Goal: Task Accomplishment & Management: Manage account settings

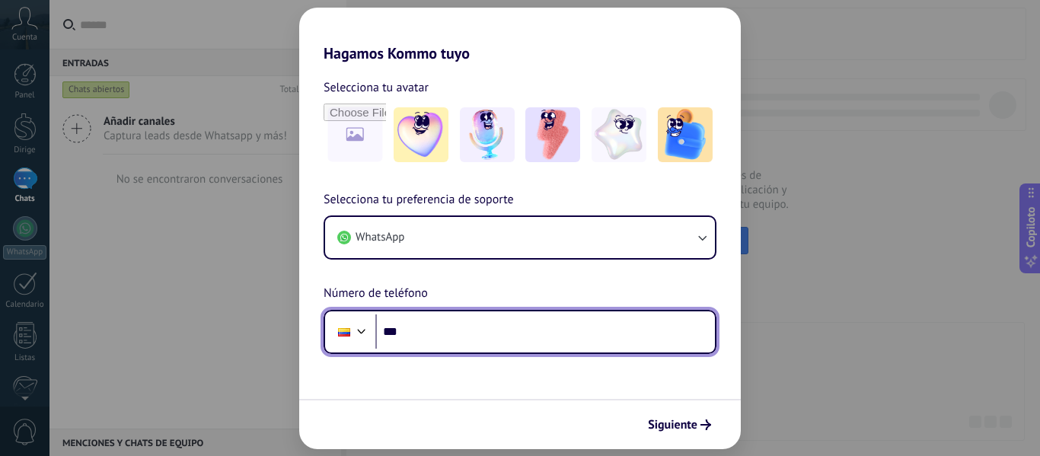
click at [432, 336] on input "***" at bounding box center [545, 331] width 340 height 35
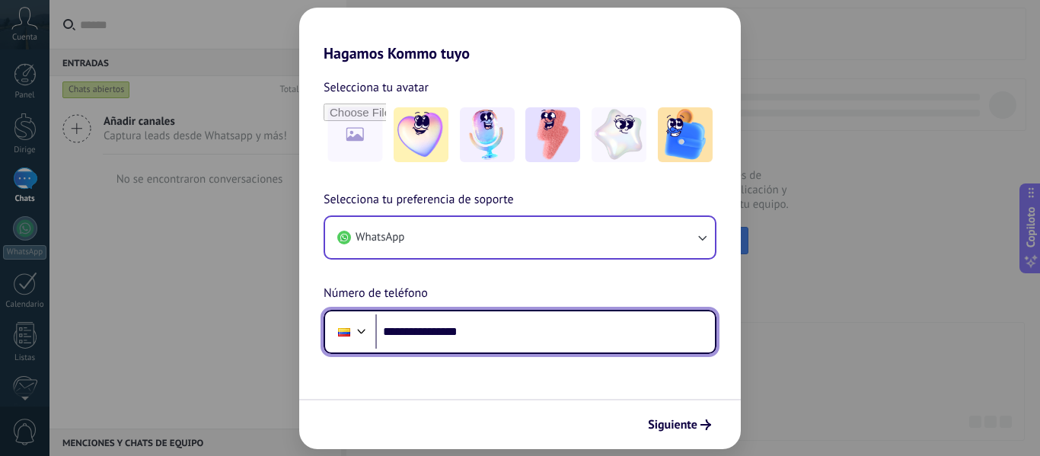
type input "**********"
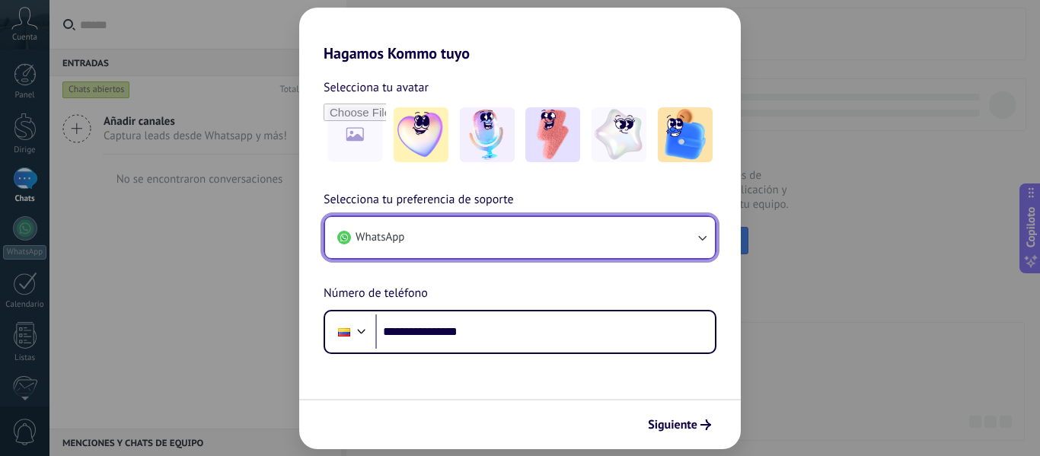
click at [703, 238] on icon "button" at bounding box center [701, 237] width 15 height 15
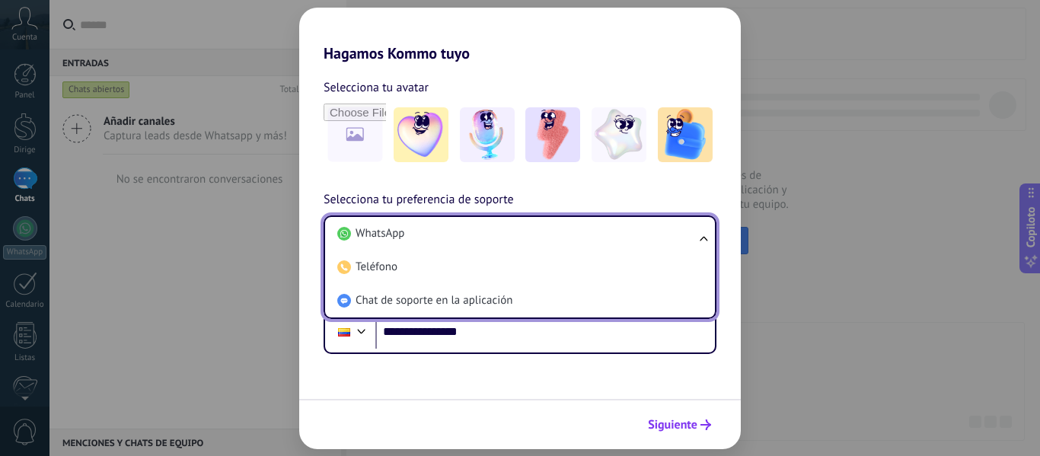
click at [671, 428] on font "Siguiente" at bounding box center [672, 424] width 49 height 15
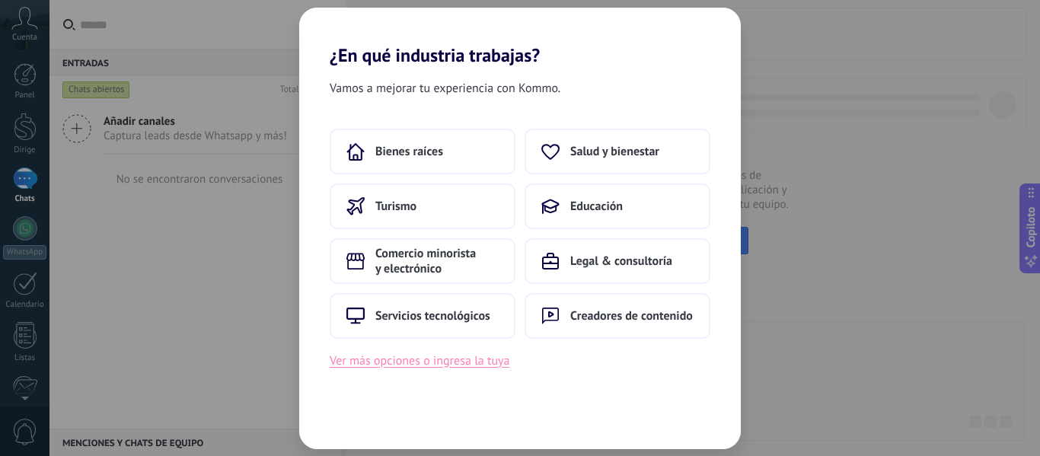
click at [391, 365] on font "Ver más opciones o ingresa la tuya" at bounding box center [420, 360] width 180 height 15
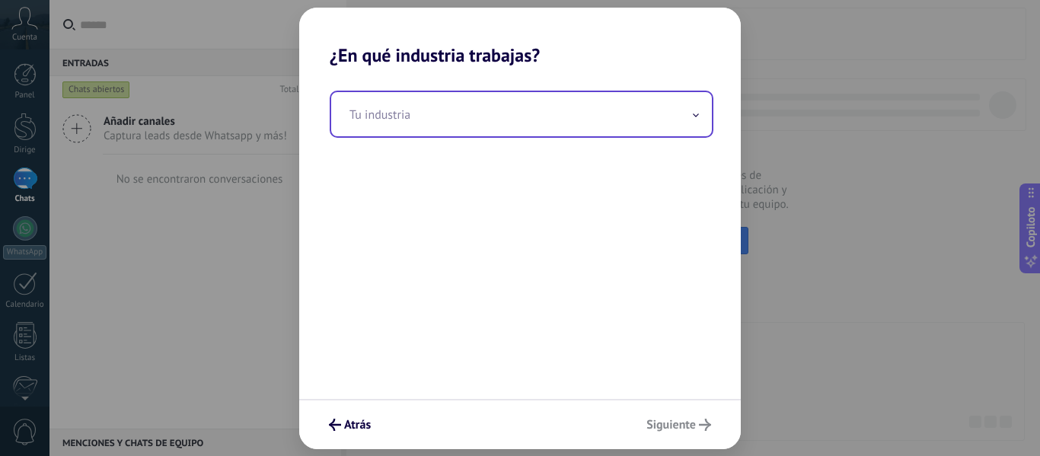
click at [692, 117] on span at bounding box center [696, 114] width 8 height 14
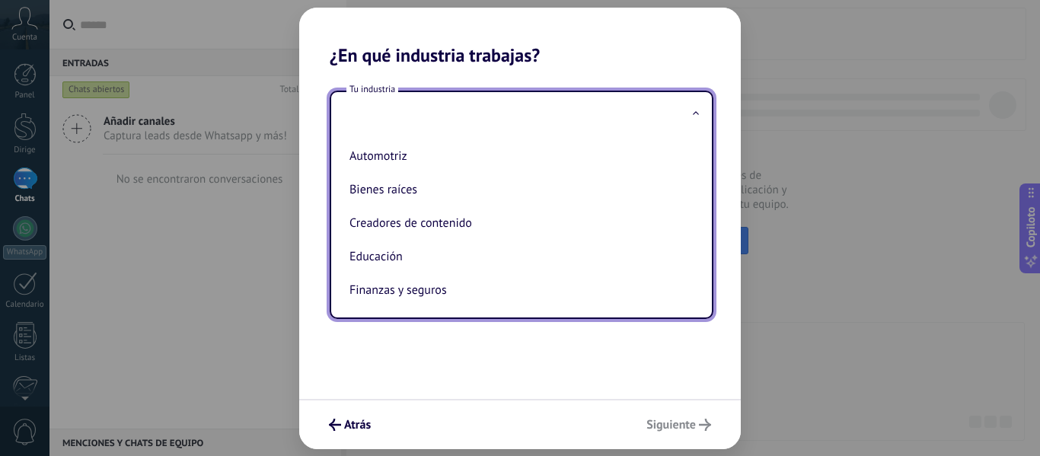
click at [530, 357] on div "Tu industria Automotriz Bienes raíces Creadores de contenido Educación Finanzas…" at bounding box center [520, 232] width 442 height 333
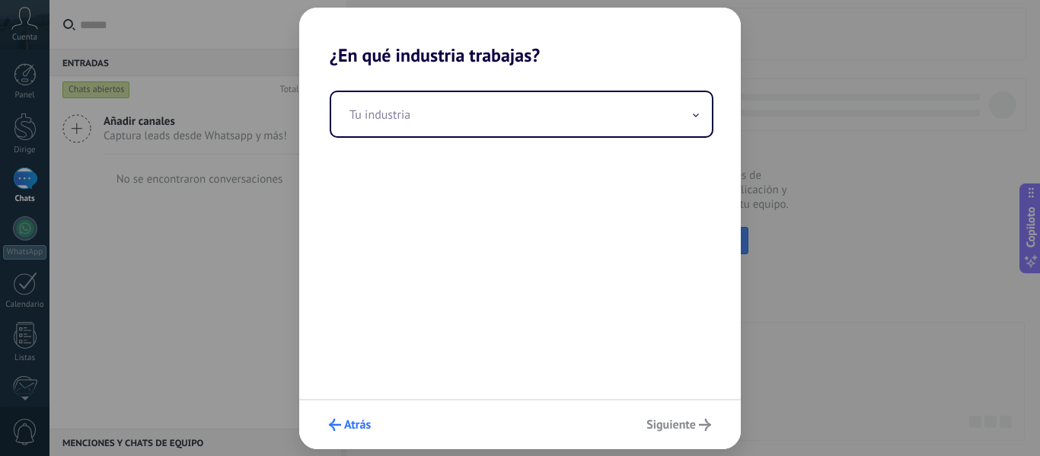
click at [343, 424] on span "Atrás" at bounding box center [350, 425] width 42 height 12
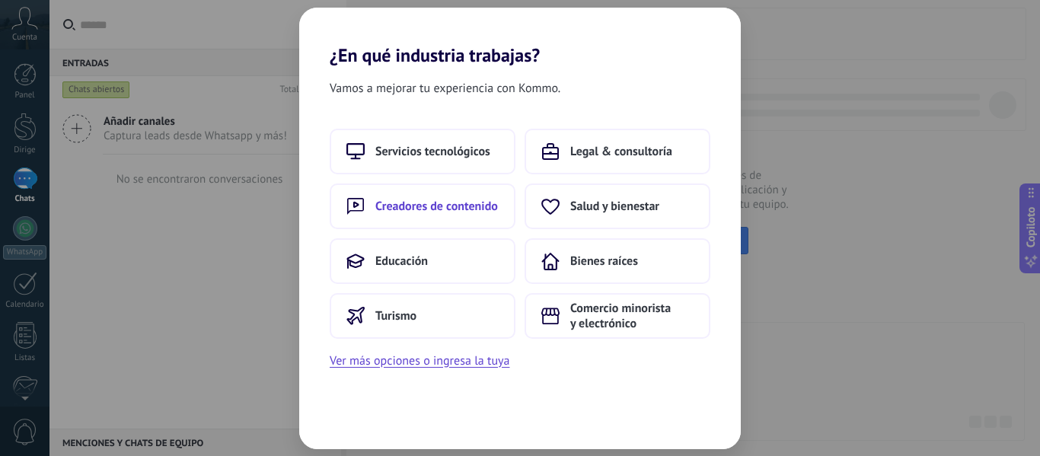
click at [440, 205] on font "Creadores de contenido" at bounding box center [436, 206] width 123 height 15
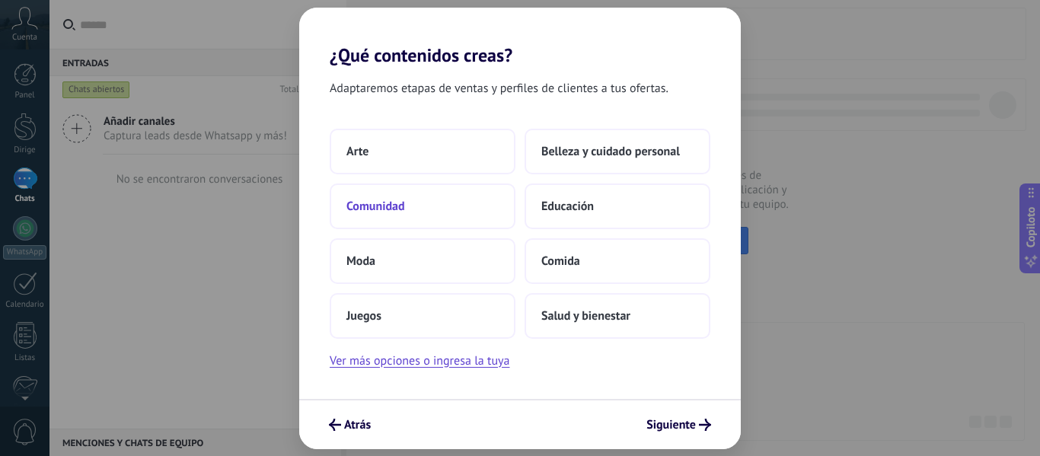
click at [391, 210] on font "Comunidad" at bounding box center [375, 206] width 59 height 15
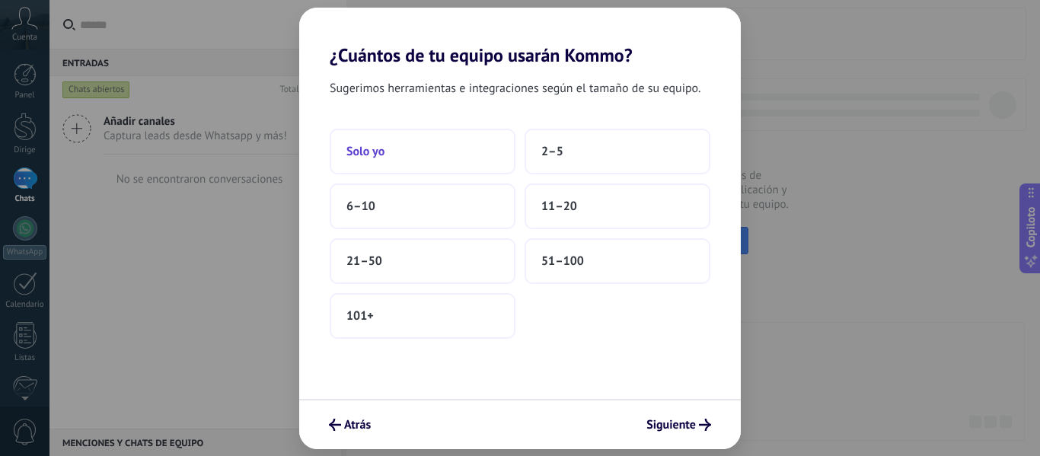
click at [438, 153] on button "Solo yo" at bounding box center [423, 152] width 186 height 46
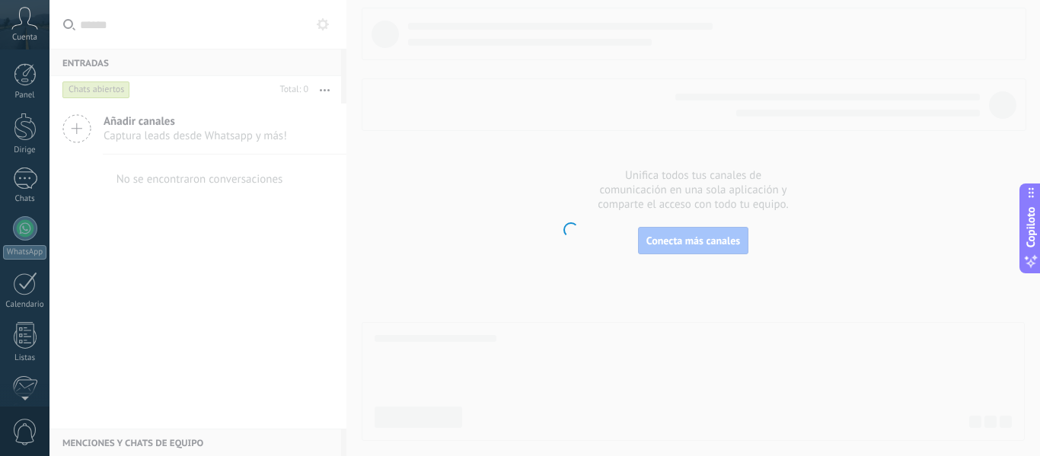
scroll to position [177, 0]
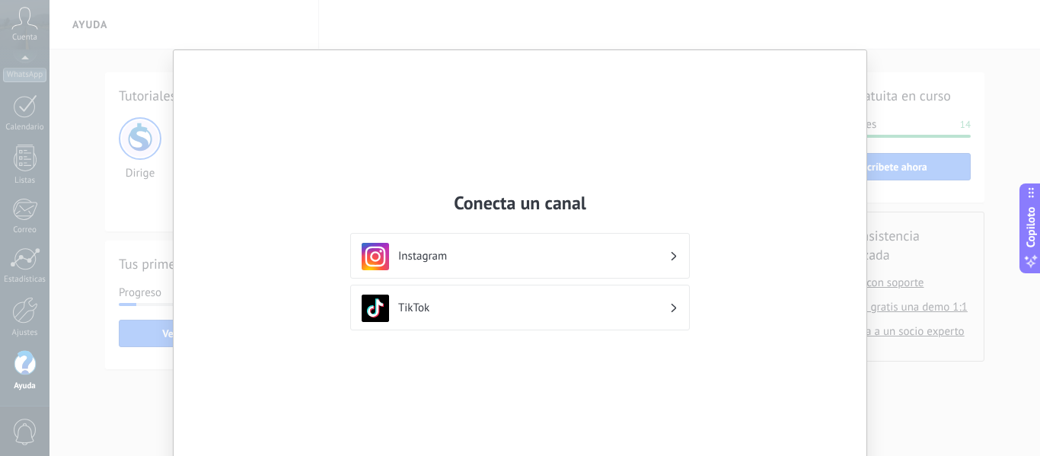
scroll to position [71, 0]
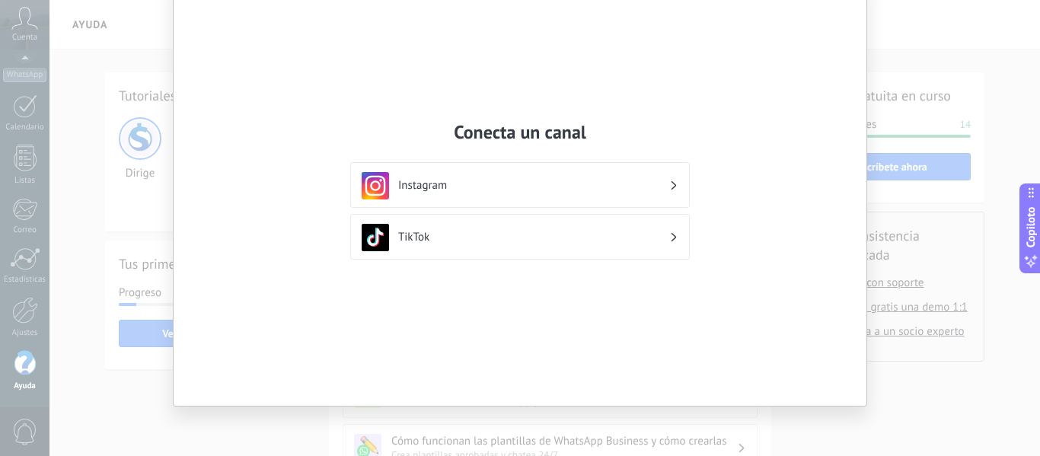
click at [670, 178] on div "Instagram" at bounding box center [520, 185] width 317 height 27
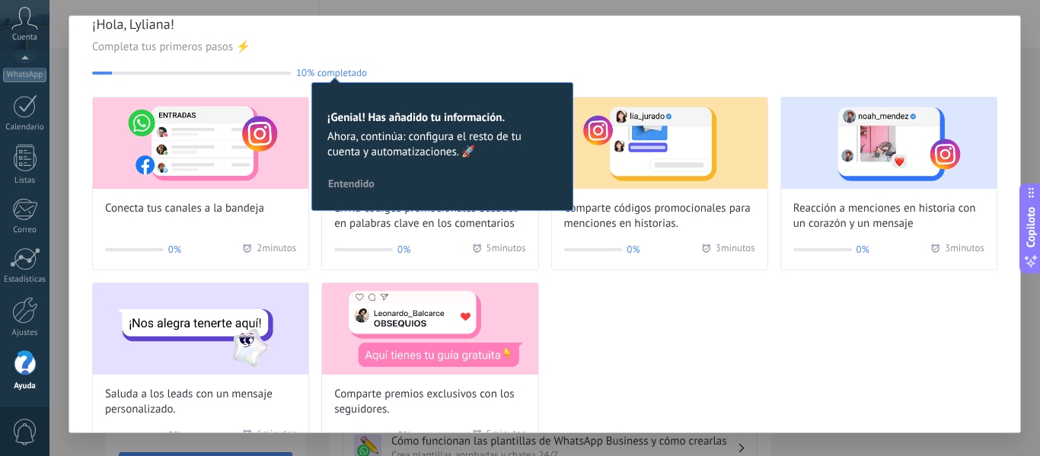
scroll to position [0, 0]
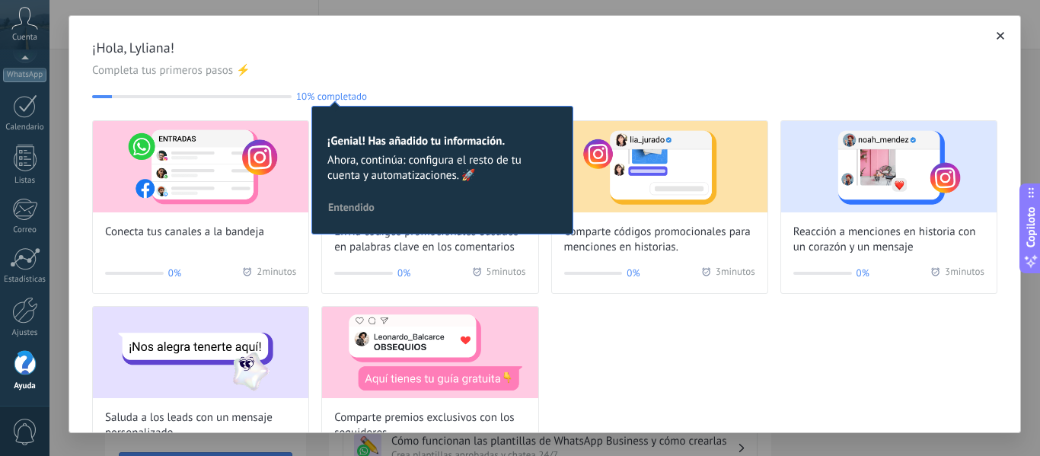
click at [996, 35] on icon "button" at bounding box center [1000, 36] width 8 height 8
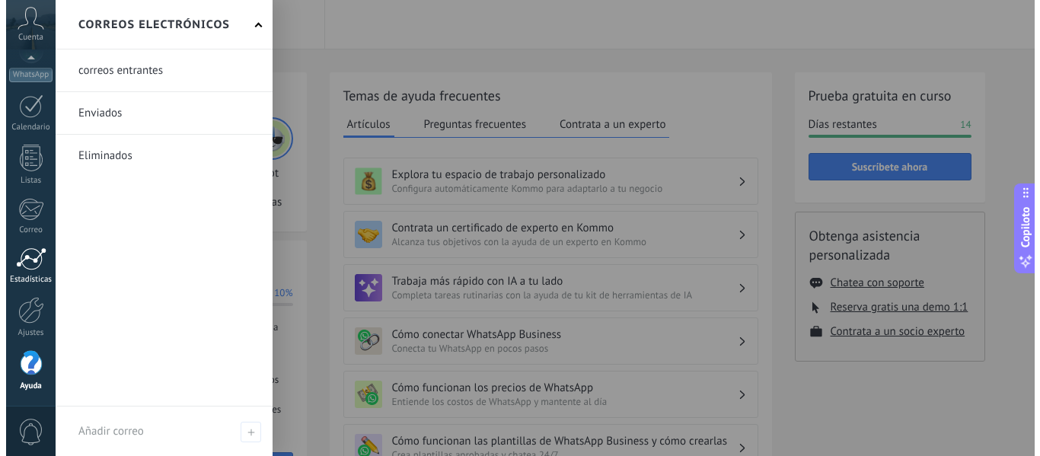
scroll to position [177, 0]
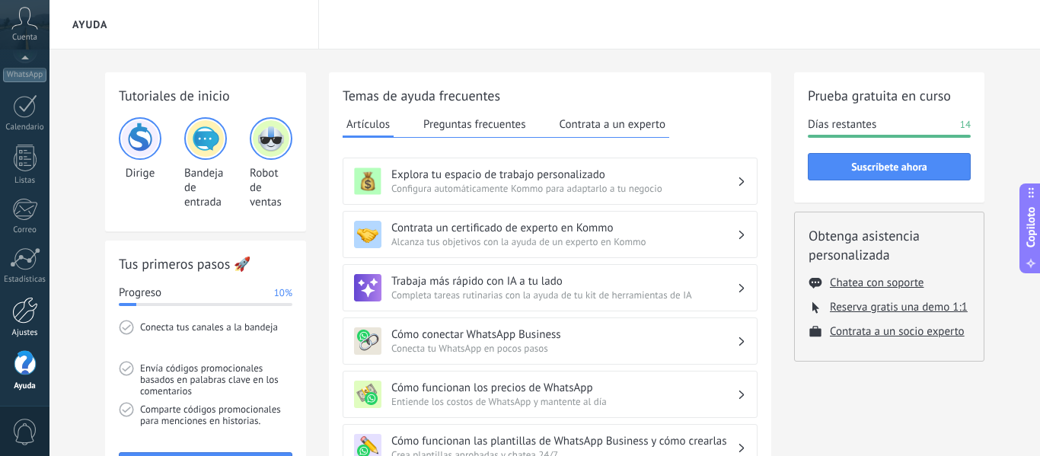
click at [15, 311] on div at bounding box center [25, 310] width 26 height 27
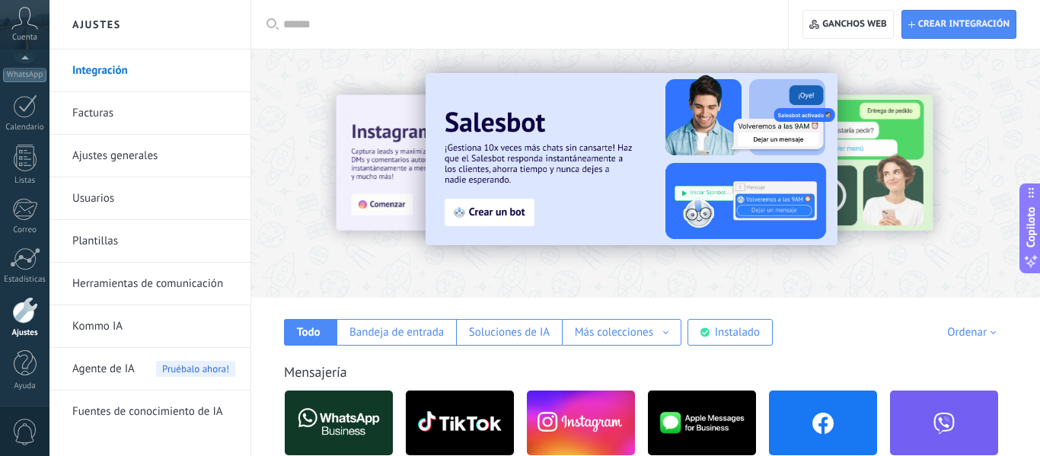
click at [904, 63] on div at bounding box center [645, 169] width 789 height 218
click at [979, 327] on div "Ordenar" at bounding box center [974, 332] width 54 height 14
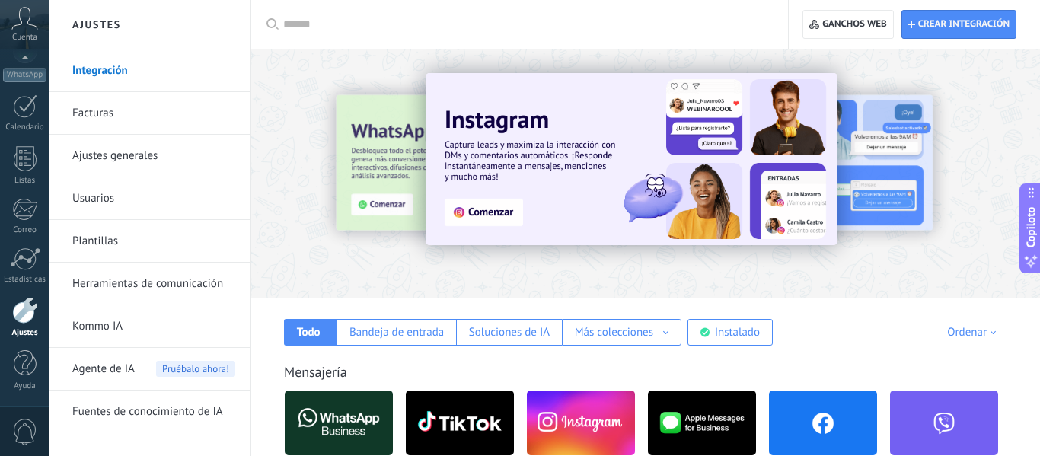
drag, startPoint x: 873, startPoint y: 330, endPoint x: 872, endPoint y: 318, distance: 11.5
click at [872, 320] on div "Hacer Bandeja de entrada Soluciones de IA Más colecciones Automatizaciones Fuen…" at bounding box center [645, 322] width 758 height 48
click at [871, 326] on div "Ordenar Elegidos del equipo Tendencias Más populares Lo más nuevo primero" at bounding box center [939, 332] width 136 height 14
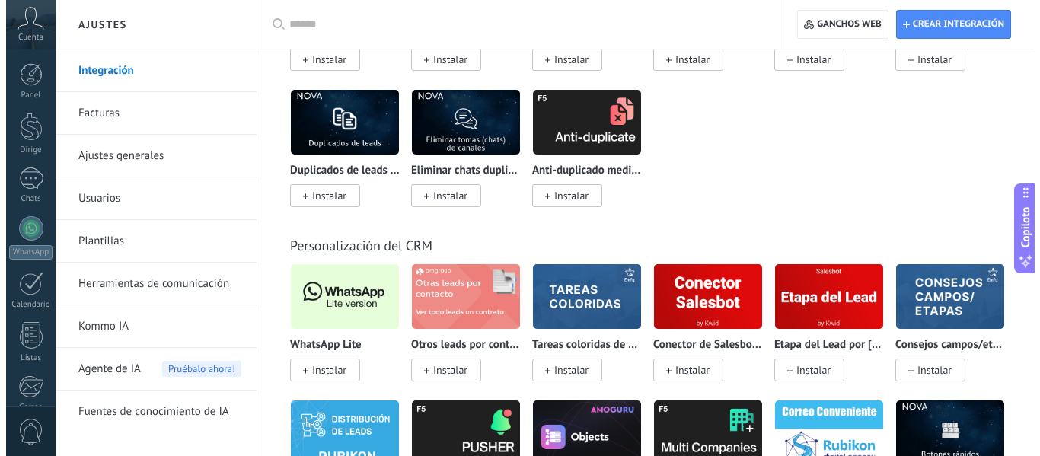
scroll to position [6014, 0]
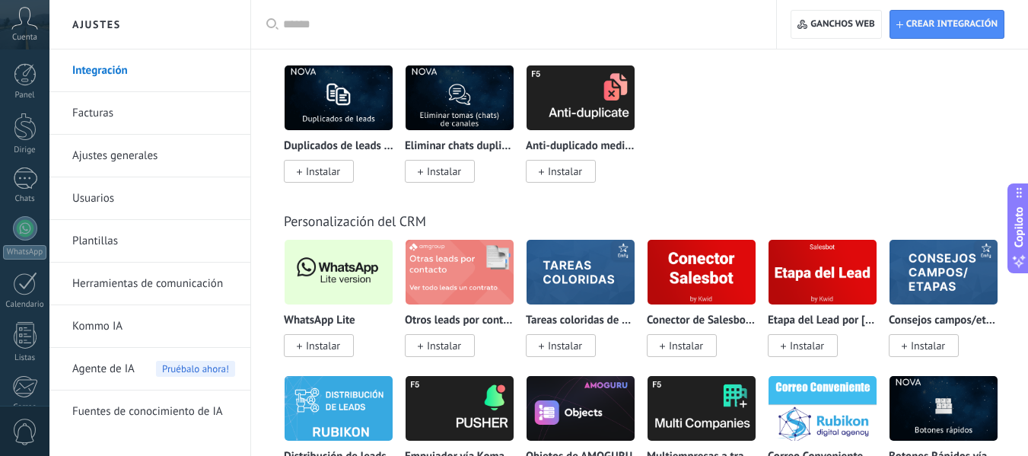
click at [311, 343] on font "Instalar" at bounding box center [323, 346] width 34 height 14
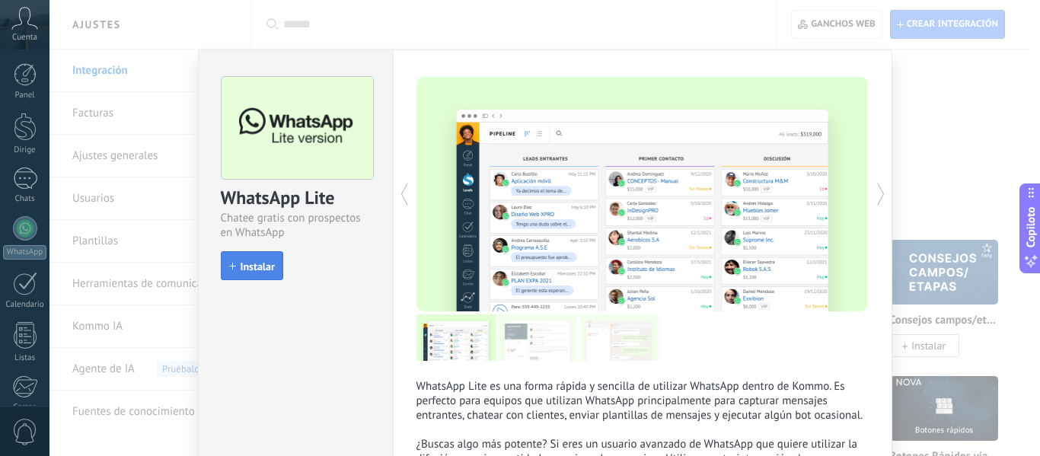
click at [244, 263] on font "Instalar" at bounding box center [258, 267] width 34 height 14
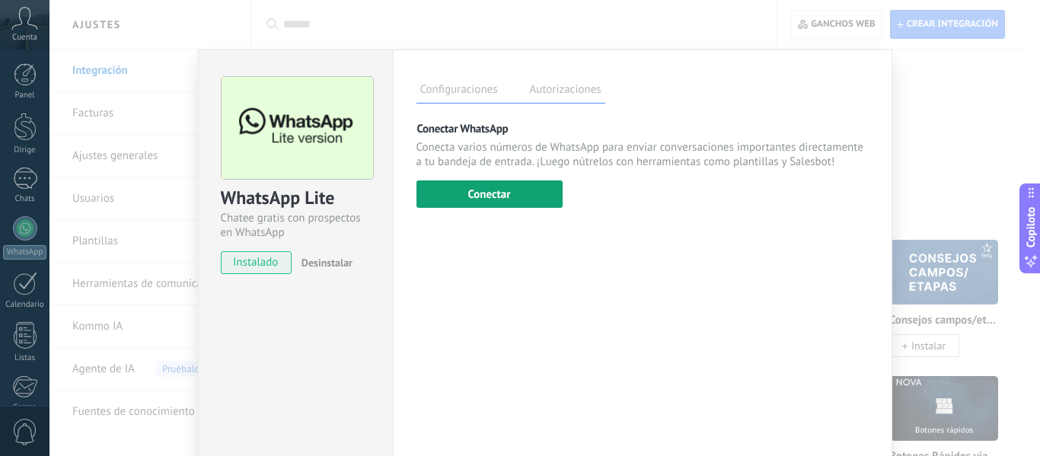
click at [489, 194] on font "Conectar" at bounding box center [488, 194] width 43 height 14
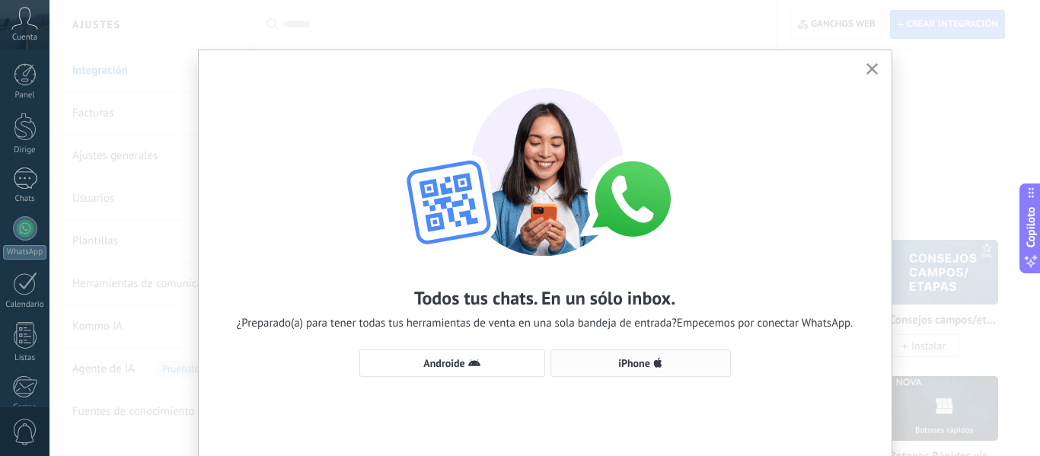
click at [606, 366] on span "iPhone" at bounding box center [641, 363] width 164 height 12
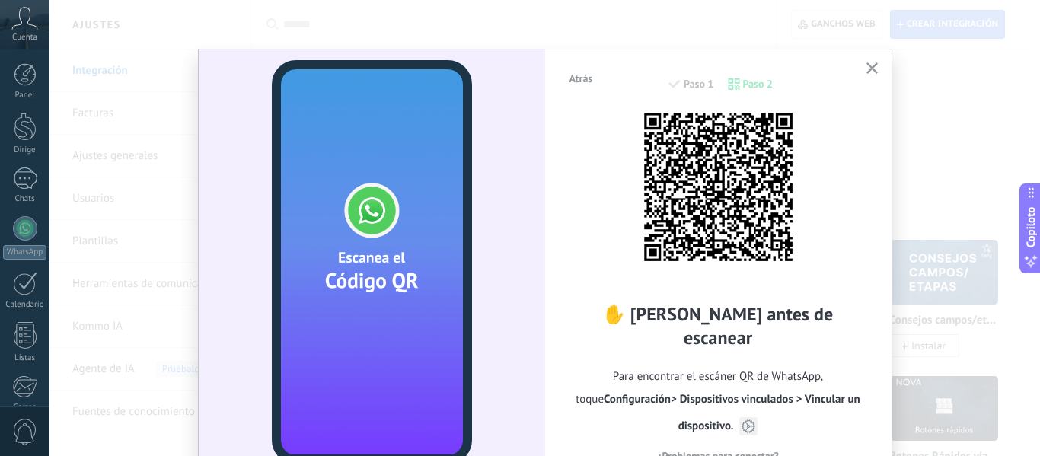
scroll to position [0, 0]
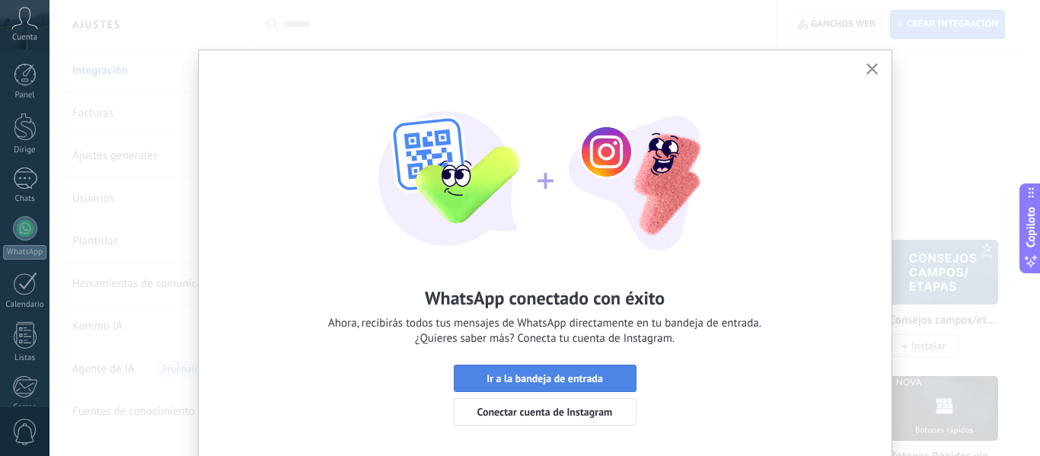
click at [486, 378] on font "Ir a la bandeja de entrada" at bounding box center [544, 378] width 116 height 14
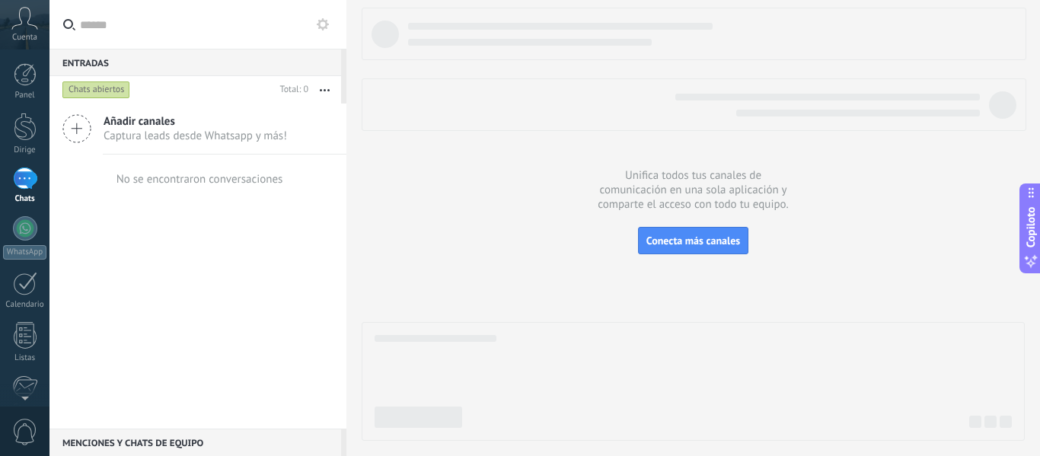
click at [27, 28] on icon at bounding box center [24, 18] width 27 height 23
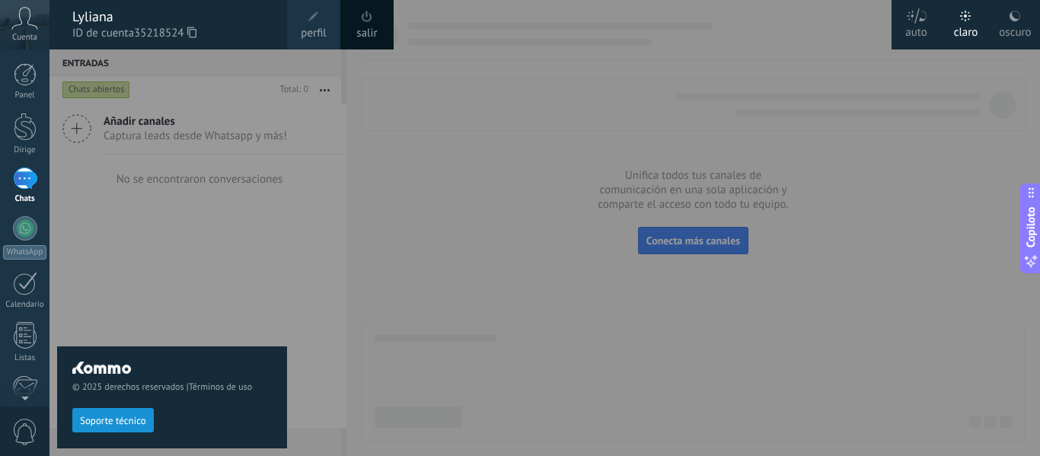
click at [417, 249] on div at bounding box center [569, 228] width 1040 height 456
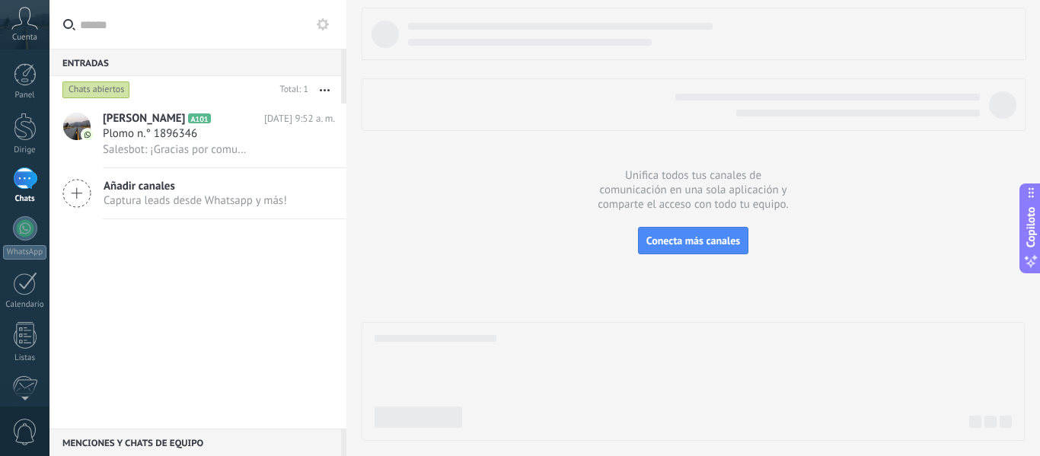
click at [417, 249] on div at bounding box center [693, 224] width 663 height 433
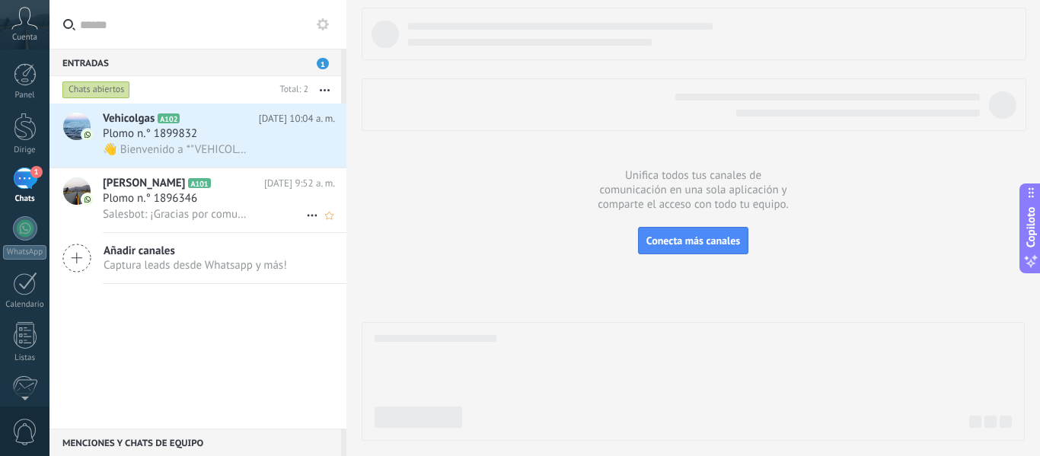
click at [147, 199] on font "Plomo n.° 1896346" at bounding box center [150, 198] width 94 height 14
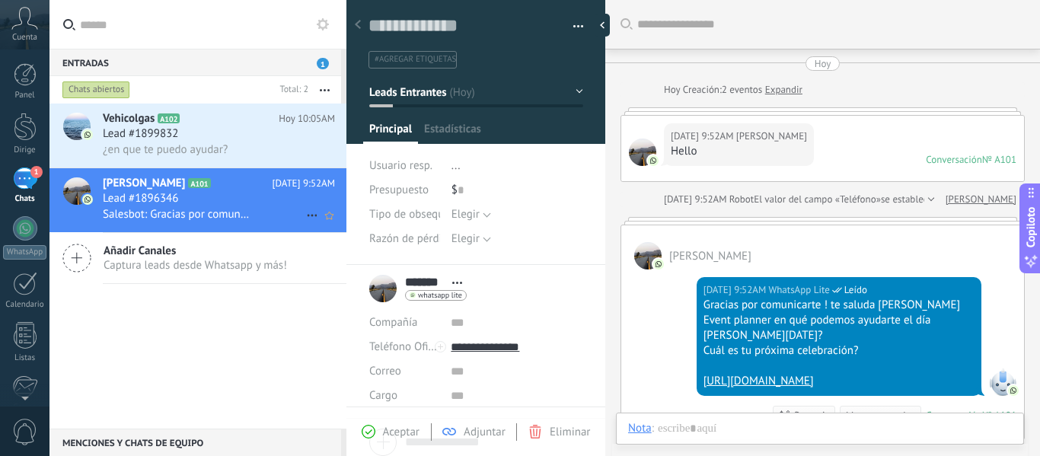
scroll to position [23, 0]
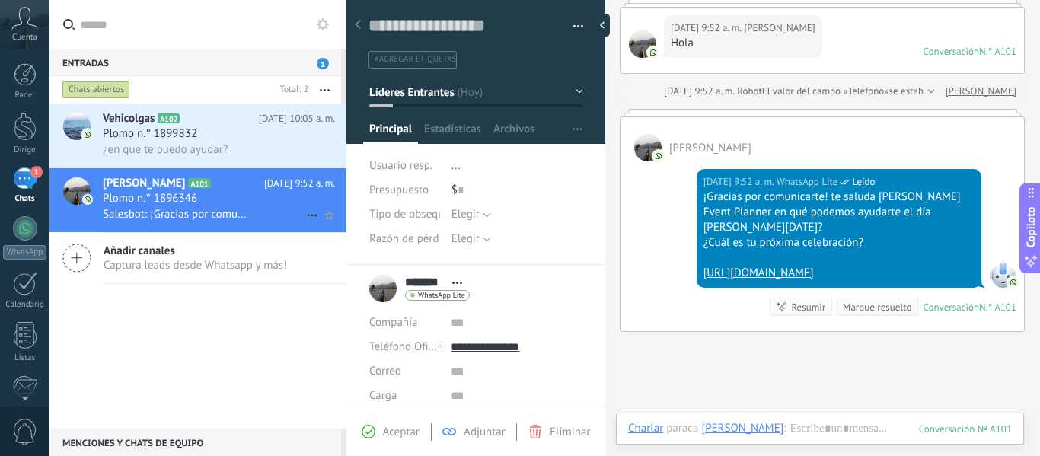
click at [426, 59] on font "#agregar etiquetas" at bounding box center [415, 59] width 81 height 11
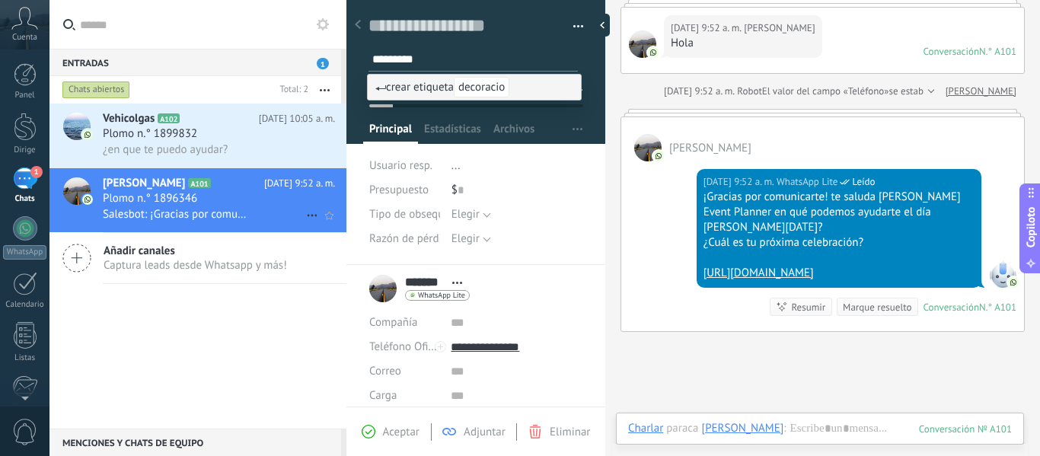
type input "**********"
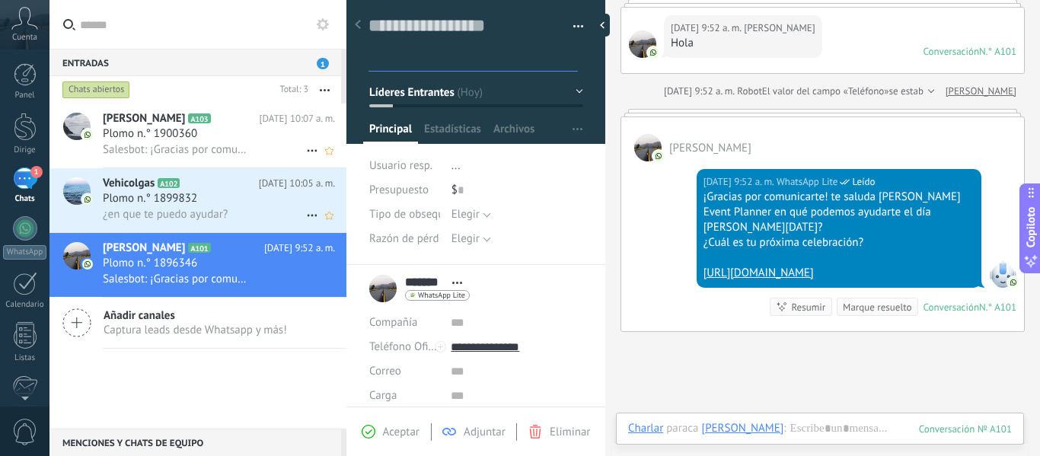
click at [145, 139] on font "Plomo n.° 1900360" at bounding box center [150, 133] width 94 height 14
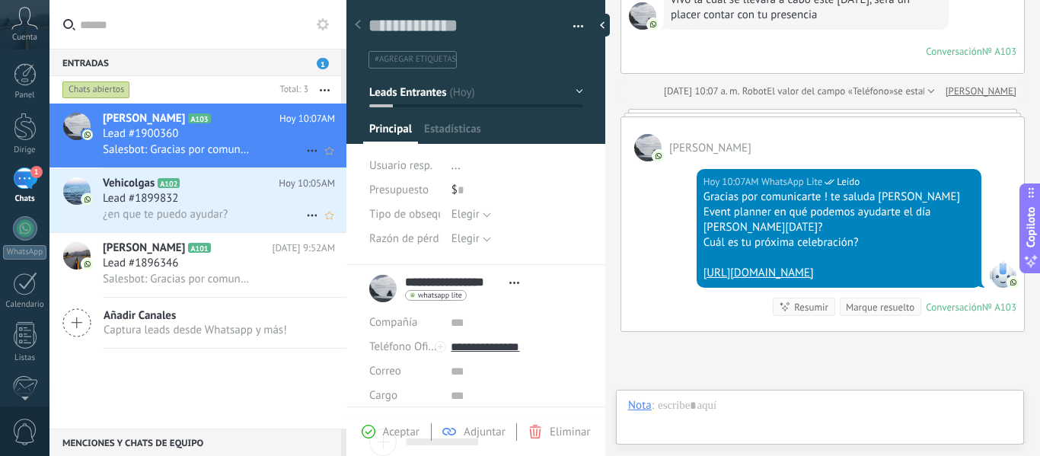
scroll to position [23, 0]
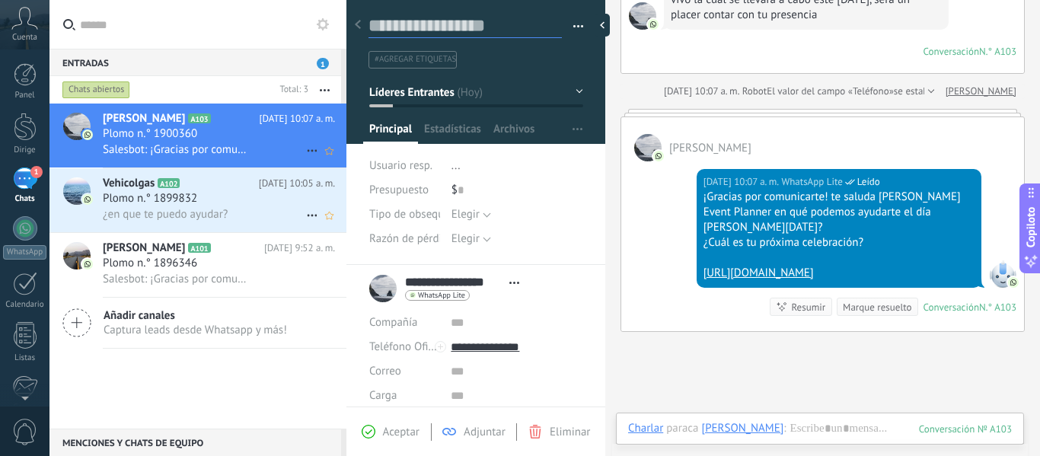
click at [486, 25] on textarea at bounding box center [464, 26] width 193 height 24
type textarea "*"
type textarea "**"
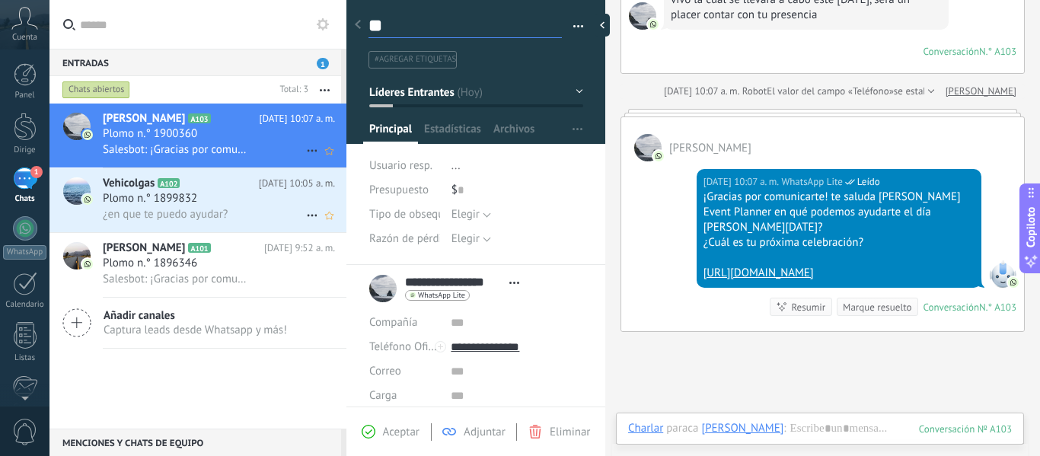
type textarea "***"
type textarea "****"
type textarea "*****"
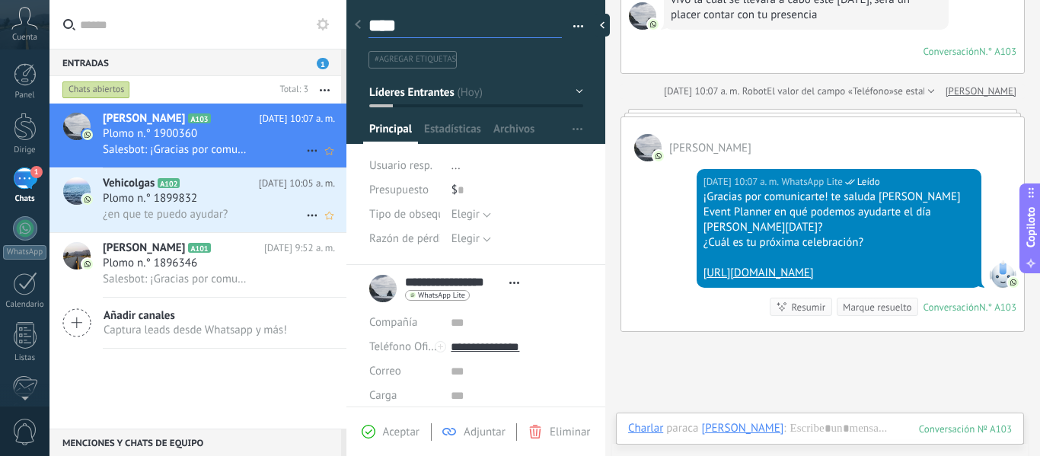
type textarea "*****"
type textarea "******"
type textarea "*******"
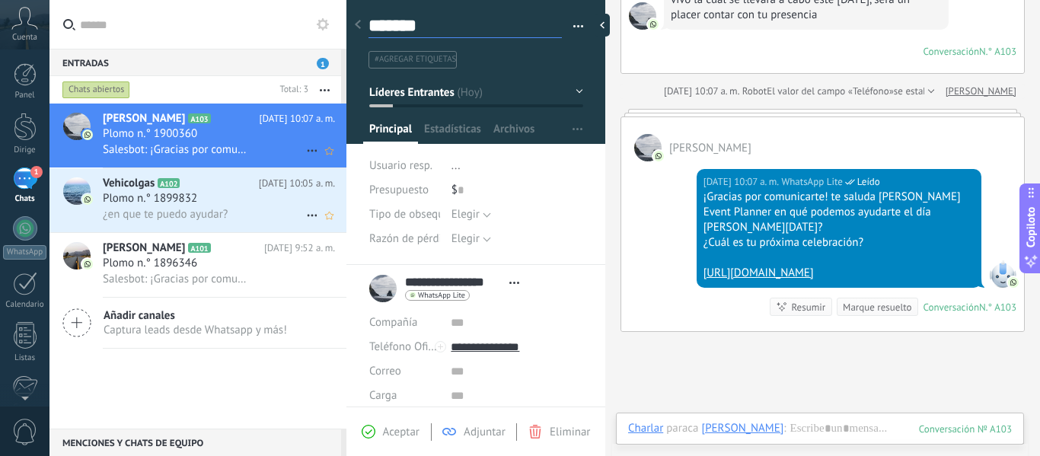
type textarea "*******"
type textarea "*********"
type textarea "**********"
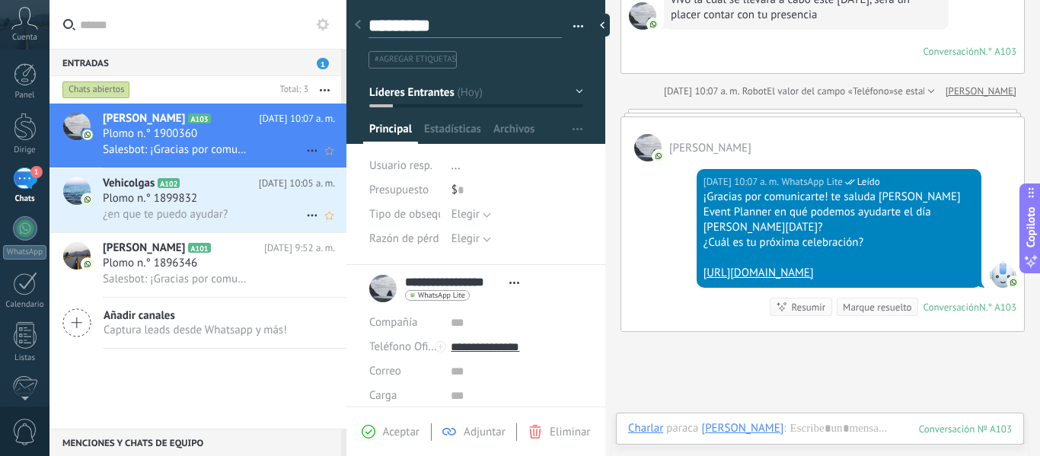
type textarea "**********"
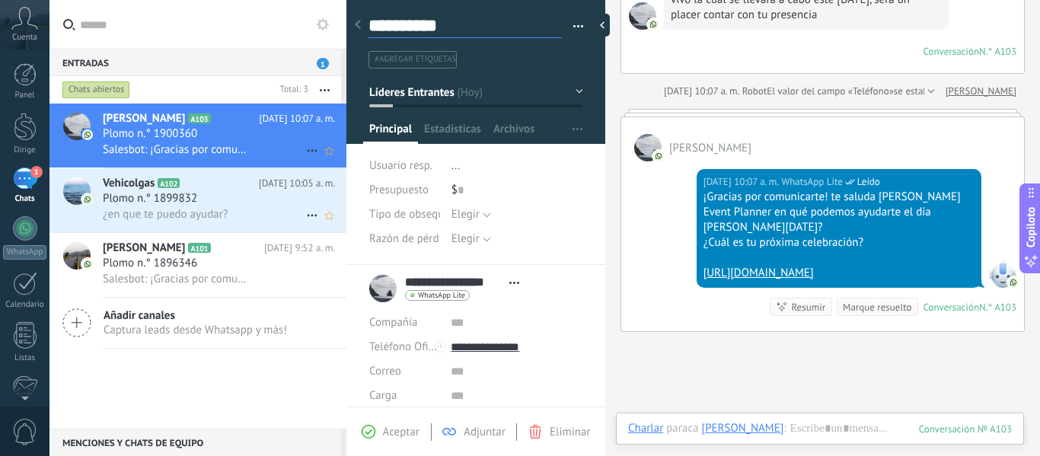
type textarea "**********"
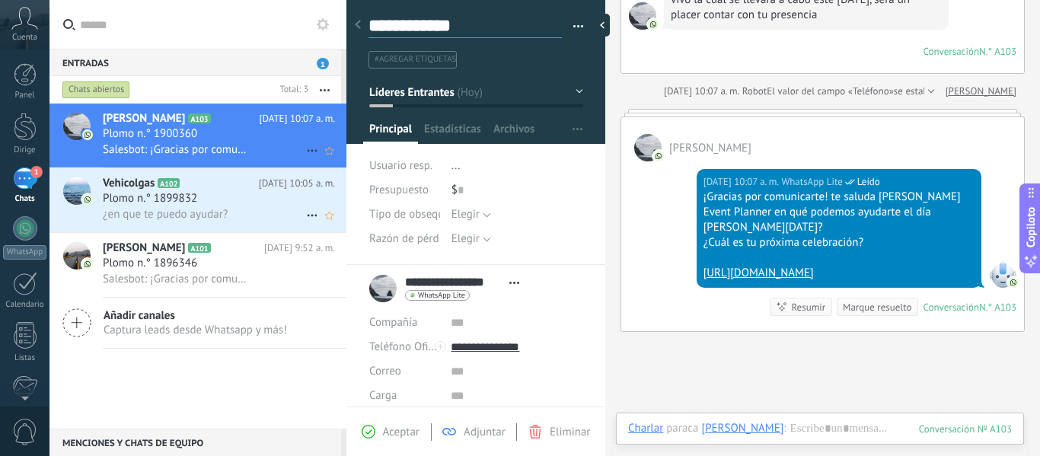
type textarea "**********"
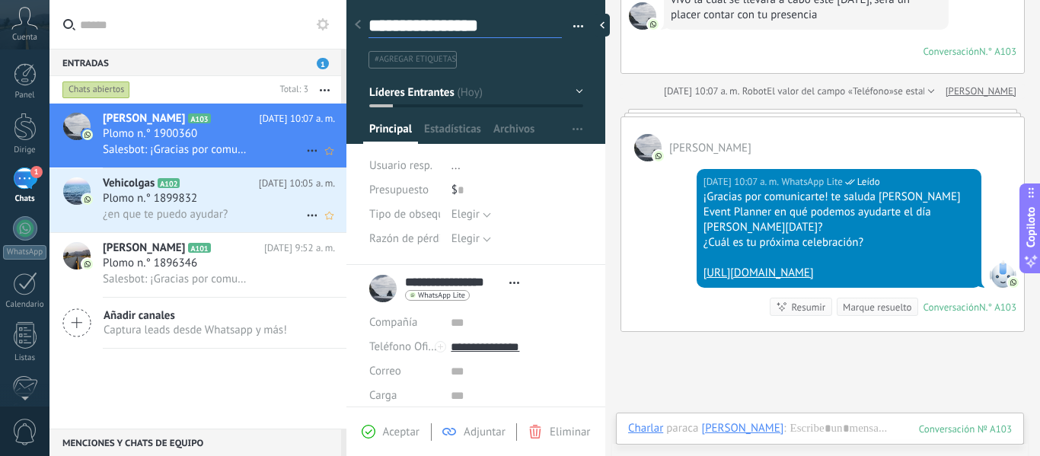
type textarea "**********"
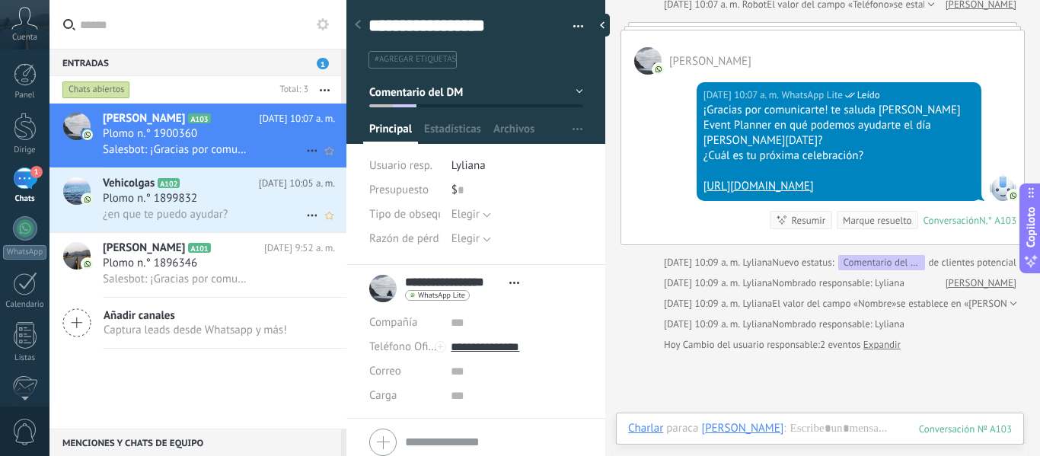
type textarea "**********"
click at [422, 59] on font "#agregar etiquetas" at bounding box center [415, 59] width 81 height 11
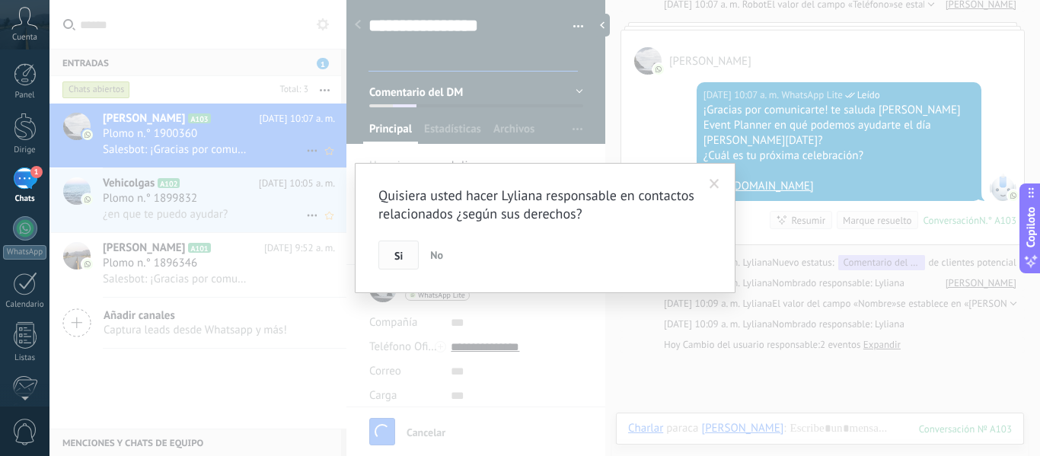
click at [395, 254] on font "Si" at bounding box center [398, 256] width 8 height 14
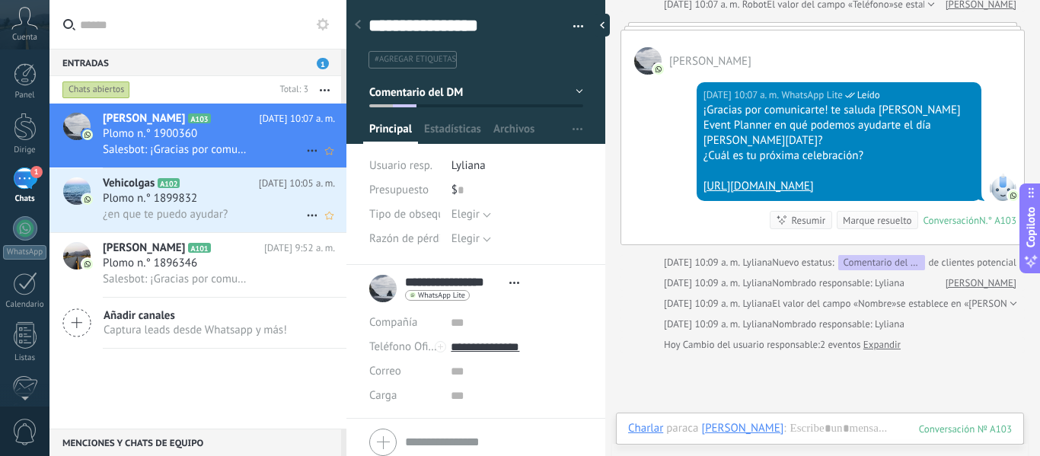
click at [438, 60] on span "#agregar etiquetas" at bounding box center [415, 59] width 81 height 11
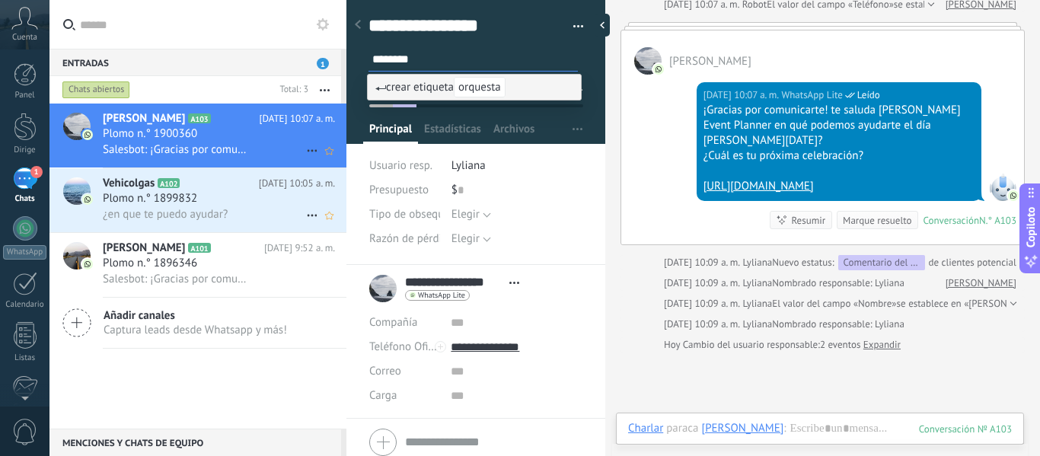
type input "********"
type input "******"
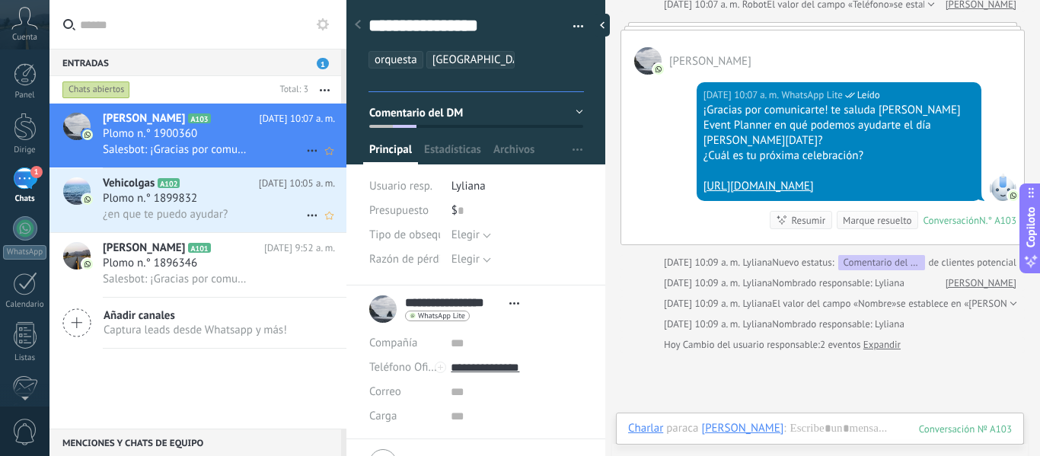
click at [203, 187] on h2 "Vehicolgas A102" at bounding box center [181, 183] width 156 height 15
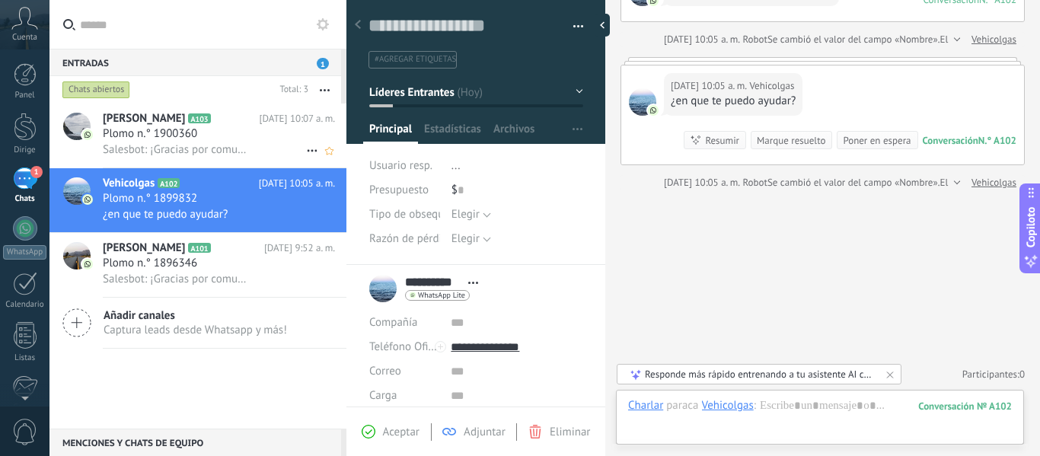
scroll to position [1279, 0]
click at [238, 135] on div "Plomo n.° 1900360" at bounding box center [219, 133] width 232 height 15
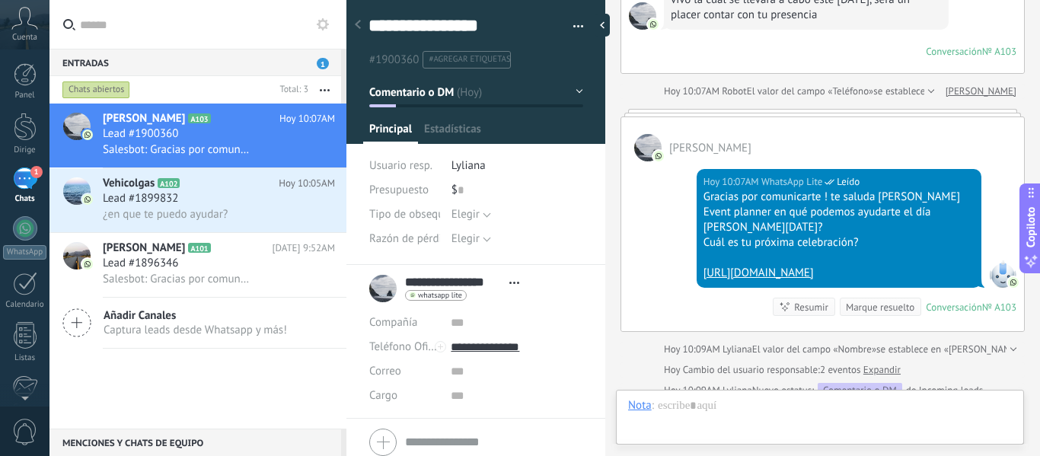
scroll to position [23, 0]
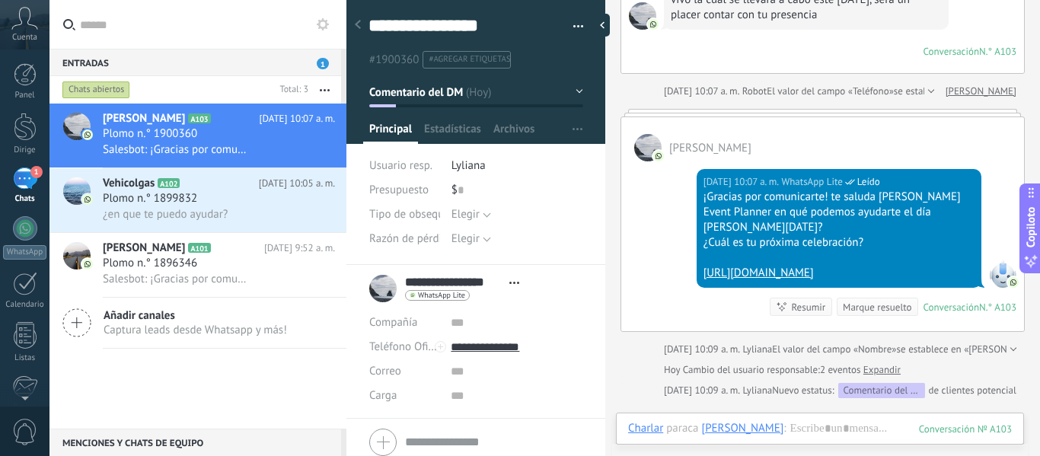
click at [573, 87] on button "Comentario del DM" at bounding box center [476, 91] width 214 height 27
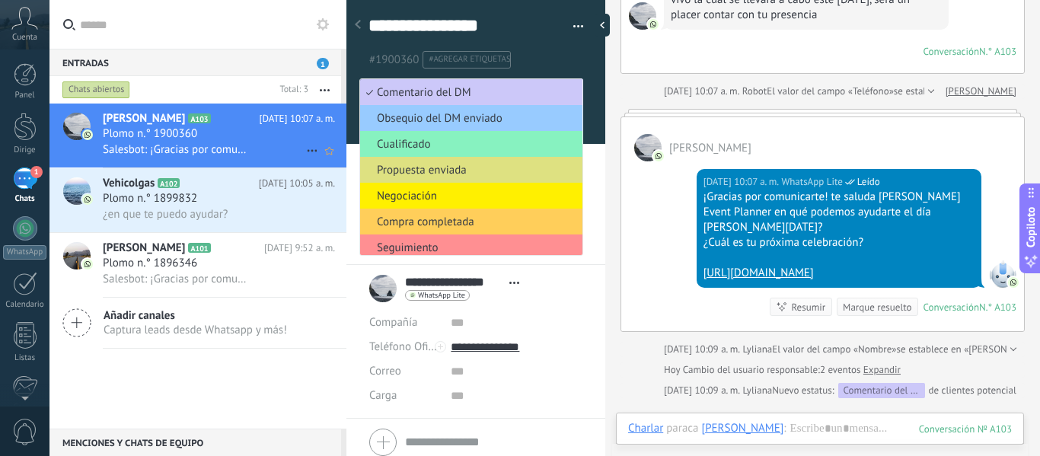
click at [222, 139] on div "Plomo n.° 1900360" at bounding box center [219, 133] width 232 height 15
click at [190, 183] on icon at bounding box center [191, 183] width 15 height 15
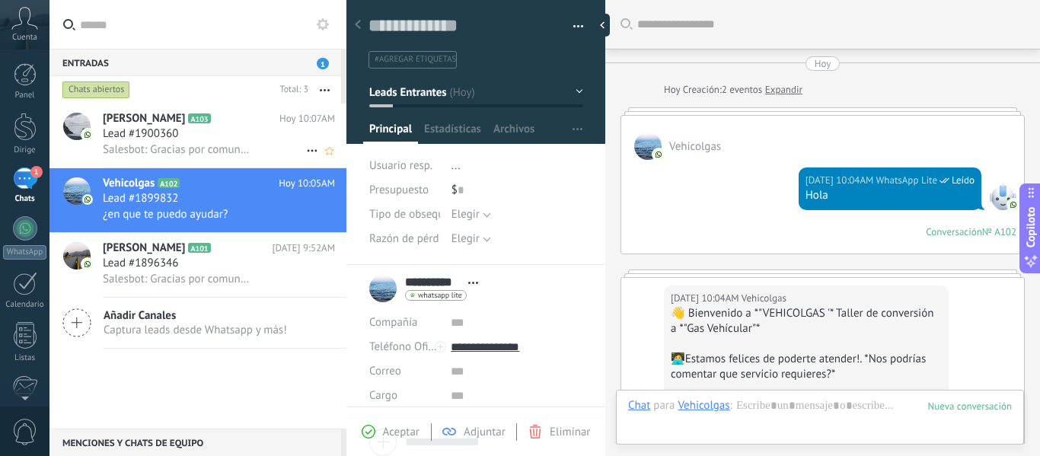
click at [202, 136] on div "Lead #1900360" at bounding box center [219, 133] width 232 height 15
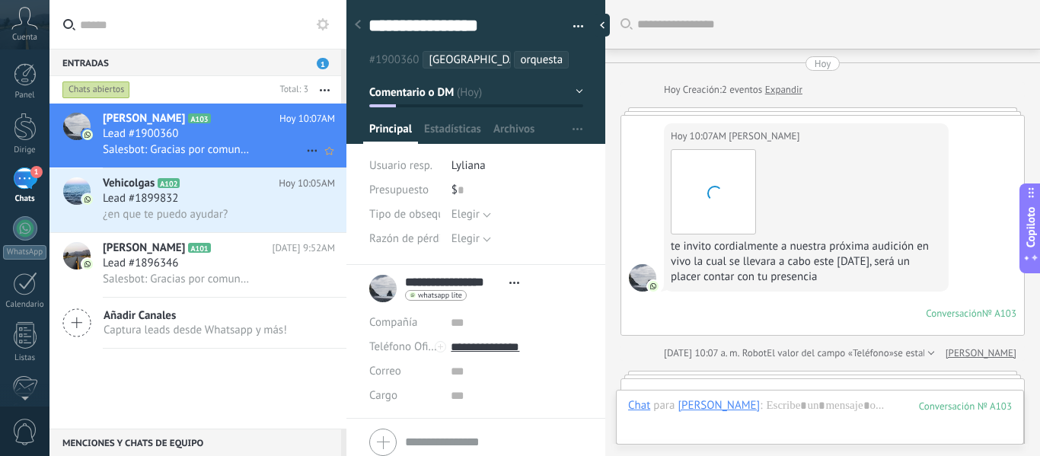
scroll to position [262, 0]
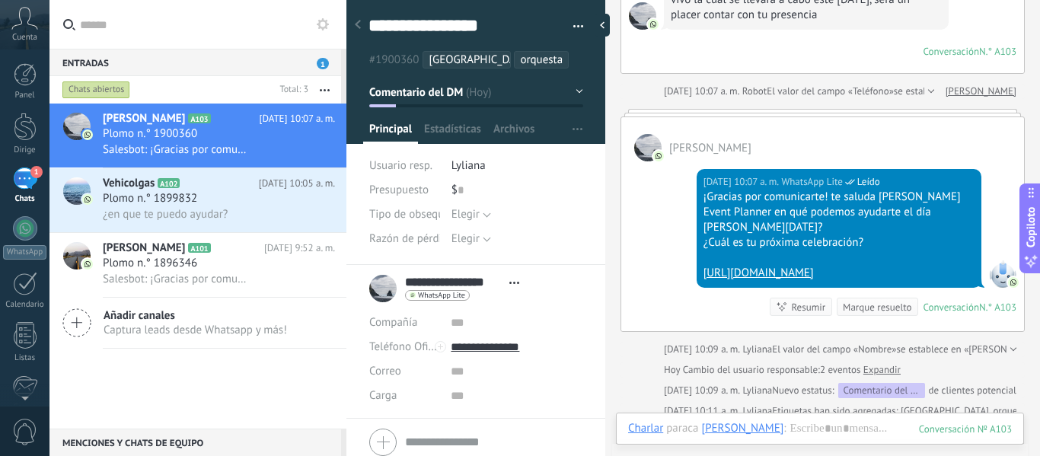
click at [571, 85] on button "Comentario del DM" at bounding box center [476, 91] width 214 height 27
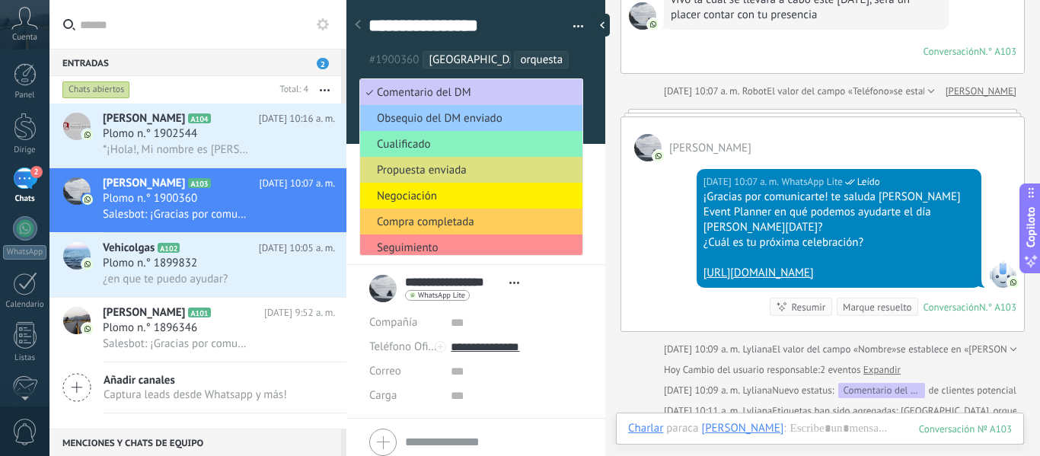
click at [589, 252] on div "**********" at bounding box center [476, 127] width 260 height 275
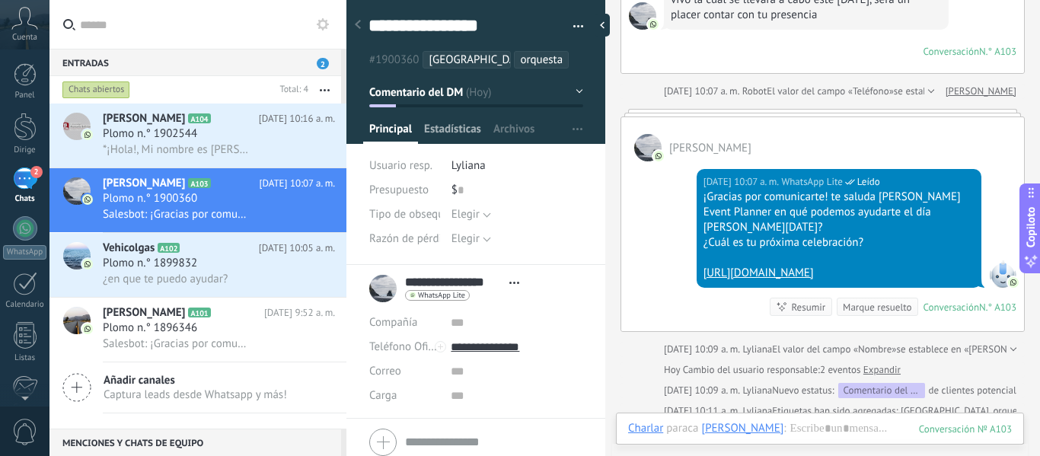
click at [449, 126] on font "Estadísticas" at bounding box center [452, 129] width 57 height 14
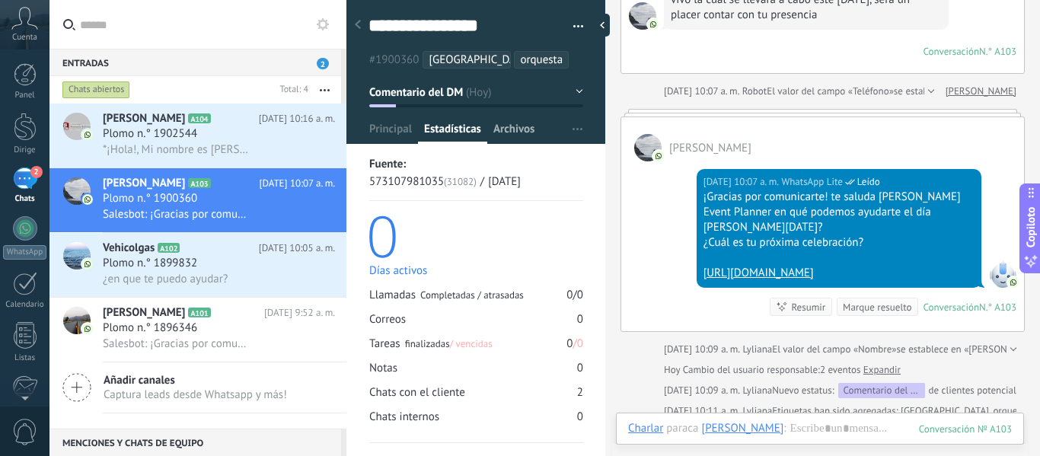
click at [512, 128] on font "Archivos" at bounding box center [513, 129] width 41 height 14
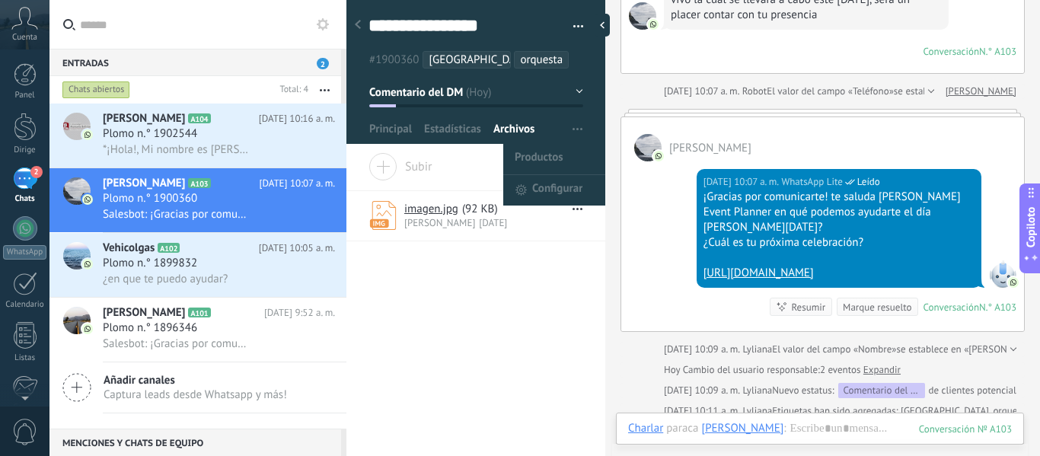
click at [576, 131] on span "button" at bounding box center [577, 129] width 10 height 29
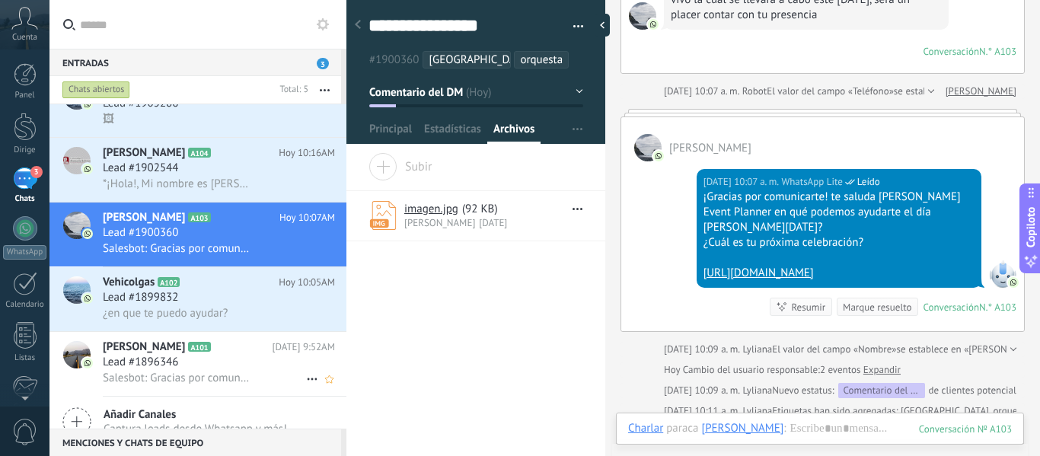
scroll to position [48, 0]
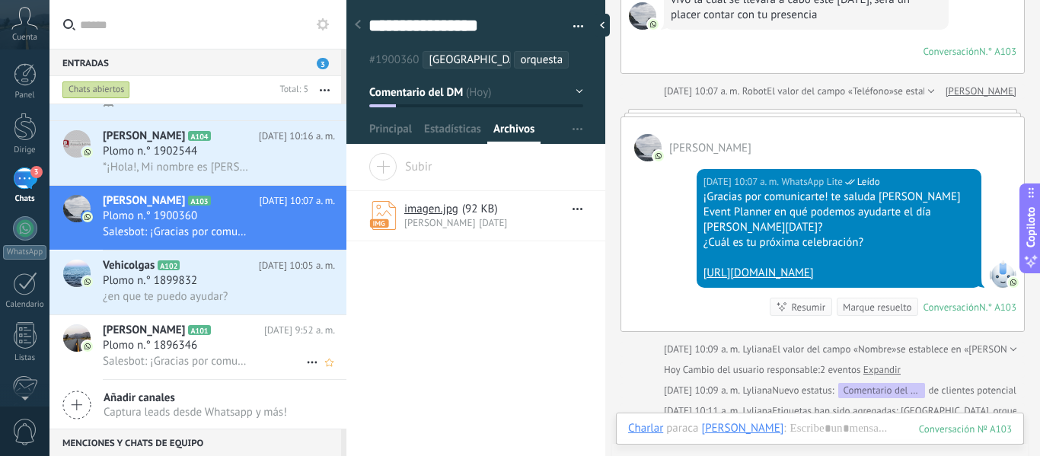
drag, startPoint x: 216, startPoint y: 331, endPoint x: 203, endPoint y: 343, distance: 17.8
click at [203, 343] on h3 "Plomo n.° 1896346" at bounding box center [154, 345] width 102 height 15
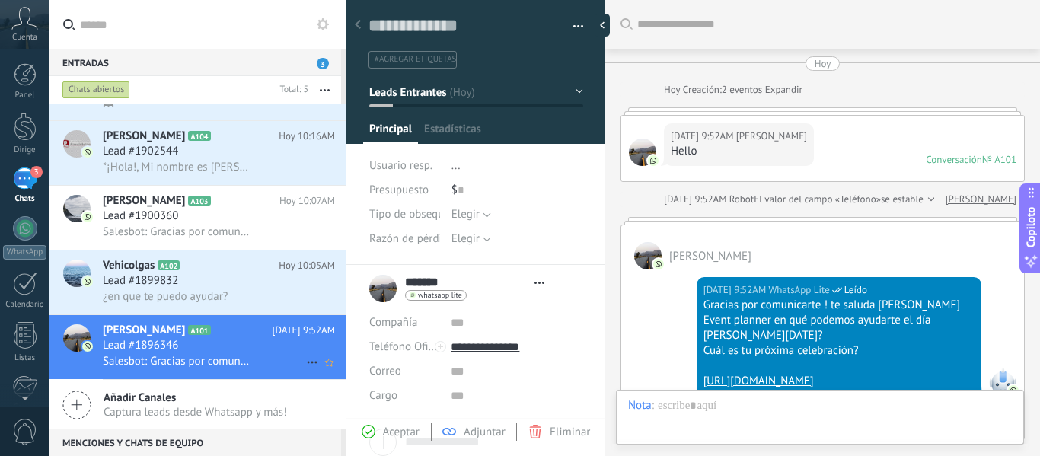
type textarea "**********"
click at [303, 360] on icon at bounding box center [312, 362] width 18 height 18
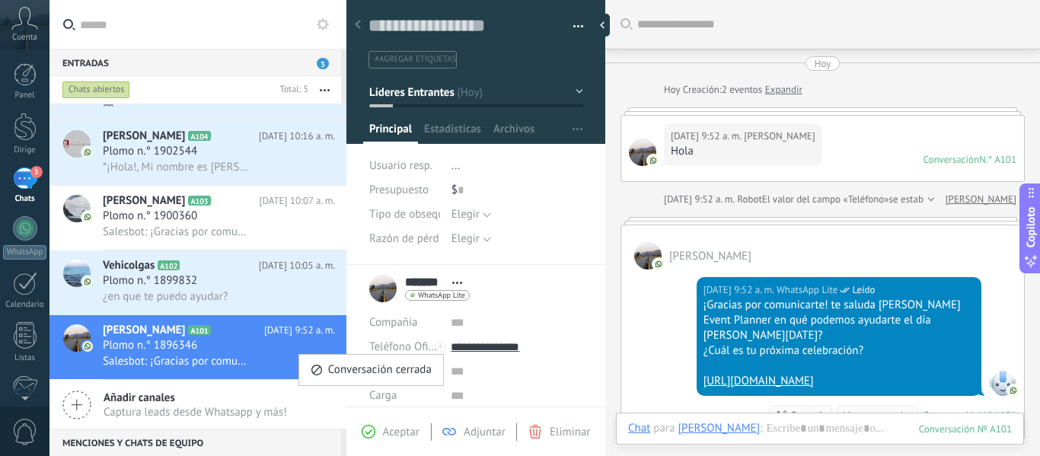
scroll to position [108, 0]
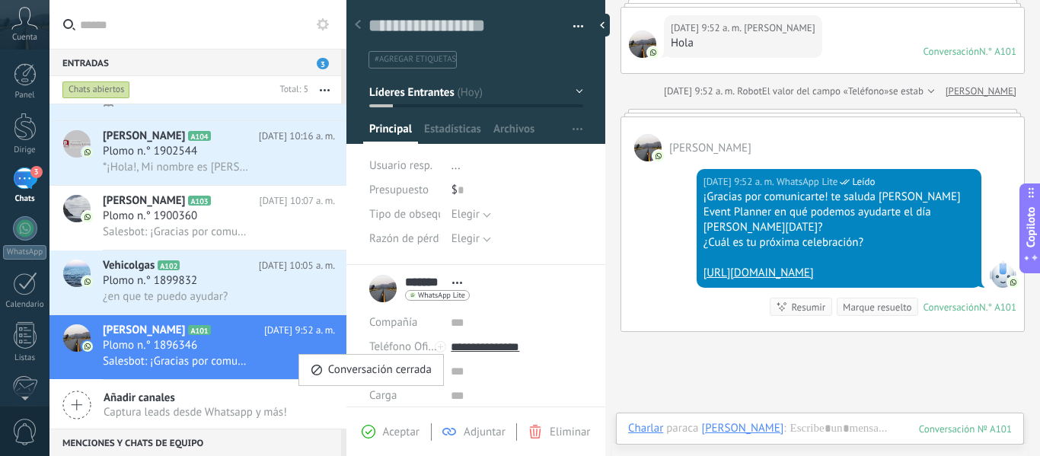
click at [257, 346] on div at bounding box center [520, 228] width 1040 height 456
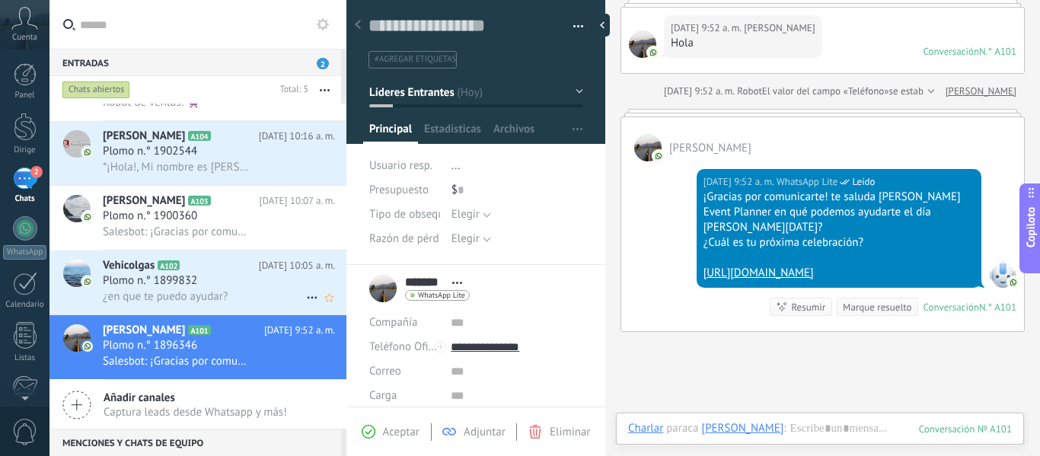
scroll to position [0, 0]
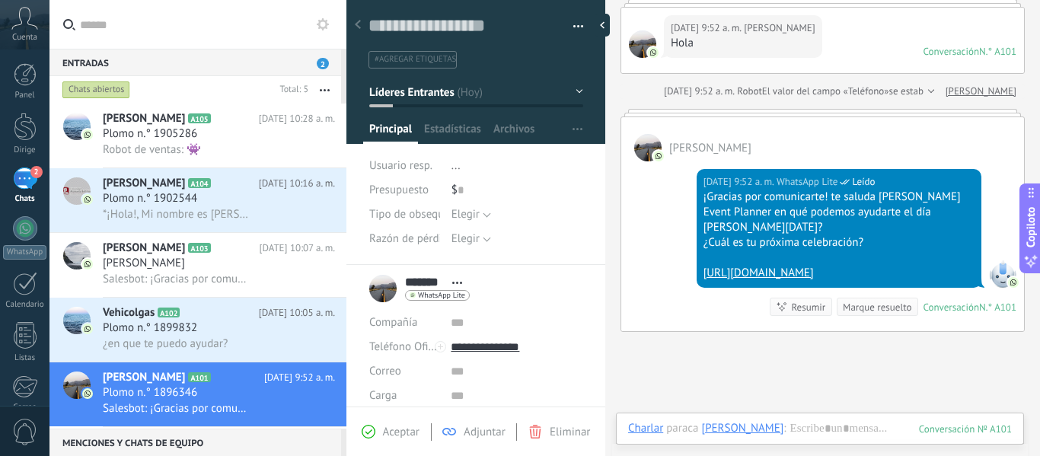
click at [218, 63] on div "Entradas 2" at bounding box center [195, 62] width 292 height 27
click at [177, 132] on font "Plomo n.° 1905286" at bounding box center [150, 133] width 94 height 14
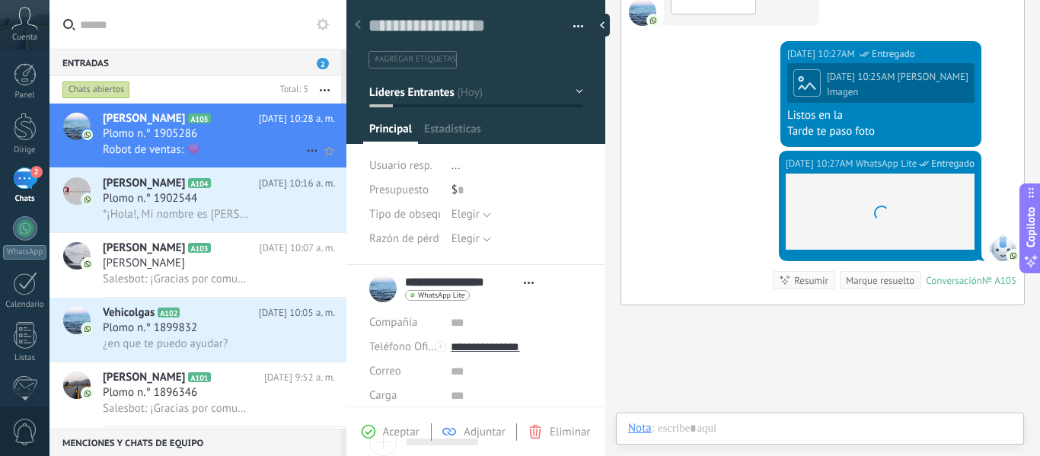
scroll to position [23, 0]
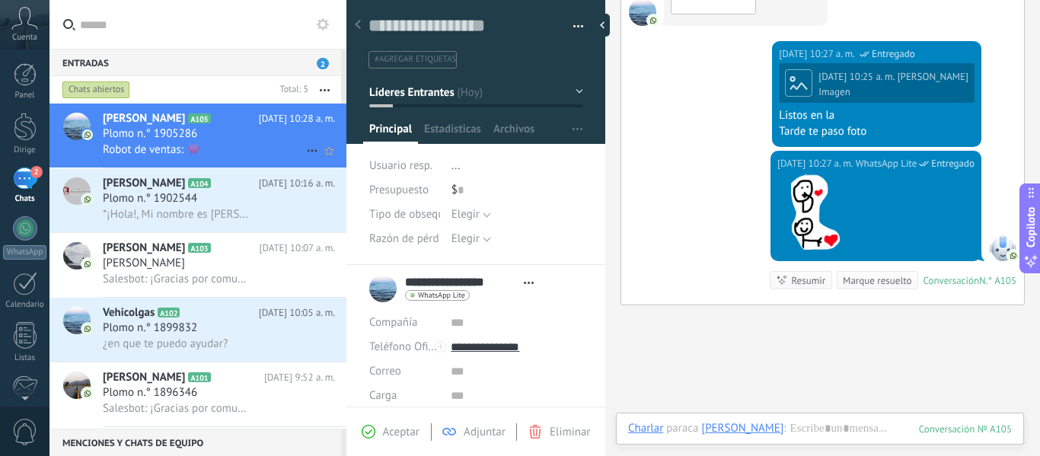
click at [652, 85] on div "Hoy 10:27 a. m. WhatsApp Lite Entregado Hoy 10:25 a. m. SEBASTIÁN PEDRAZA Image…" at bounding box center [822, 96] width 403 height 110
click at [157, 266] on font "Nicolás Orquesta" at bounding box center [144, 263] width 82 height 14
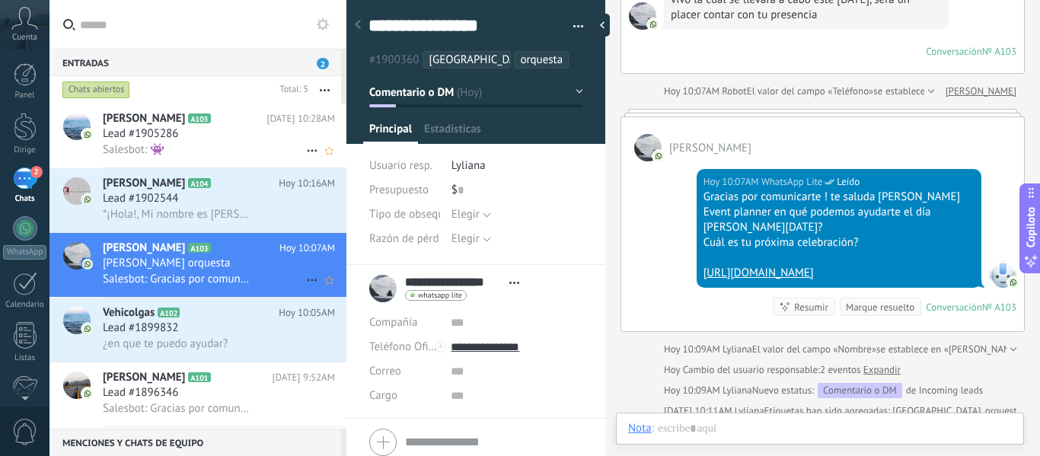
scroll to position [23, 0]
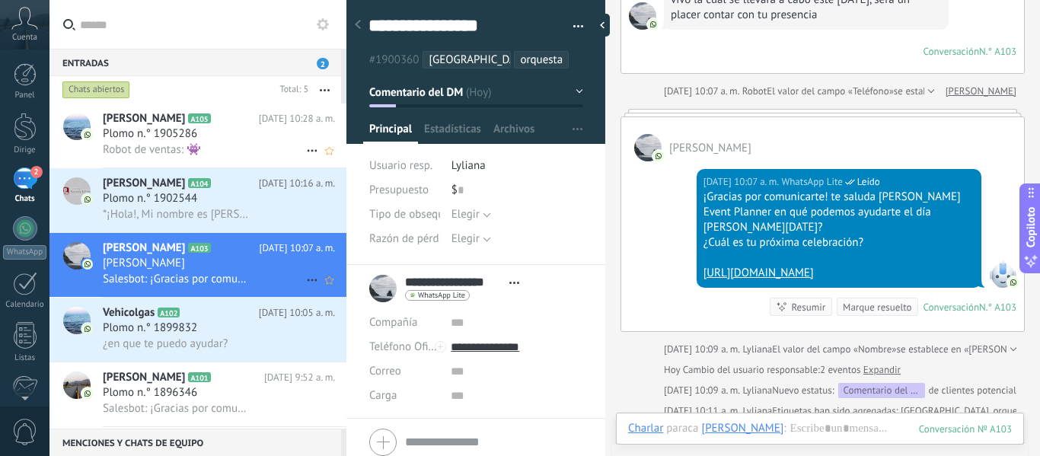
click at [576, 22] on button "button" at bounding box center [573, 26] width 22 height 23
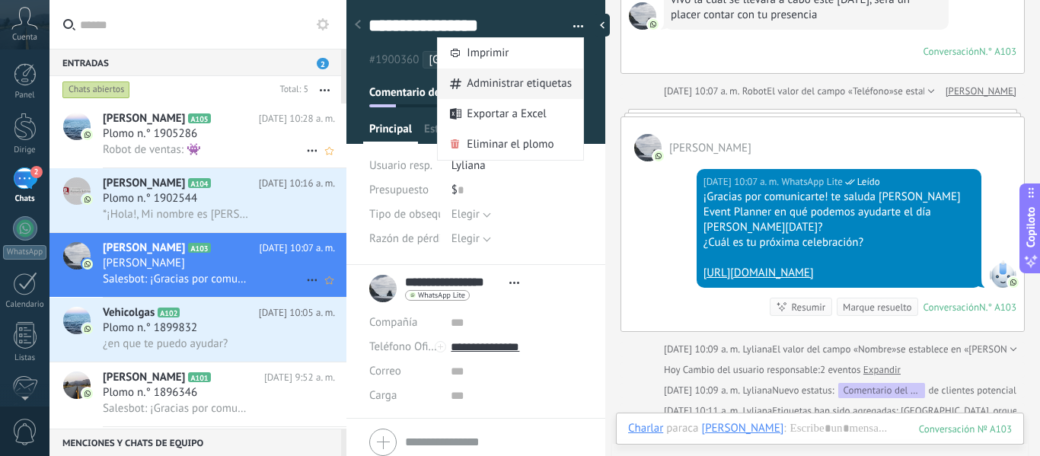
click at [540, 83] on font "Administrar etiquetas" at bounding box center [519, 83] width 105 height 14
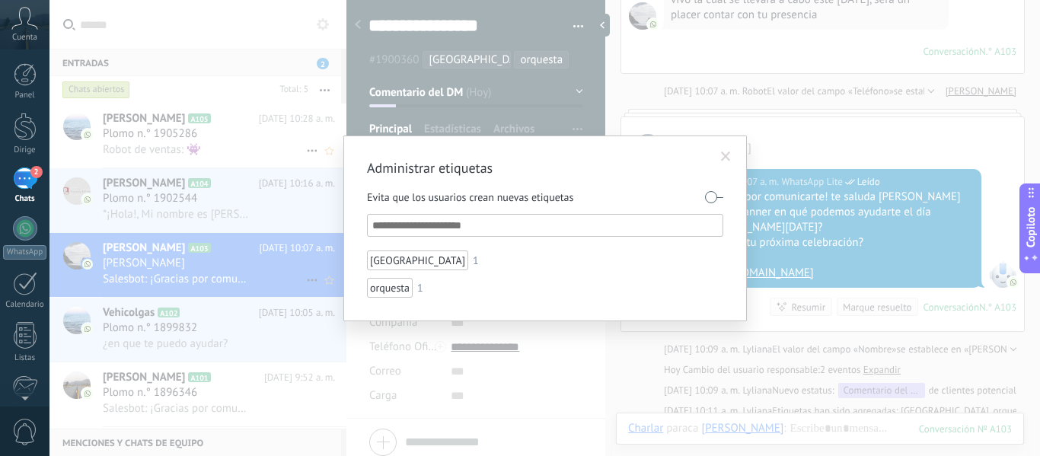
click at [726, 158] on span at bounding box center [726, 156] width 10 height 11
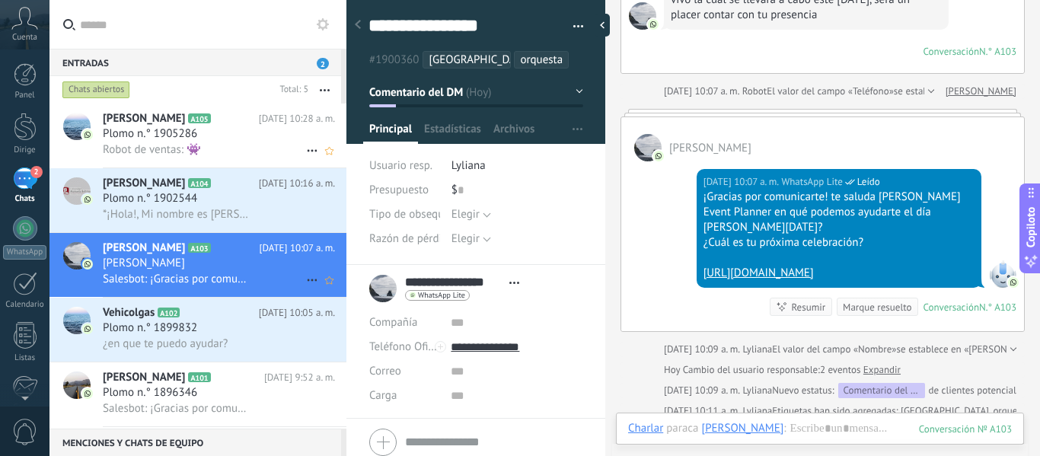
click at [575, 22] on button "button" at bounding box center [573, 26] width 22 height 23
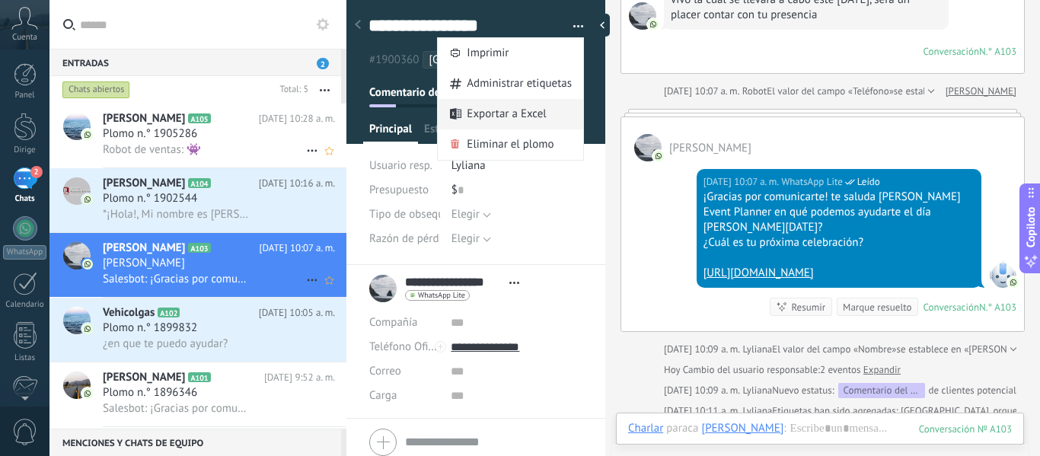
click at [507, 120] on font "Exportar a Excel" at bounding box center [506, 114] width 79 height 14
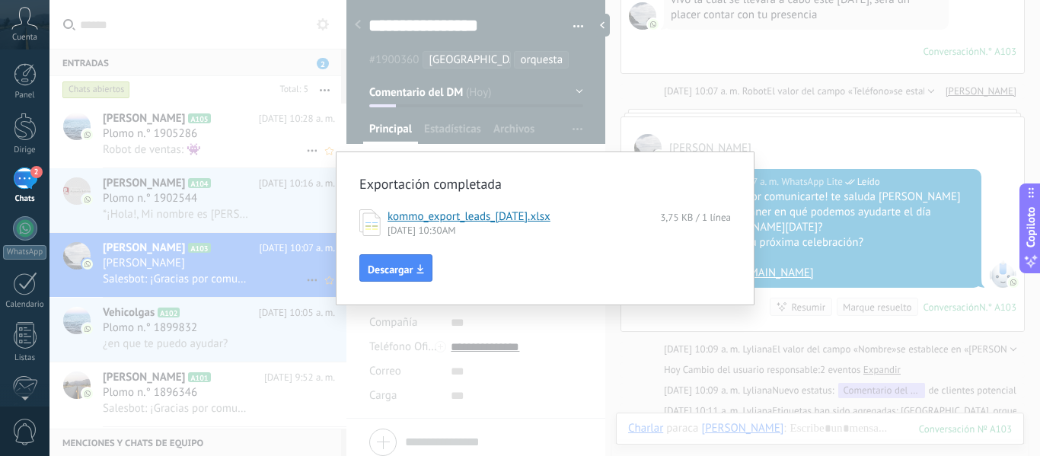
click at [594, 118] on div "Exportación completada kommo_export_leads_2025-09-18.xlsx 3,75 KB / 1 línea 18/…" at bounding box center [544, 228] width 990 height 456
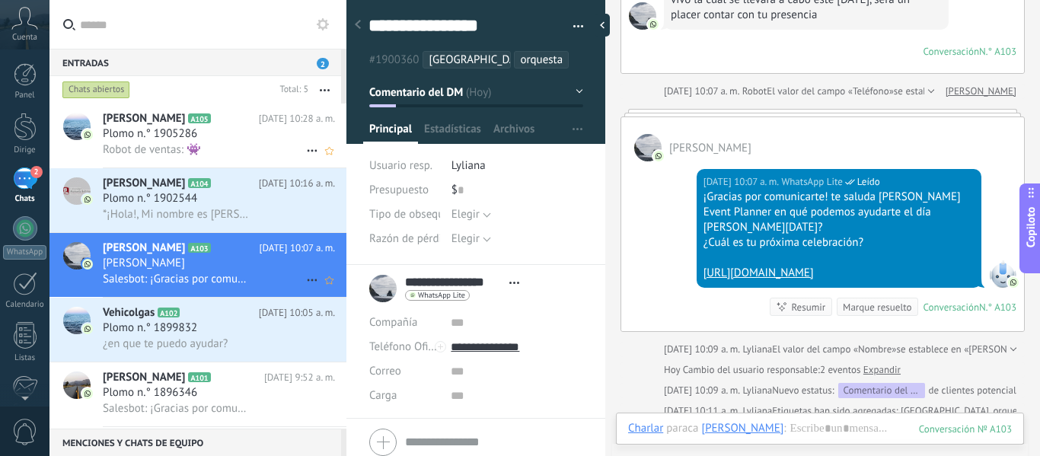
click at [574, 27] on span "button" at bounding box center [578, 28] width 11 height 3
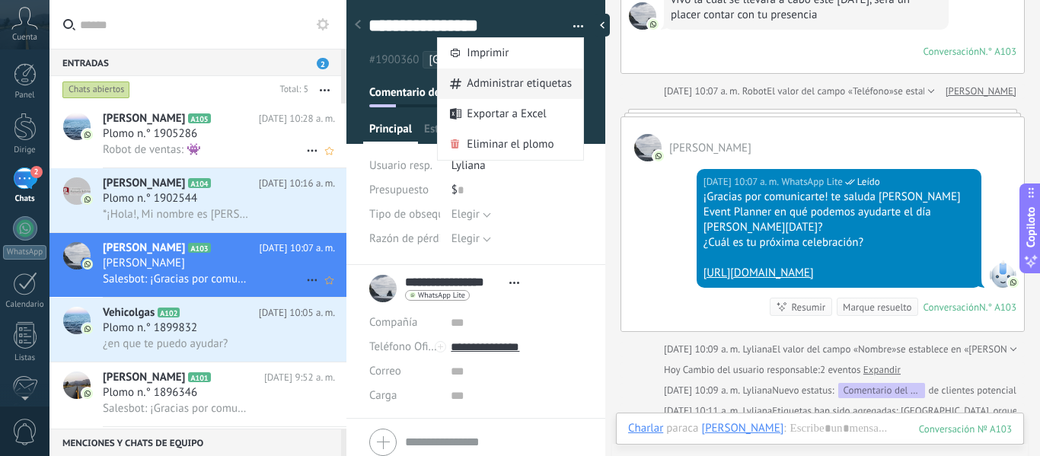
click at [532, 88] on font "Administrar etiquetas" at bounding box center [519, 83] width 105 height 14
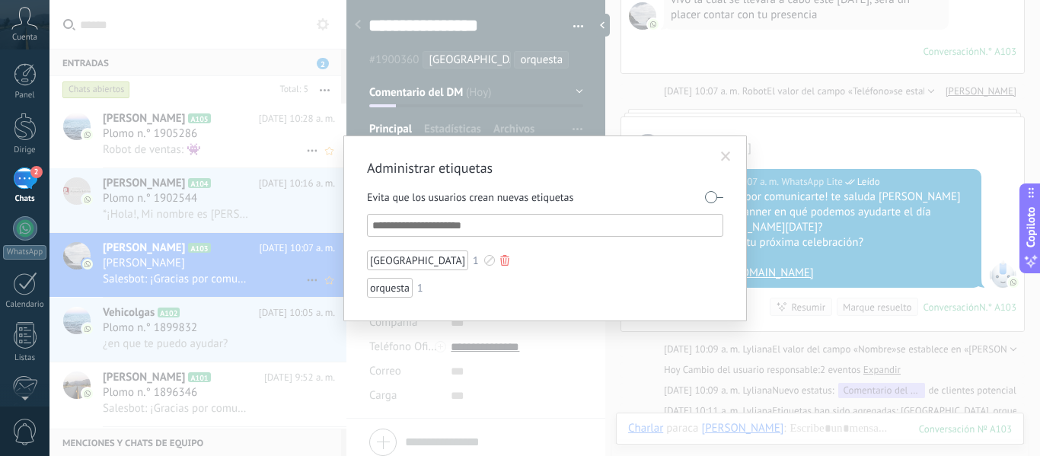
click at [389, 263] on font "Bogotá" at bounding box center [417, 261] width 95 height 14
click at [400, 262] on font "Bogotá" at bounding box center [417, 261] width 95 height 14
click at [400, 289] on font "orquesta" at bounding box center [390, 288] width 40 height 14
drag, startPoint x: 400, startPoint y: 289, endPoint x: 381, endPoint y: 269, distance: 27.5
click at [381, 269] on div "Bogotá" at bounding box center [417, 260] width 101 height 20
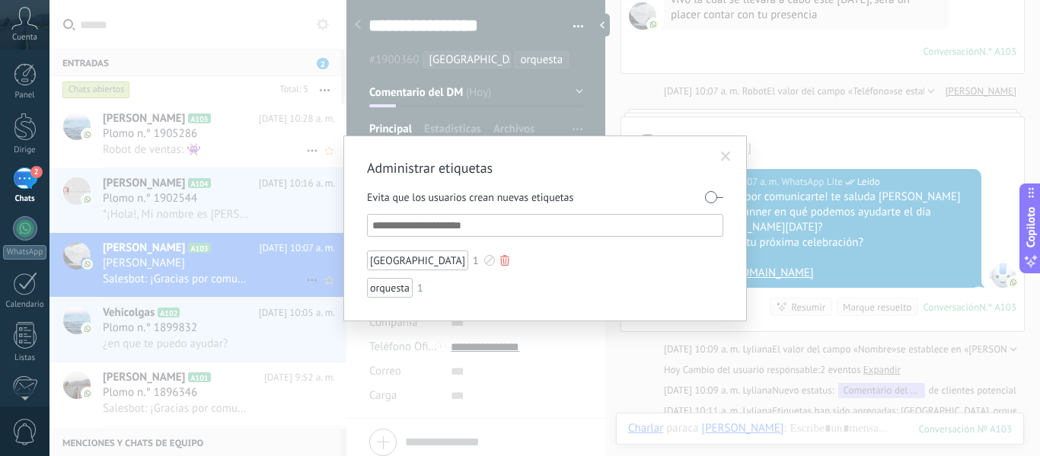
click at [381, 257] on font "Bogotá" at bounding box center [417, 261] width 95 height 14
click at [381, 259] on font "Bogotá" at bounding box center [417, 261] width 95 height 14
click at [403, 291] on font "orquesta" at bounding box center [390, 288] width 40 height 14
click at [429, 288] on div at bounding box center [434, 287] width 11 height 11
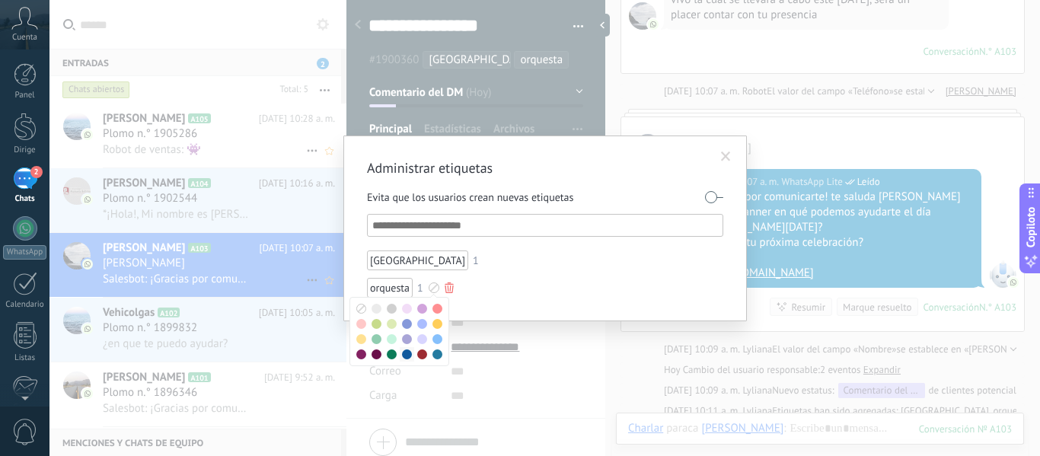
click at [407, 353] on span at bounding box center [407, 354] width 10 height 10
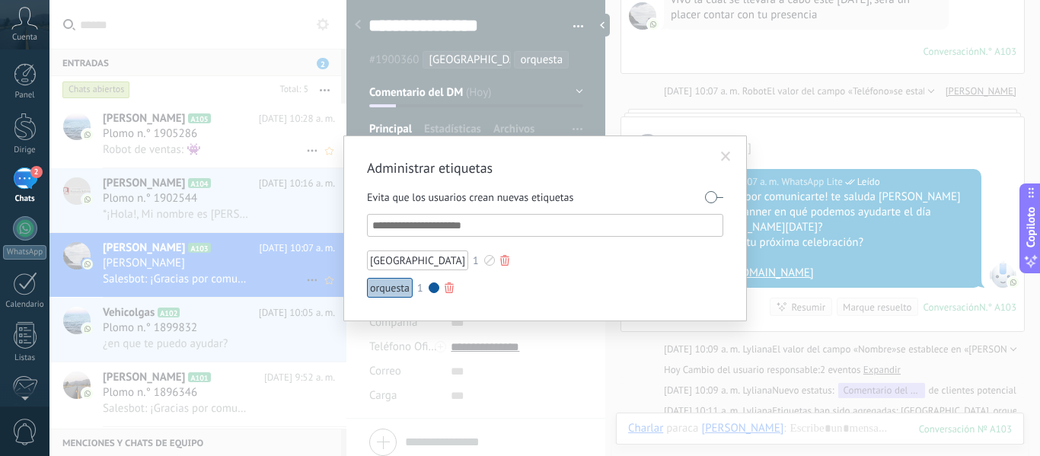
click at [484, 260] on div at bounding box center [489, 260] width 11 height 11
click at [432, 297] on span at bounding box center [430, 297] width 10 height 10
click at [732, 152] on span at bounding box center [725, 157] width 25 height 26
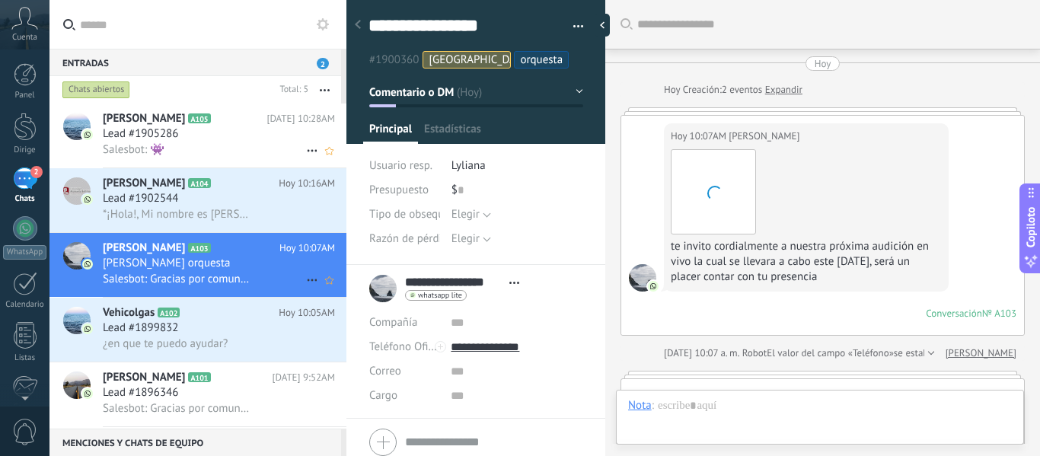
scroll to position [23, 0]
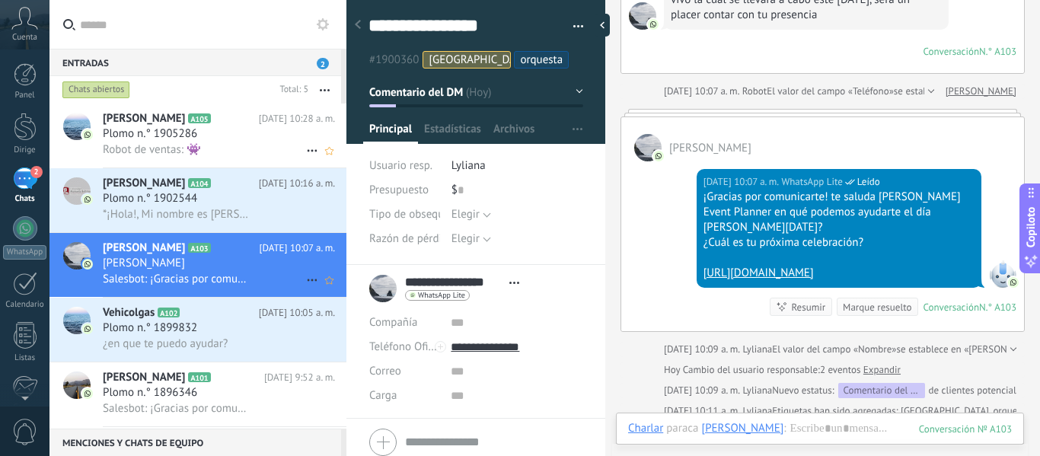
click at [190, 133] on font "Plomo n.° 1905286" at bounding box center [150, 133] width 94 height 14
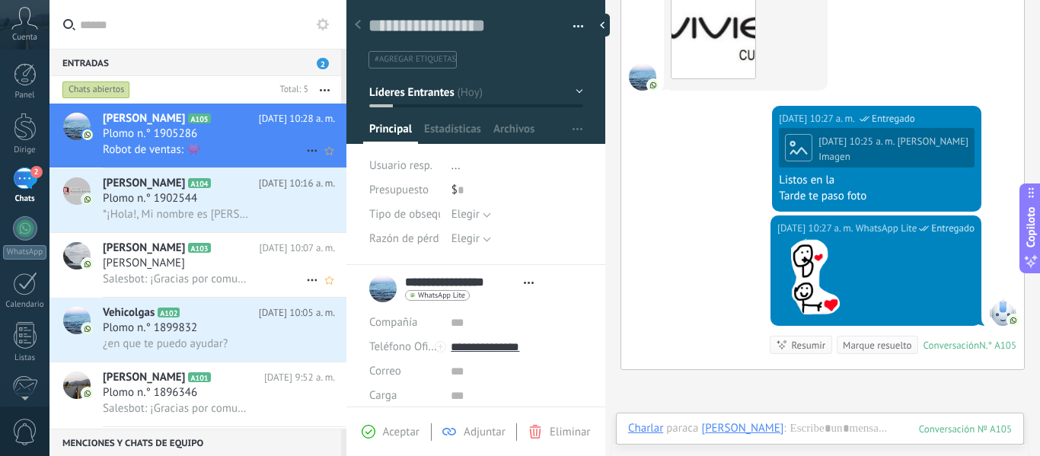
scroll to position [615, 0]
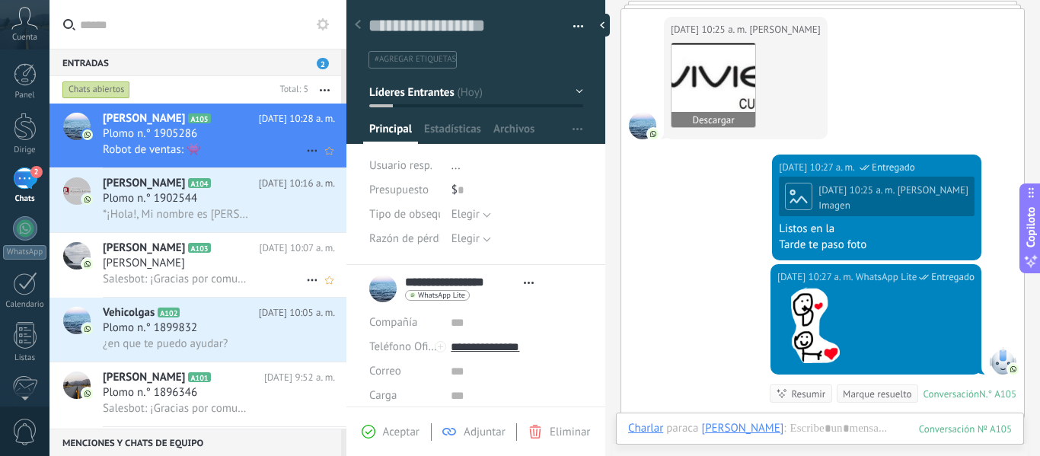
click at [732, 104] on img at bounding box center [713, 85] width 84 height 84
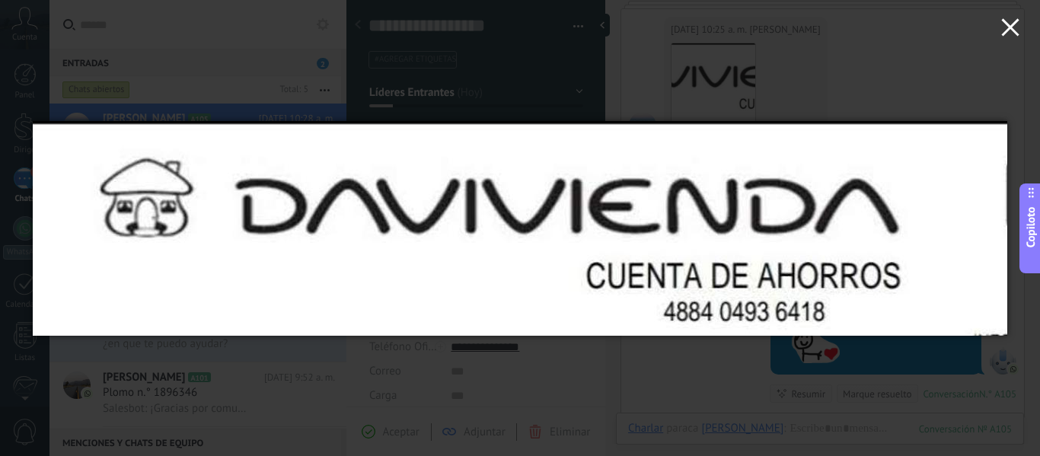
click at [1012, 28] on use "button" at bounding box center [1010, 27] width 18 height 18
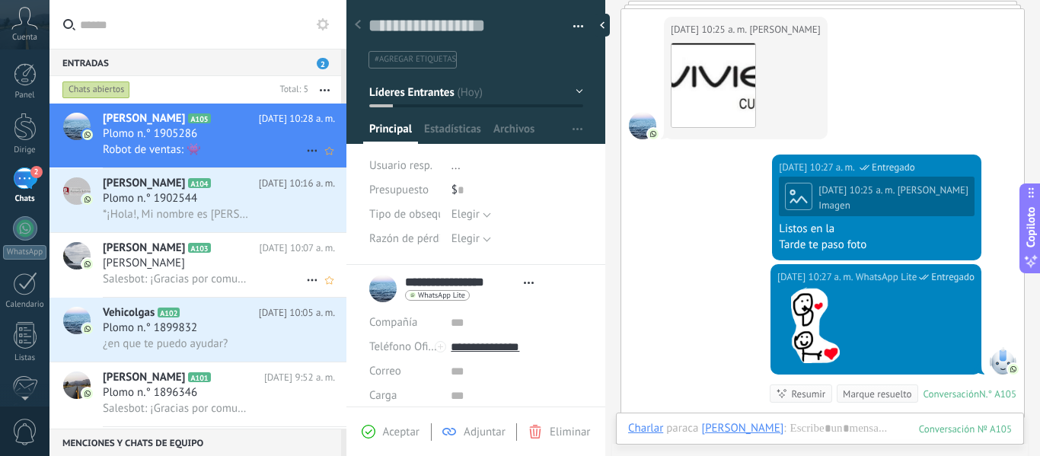
click at [664, 208] on div "Hoy 10:27 a. m. WhatsApp Lite Entregado Hoy 10:25 a. m. SEBASTIÁN PEDRAZA Image…" at bounding box center [822, 210] width 403 height 110
click at [150, 201] on font "Plomo n.° 1902544" at bounding box center [150, 198] width 94 height 14
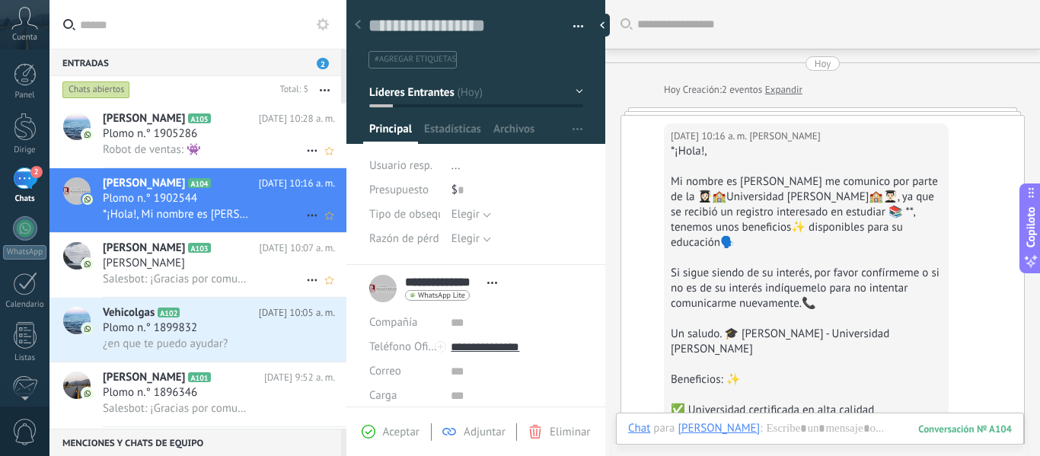
scroll to position [101, 0]
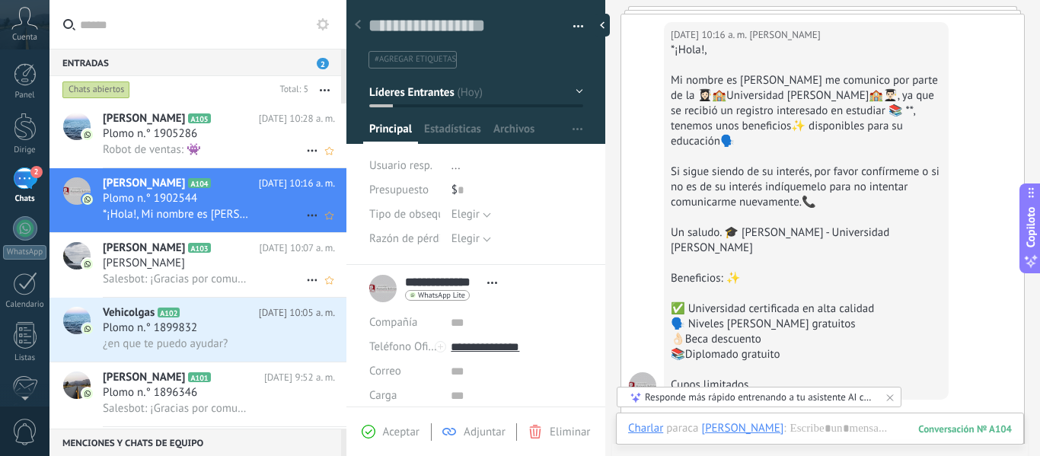
click at [183, 131] on font "Plomo n.° 1905286" at bounding box center [150, 133] width 94 height 14
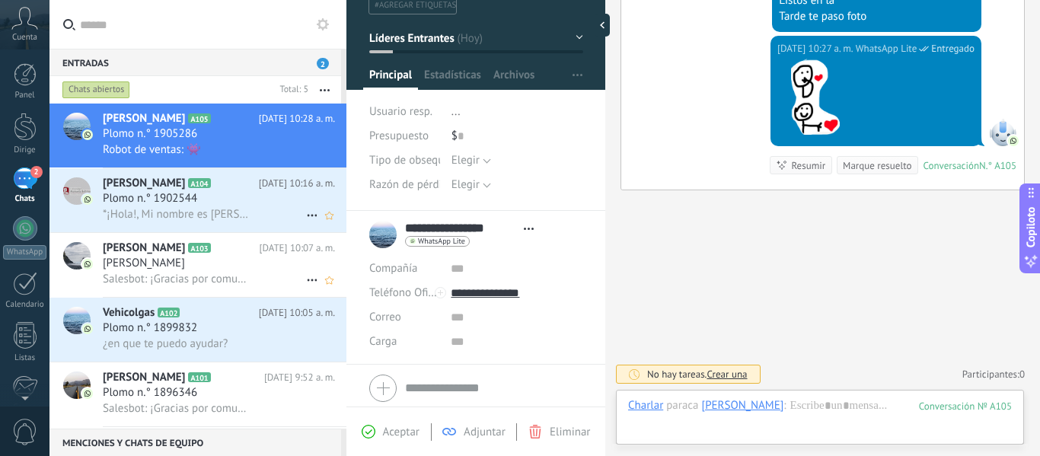
scroll to position [108, 0]
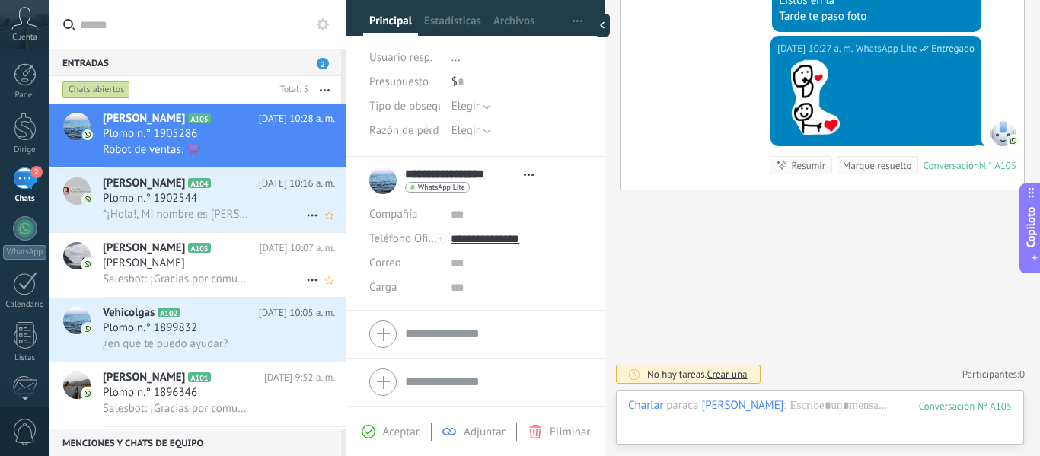
click at [158, 263] on font "Nicolás Orquesta" at bounding box center [144, 263] width 82 height 14
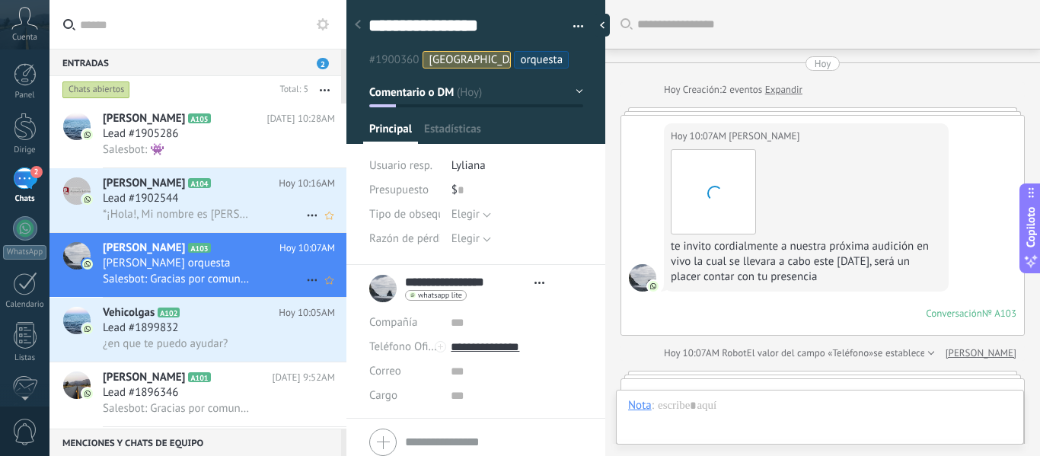
type textarea "**********"
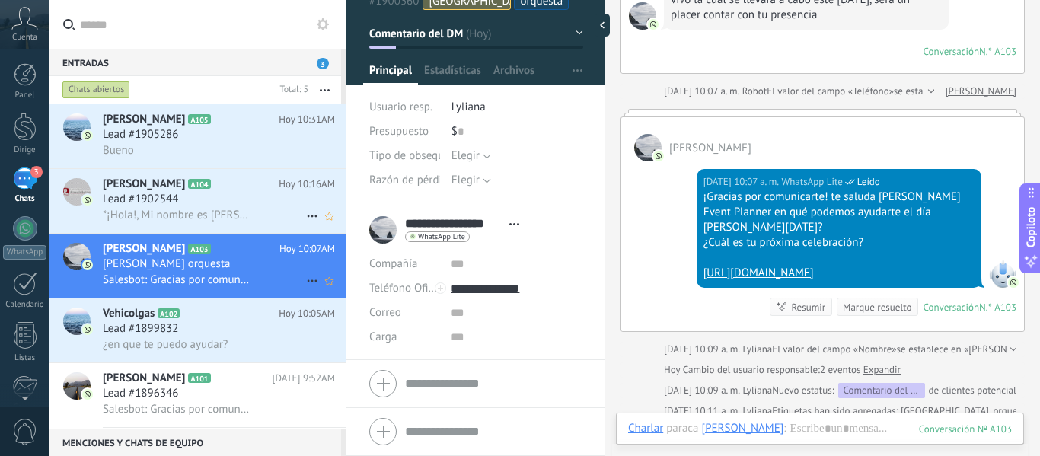
scroll to position [48, 0]
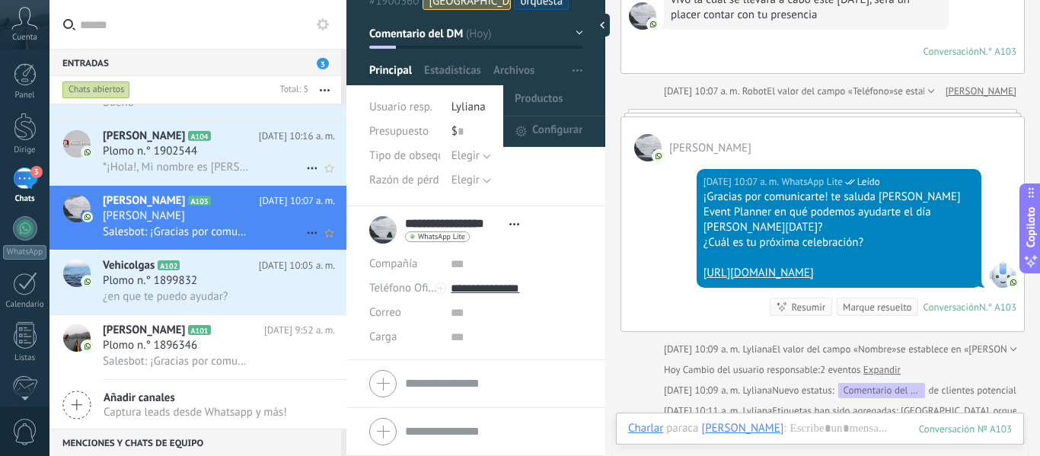
click at [578, 62] on button "button" at bounding box center [577, 70] width 22 height 29
click at [556, 132] on font "Configurar" at bounding box center [557, 130] width 50 height 14
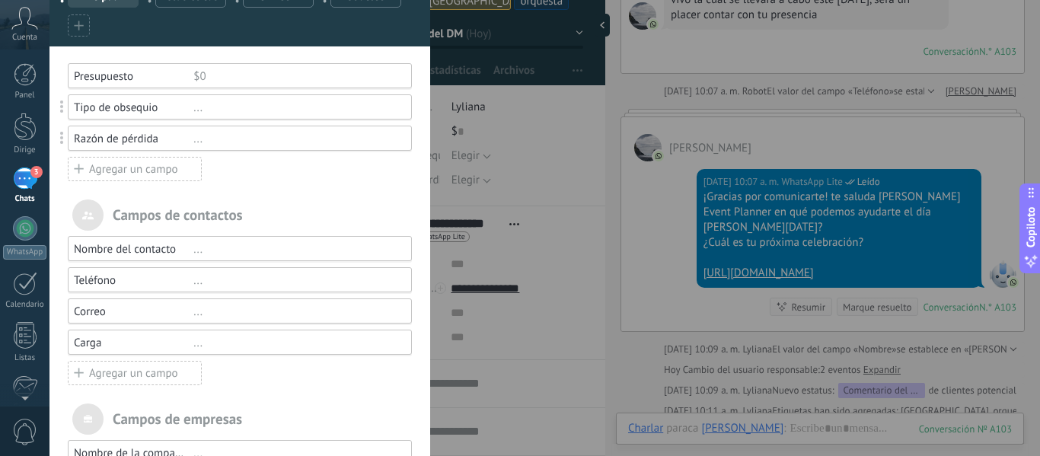
scroll to position [0, 0]
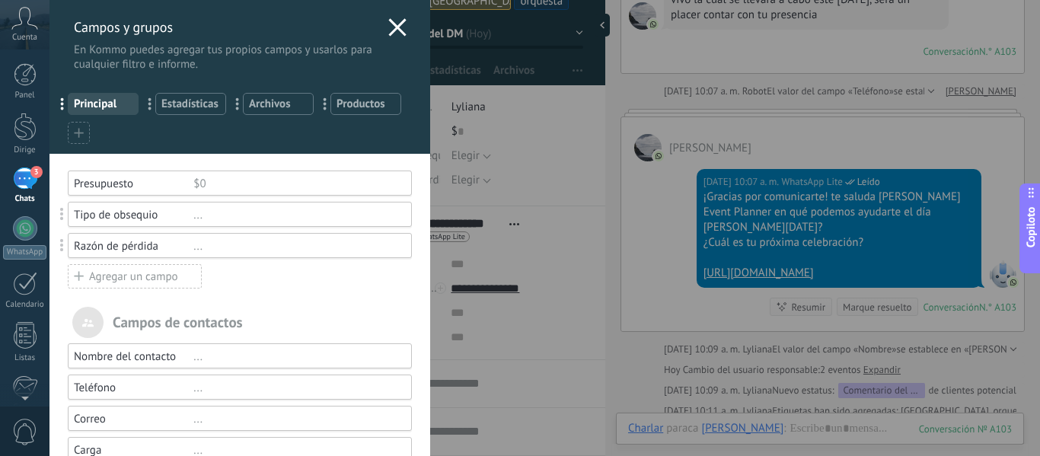
click at [72, 132] on div at bounding box center [79, 133] width 22 height 22
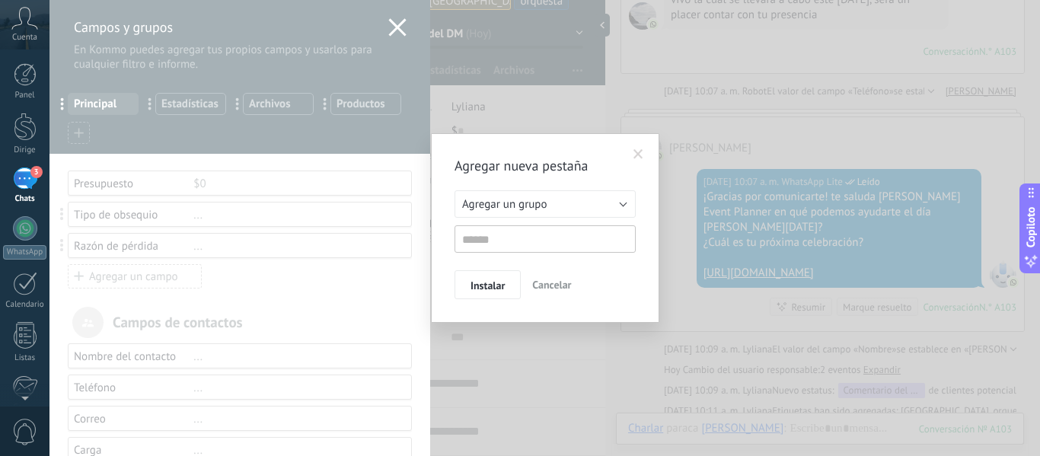
click at [538, 370] on div "Agregar nueva pestaña Agregar un grupo Listas Otros clientes potenciales Agrega…" at bounding box center [544, 228] width 990 height 456
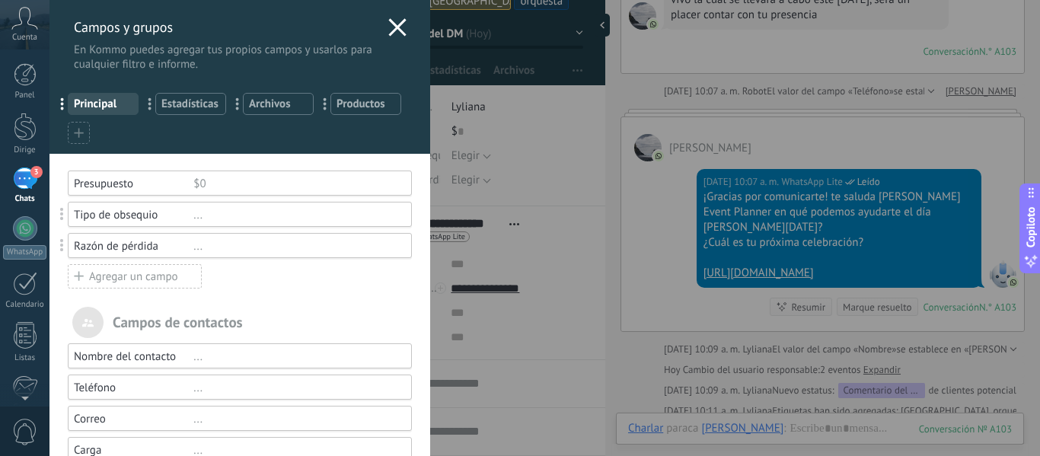
click at [117, 274] on font "Agregar un campo" at bounding box center [133, 276] width 89 height 14
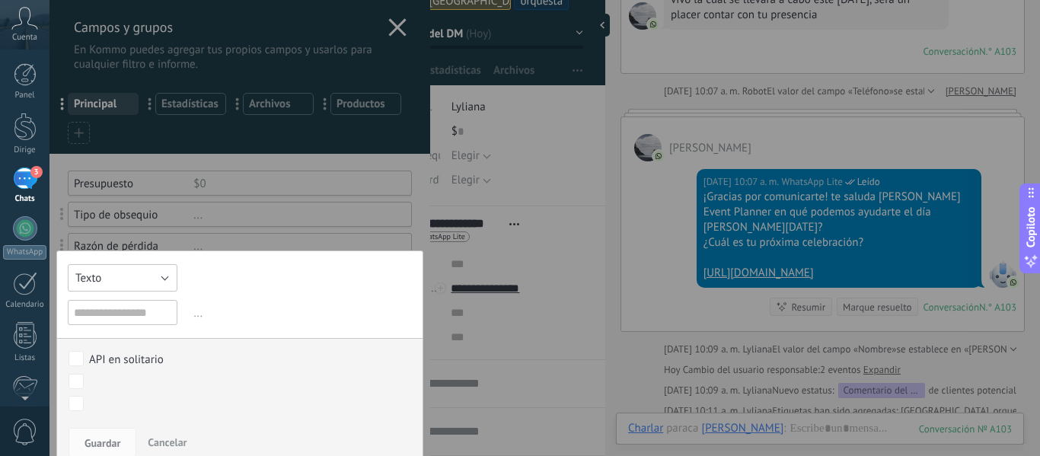
click at [165, 277] on button "Texto" at bounding box center [123, 277] width 110 height 27
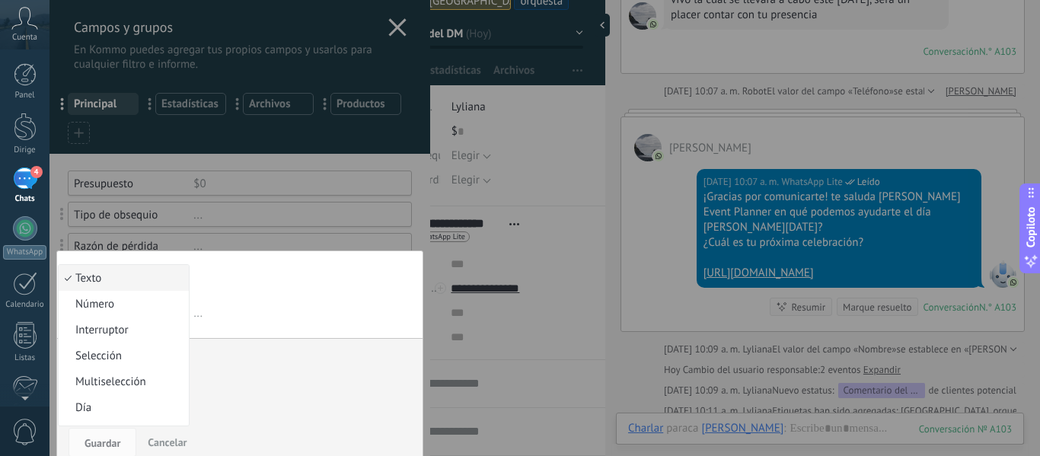
click at [119, 282] on span "Texto" at bounding box center [122, 278] width 126 height 14
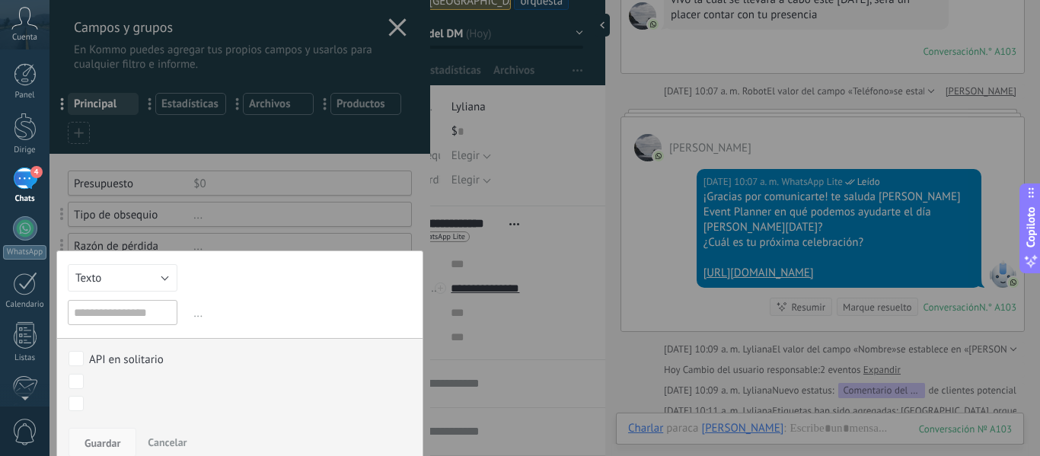
click at [108, 441] on font "Guardar" at bounding box center [103, 443] width 36 height 14
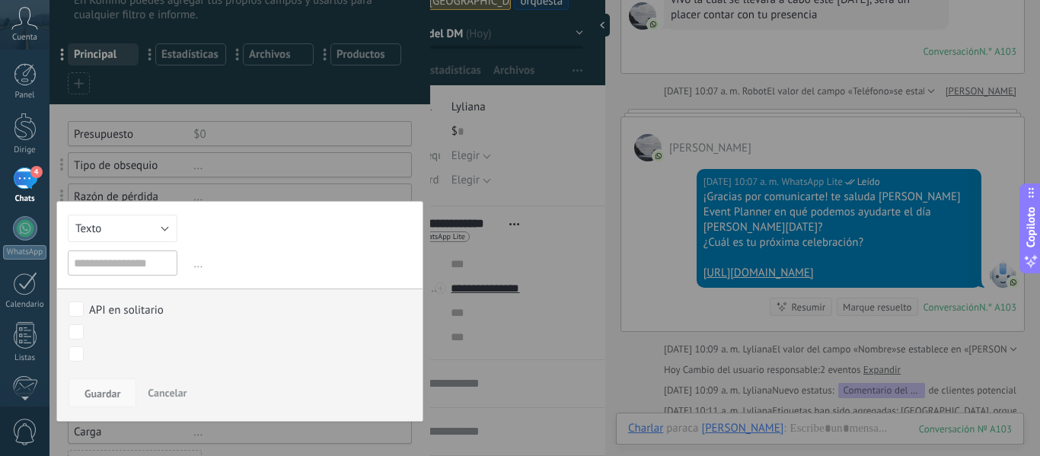
scroll to position [76, 0]
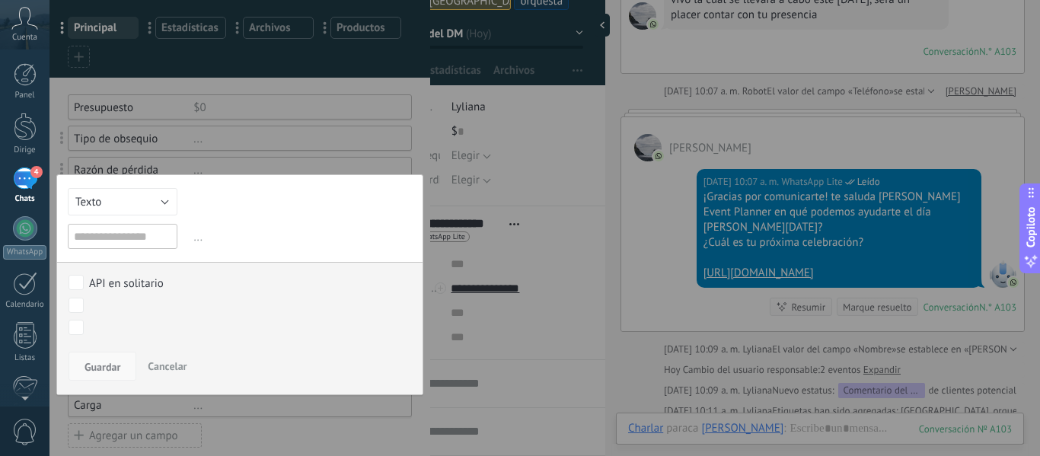
click at [100, 366] on font "Guardar" at bounding box center [103, 367] width 36 height 14
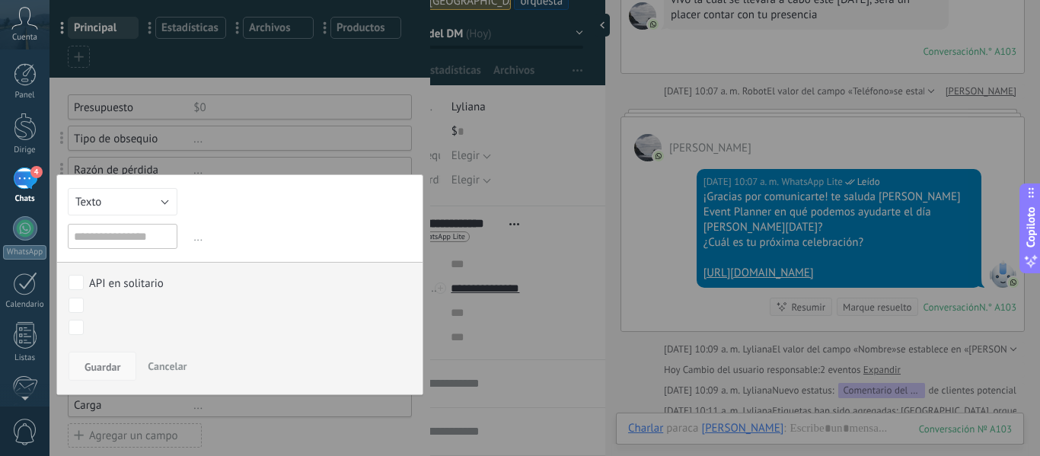
click at [100, 366] on font "Guardar" at bounding box center [103, 367] width 36 height 14
click at [0, 0] on div "Comentario del DM Obsequio del DM enviado Cualificado Propuesta enviada Negocia…" at bounding box center [0, 0] width 0 height 0
click at [244, 278] on div at bounding box center [544, 228] width 990 height 456
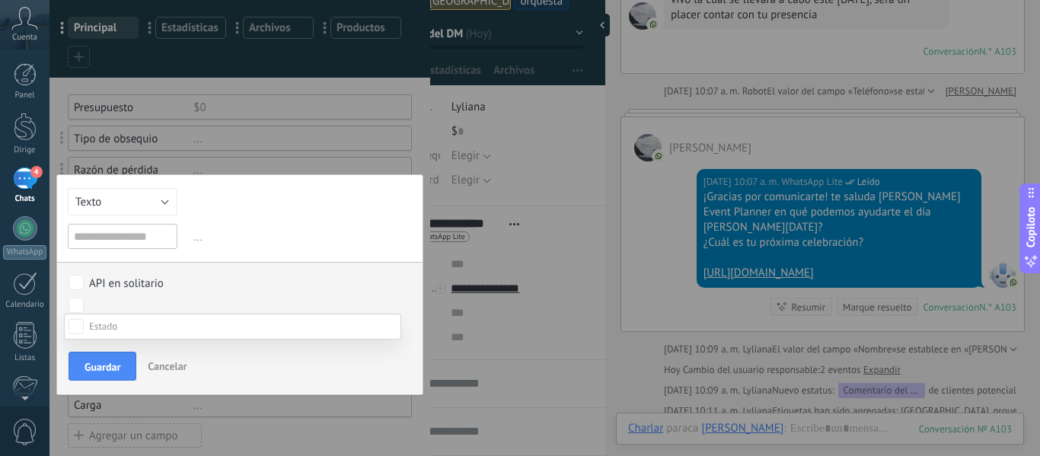
scroll to position [210, 0]
click at [237, 375] on div "Comentario del DM Obsequio del DM enviado Cualificado Propuesta enviada Negocia…" at bounding box center [232, 385] width 337 height 142
click at [269, 268] on div at bounding box center [544, 228] width 990 height 456
click at [97, 369] on font "Guardar" at bounding box center [103, 367] width 36 height 14
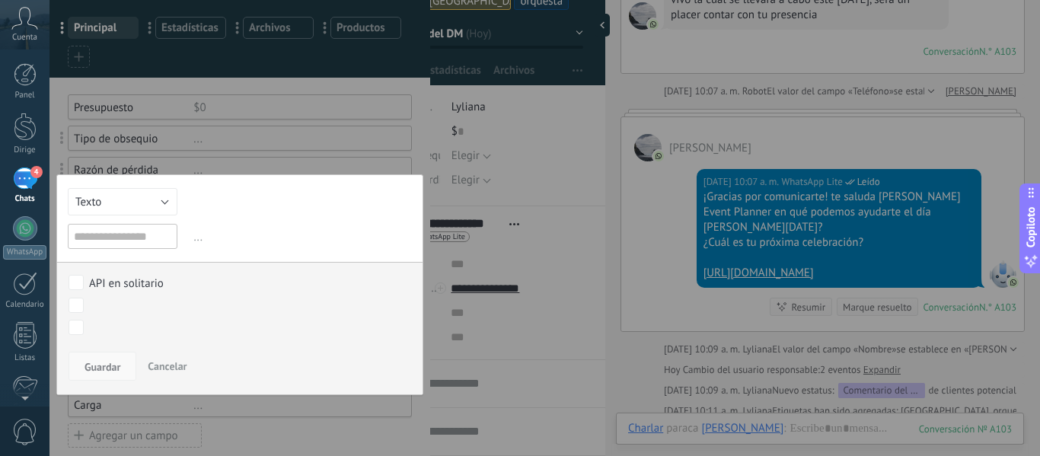
click at [99, 366] on font "Guardar" at bounding box center [103, 367] width 36 height 14
click at [155, 241] on input "text" at bounding box center [123, 236] width 110 height 25
type input "******"
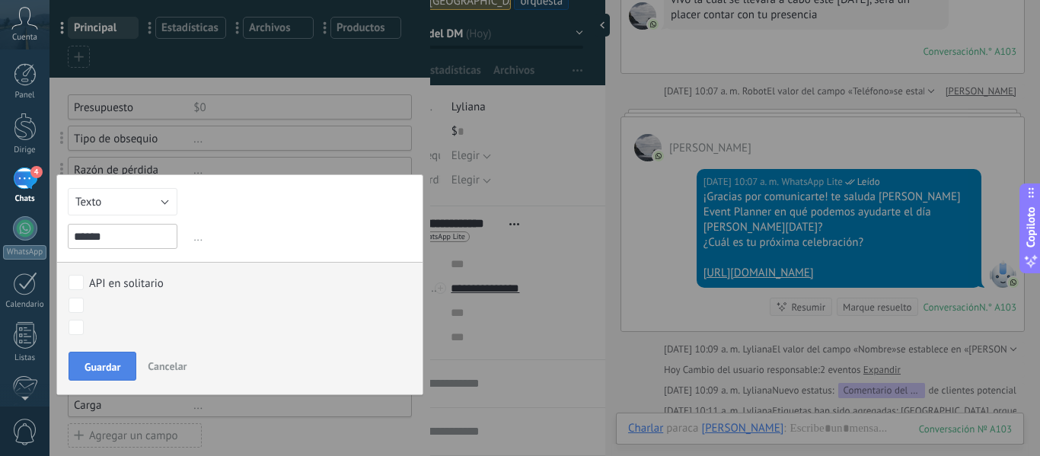
click at [100, 366] on font "Guardar" at bounding box center [103, 367] width 36 height 14
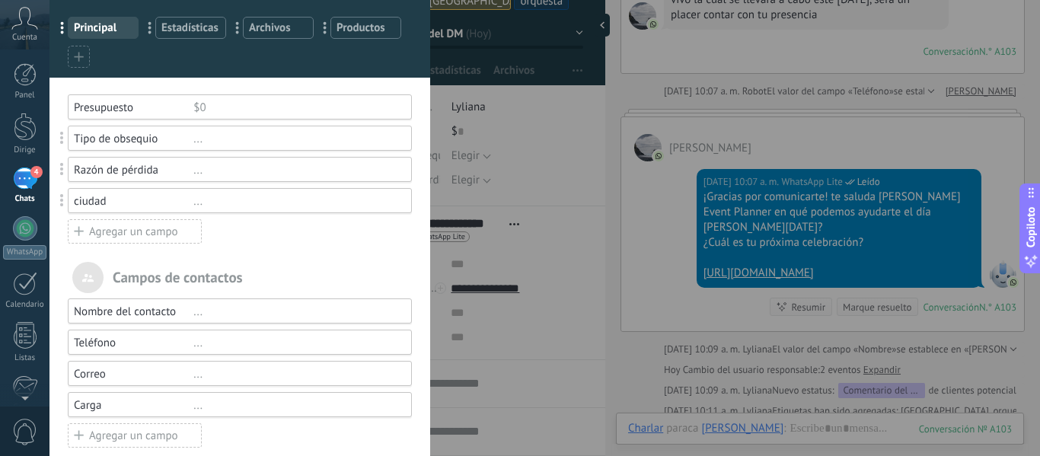
click at [136, 231] on font "Agregar un campo" at bounding box center [133, 232] width 89 height 14
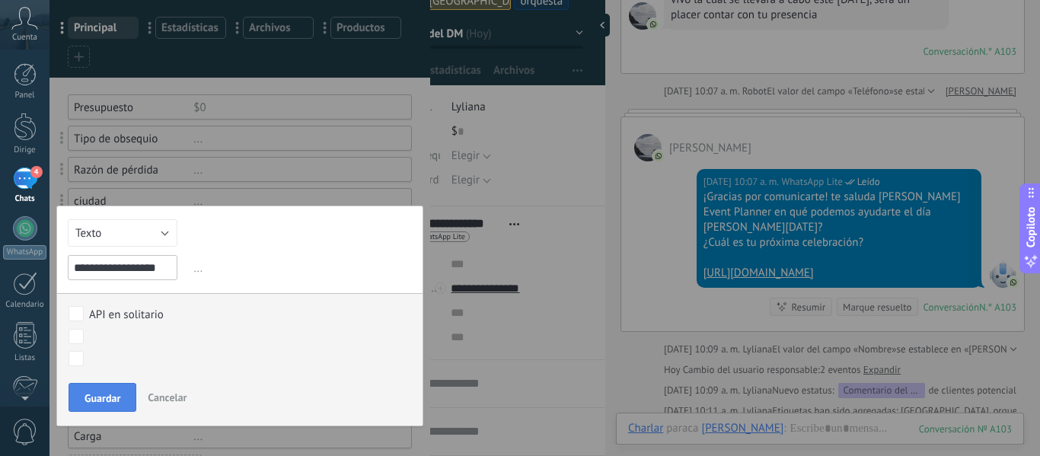
type input "**********"
click at [109, 400] on font "Guardar" at bounding box center [103, 398] width 36 height 14
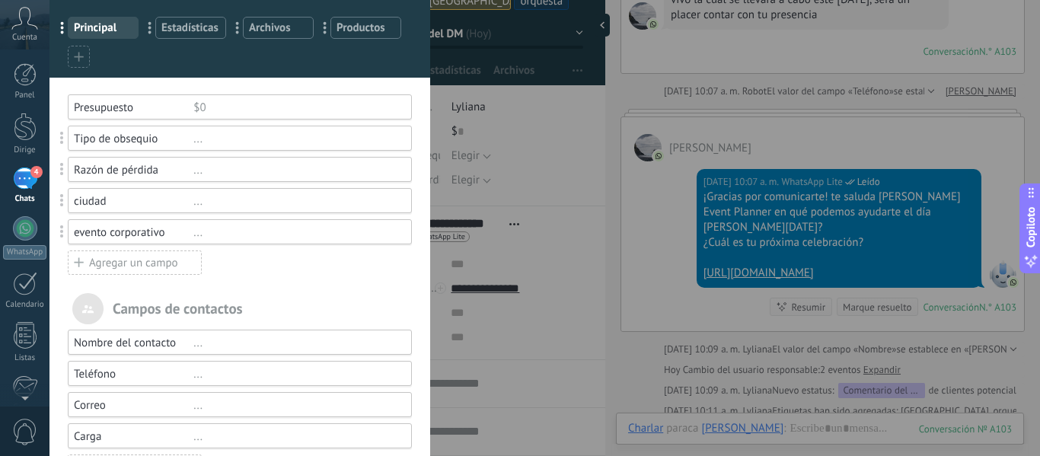
click at [118, 265] on font "Agregar un campo" at bounding box center [133, 263] width 89 height 14
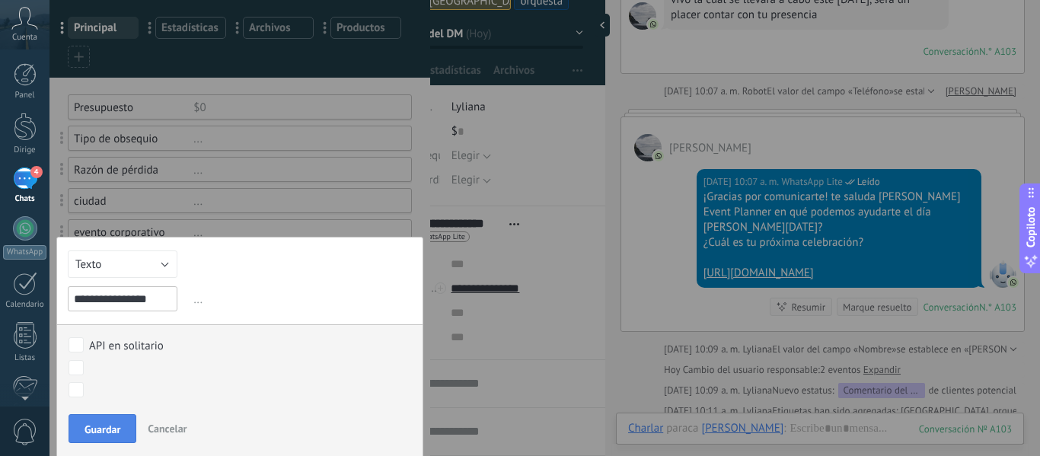
type input "**********"
click at [91, 436] on button "Guardar" at bounding box center [103, 428] width 68 height 29
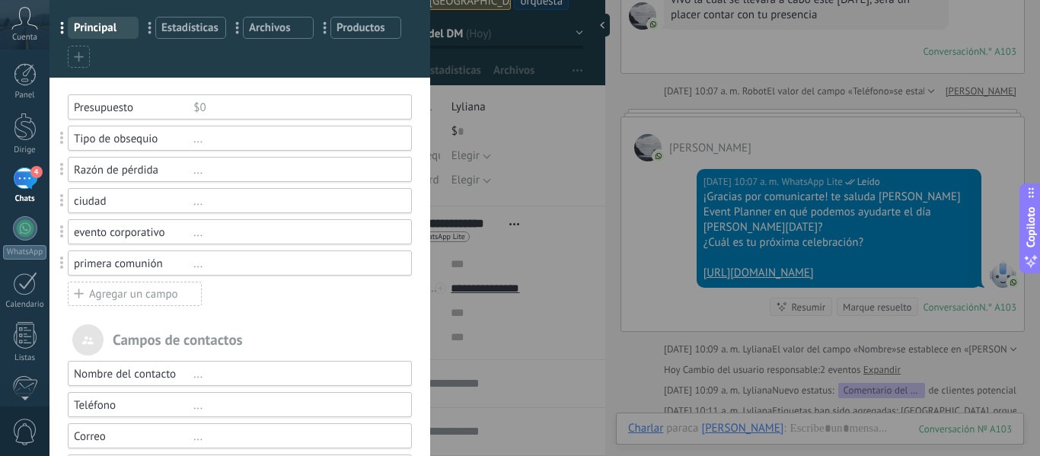
click at [133, 282] on div "Agregar un campo" at bounding box center [135, 294] width 134 height 24
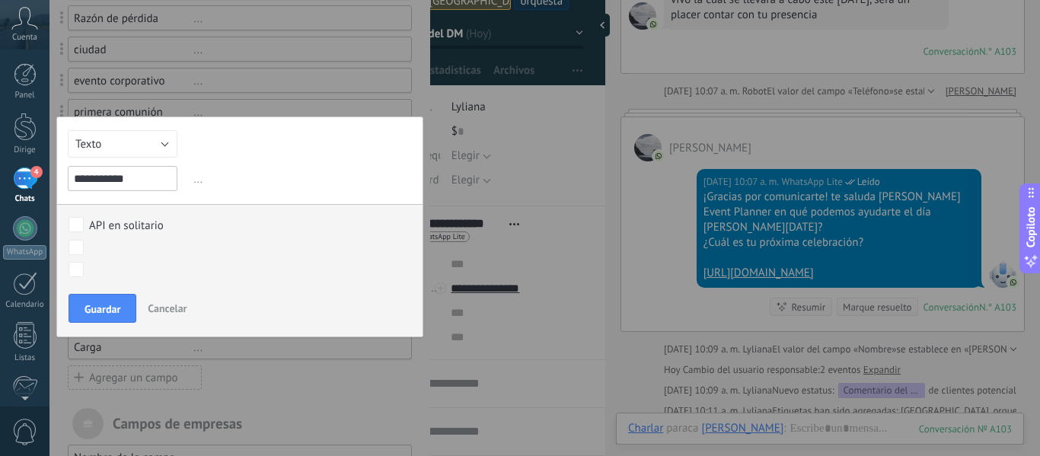
scroll to position [228, 0]
type input "**********"
click at [100, 295] on button "Guardar" at bounding box center [103, 307] width 68 height 29
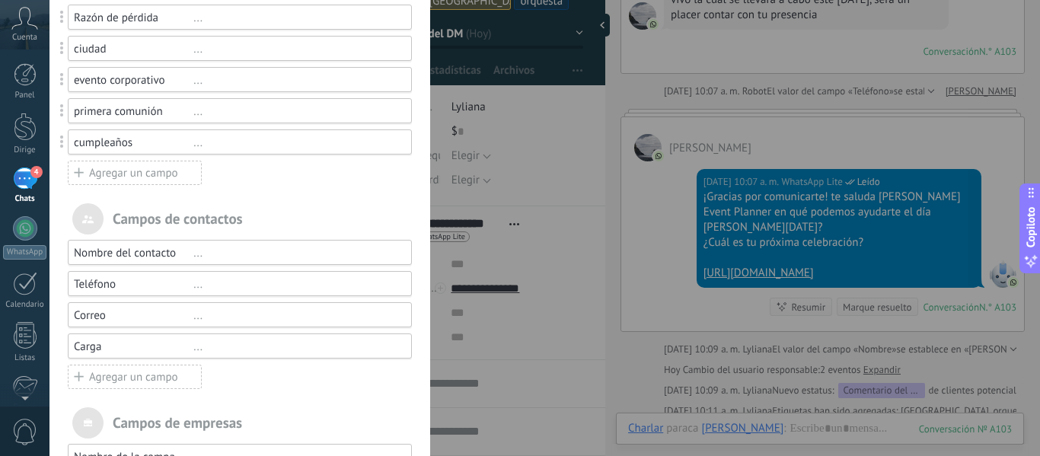
click at [137, 174] on font "Agregar un campo" at bounding box center [133, 173] width 89 height 14
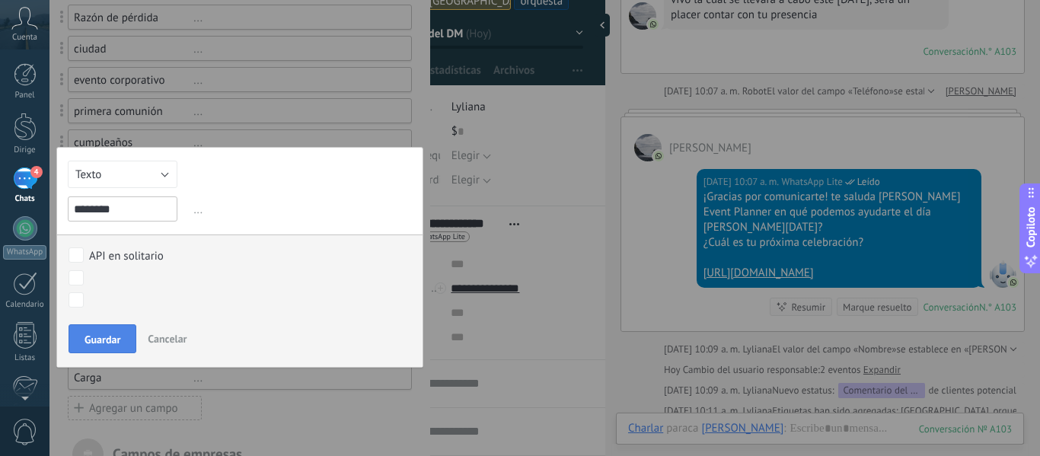
type input "*******"
click at [123, 333] on button "Guardar" at bounding box center [103, 338] width 68 height 29
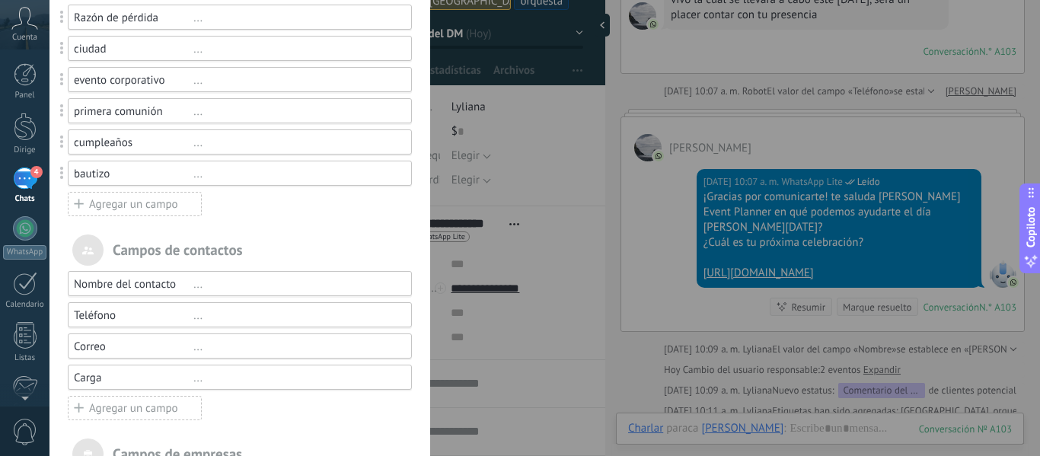
click at [113, 200] on font "Agregar un campo" at bounding box center [133, 204] width 89 height 14
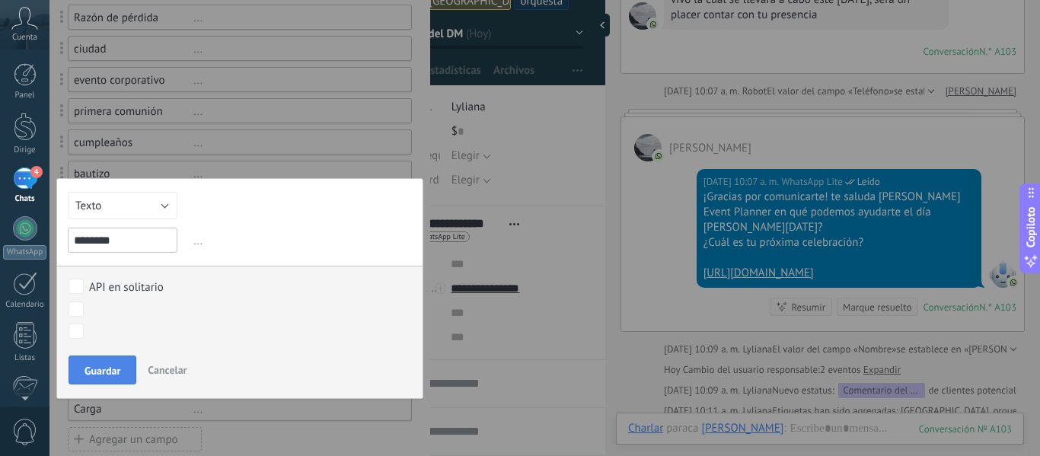
type input "*******"
click at [103, 359] on button "Guardar" at bounding box center [103, 370] width 68 height 29
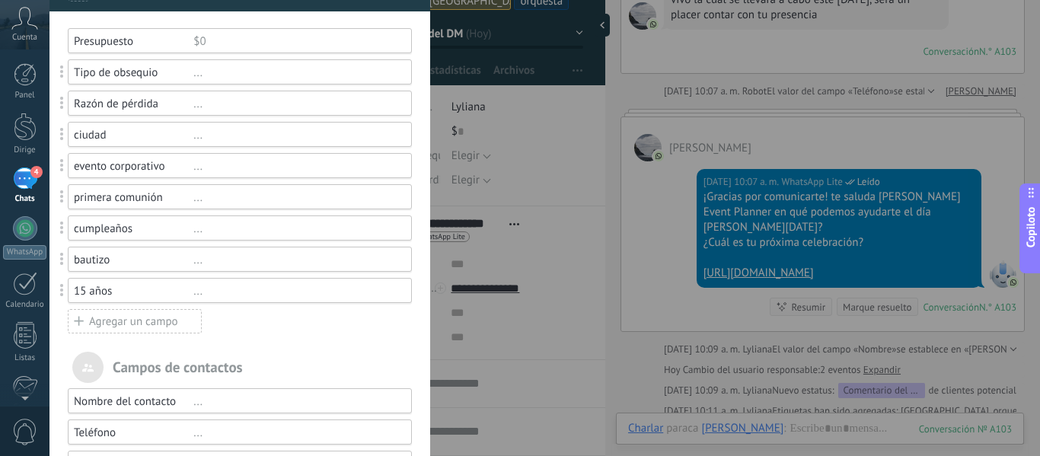
scroll to position [152, 0]
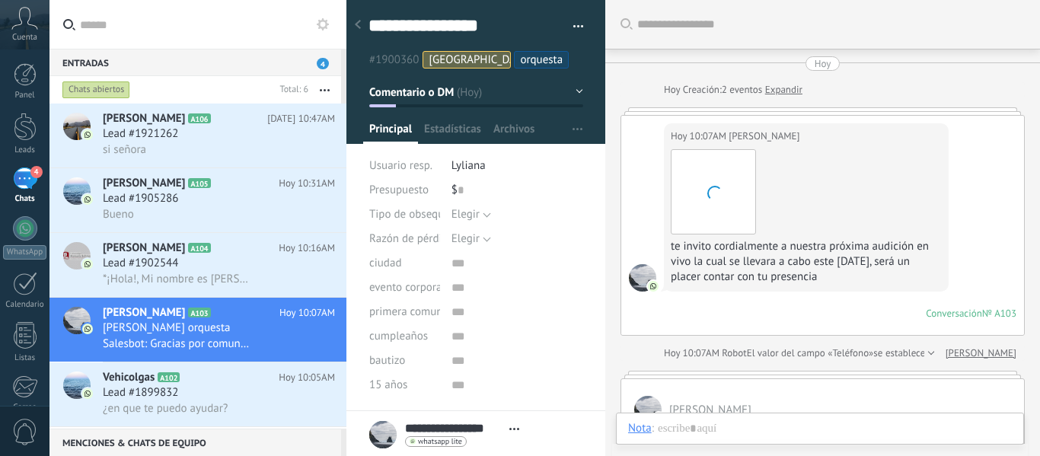
scroll to position [23, 0]
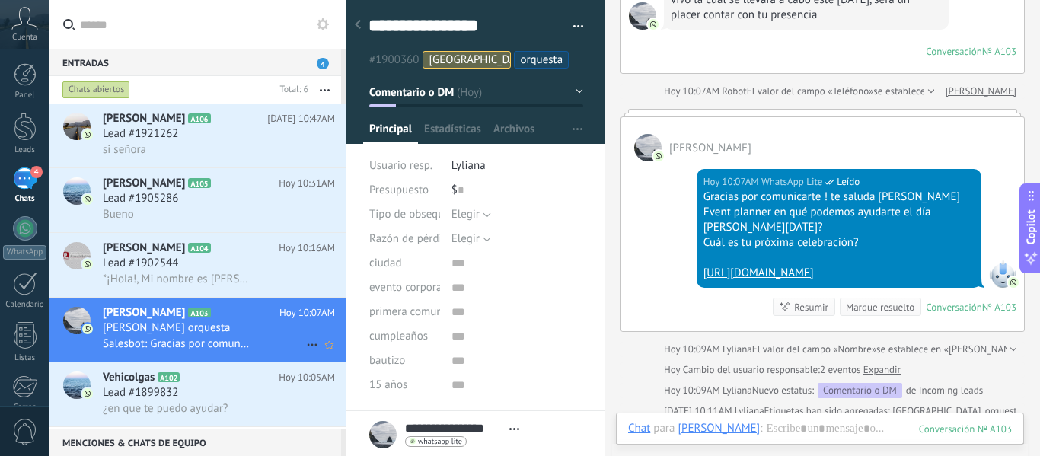
click at [145, 310] on span "Nicolás Hernández" at bounding box center [144, 312] width 82 height 15
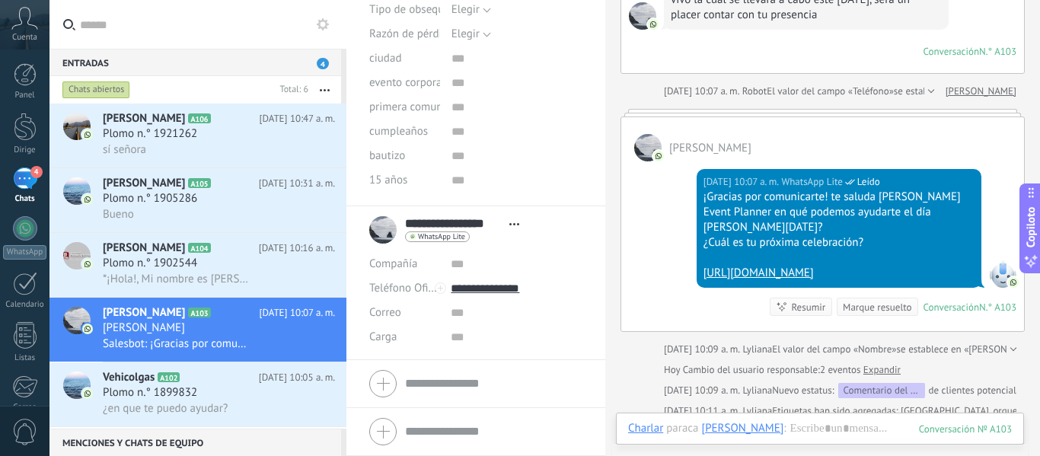
scroll to position [0, 0]
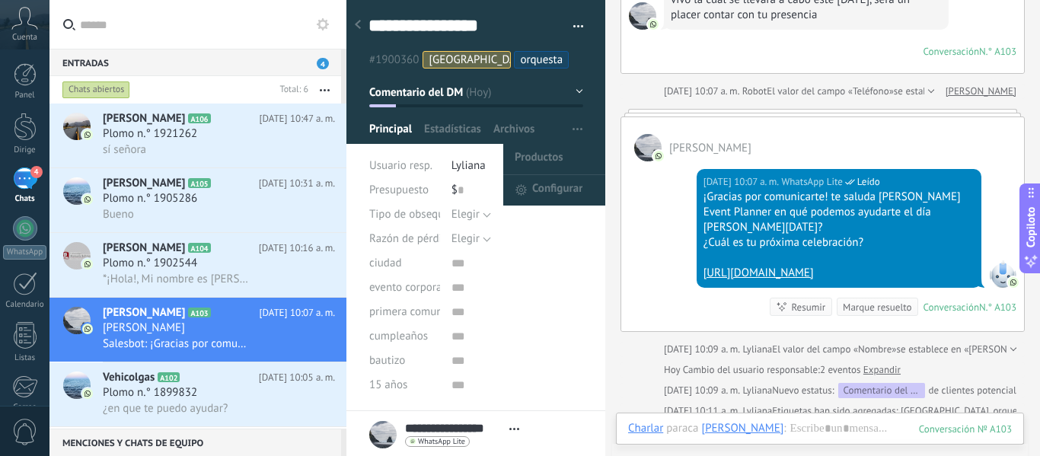
click at [572, 129] on use "button" at bounding box center [577, 129] width 10 height 2
click at [544, 193] on font "Configurar" at bounding box center [557, 188] width 50 height 14
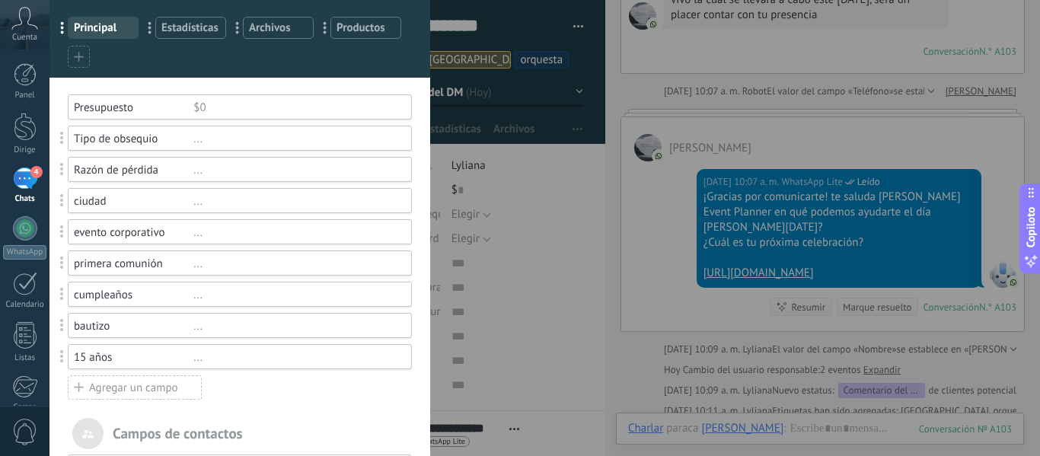
drag, startPoint x: 129, startPoint y: 326, endPoint x: 149, endPoint y: 335, distance: 22.5
click at [149, 335] on div "bautizo ..." at bounding box center [240, 325] width 344 height 25
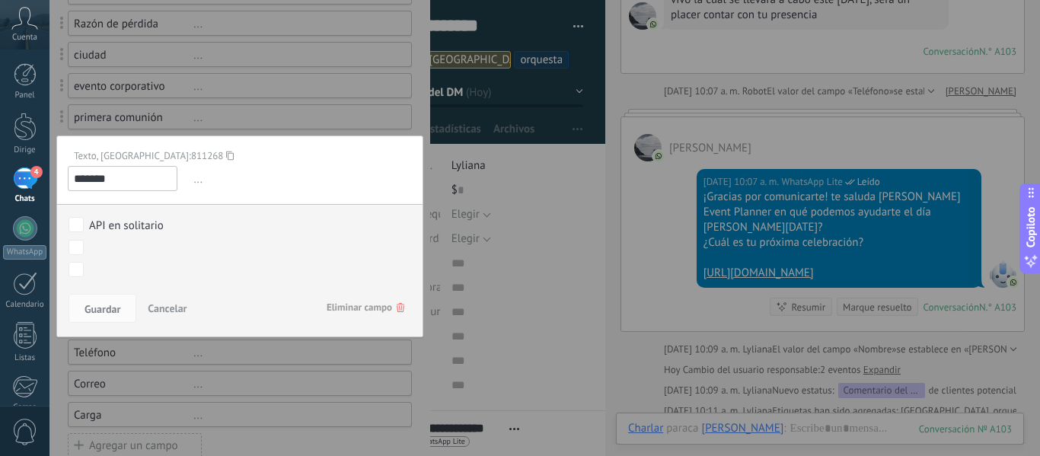
scroll to position [228, 0]
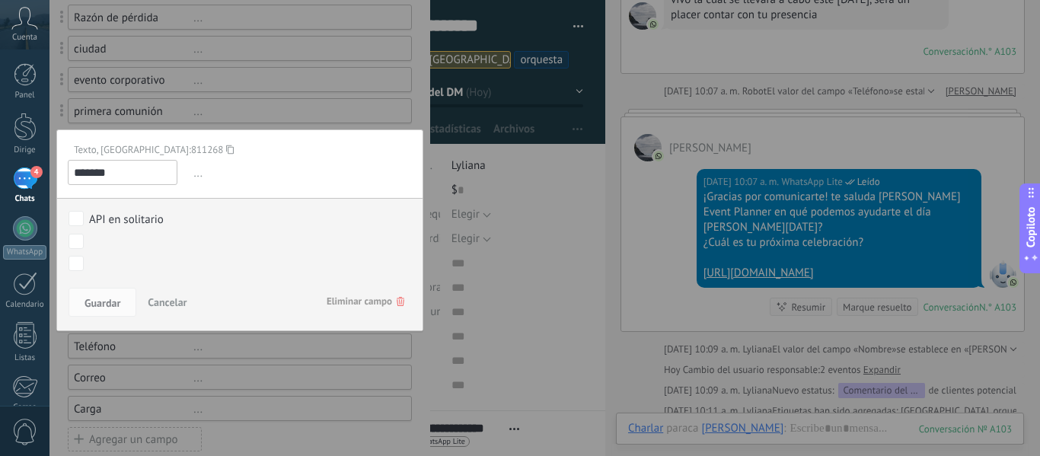
click at [376, 297] on font "Eliminar campo" at bounding box center [359, 301] width 65 height 13
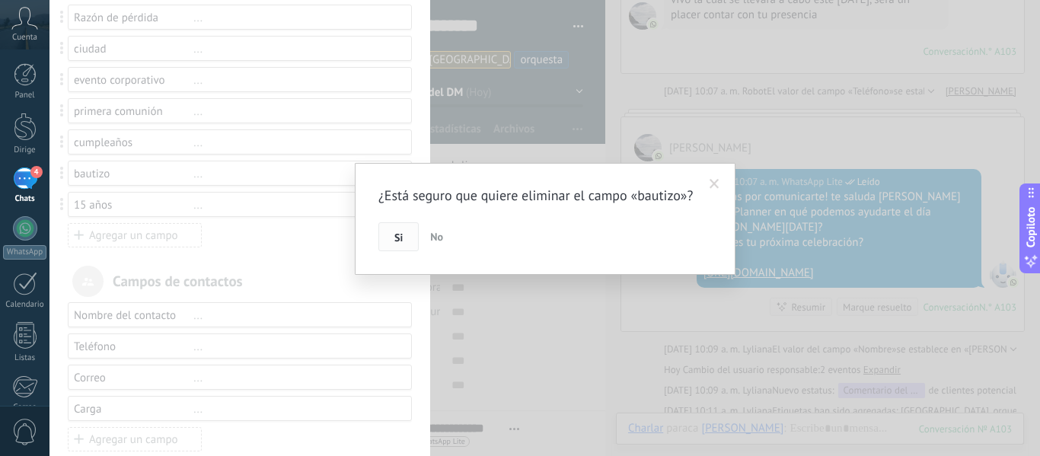
click at [399, 244] on font "Si" at bounding box center [398, 238] width 8 height 14
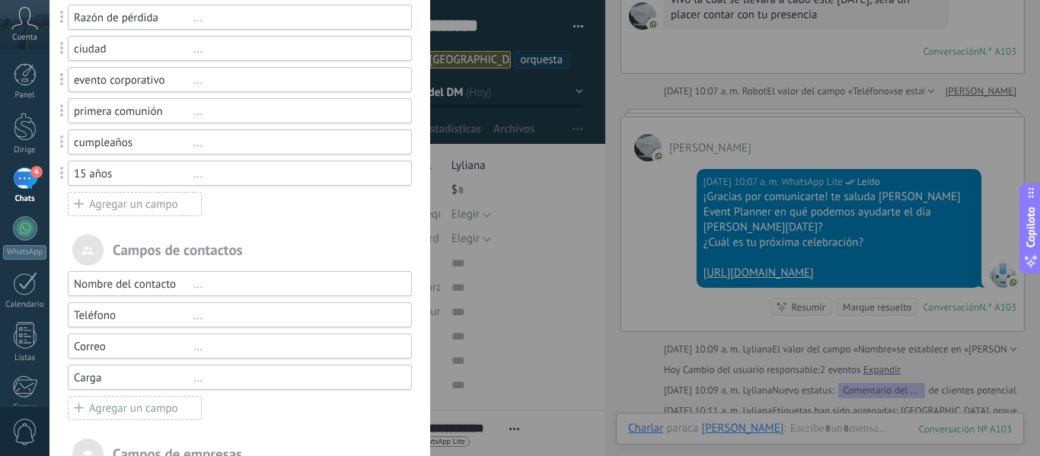
scroll to position [152, 0]
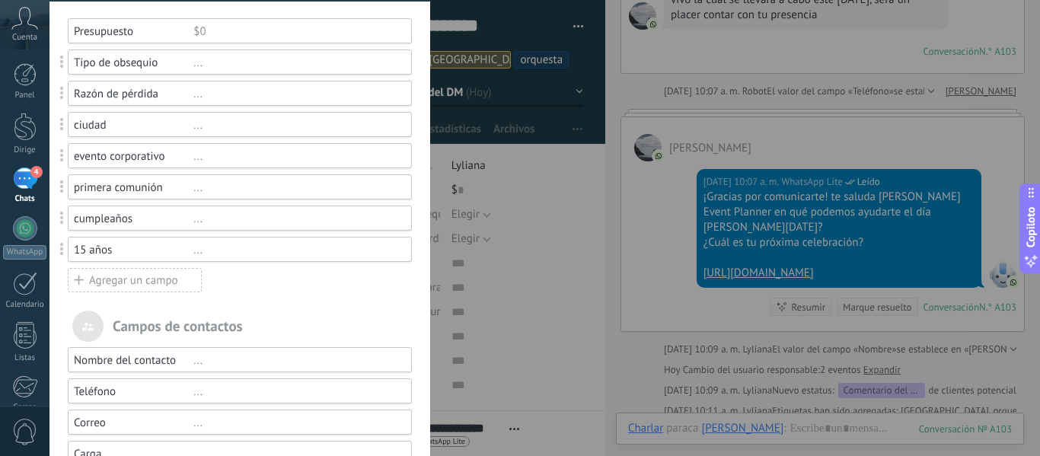
click at [193, 249] on font "..." at bounding box center [197, 250] width 9 height 14
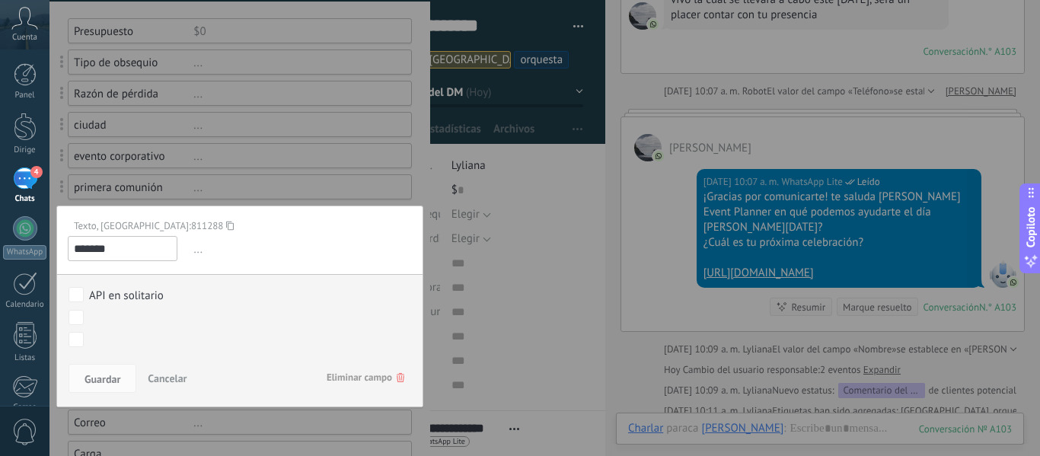
click at [366, 374] on font "Eliminar campo" at bounding box center [359, 377] width 65 height 13
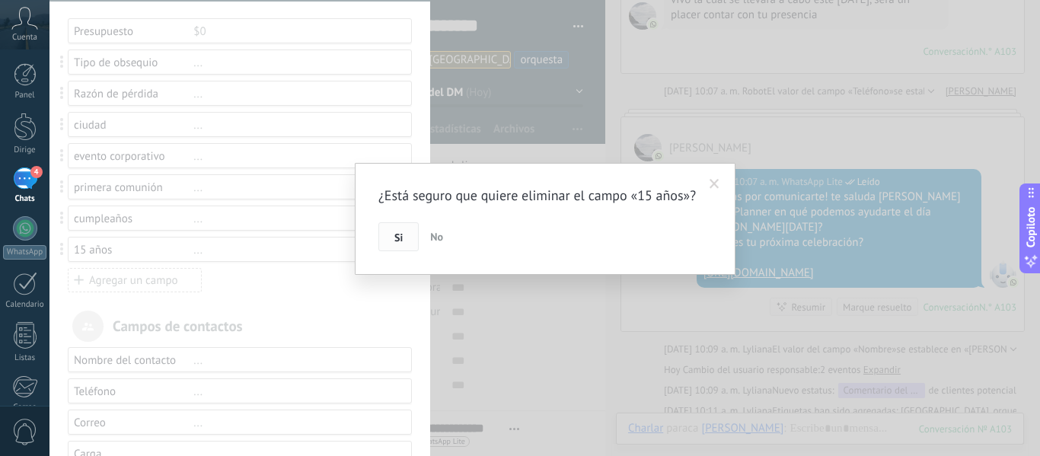
click at [401, 244] on font "Si" at bounding box center [398, 238] width 8 height 14
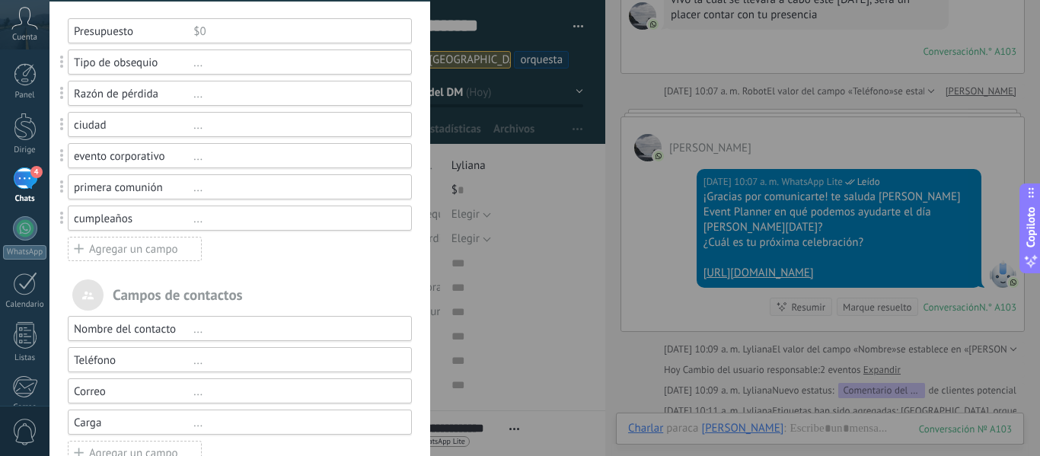
click at [194, 224] on font "..." at bounding box center [197, 219] width 9 height 14
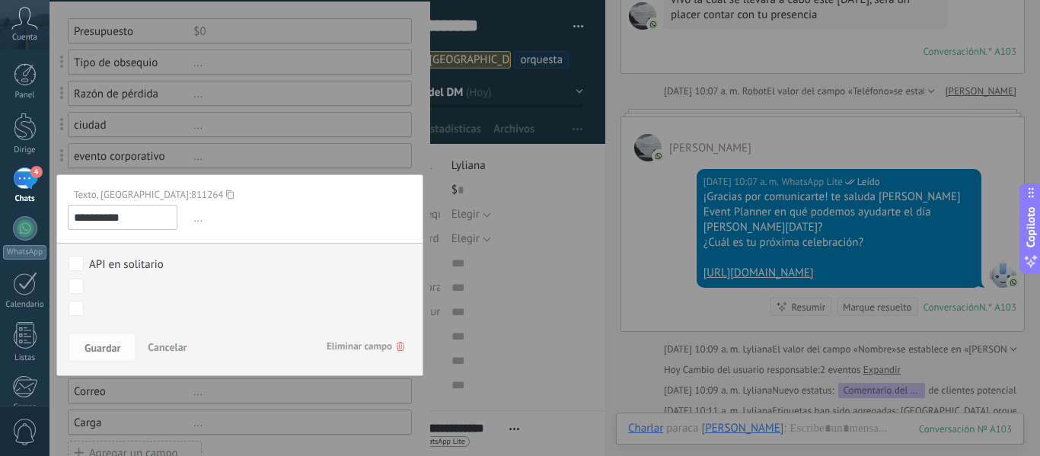
click at [345, 343] on font "Eliminar campo" at bounding box center [359, 346] width 65 height 13
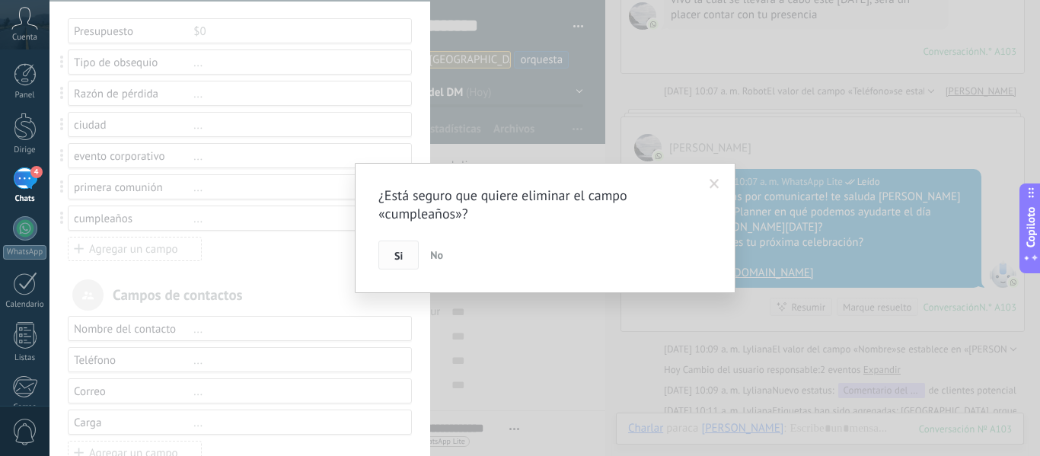
click at [395, 257] on font "Si" at bounding box center [398, 256] width 8 height 14
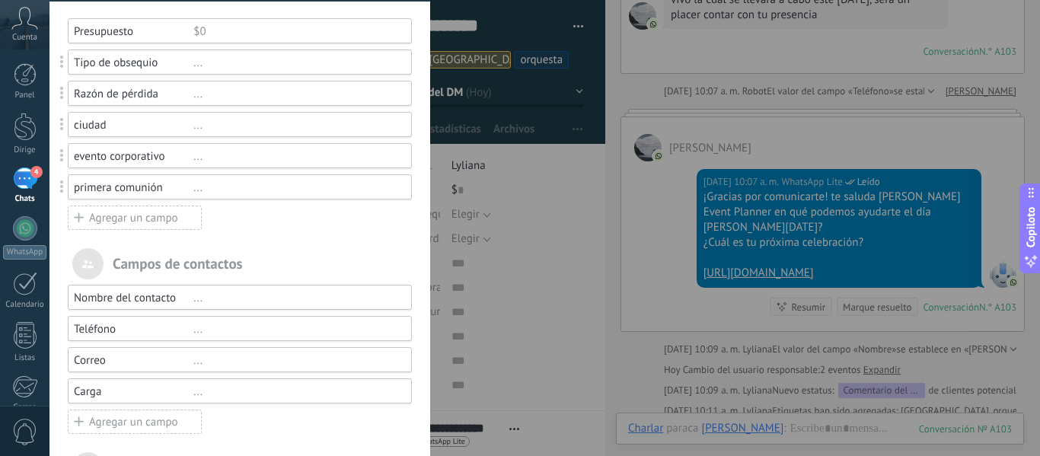
click at [190, 185] on div "primera comunión" at bounding box center [134, 187] width 120 height 14
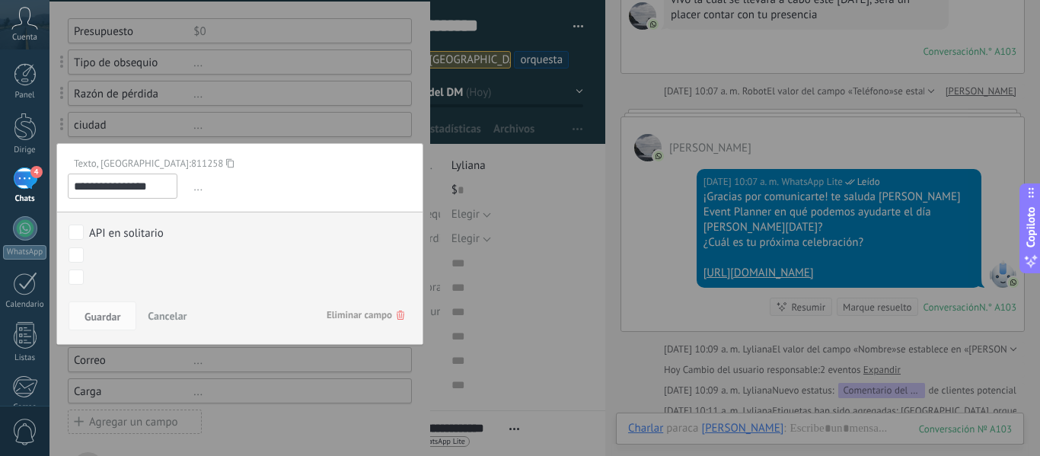
click at [342, 320] on font "Eliminar campo" at bounding box center [359, 314] width 65 height 13
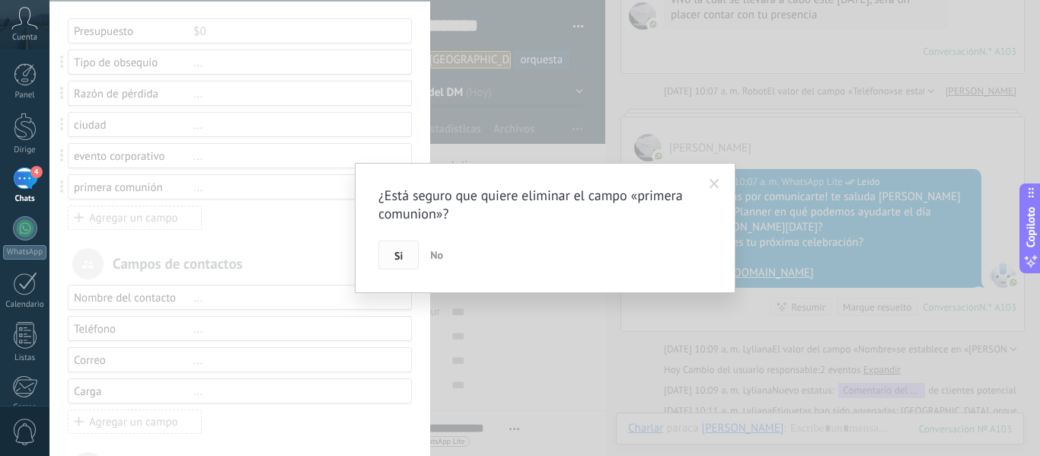
click at [392, 257] on button "Si" at bounding box center [398, 255] width 40 height 29
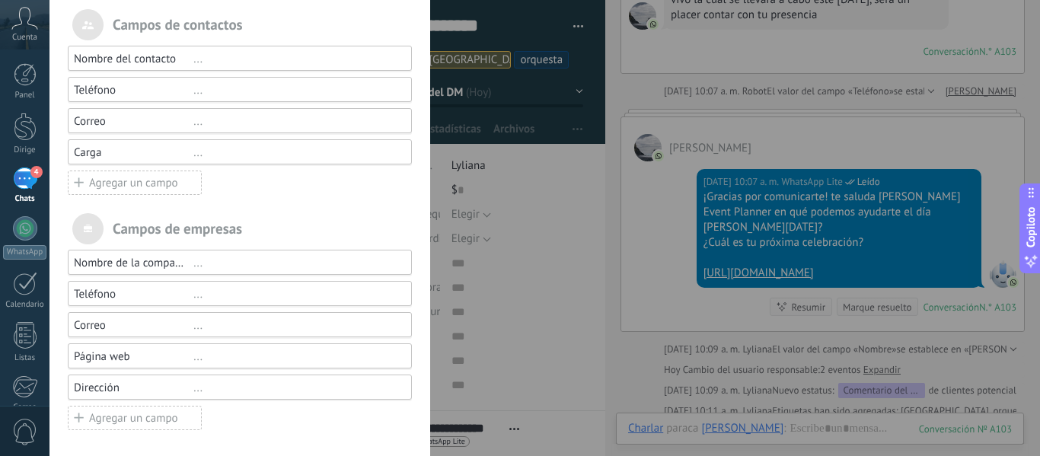
scroll to position [0, 0]
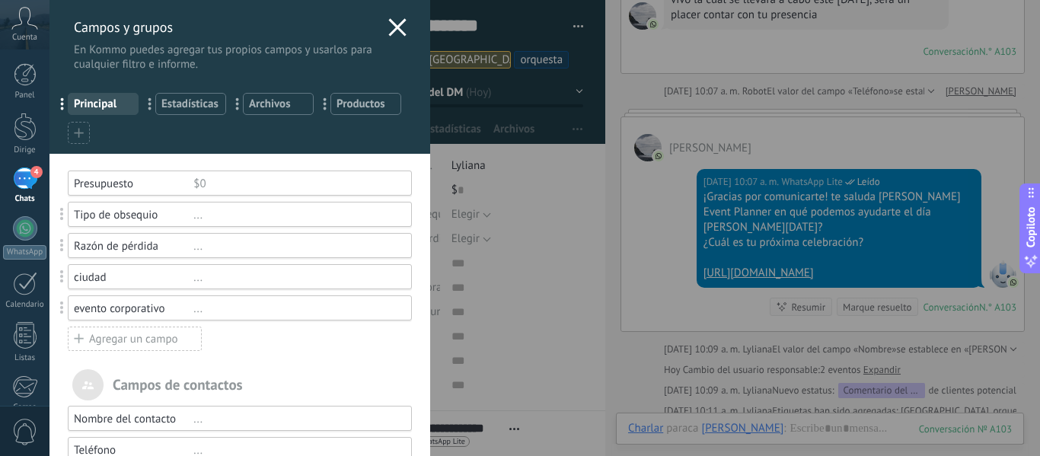
click at [389, 20] on icon at bounding box center [397, 27] width 18 height 18
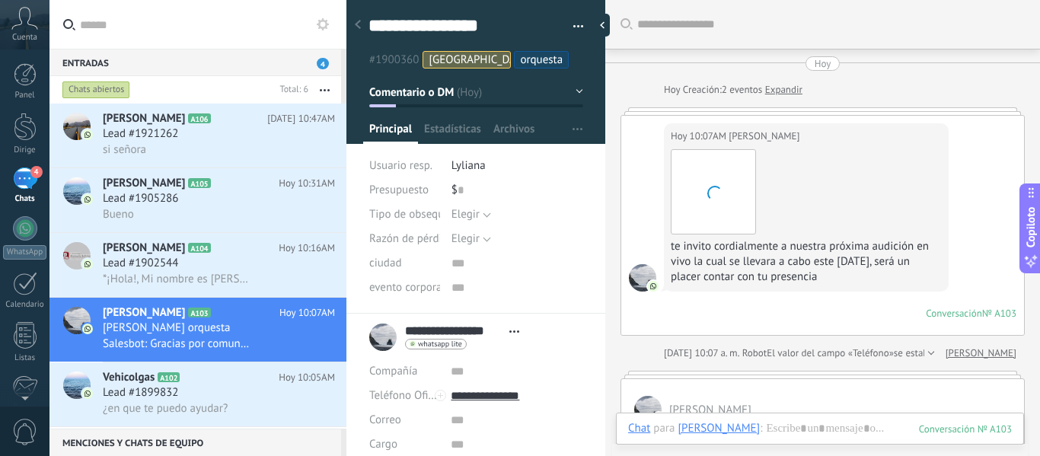
scroll to position [262, 0]
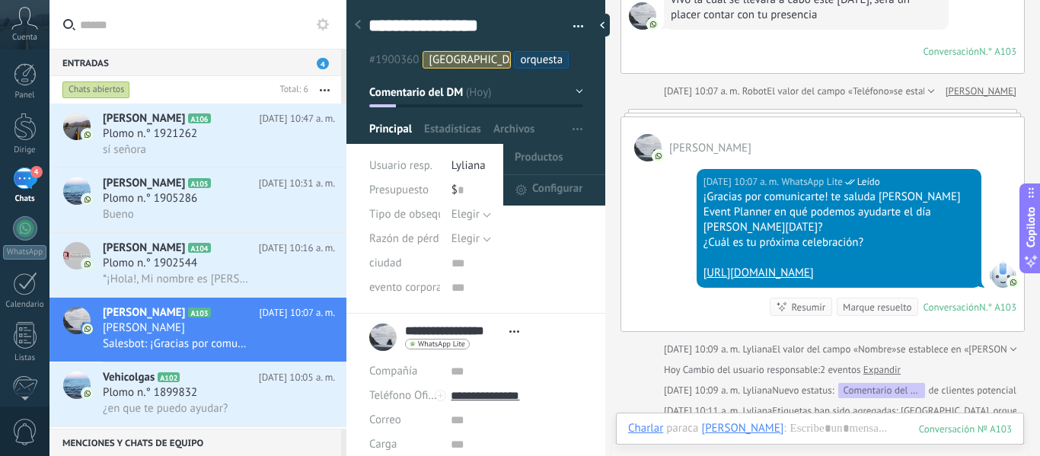
click at [579, 118] on button "button" at bounding box center [577, 129] width 22 height 29
click at [538, 182] on font "Configurar" at bounding box center [557, 188] width 50 height 14
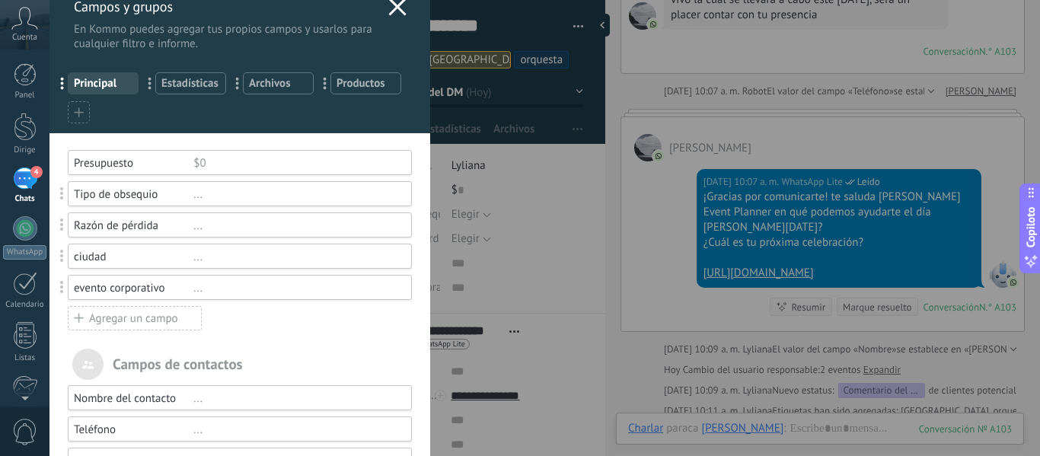
scroll to position [0, 0]
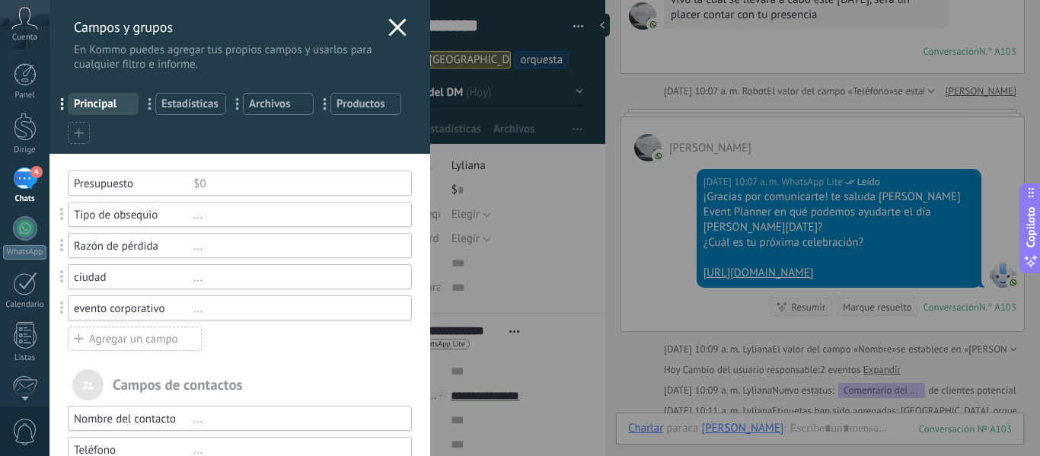
click at [395, 13] on div "Campos y grupos En Kommo puedes agregar tus propios campos y usarlos para cualq…" at bounding box center [239, 36] width 381 height 72
click at [388, 19] on icon at bounding box center [397, 27] width 18 height 18
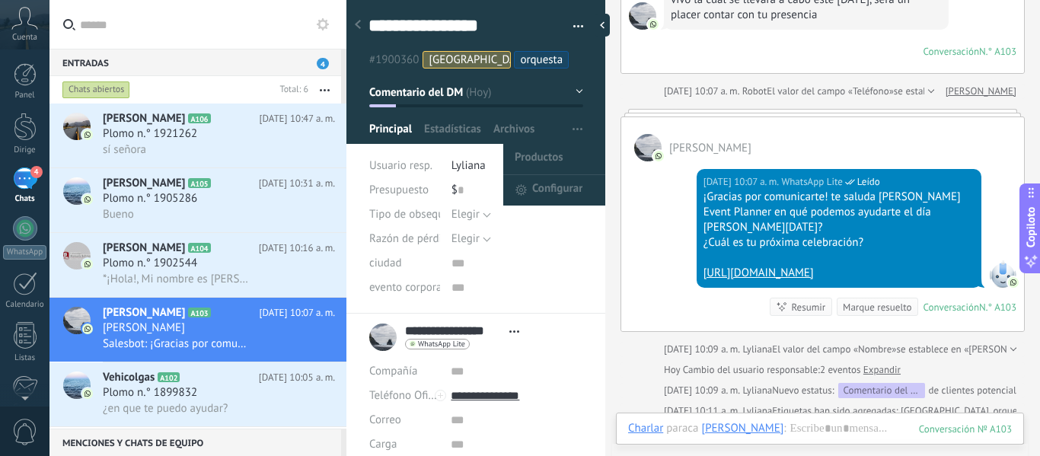
click at [572, 117] on span "button" at bounding box center [577, 129] width 10 height 29
click at [534, 184] on font "Configurar" at bounding box center [557, 188] width 50 height 14
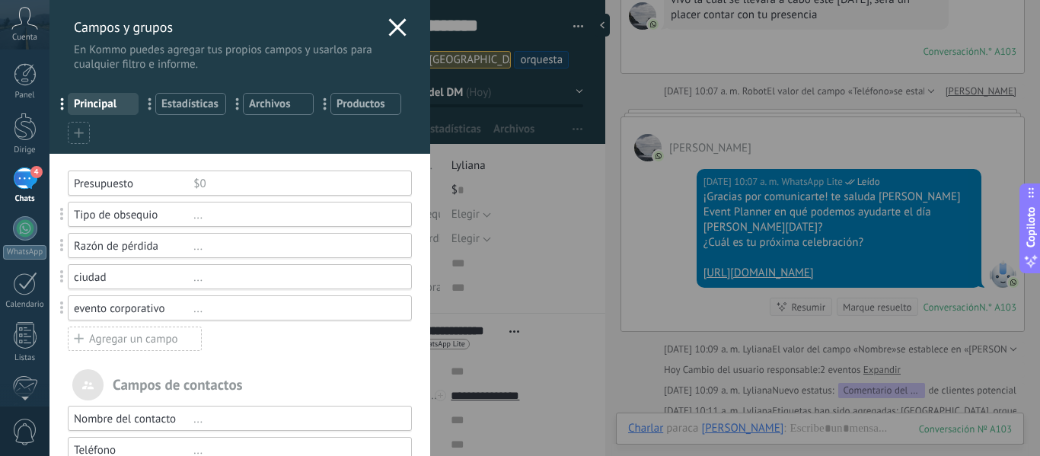
click at [390, 24] on use at bounding box center [397, 27] width 18 height 18
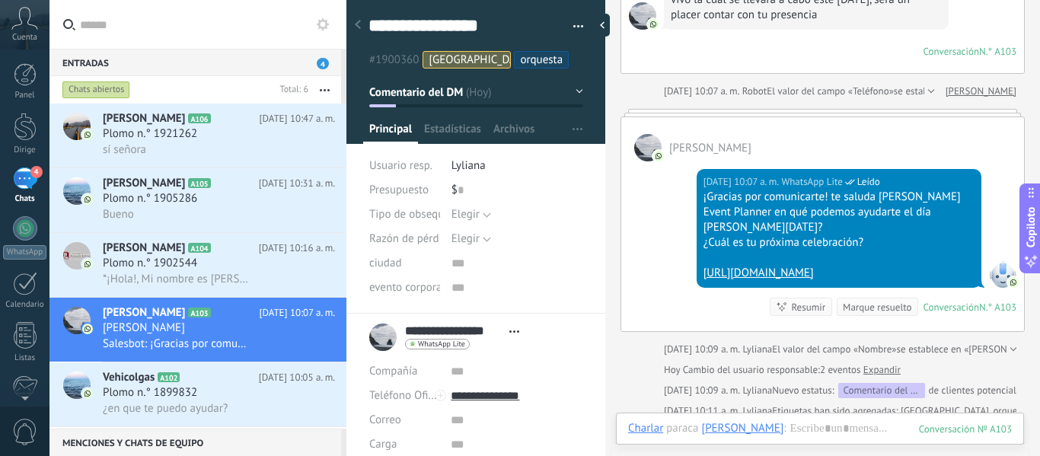
click at [570, 25] on button "button" at bounding box center [573, 26] width 22 height 23
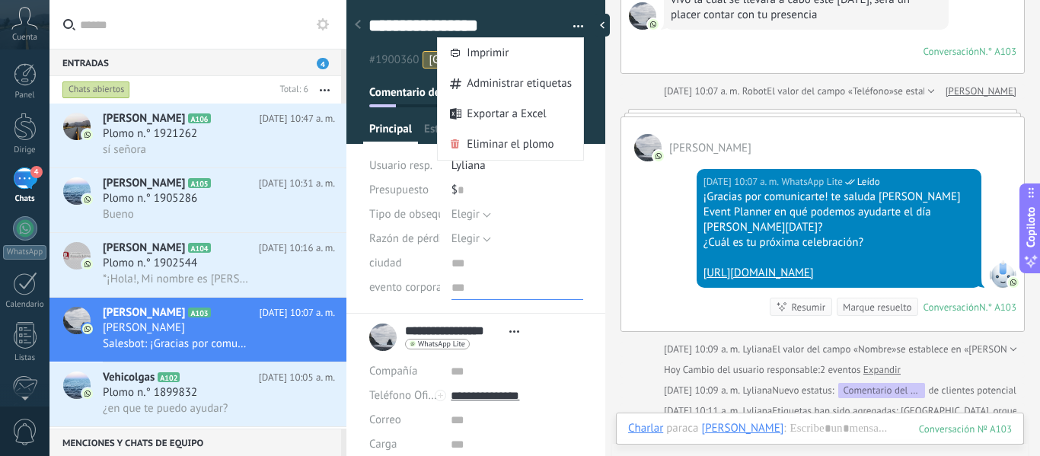
click at [560, 295] on input "text" at bounding box center [517, 288] width 132 height 24
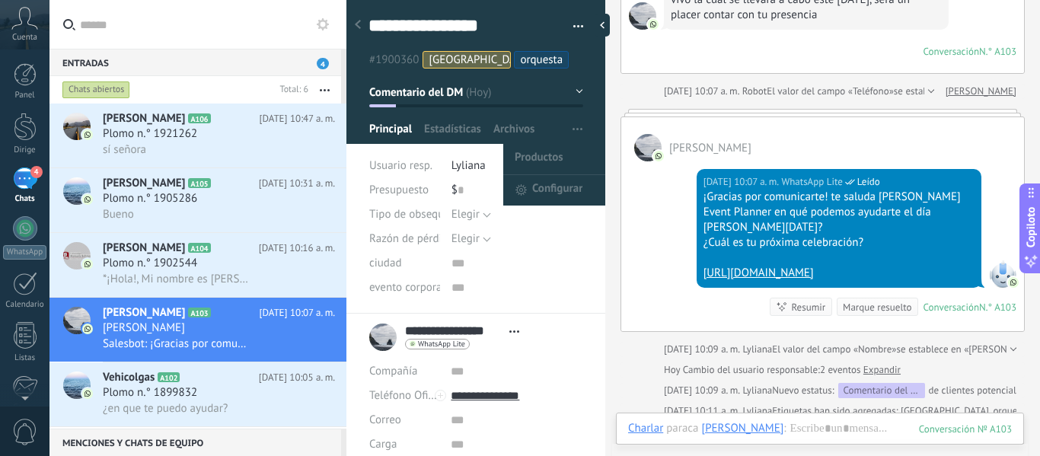
click at [572, 129] on icon "button" at bounding box center [577, 129] width 10 height 2
click at [547, 155] on font "Productos" at bounding box center [539, 157] width 49 height 14
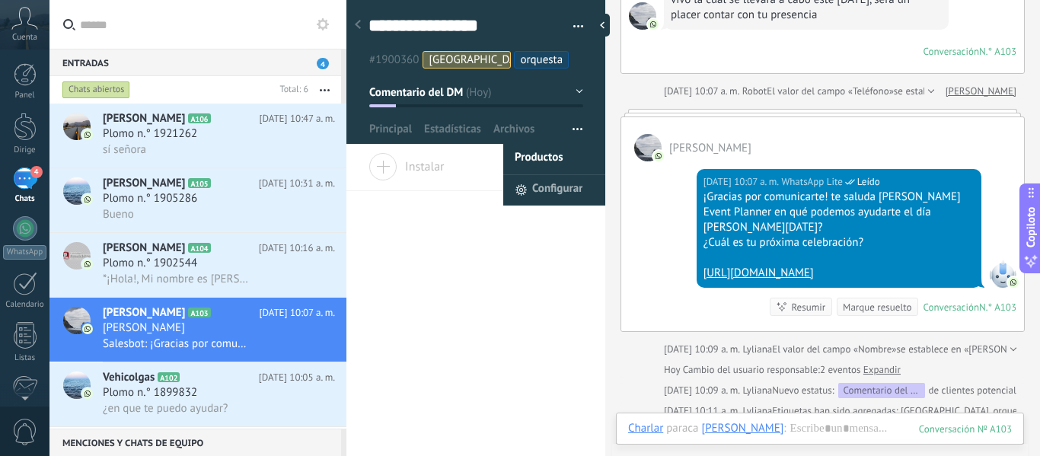
click at [566, 186] on font "Configurar" at bounding box center [557, 188] width 50 height 14
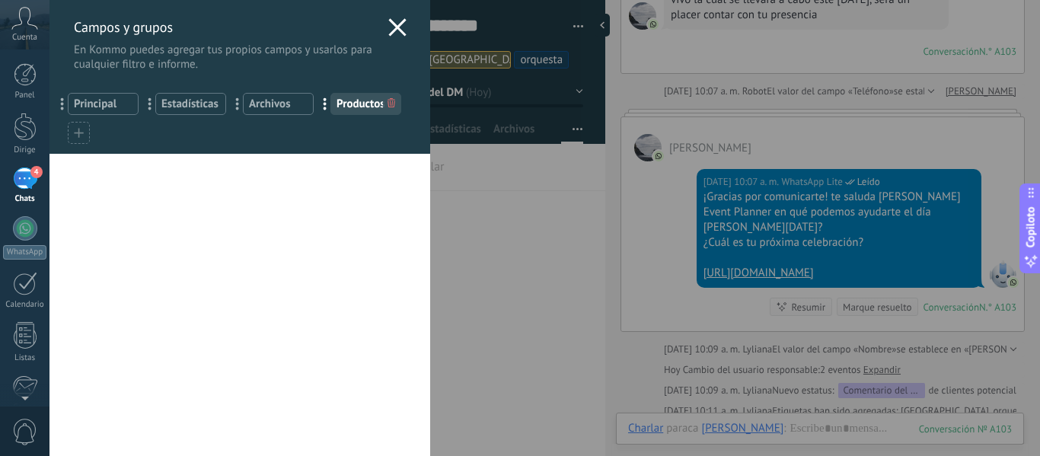
click at [206, 105] on font "Estadísticas" at bounding box center [189, 104] width 57 height 14
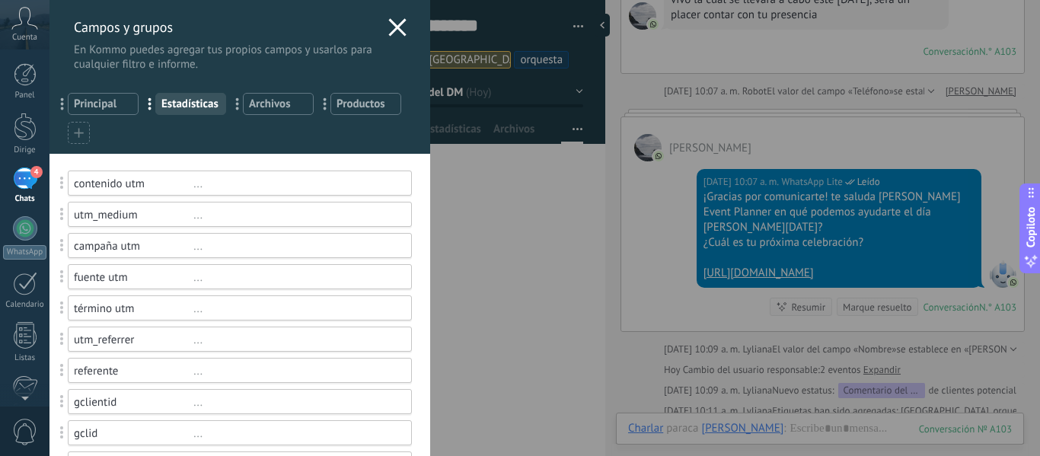
click at [286, 107] on font "Archivos" at bounding box center [269, 104] width 41 height 14
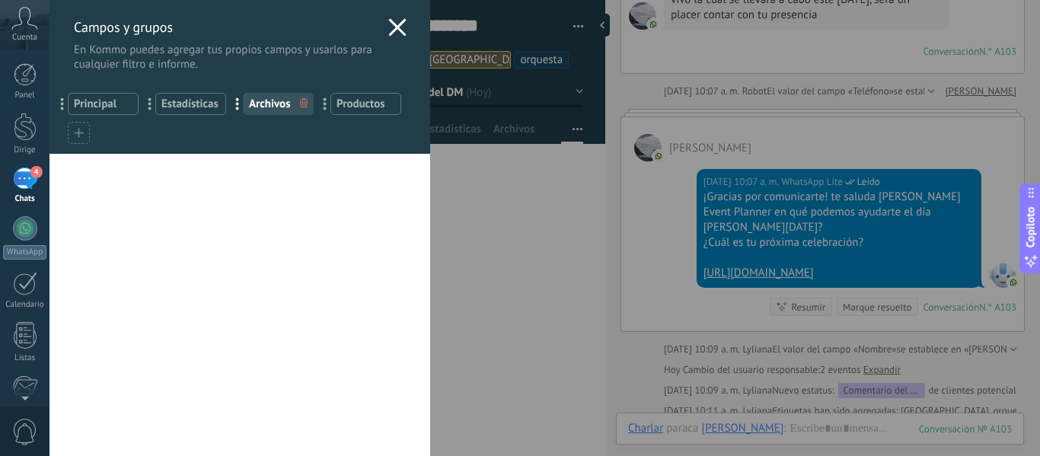
click at [347, 102] on font "Productos" at bounding box center [360, 104] width 49 height 14
click at [108, 99] on font "Principal" at bounding box center [95, 104] width 43 height 14
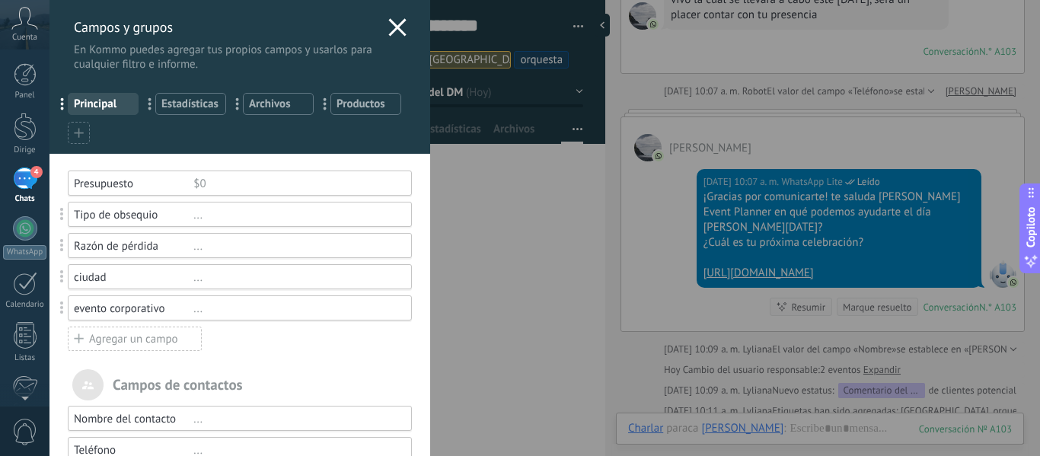
click at [393, 24] on icon at bounding box center [397, 27] width 18 height 18
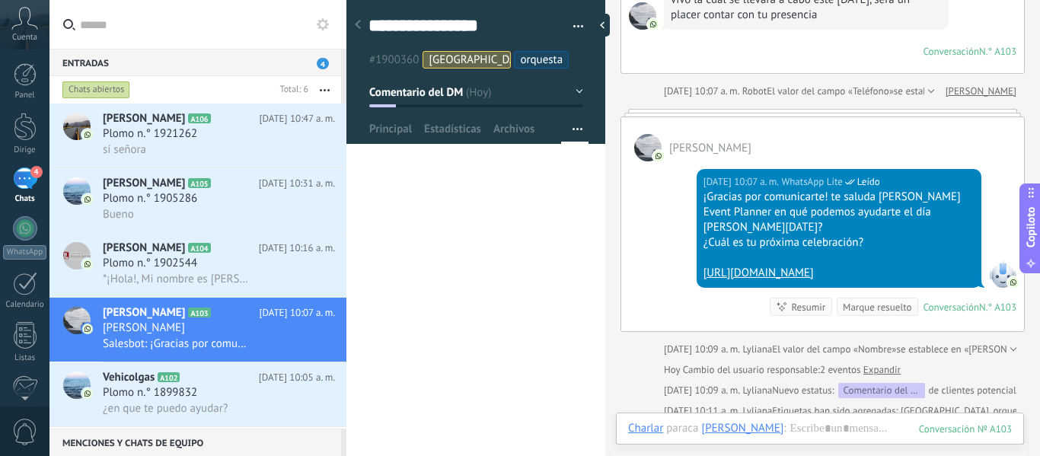
click at [566, 20] on button "button" at bounding box center [573, 26] width 22 height 23
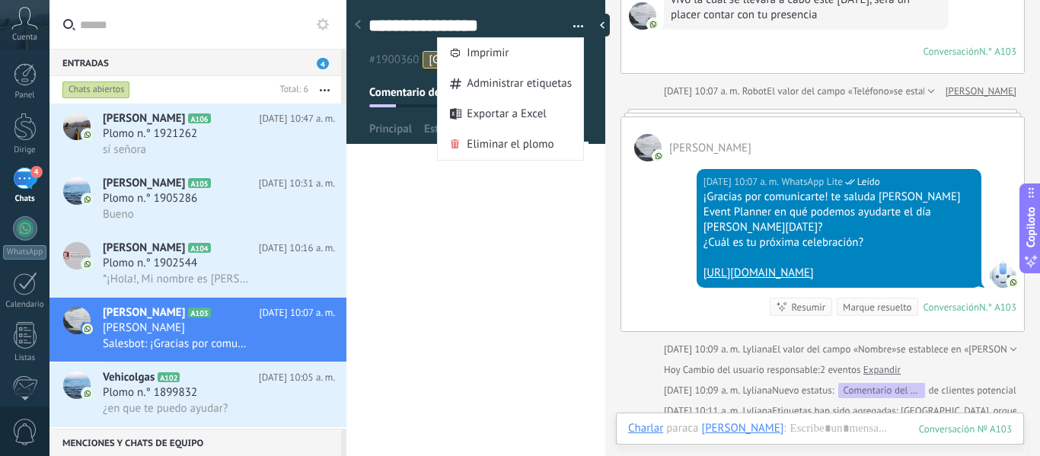
click at [505, 214] on div "**********" at bounding box center [475, 305] width 259 height 303
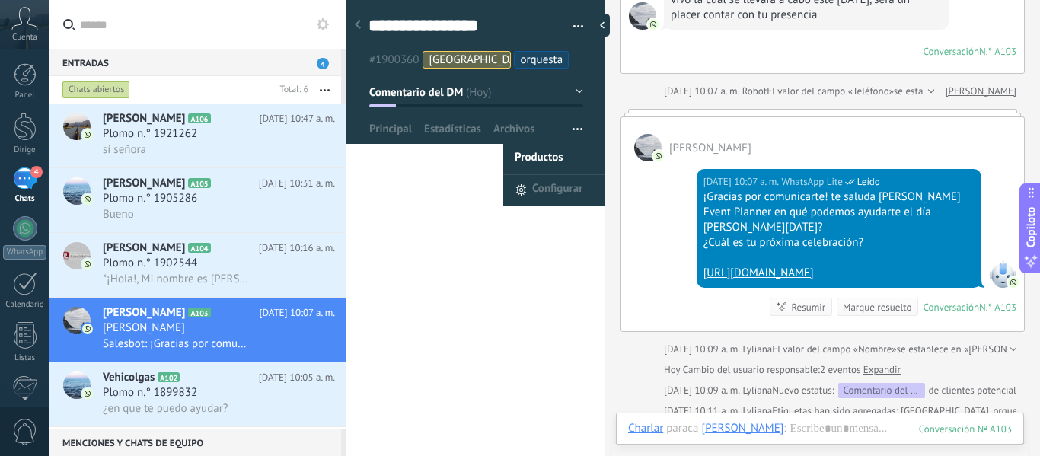
click at [566, 125] on button "button" at bounding box center [577, 129] width 22 height 29
click at [563, 186] on font "Configurar" at bounding box center [557, 188] width 50 height 14
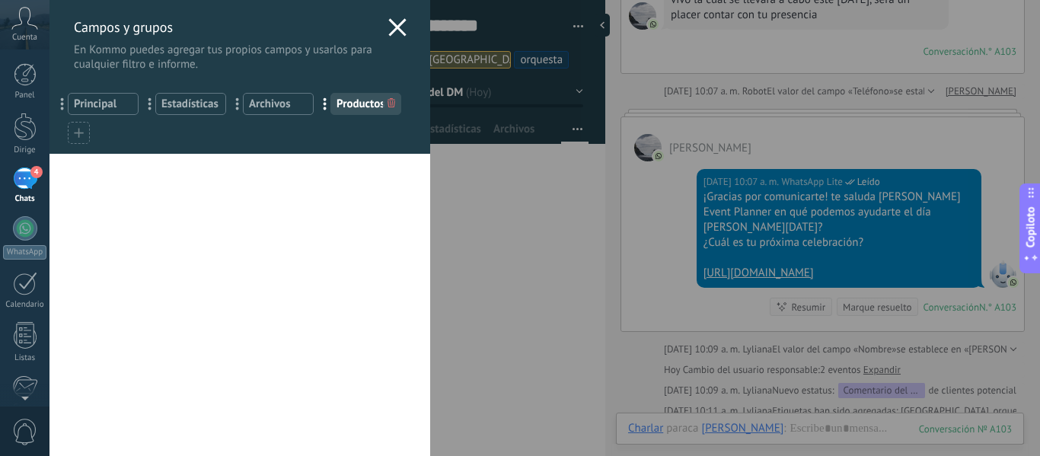
click at [390, 27] on icon at bounding box center [397, 27] width 18 height 18
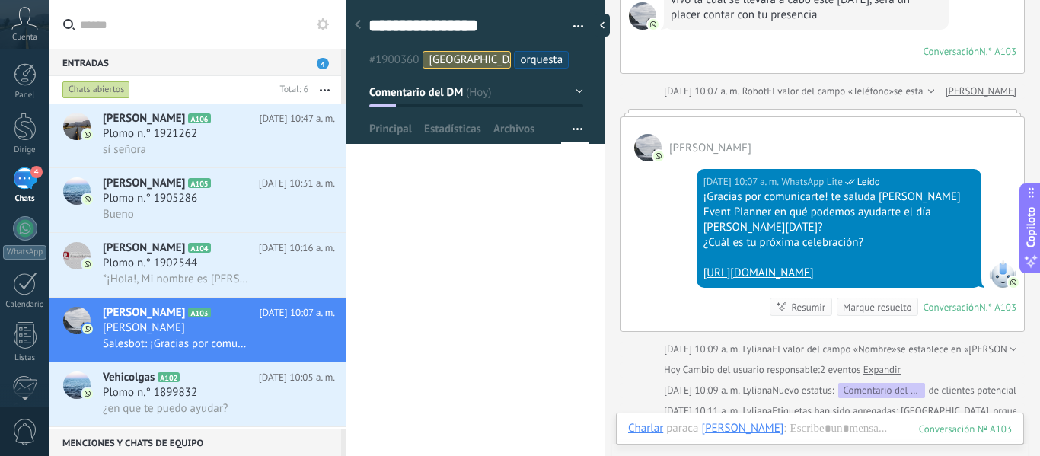
click at [448, 208] on div "**********" at bounding box center [475, 305] width 259 height 303
click at [129, 194] on font "Plomo n.° 1905286" at bounding box center [150, 198] width 94 height 14
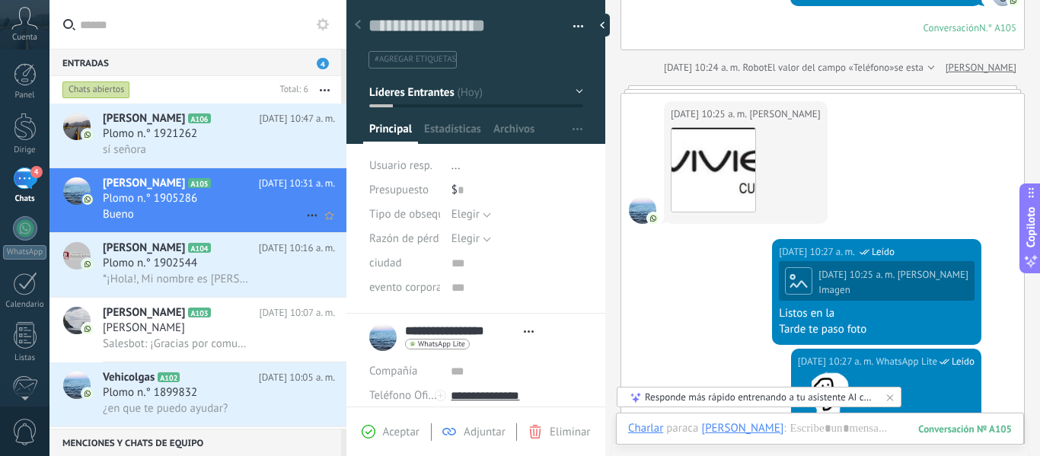
scroll to position [533, 0]
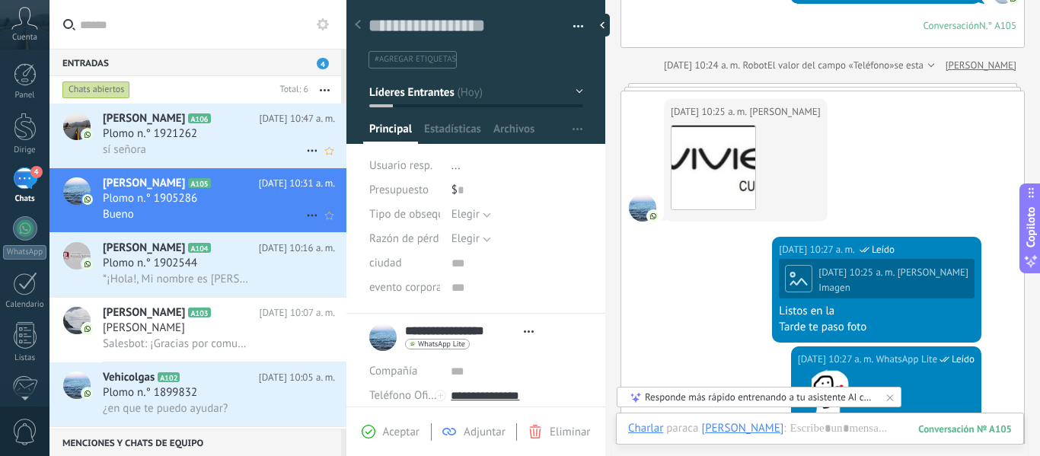
click at [174, 137] on font "Plomo n.° 1921262" at bounding box center [150, 133] width 94 height 14
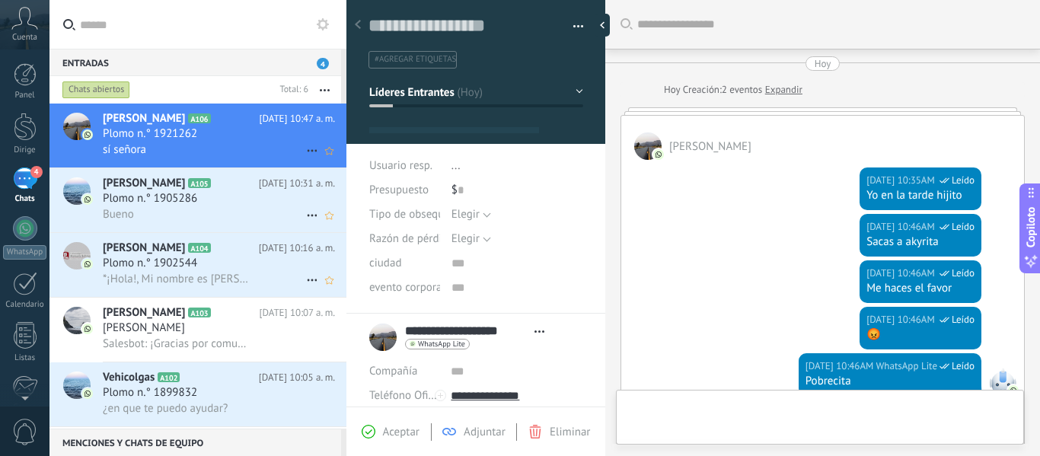
scroll to position [23, 0]
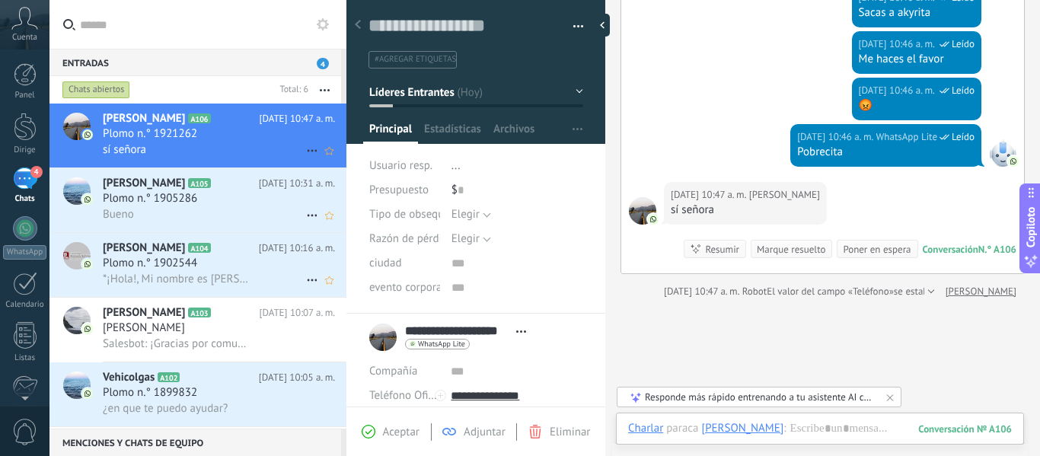
click at [132, 258] on font "Plomo n.° 1902544" at bounding box center [150, 263] width 94 height 14
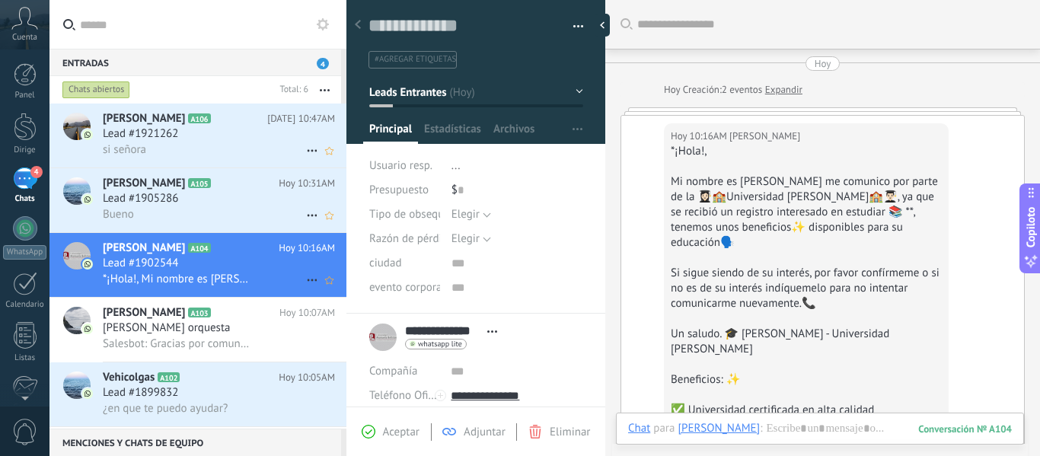
scroll to position [101, 0]
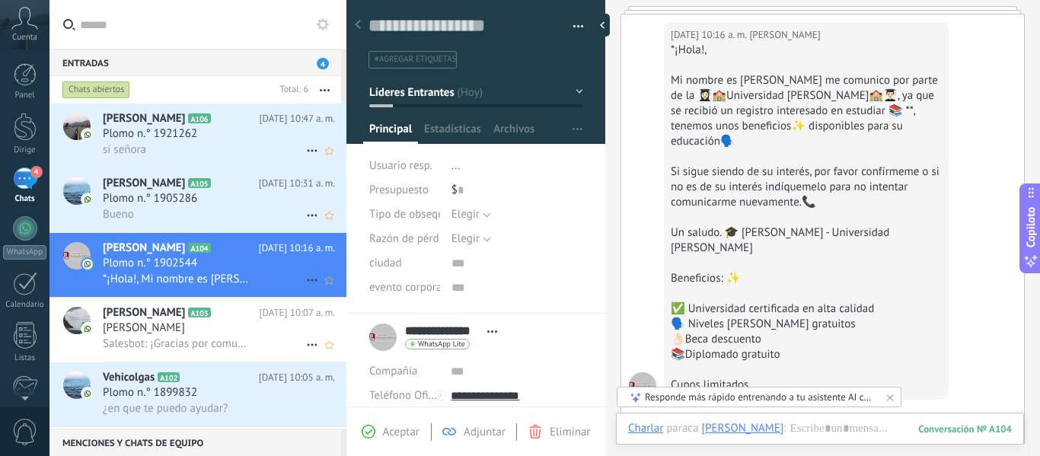
click at [132, 318] on font "Nicolás Hernández" at bounding box center [144, 312] width 82 height 14
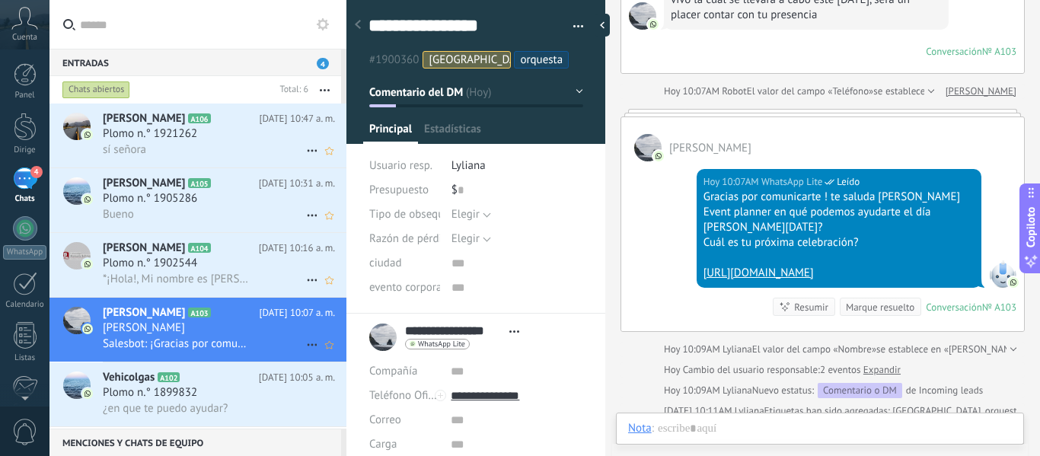
scroll to position [23, 0]
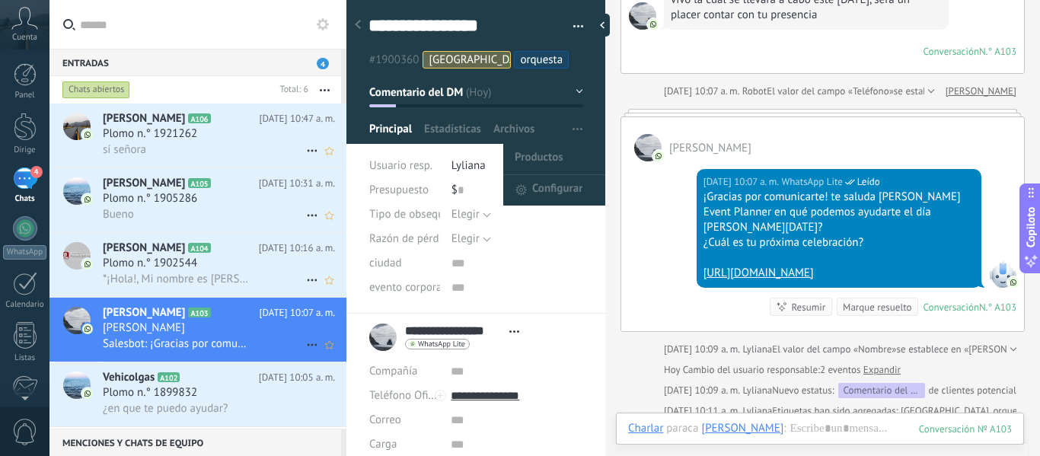
click at [581, 131] on button "button" at bounding box center [577, 129] width 22 height 29
click at [556, 186] on font "Configurar" at bounding box center [557, 188] width 50 height 14
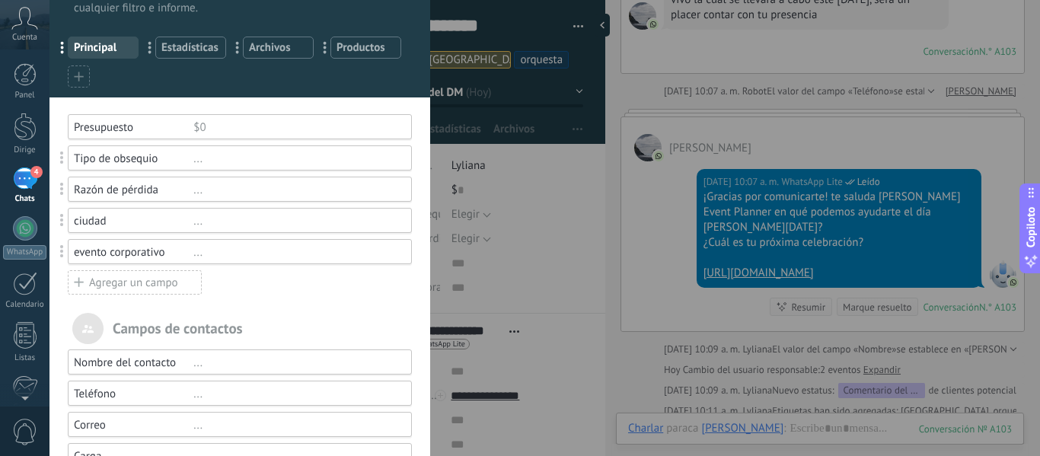
scroll to position [0, 0]
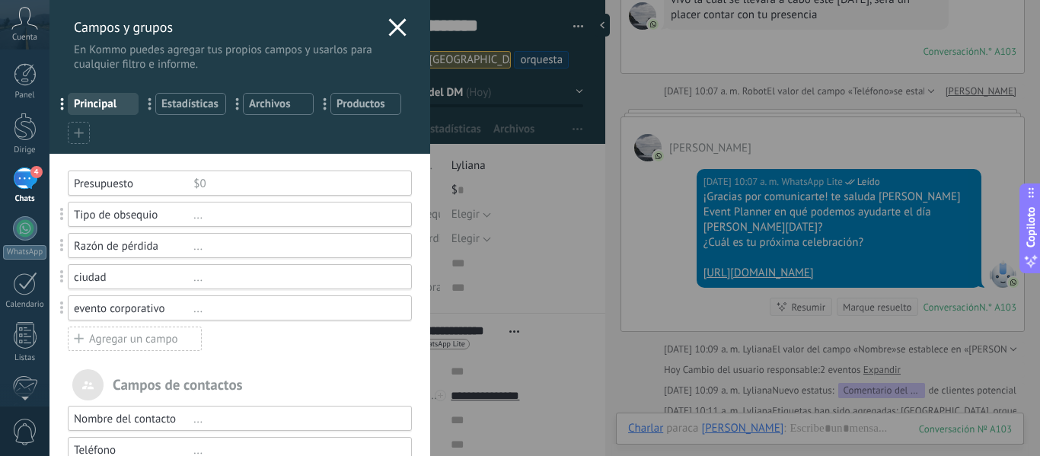
click at [393, 27] on use at bounding box center [397, 27] width 18 height 18
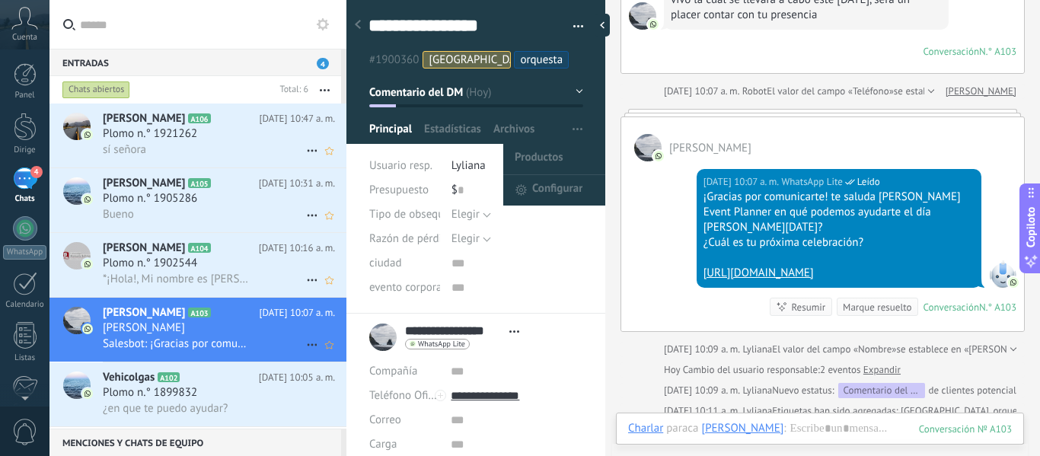
click at [573, 128] on icon "button" at bounding box center [577, 129] width 10 height 2
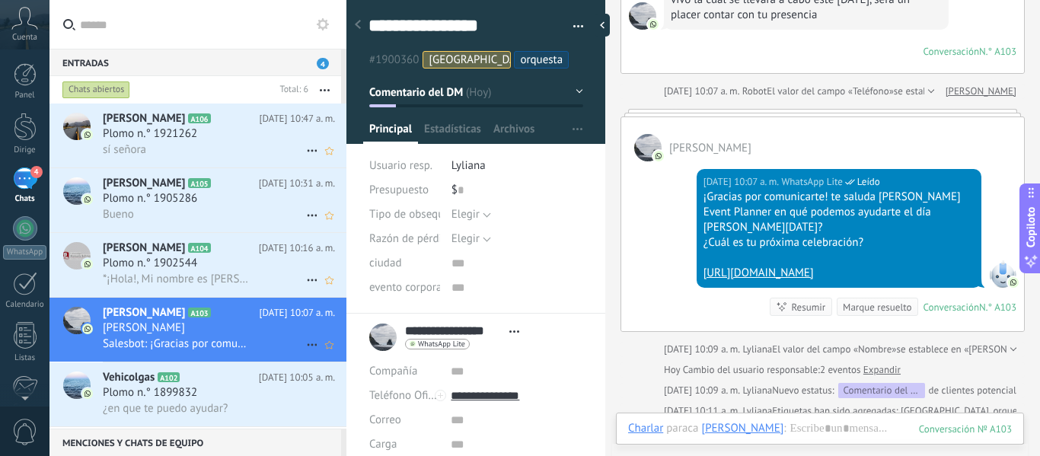
click at [548, 189] on div "$ 0" at bounding box center [517, 190] width 132 height 24
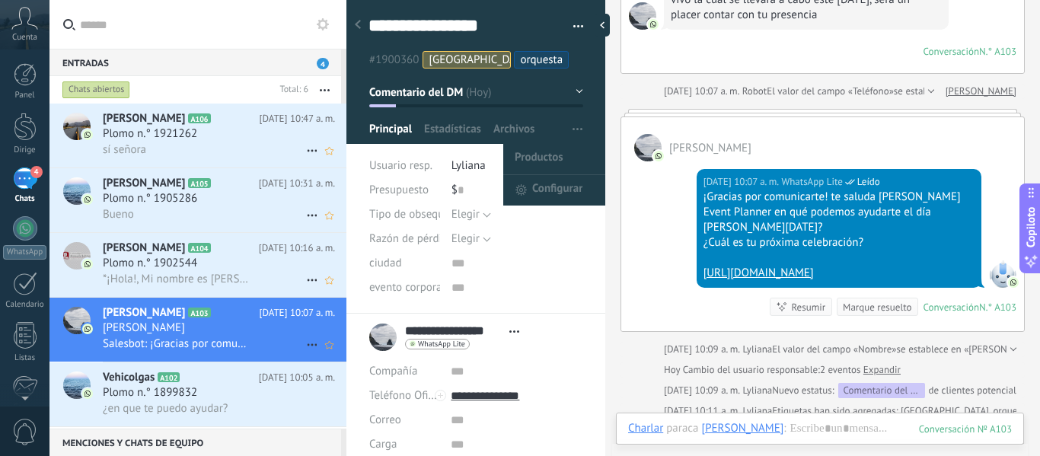
click at [572, 123] on span "button" at bounding box center [577, 129] width 10 height 29
click at [569, 184] on font "Configurar" at bounding box center [557, 188] width 50 height 14
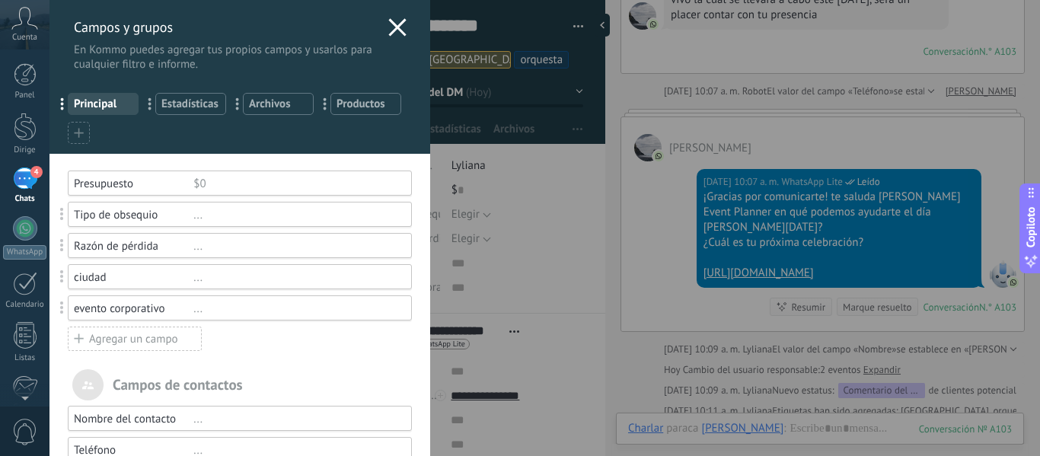
click at [78, 133] on use at bounding box center [78, 132] width 9 height 9
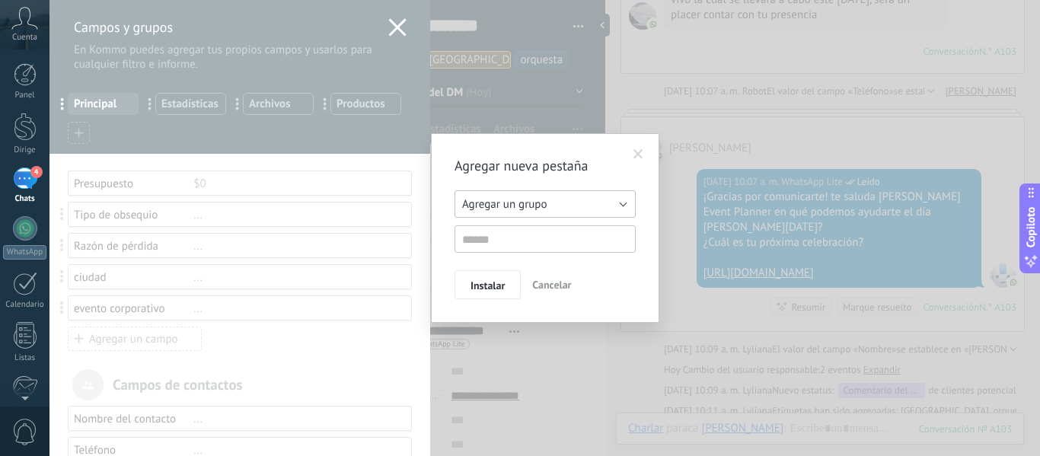
click at [625, 205] on button "Agregar un grupo" at bounding box center [544, 203] width 181 height 27
click at [633, 149] on span at bounding box center [638, 154] width 10 height 11
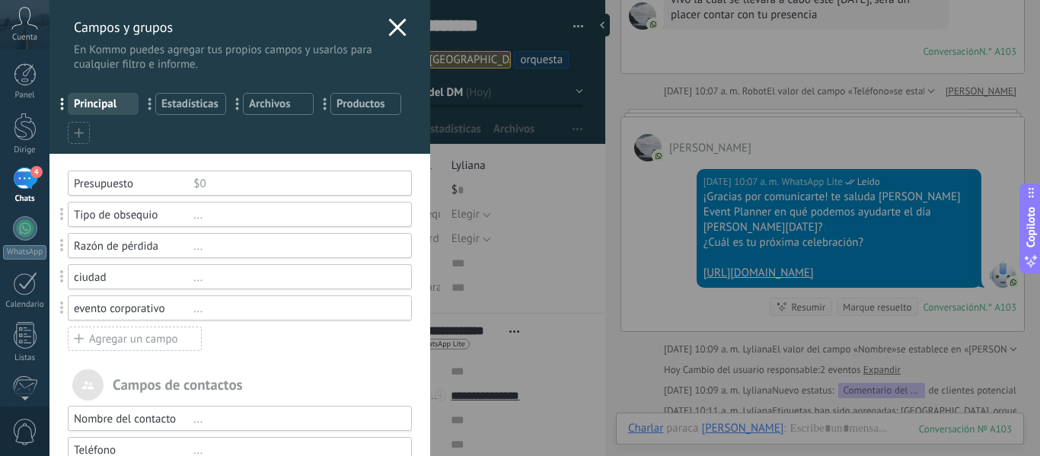
click at [75, 128] on icon at bounding box center [79, 133] width 10 height 10
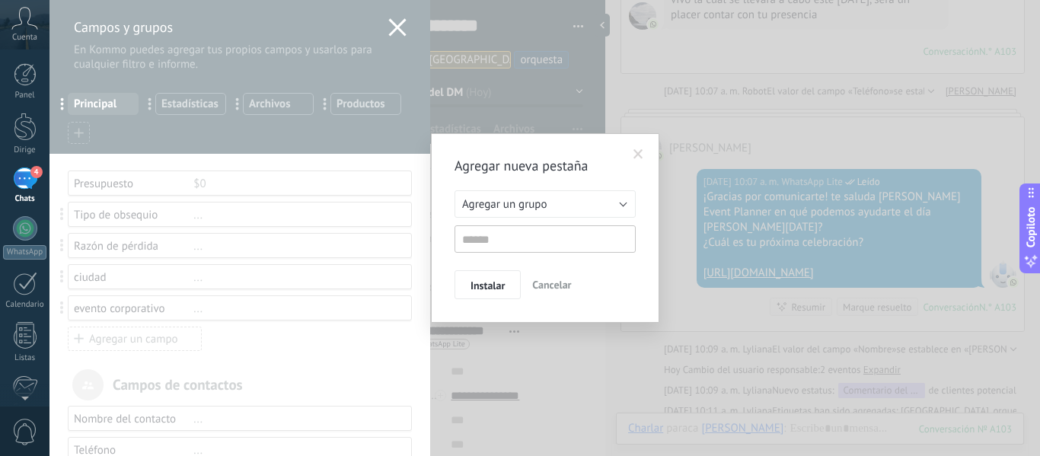
click at [633, 151] on span at bounding box center [638, 155] width 25 height 26
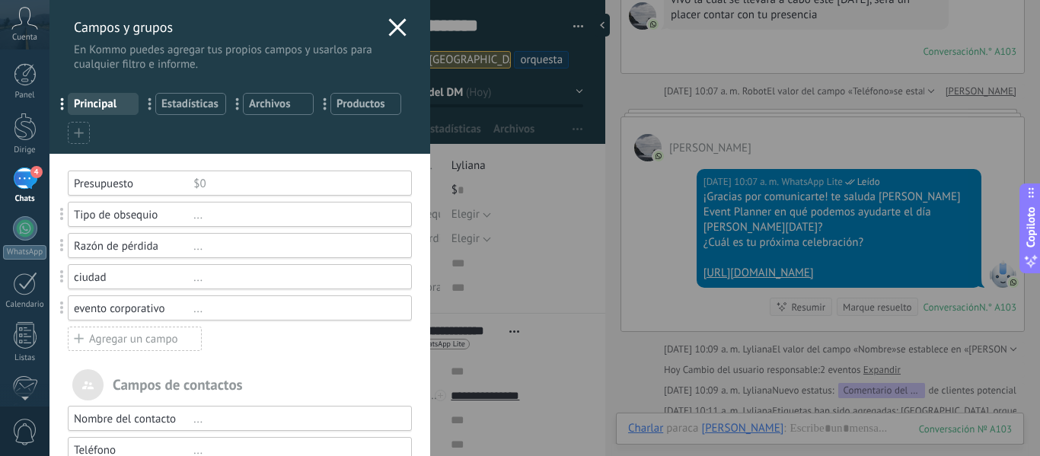
click at [85, 132] on div at bounding box center [79, 133] width 22 height 22
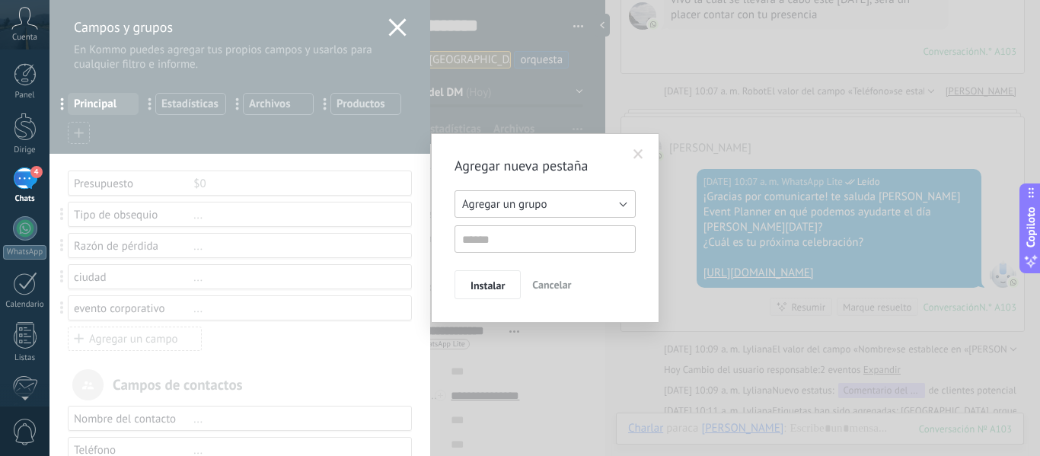
click at [625, 202] on button "Agregar un grupo" at bounding box center [544, 203] width 181 height 27
click at [552, 230] on div "Agregar un grupo Listas Otros clientes potenciales Agregar un grupo" at bounding box center [544, 221] width 181 height 62
click at [552, 238] on input "text" at bounding box center [544, 238] width 181 height 27
click at [641, 152] on span at bounding box center [638, 154] width 10 height 11
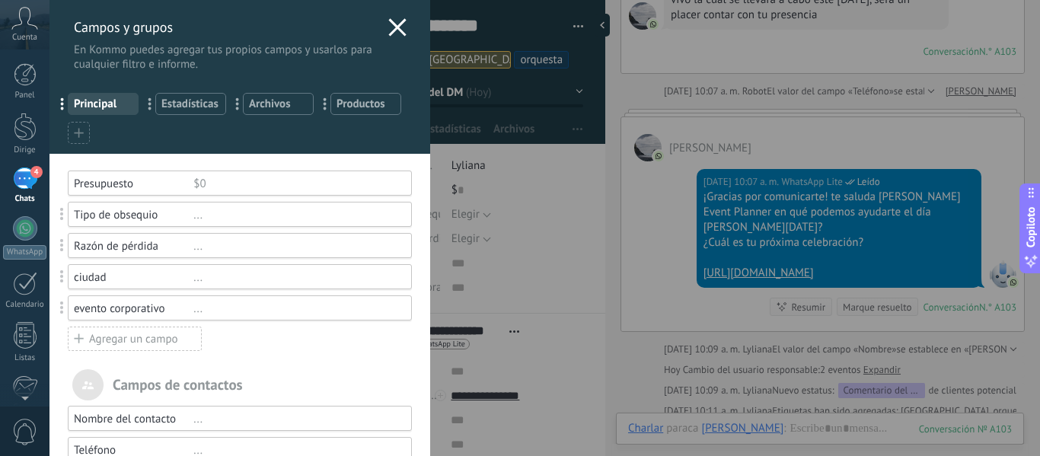
click at [114, 344] on font "Agregar un campo" at bounding box center [133, 339] width 89 height 14
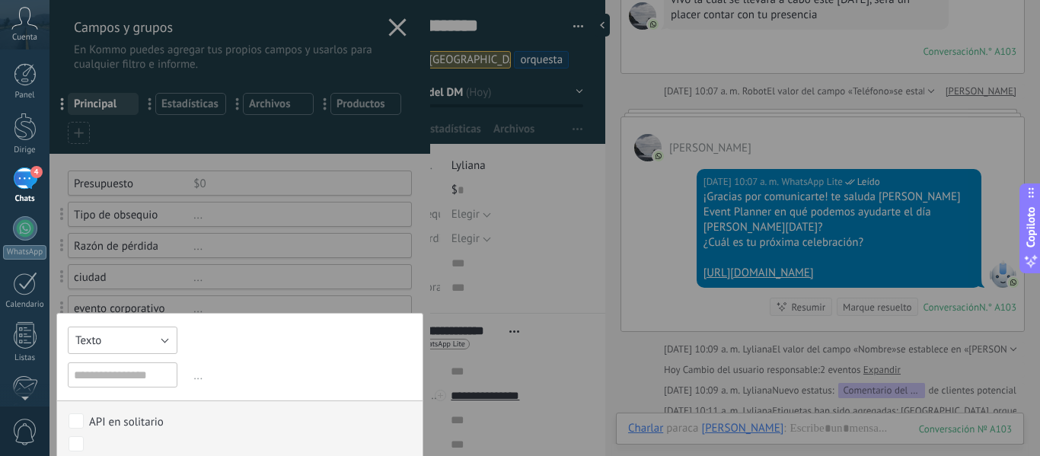
click at [164, 339] on button "Texto" at bounding box center [123, 340] width 110 height 27
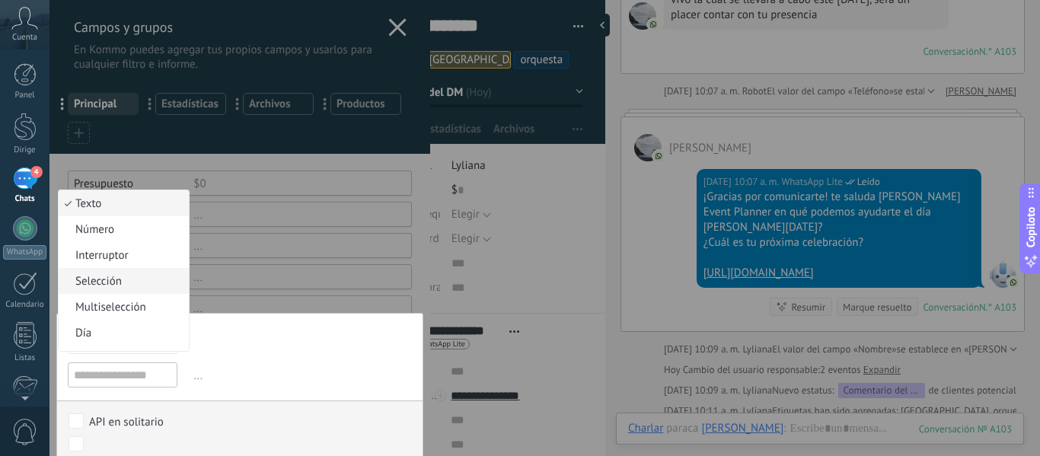
click at [130, 280] on span "Selección" at bounding box center [122, 281] width 126 height 14
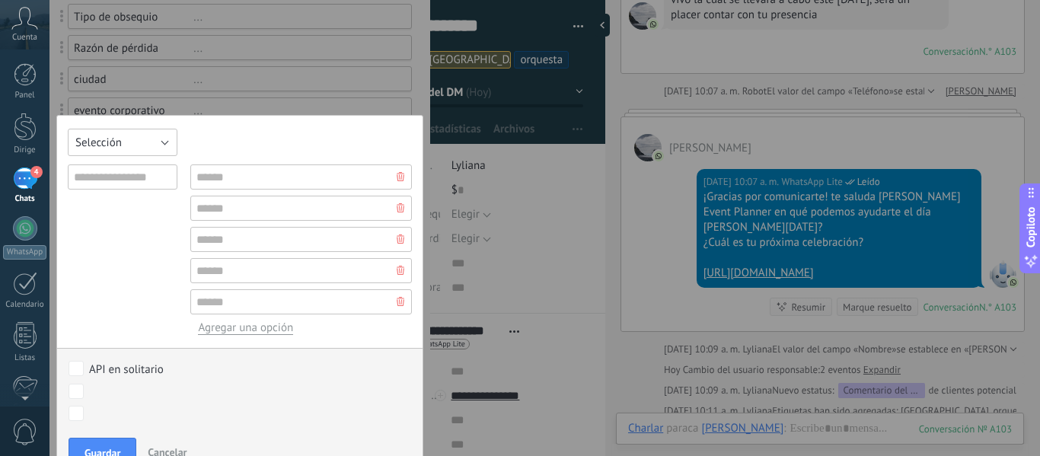
scroll to position [228, 0]
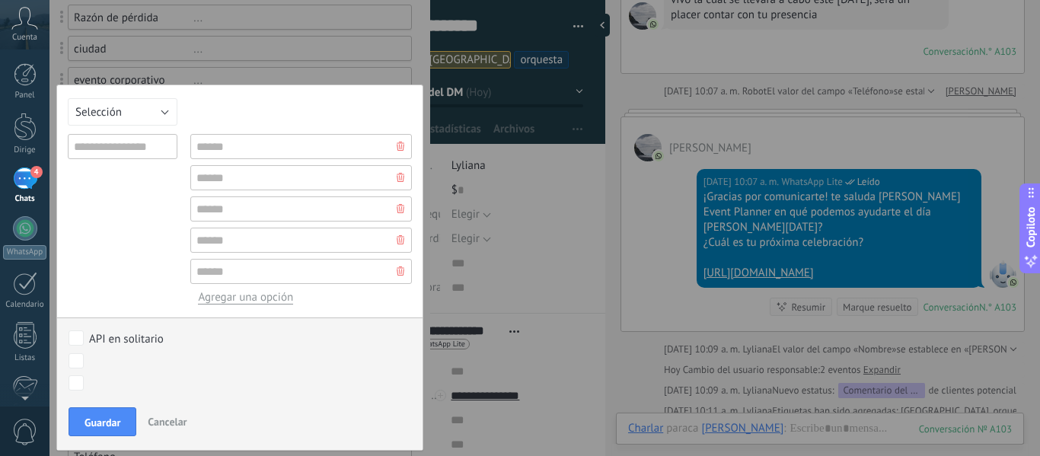
click at [387, 115] on div "Texto Número Interruptor Selección Multiselección Día URL Texto largo Interrupt…" at bounding box center [239, 268] width 367 height 366
click at [509, 199] on div "Campos y grupos En Kommo puedes agregar tus propios campos y usarlos para cualq…" at bounding box center [544, 228] width 990 height 456
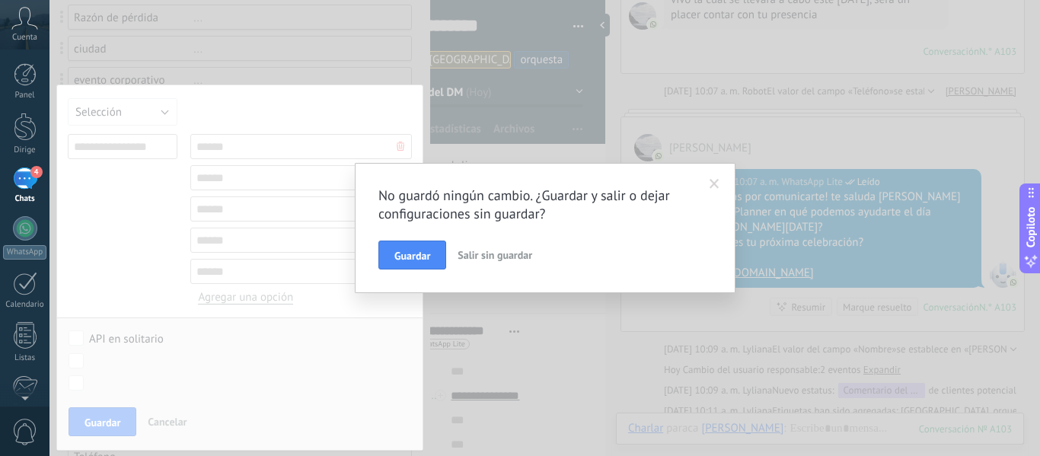
click at [714, 177] on span at bounding box center [714, 184] width 25 height 26
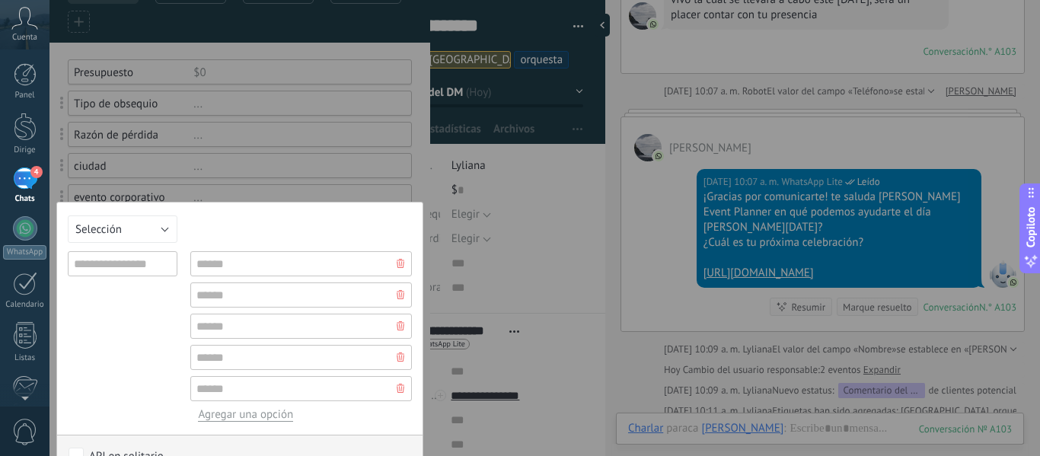
scroll to position [0, 0]
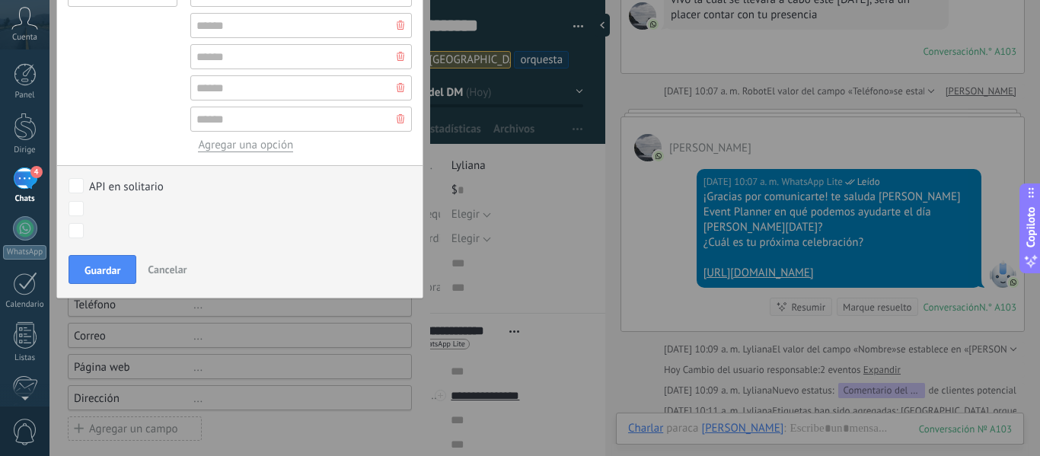
click at [161, 266] on font "Cancelar" at bounding box center [167, 270] width 39 height 14
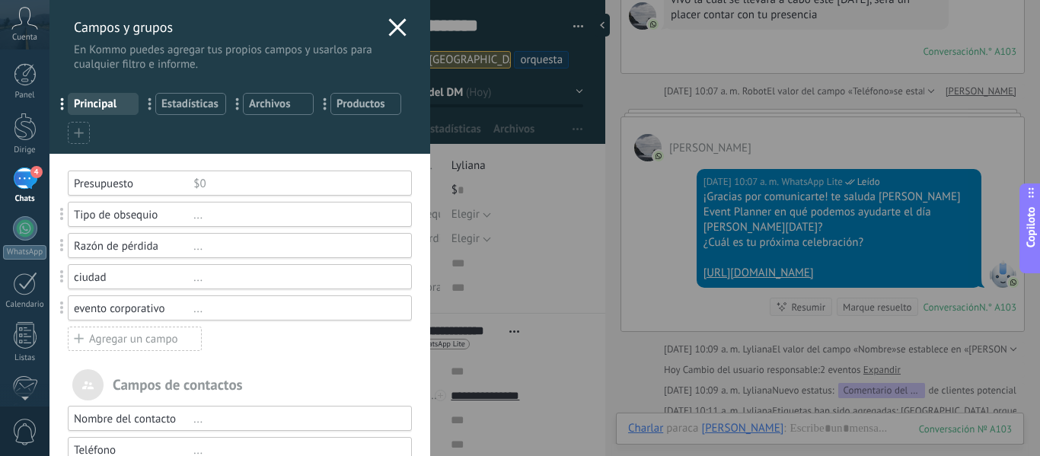
click at [79, 129] on use at bounding box center [78, 132] width 9 height 9
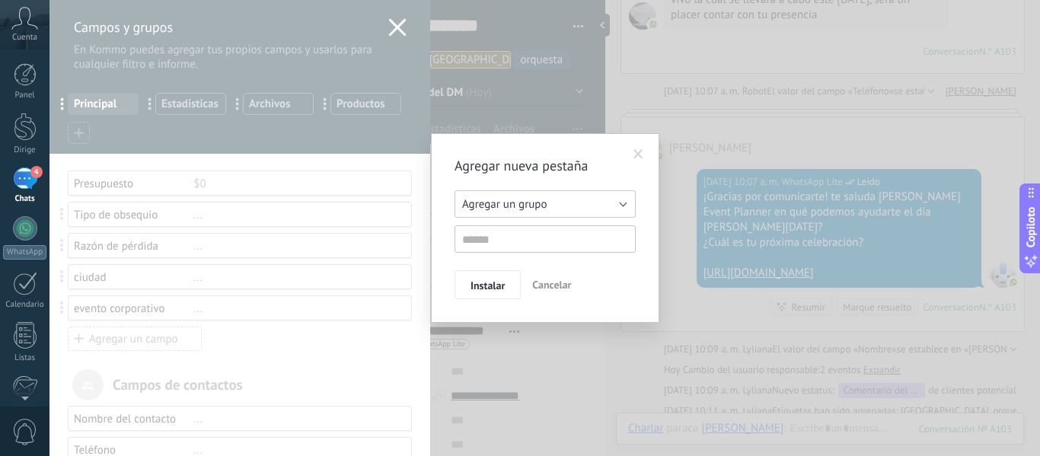
click at [626, 204] on button "Agregar un grupo" at bounding box center [544, 203] width 181 height 27
click at [516, 231] on div "Agregar un grupo Listas Otros clientes potenciales Agregar un grupo" at bounding box center [544, 221] width 181 height 62
click at [515, 235] on input "text" at bounding box center [544, 238] width 181 height 27
click at [636, 151] on span at bounding box center [638, 154] width 10 height 11
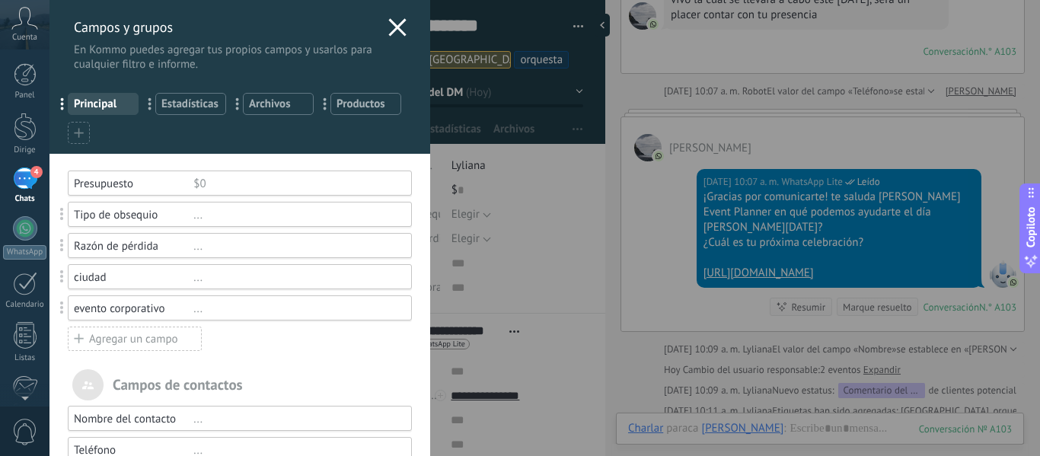
click at [81, 133] on use at bounding box center [78, 132] width 9 height 9
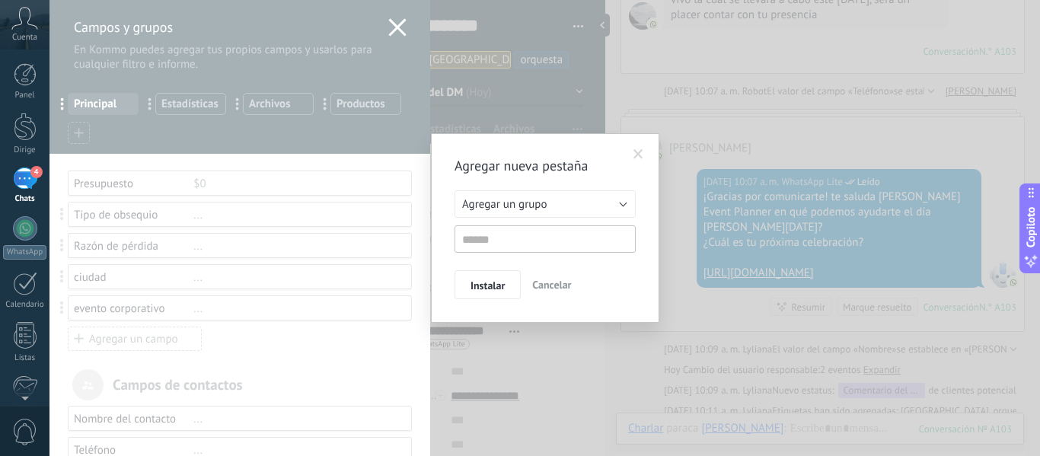
click at [633, 151] on span at bounding box center [638, 155] width 25 height 26
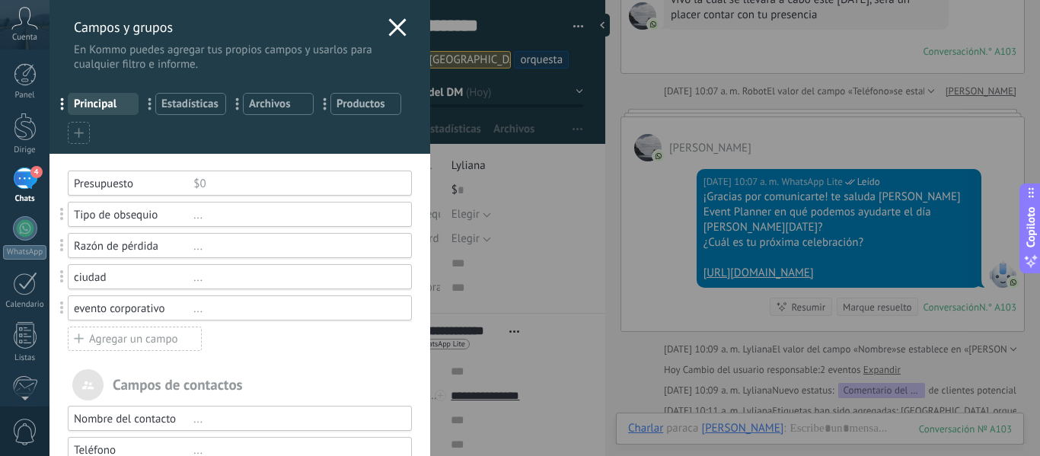
click at [72, 132] on div at bounding box center [79, 133] width 22 height 22
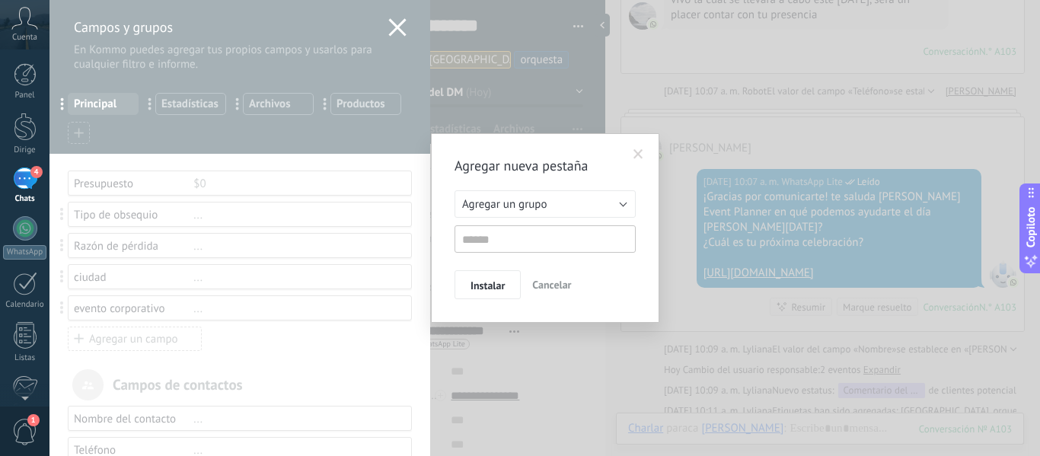
click at [506, 164] on font "Agregar nueva pestaña" at bounding box center [521, 166] width 134 height 18
click at [521, 202] on font "Agregar un grupo" at bounding box center [504, 204] width 85 height 14
click at [638, 149] on span at bounding box center [638, 154] width 10 height 11
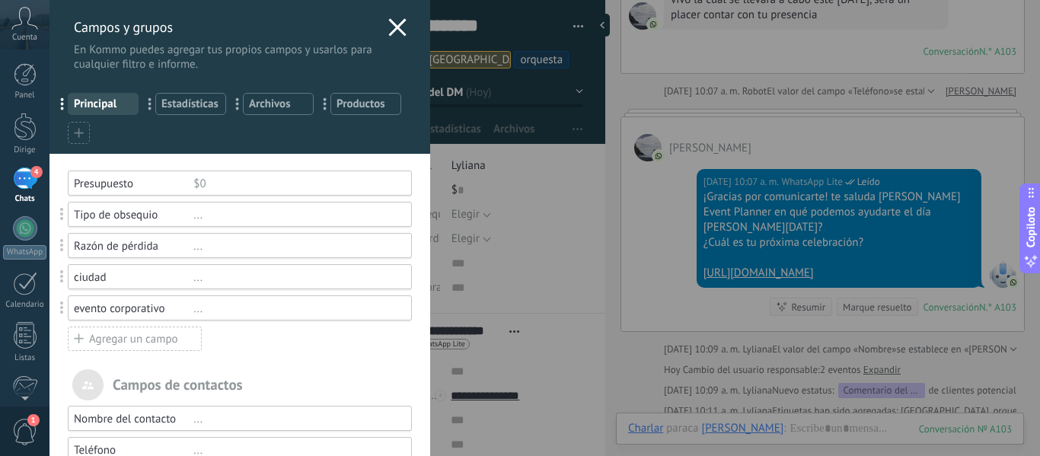
click at [80, 131] on icon at bounding box center [79, 133] width 10 height 10
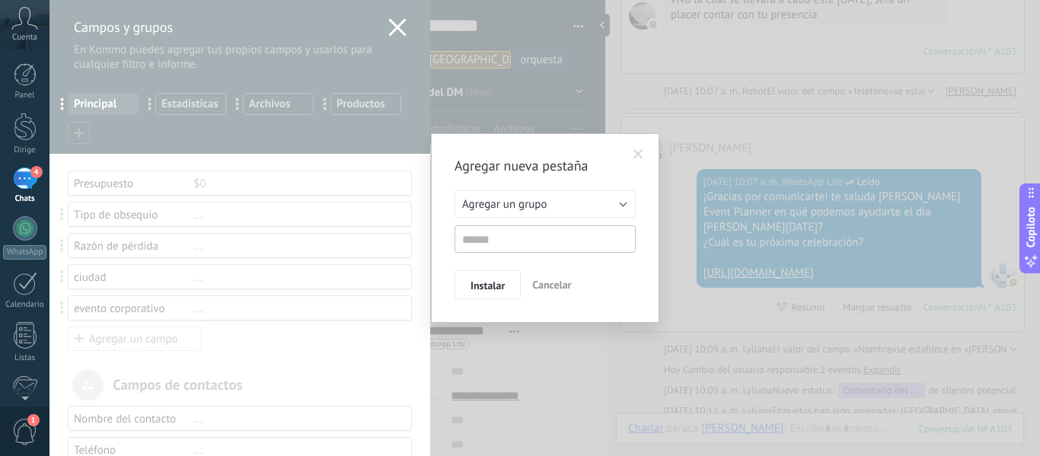
click at [641, 153] on span at bounding box center [638, 154] width 10 height 11
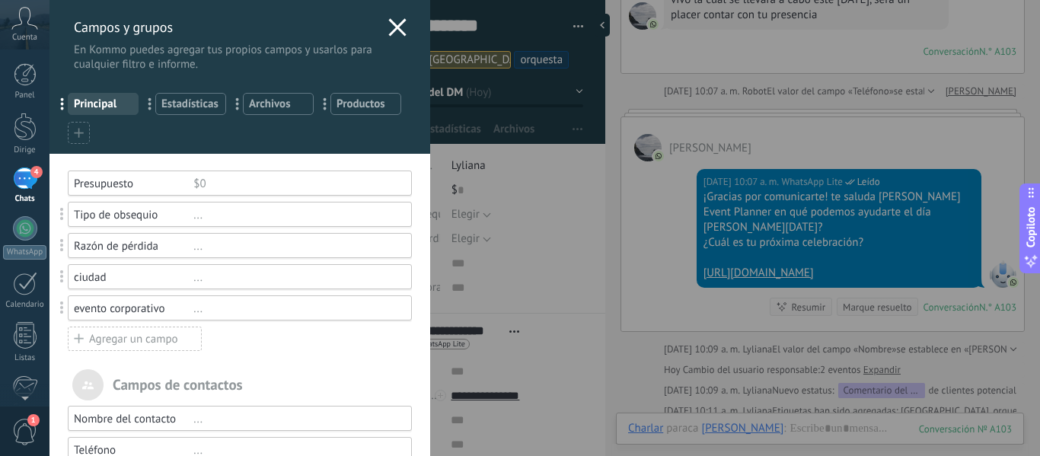
click at [83, 139] on span at bounding box center [79, 133] width 10 height 14
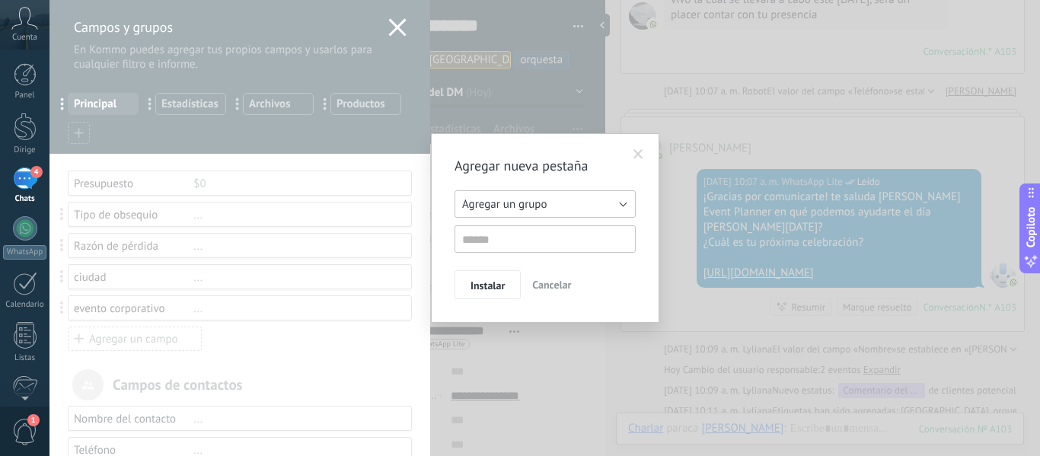
click at [627, 206] on button "Agregar un grupo" at bounding box center [544, 203] width 181 height 27
click at [553, 246] on font "Otros clientes potenciales" at bounding box center [525, 252] width 126 height 14
click at [617, 203] on button "Otros clientes potenciales" at bounding box center [544, 203] width 181 height 27
click at [567, 221] on div "Agregar un grupo Listas Otros clientes potenciales Otros clientes potenciales" at bounding box center [544, 221] width 181 height 62
click at [637, 150] on span at bounding box center [638, 154] width 10 height 11
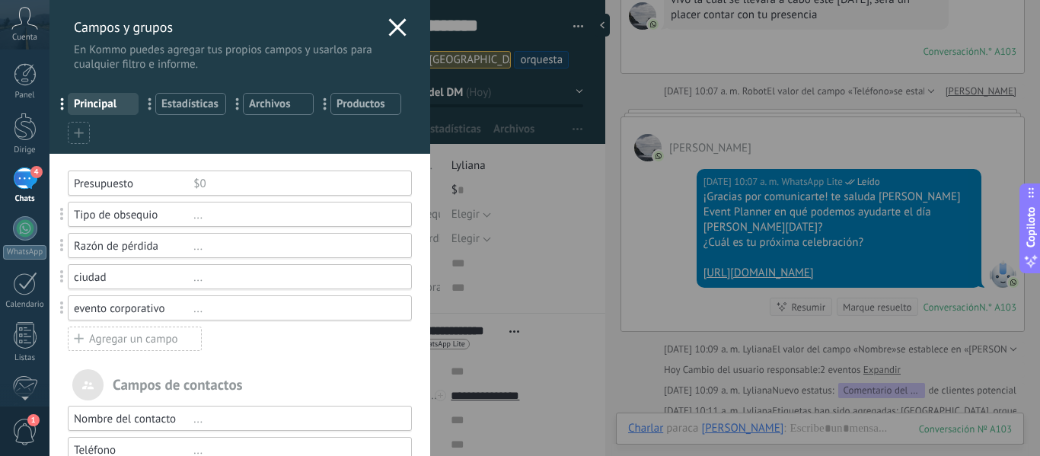
drag, startPoint x: 72, startPoint y: 130, endPoint x: 156, endPoint y: 88, distance: 94.6
click at [156, 88] on div "... Principal ... Estadísticas ... Archivos ... Productos" at bounding box center [239, 116] width 381 height 76
click at [388, 28] on icon at bounding box center [397, 27] width 18 height 18
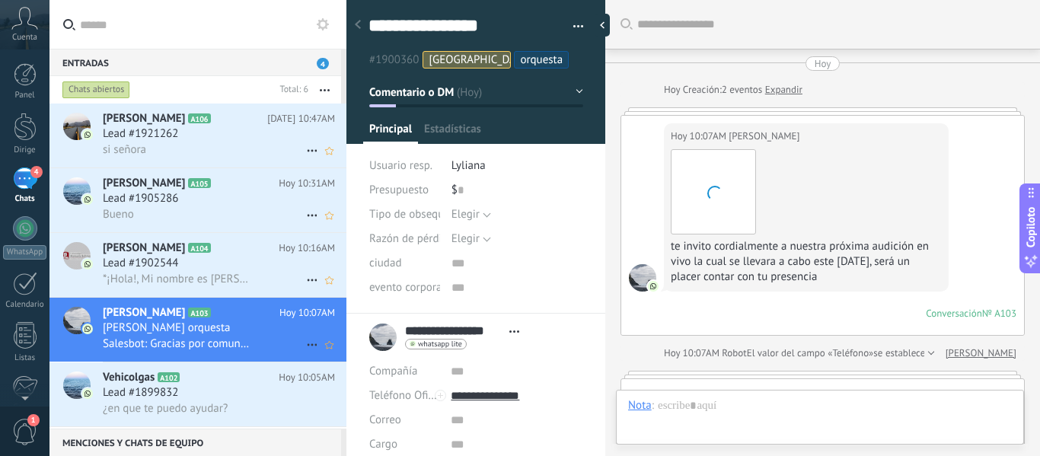
scroll to position [23, 0]
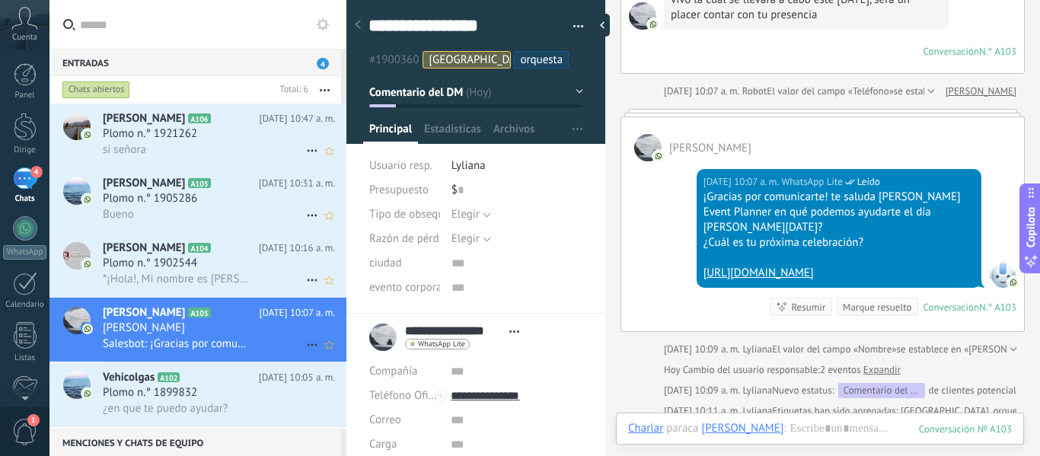
click at [132, 318] on font "[PERSON_NAME]" at bounding box center [144, 312] width 82 height 14
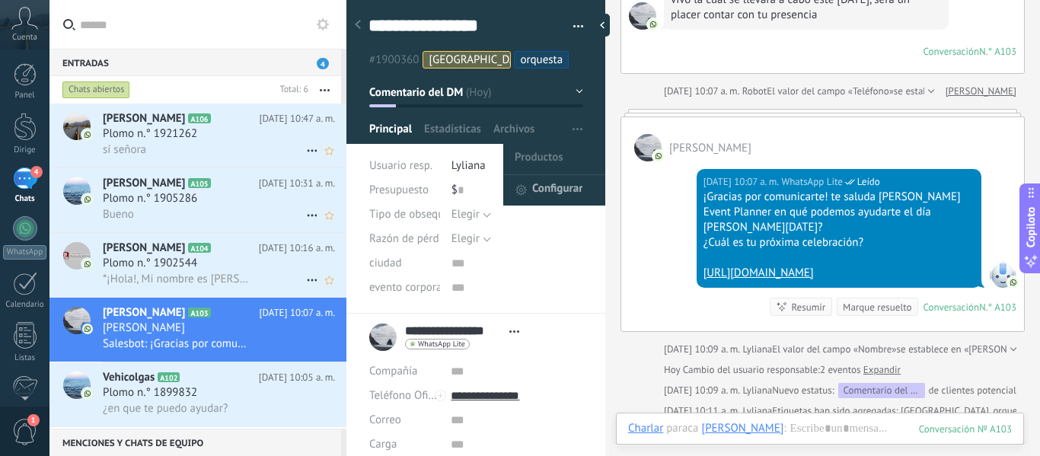
click at [571, 184] on font "Configurar" at bounding box center [557, 188] width 50 height 14
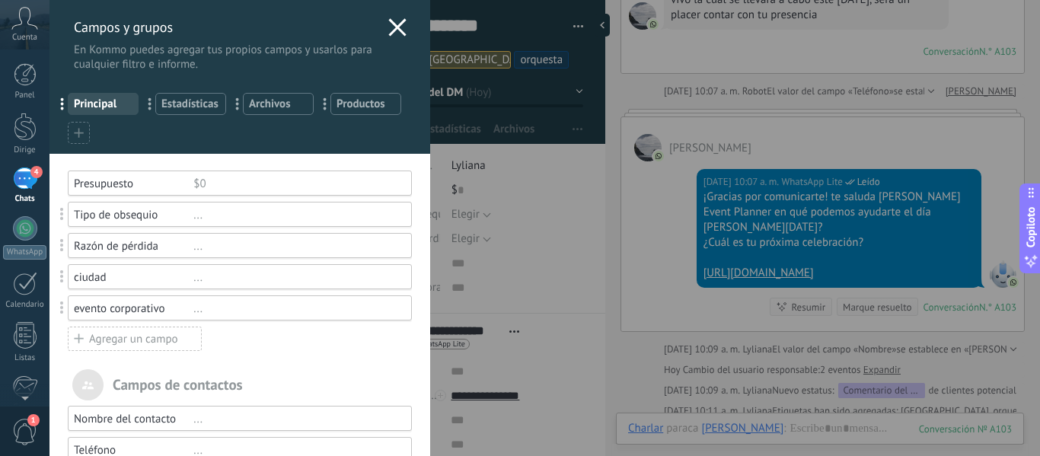
click at [72, 131] on div at bounding box center [79, 133] width 22 height 22
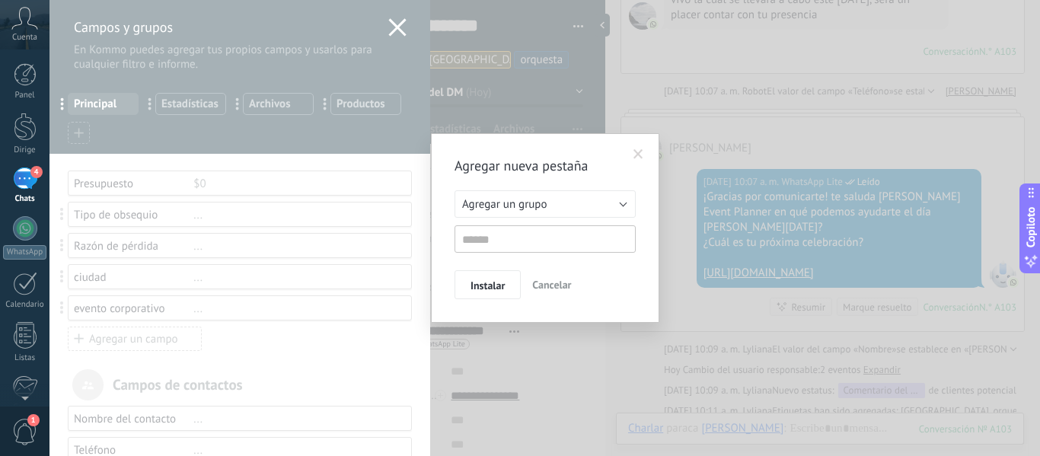
click at [634, 158] on span at bounding box center [638, 154] width 10 height 11
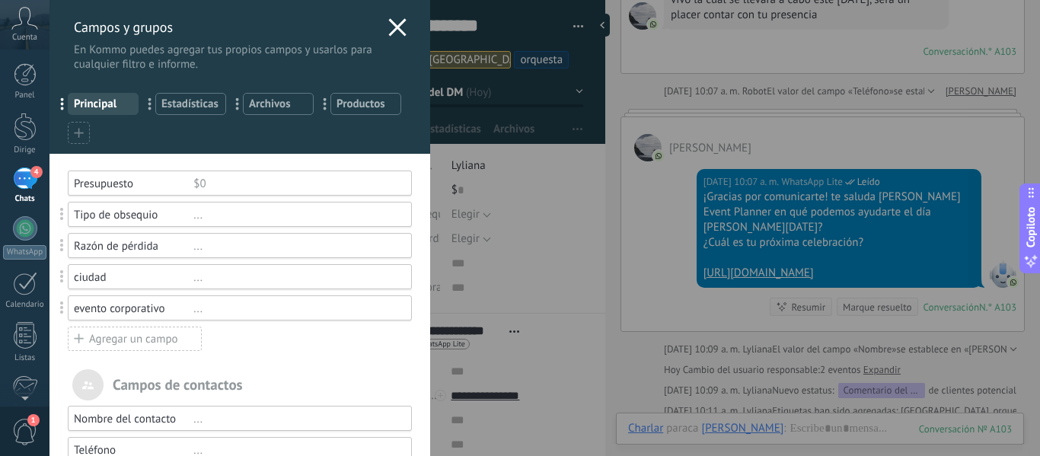
click at [145, 344] on font "Agregar un campo" at bounding box center [133, 339] width 89 height 14
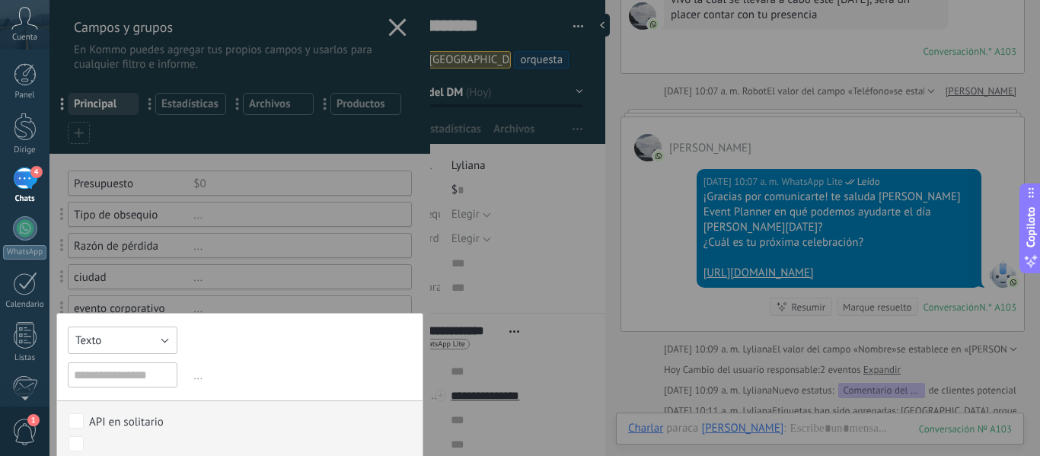
click at [167, 336] on button "Texto" at bounding box center [123, 340] width 110 height 27
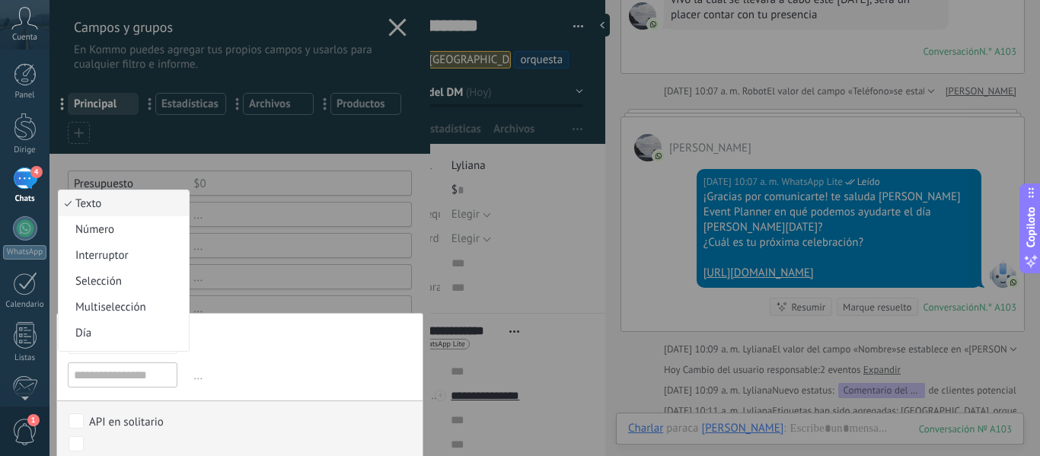
click at [411, 296] on div at bounding box center [239, 425] width 381 height 850
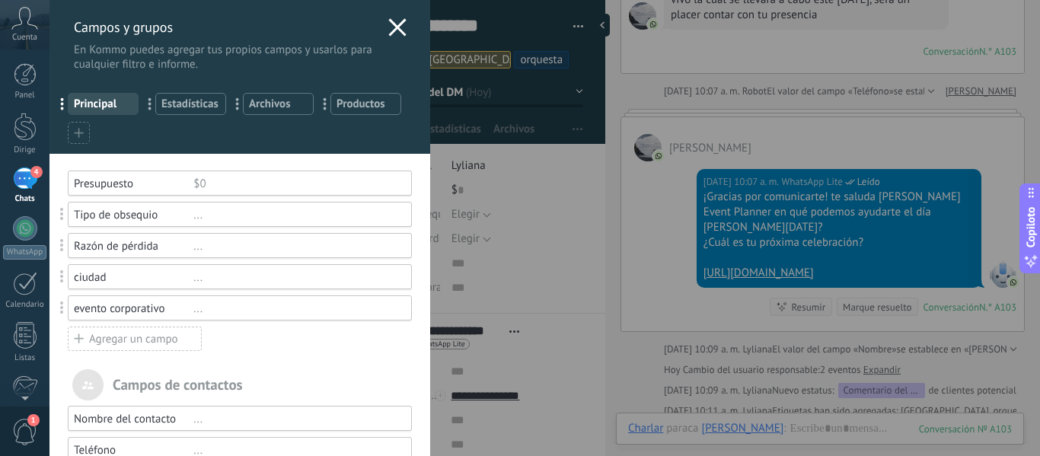
click at [535, 289] on div "Campos y grupos En Kommo puedes agregar tus propios campos y usarlos para cualq…" at bounding box center [544, 228] width 990 height 456
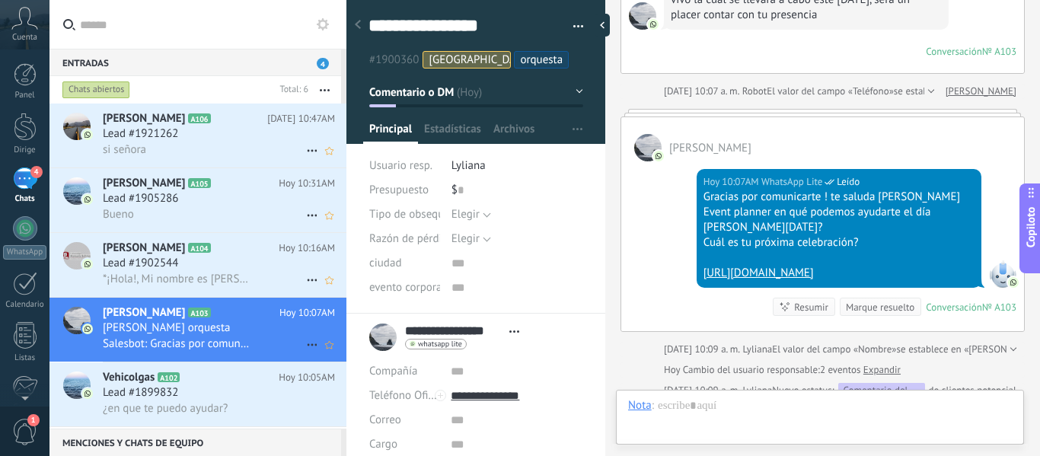
scroll to position [23, 0]
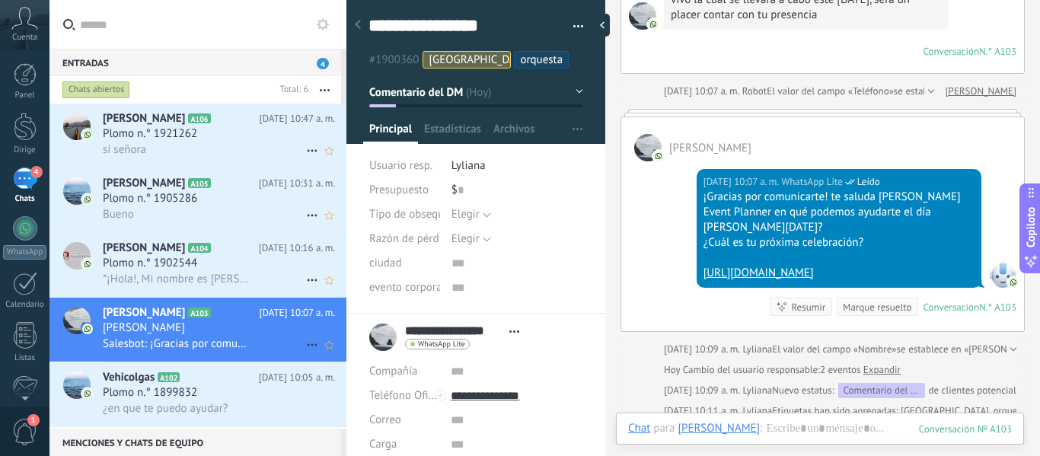
click at [180, 322] on font "[PERSON_NAME]" at bounding box center [144, 327] width 82 height 14
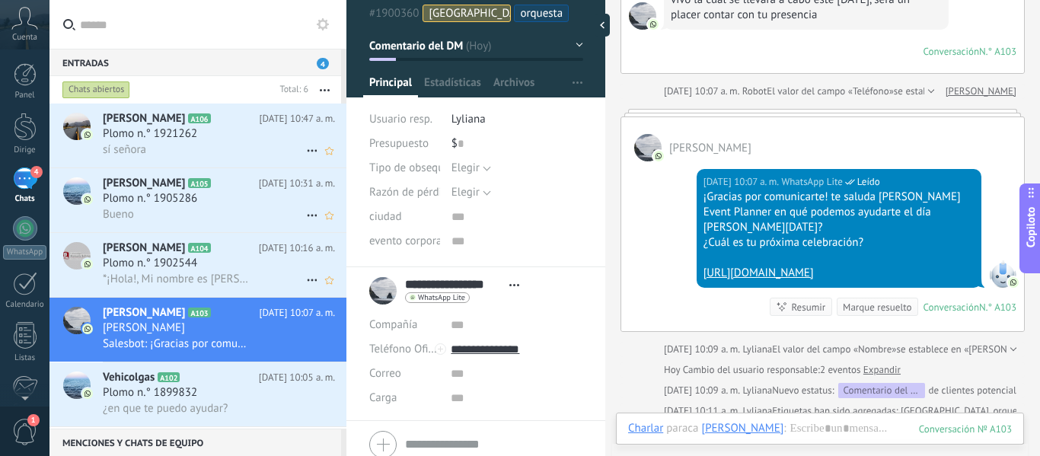
scroll to position [0, 0]
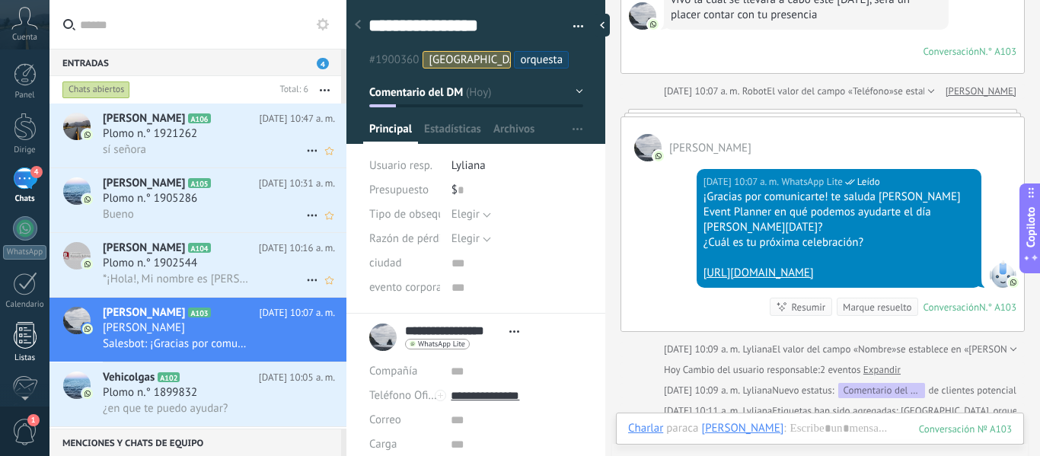
click at [20, 333] on div at bounding box center [25, 335] width 23 height 27
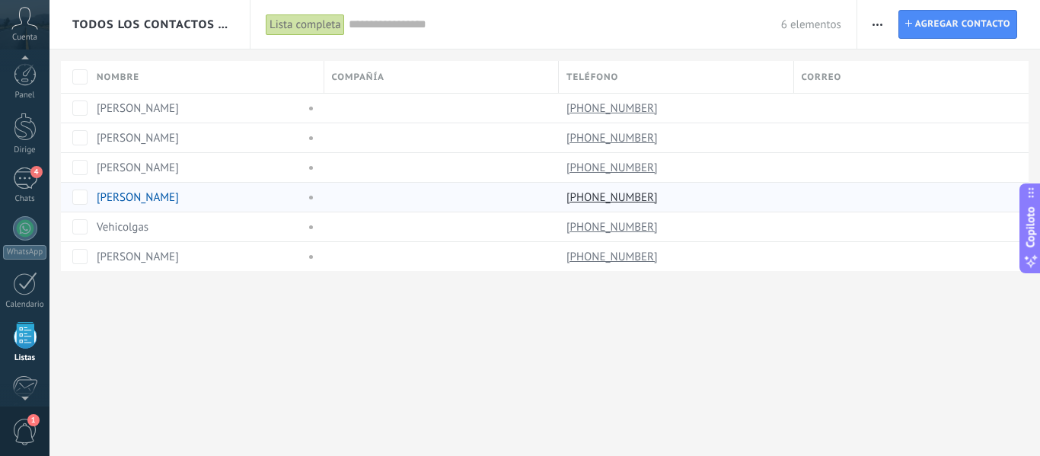
scroll to position [94, 0]
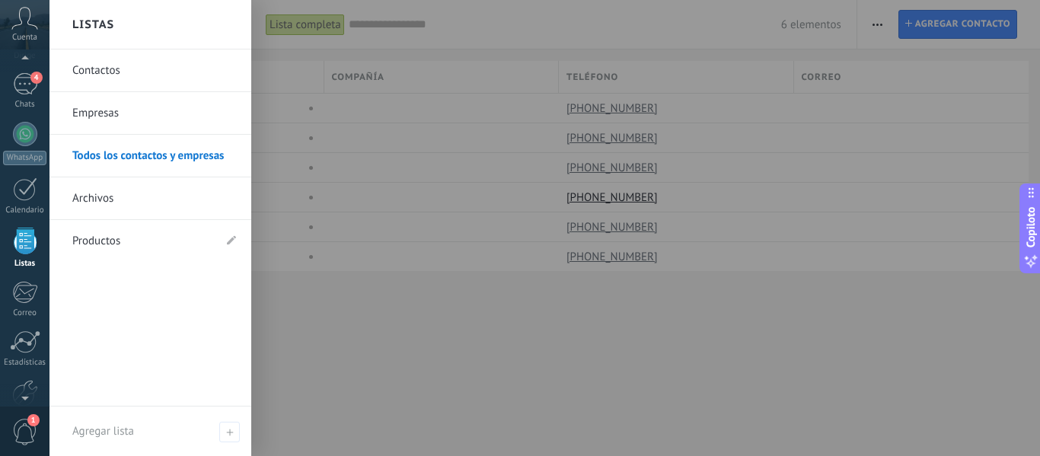
click at [95, 245] on font "Productos" at bounding box center [96, 241] width 48 height 14
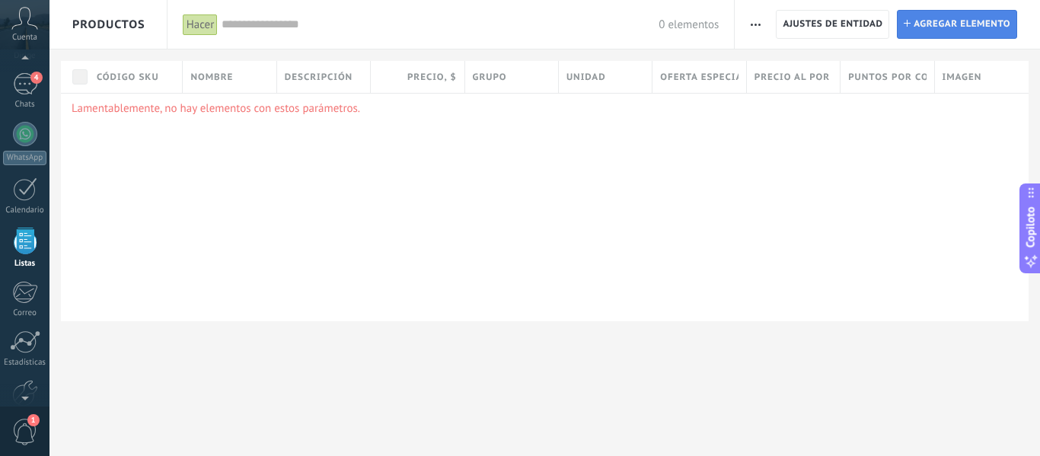
click at [976, 24] on font "Agregar elemento" at bounding box center [962, 23] width 97 height 11
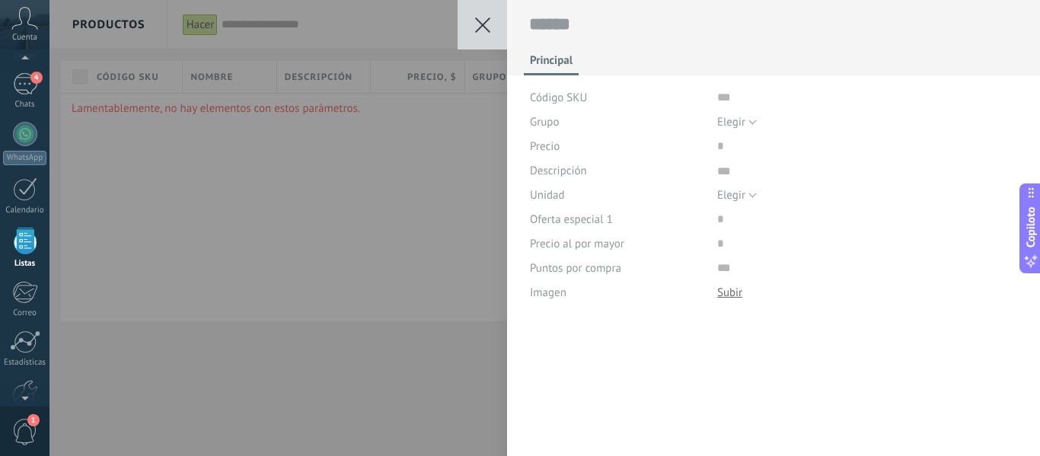
click at [484, 27] on icon at bounding box center [482, 25] width 15 height 15
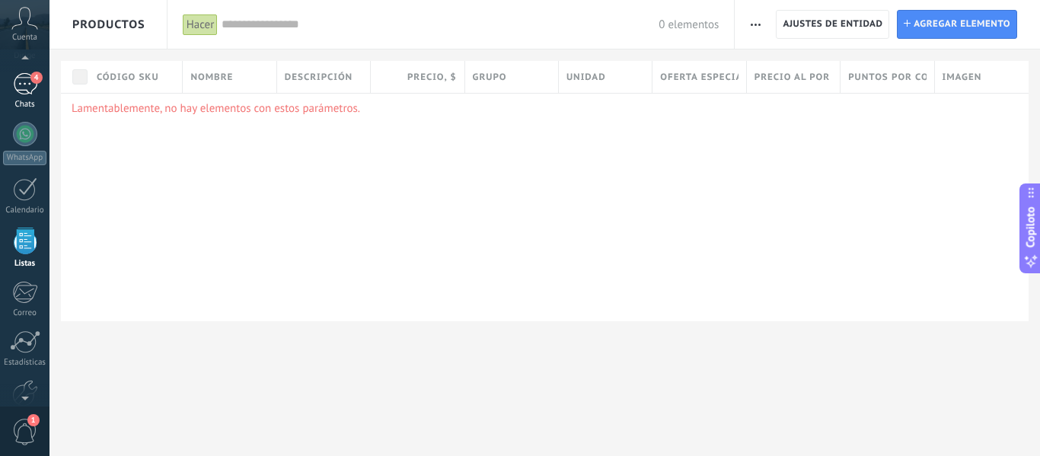
click at [24, 81] on div "4" at bounding box center [25, 84] width 24 height 22
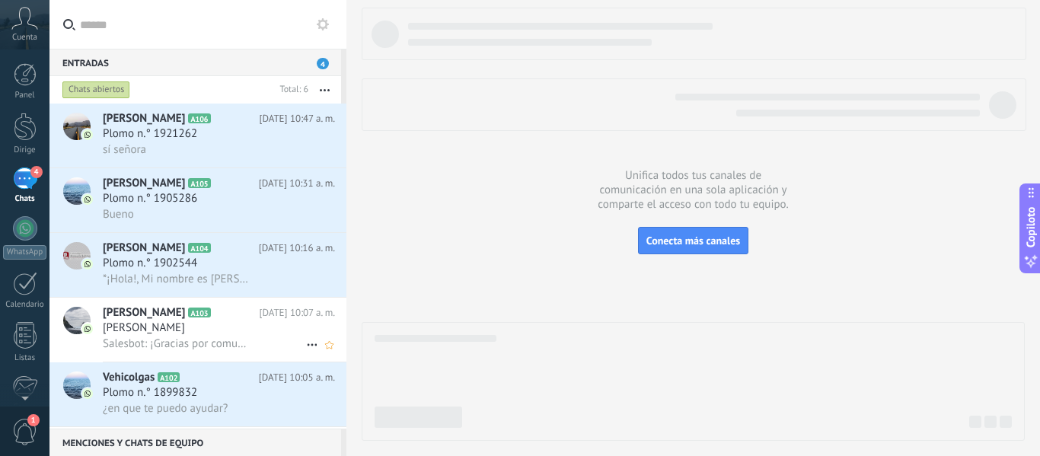
click at [158, 320] on span "[PERSON_NAME]" at bounding box center [144, 312] width 82 height 15
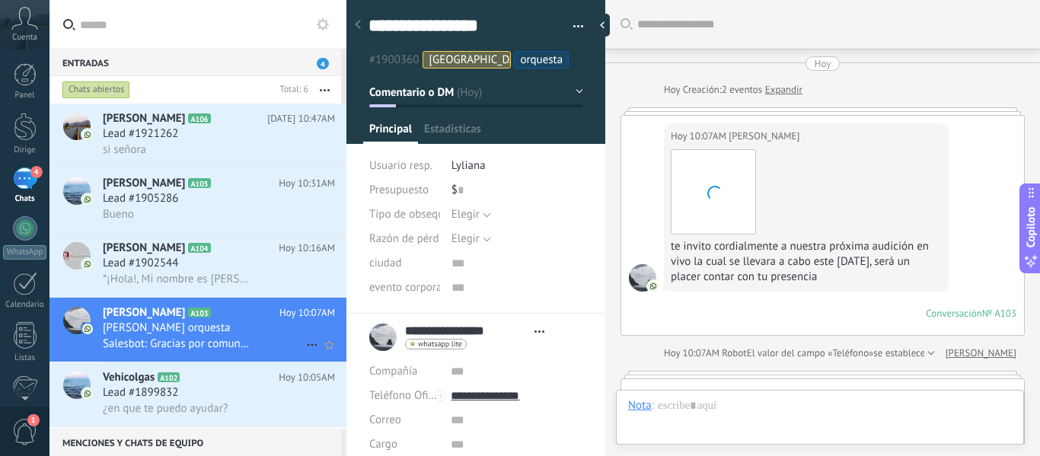
type textarea "**********"
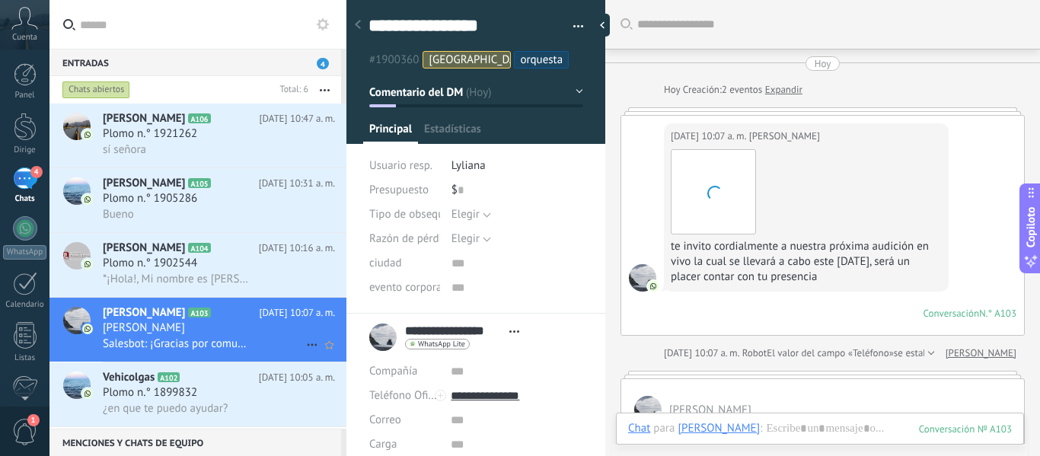
scroll to position [262, 0]
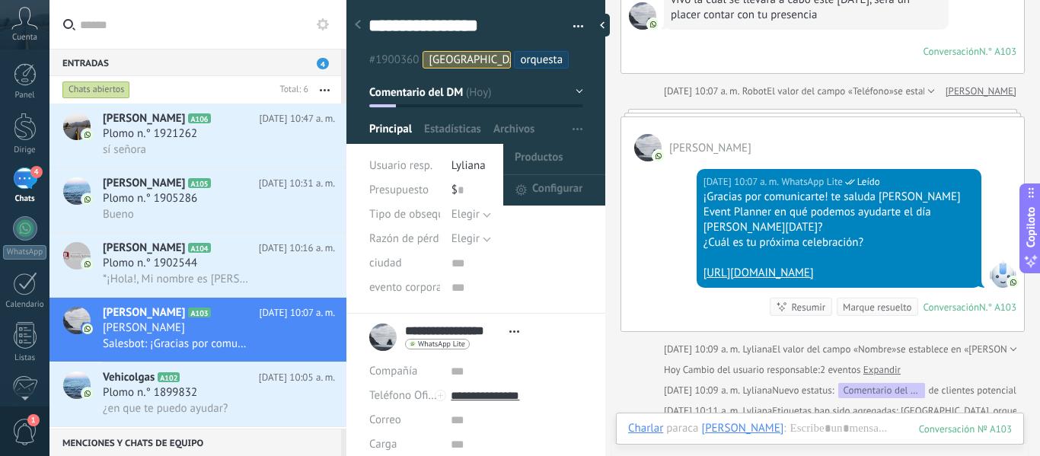
click at [576, 125] on span "button" at bounding box center [577, 129] width 10 height 29
click at [560, 187] on font "Configurar" at bounding box center [557, 188] width 50 height 14
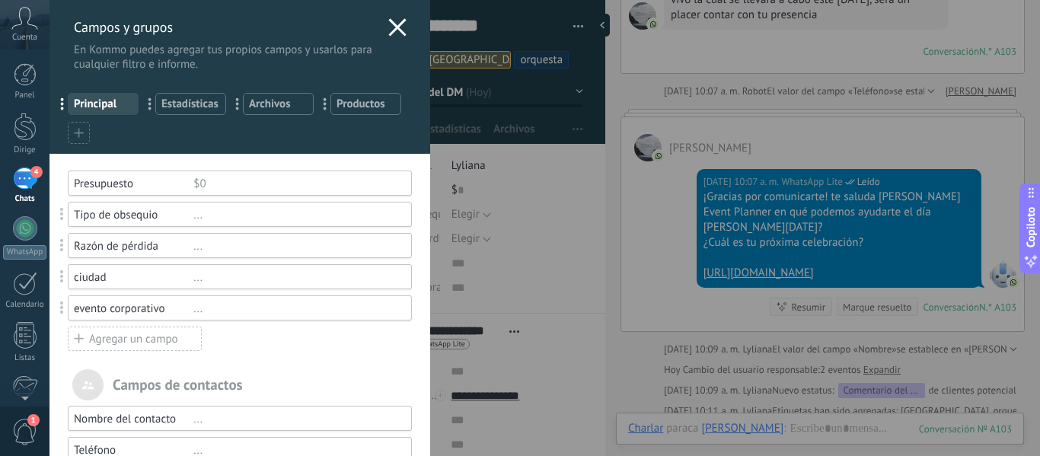
click at [80, 127] on span at bounding box center [79, 133] width 10 height 14
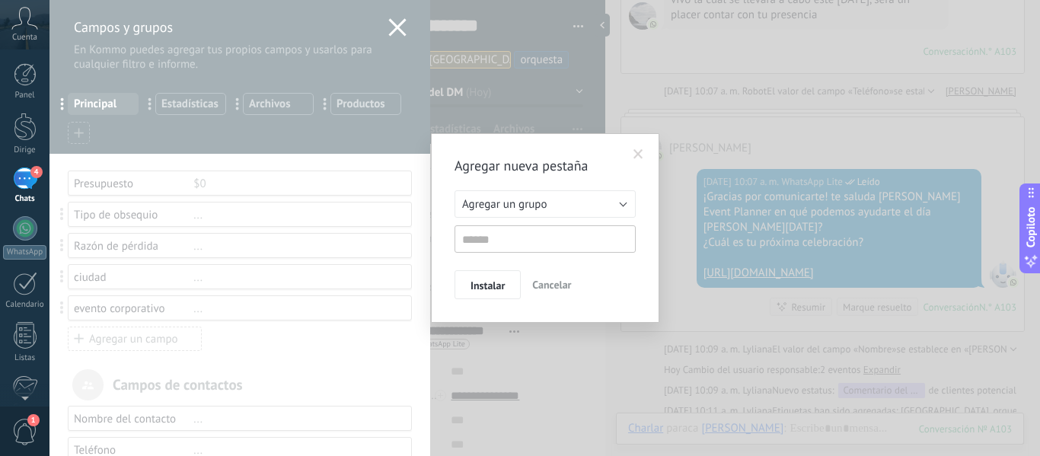
click at [395, 25] on div "Agregar nueva pestaña Agregar un grupo Listas Otros clientes potenciales Agrega…" at bounding box center [544, 228] width 990 height 456
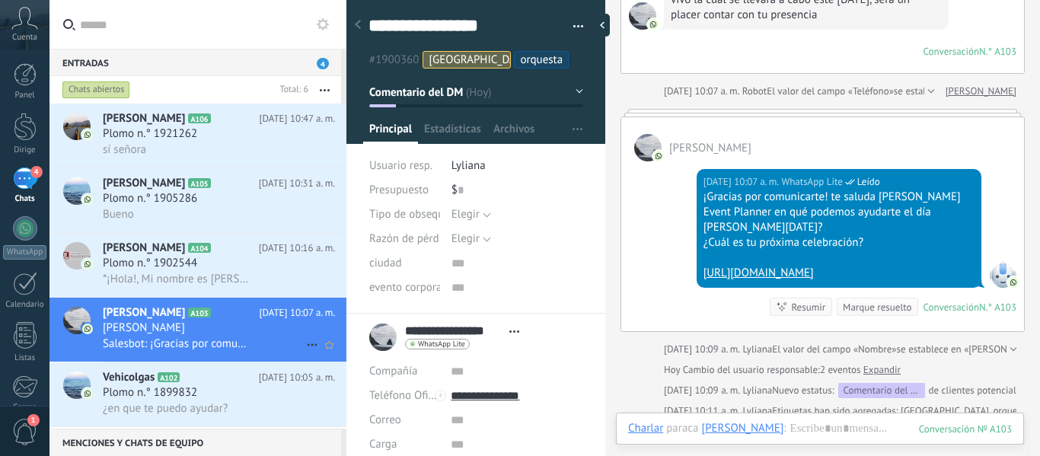
click at [163, 327] on font "[PERSON_NAME]" at bounding box center [144, 327] width 82 height 14
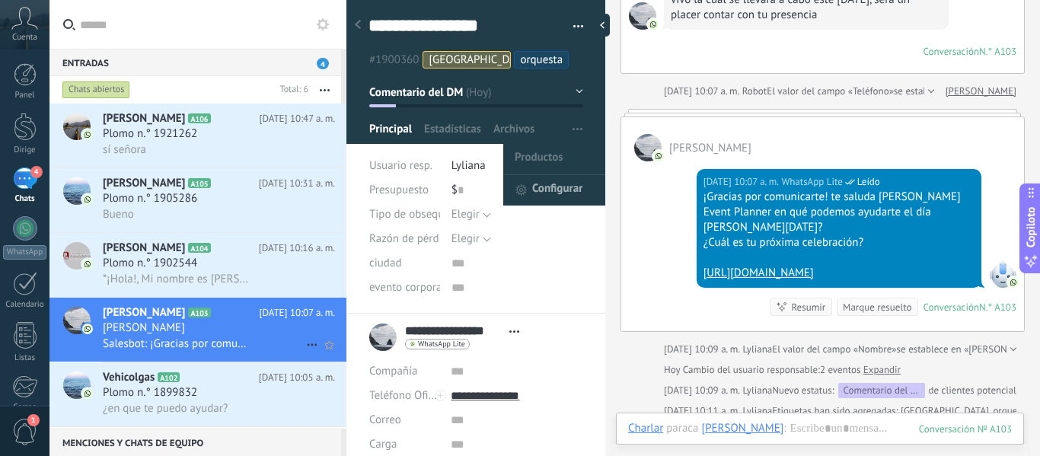
click at [553, 187] on font "Configurar" at bounding box center [557, 188] width 50 height 14
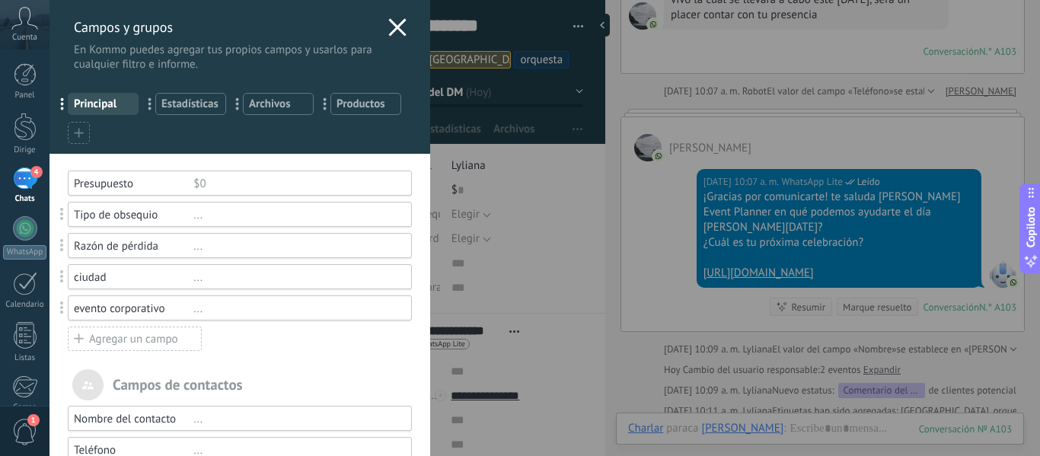
click at [85, 132] on div at bounding box center [79, 133] width 22 height 22
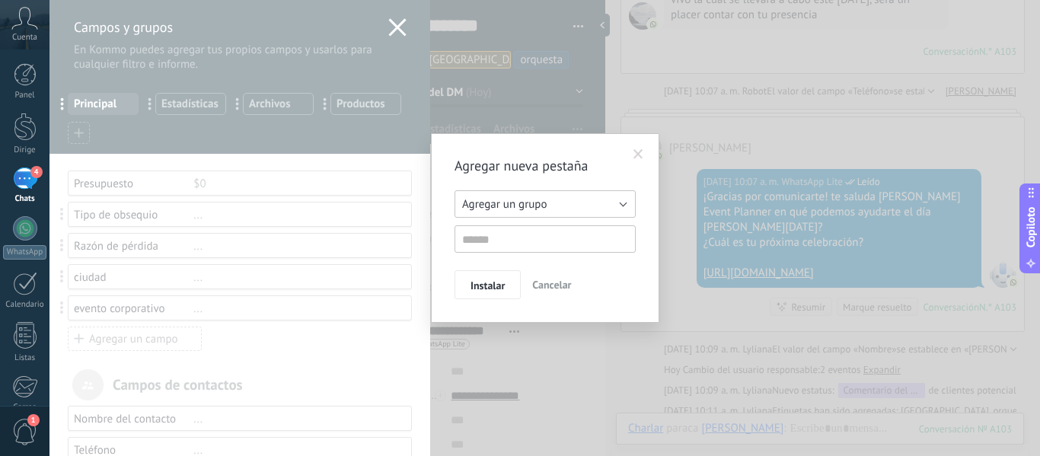
click at [629, 205] on button "Agregar un grupo" at bounding box center [544, 203] width 181 height 27
click at [596, 221] on div "Agregar un grupo Listas Otros clientes potenciales Agregar un grupo" at bounding box center [544, 221] width 181 height 62
click at [586, 237] on input "text" at bounding box center [544, 238] width 181 height 27
type input "**********"
click at [477, 287] on font "Instalar" at bounding box center [487, 286] width 34 height 14
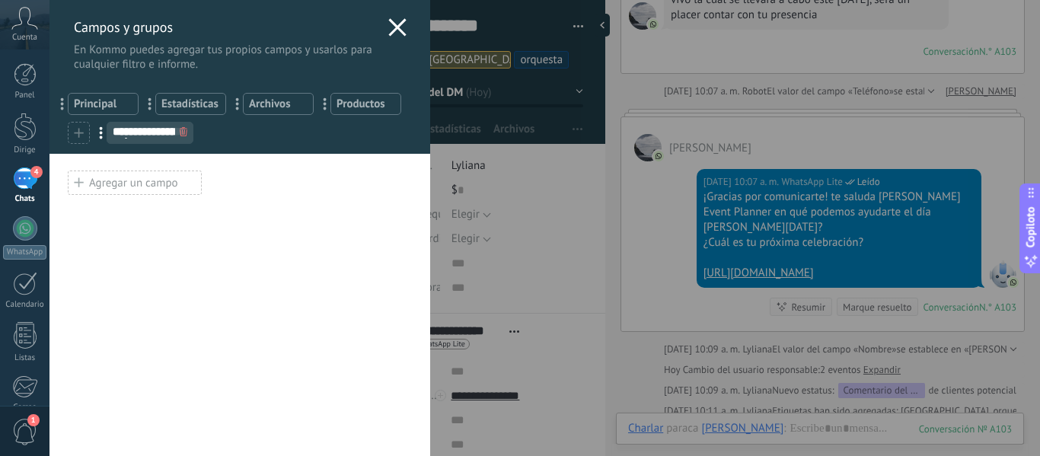
click at [183, 130] on icon at bounding box center [184, 131] width 8 height 9
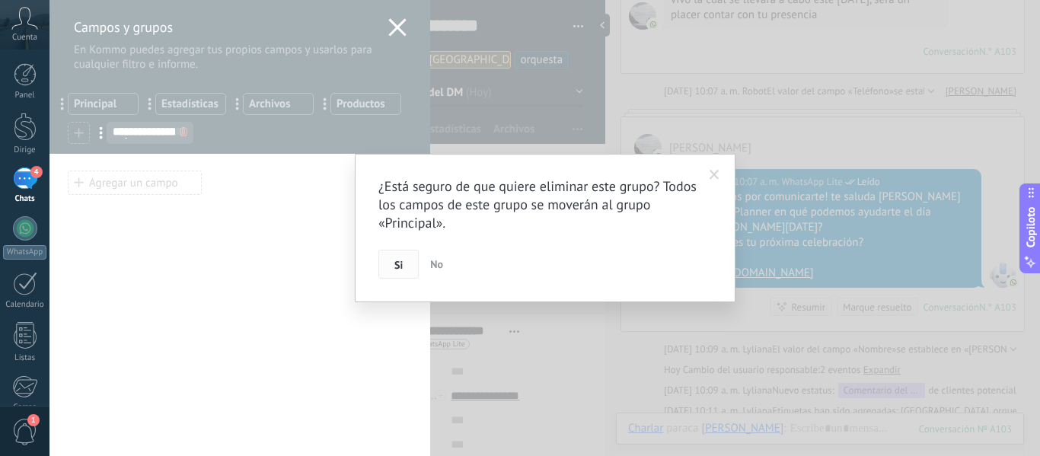
click at [397, 263] on font "Si" at bounding box center [398, 265] width 8 height 14
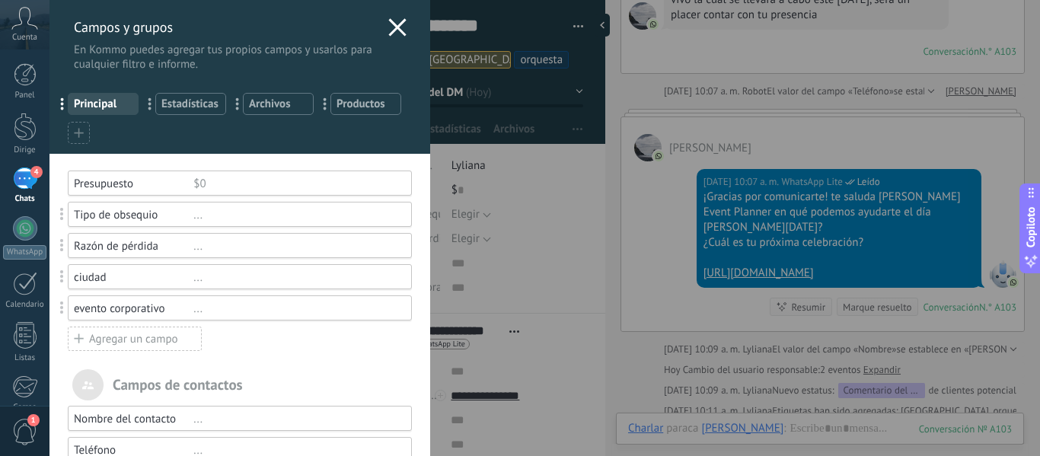
click at [165, 340] on font "Agregar un campo" at bounding box center [133, 339] width 89 height 14
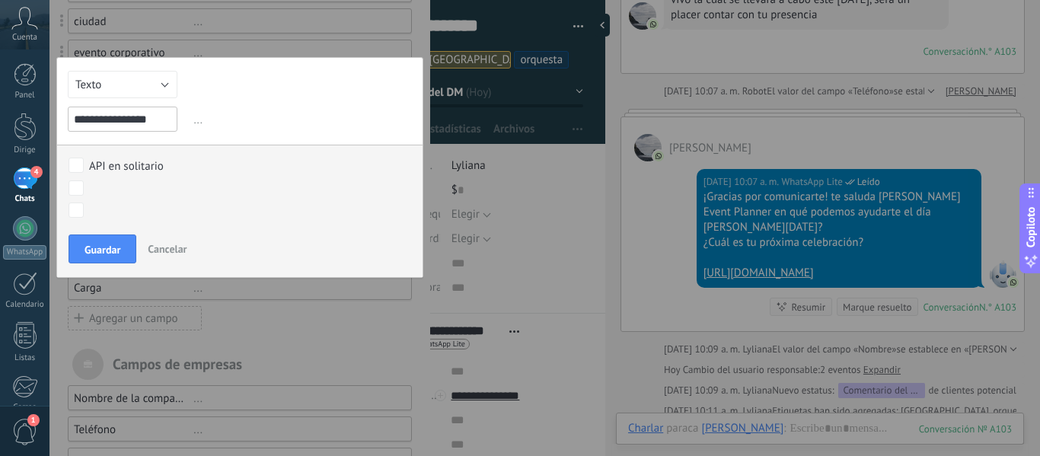
scroll to position [228, 0]
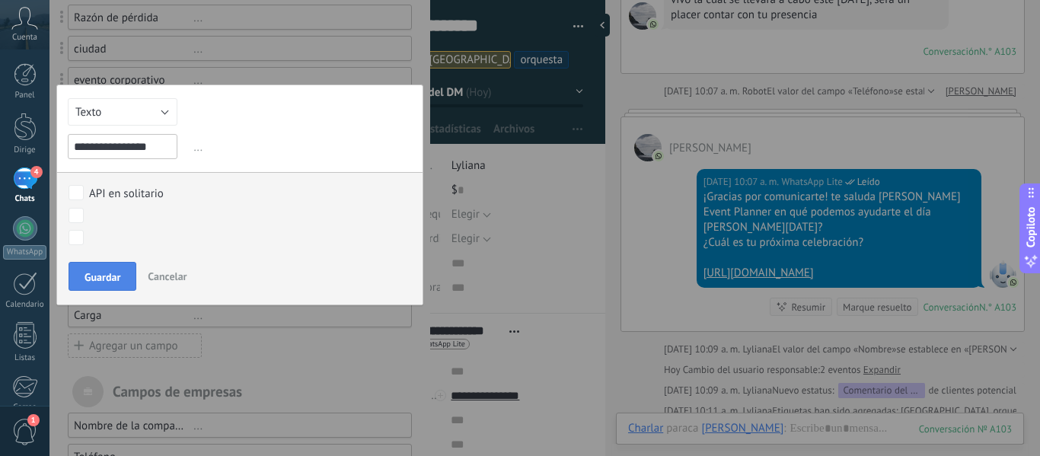
type input "**********"
click at [69, 276] on button "Guardar" at bounding box center [103, 276] width 68 height 29
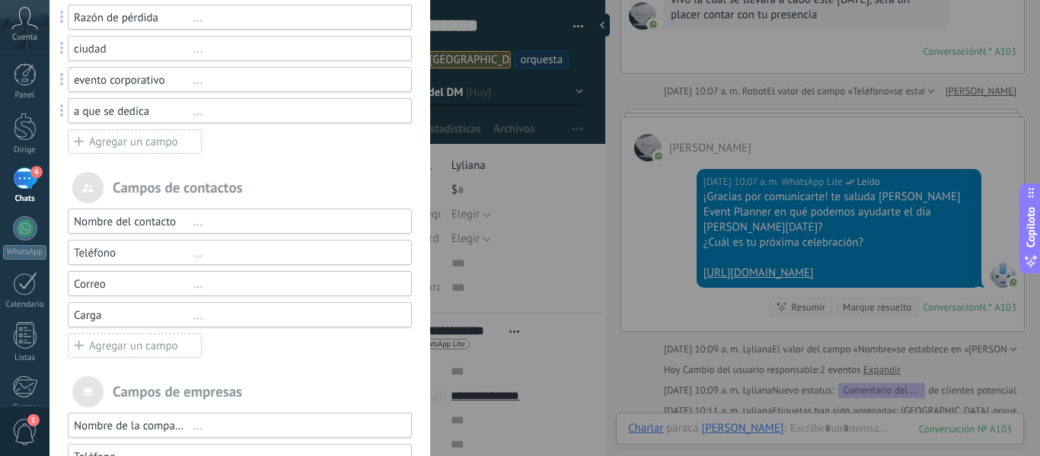
scroll to position [0, 0]
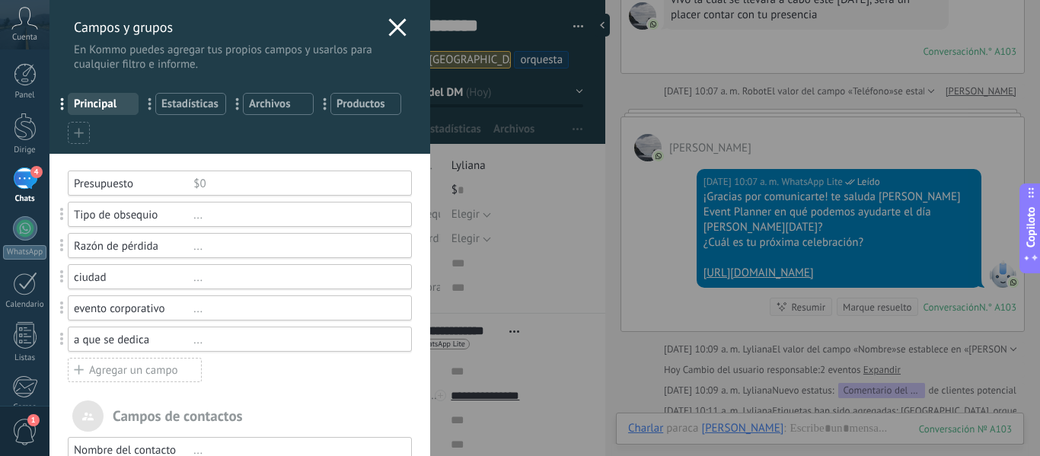
click at [198, 340] on font "..." at bounding box center [197, 340] width 9 height 14
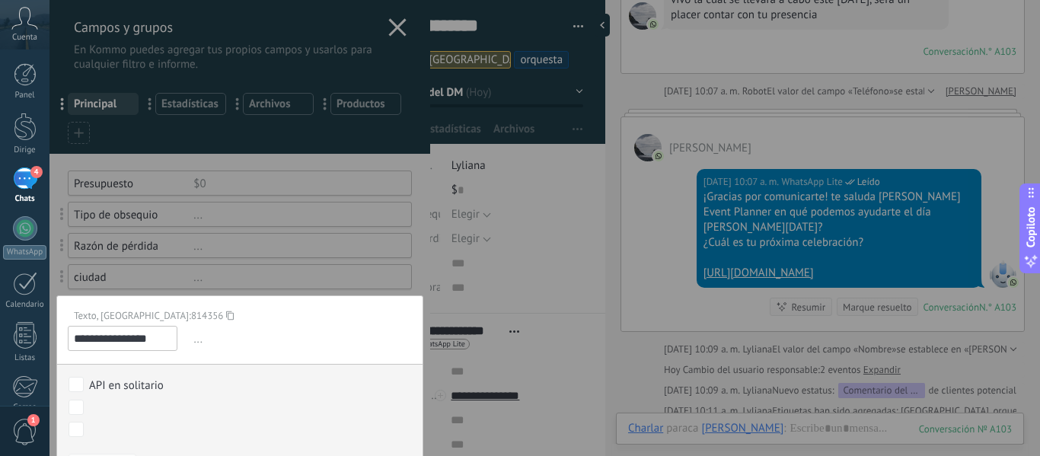
click at [155, 339] on input "**********" at bounding box center [123, 338] width 110 height 25
type input "*"
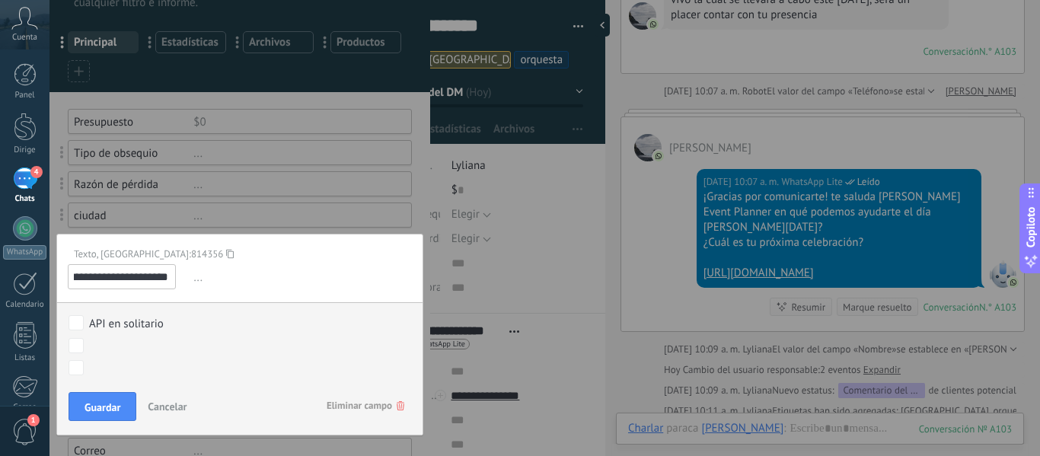
scroll to position [76, 0]
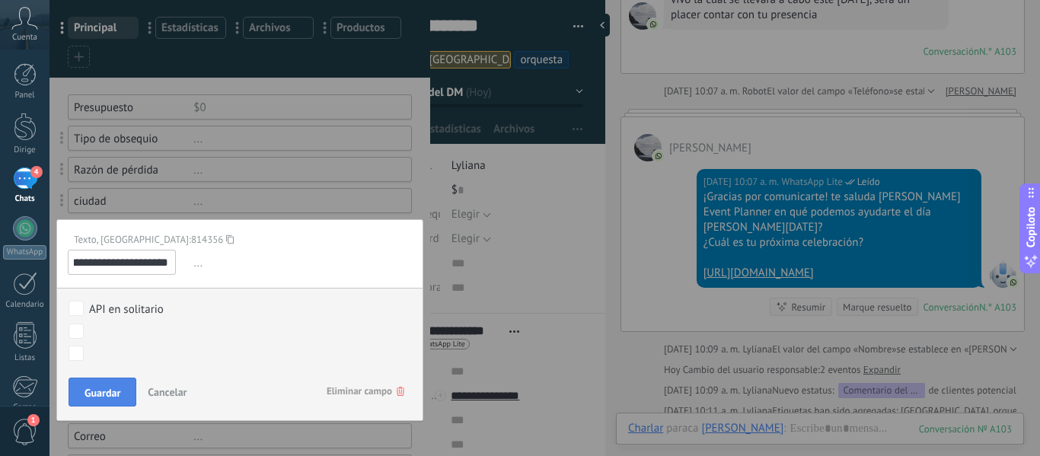
type input "**********"
click at [85, 391] on font "Guardar" at bounding box center [103, 393] width 36 height 14
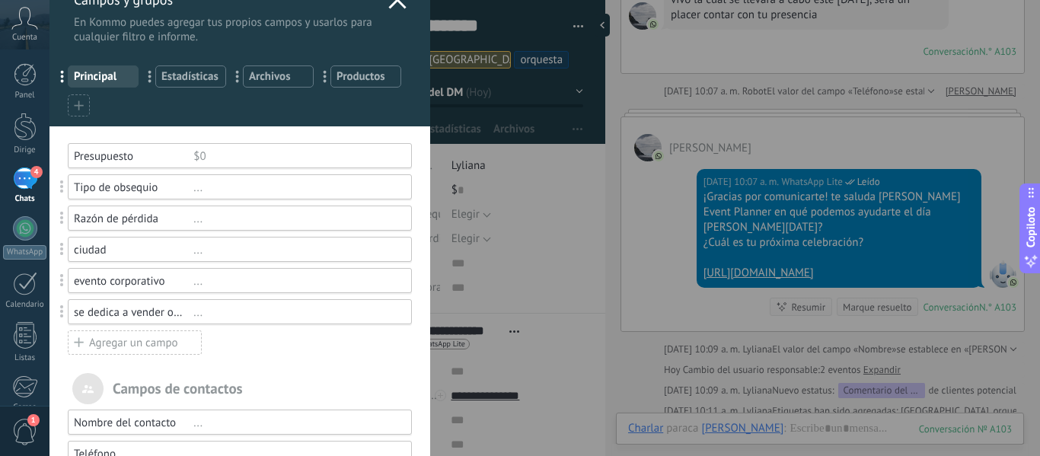
scroll to position [0, 0]
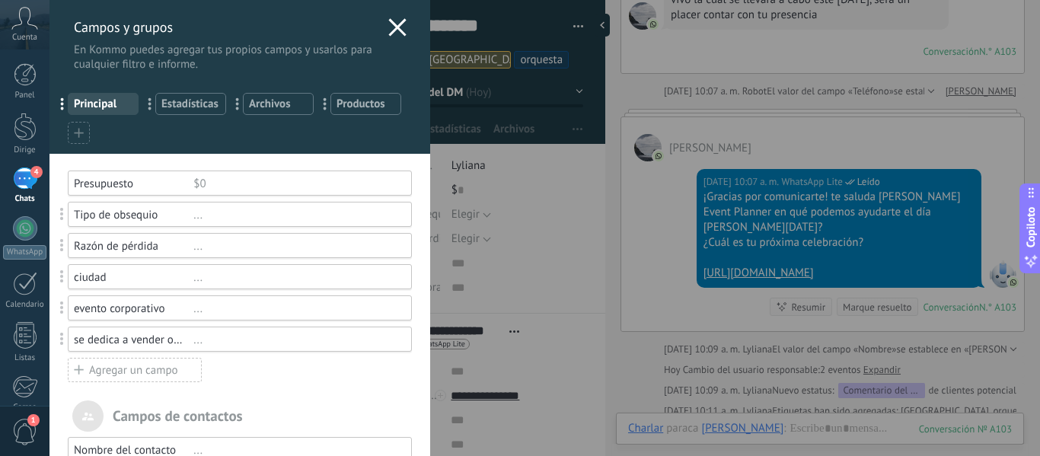
click at [636, 429] on div "Campos y grupos En Kommo puedes agregar tus propios campos y usarlos para cualq…" at bounding box center [544, 228] width 990 height 456
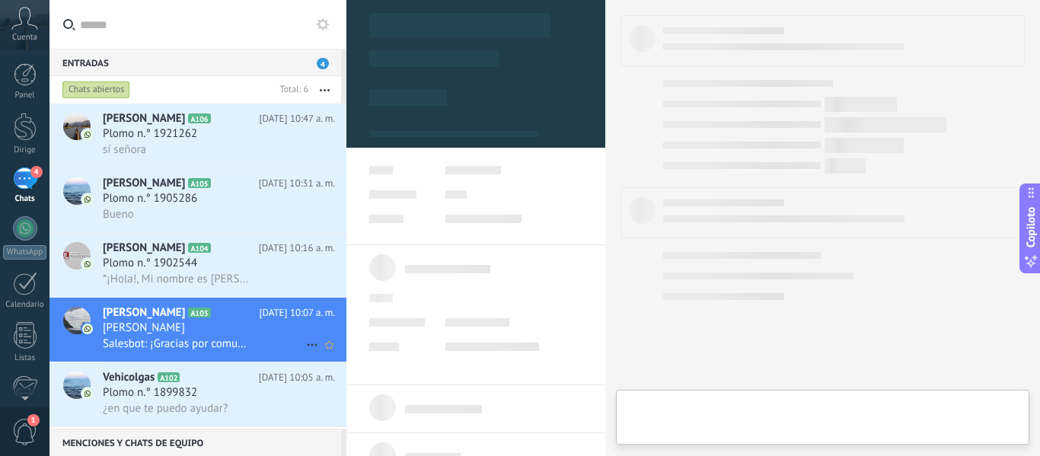
type textarea "**********"
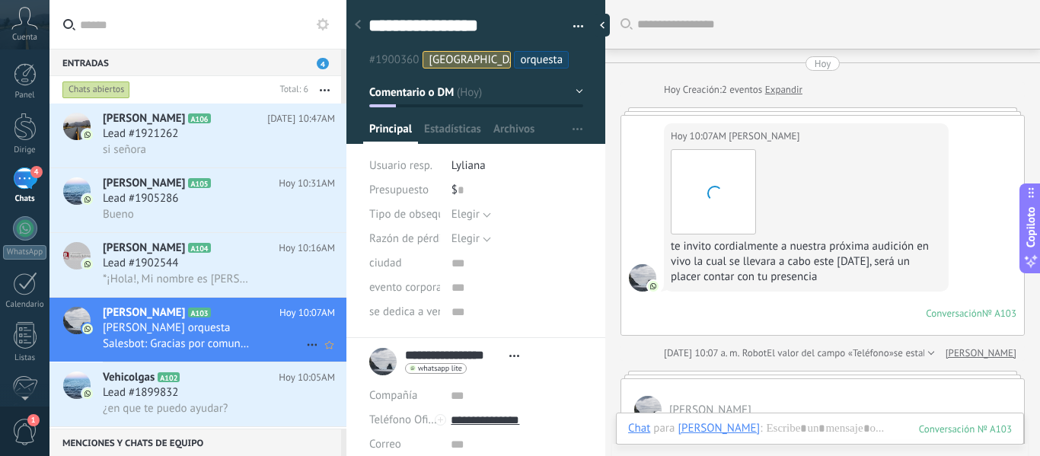
scroll to position [262, 0]
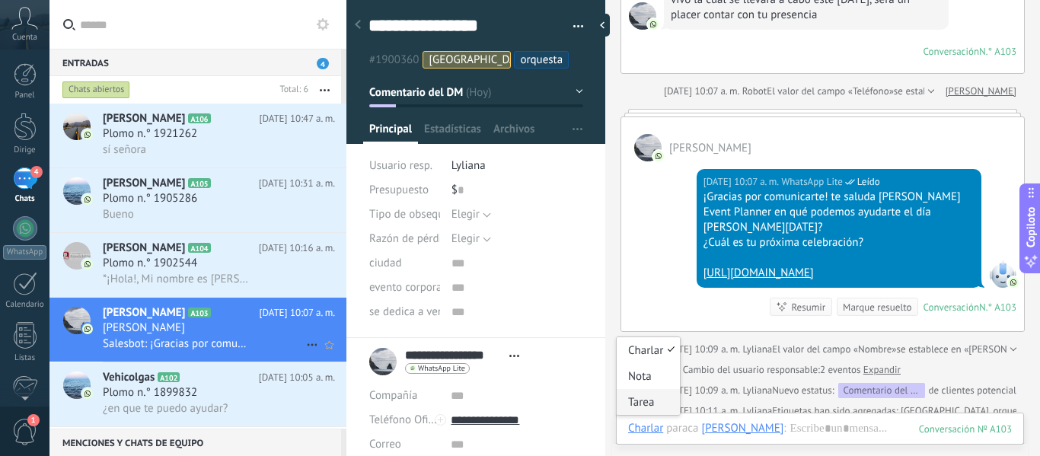
click at [647, 399] on font "Tarea" at bounding box center [641, 402] width 26 height 14
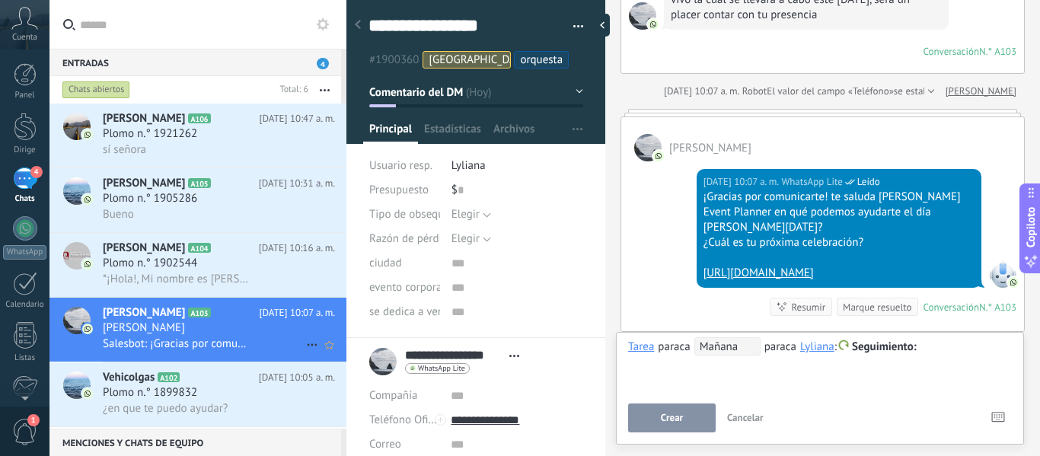
click at [741, 348] on span "Mañana" at bounding box center [727, 346] width 66 height 18
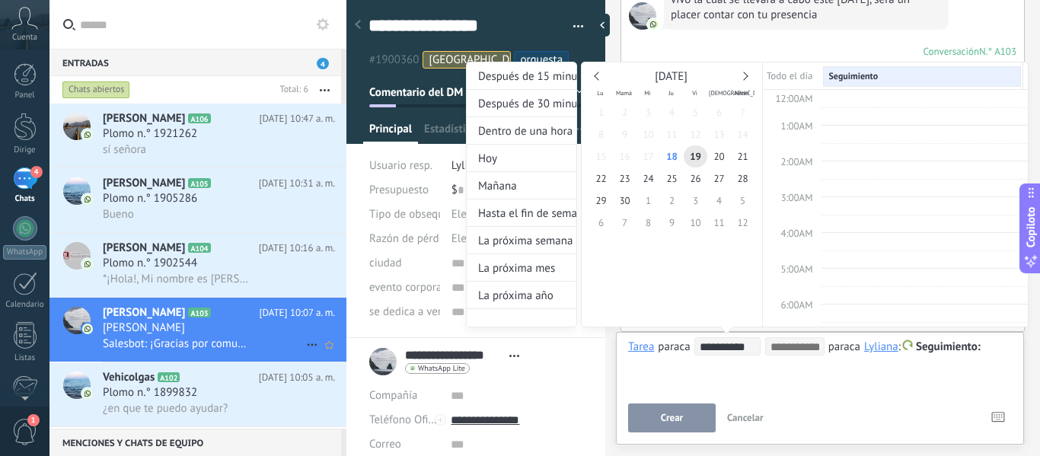
scroll to position [287, 0]
click at [638, 387] on div at bounding box center [520, 228] width 1040 height 456
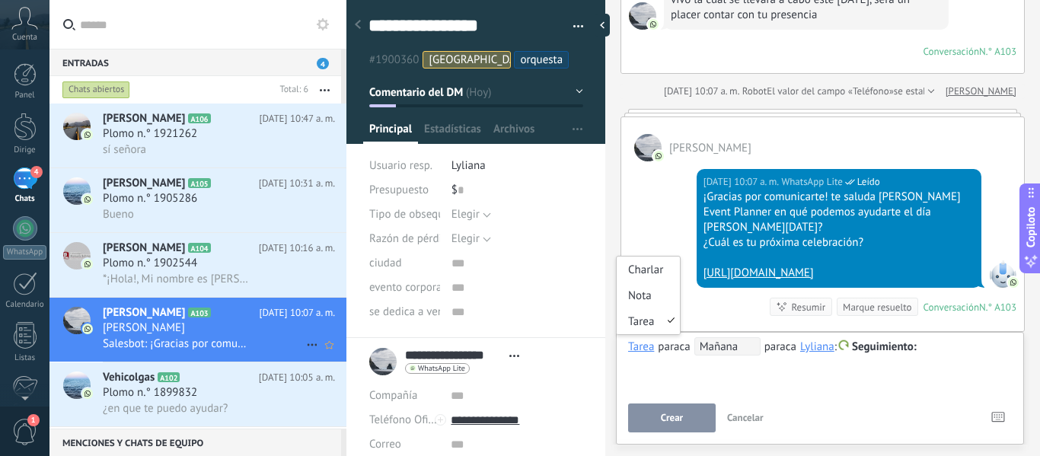
click at [639, 348] on div "Tarea" at bounding box center [641, 347] width 26 height 14
click at [659, 374] on div "**********" at bounding box center [820, 364] width 384 height 55
click at [643, 346] on div "Tarea" at bounding box center [641, 347] width 26 height 14
click at [636, 324] on font "Tarea" at bounding box center [641, 321] width 26 height 14
click at [935, 344] on div at bounding box center [820, 347] width 384 height 18
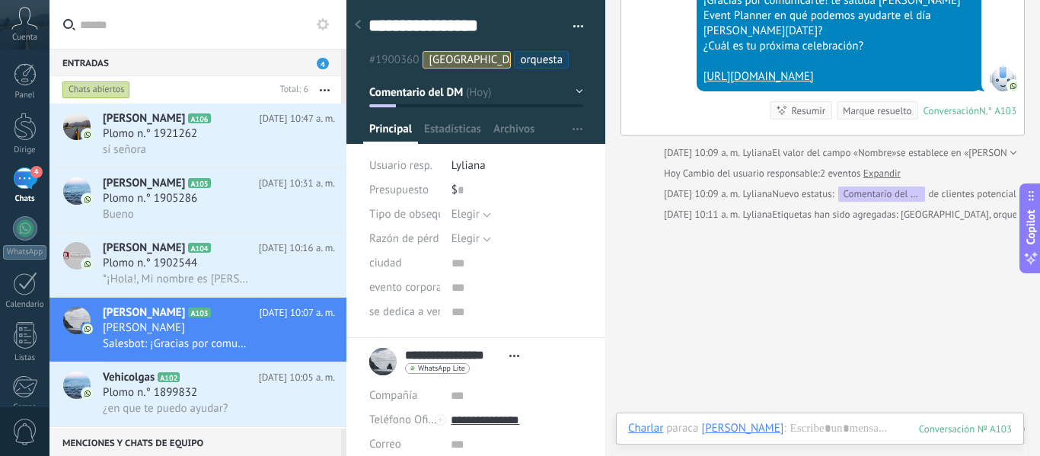
scroll to position [490, 0]
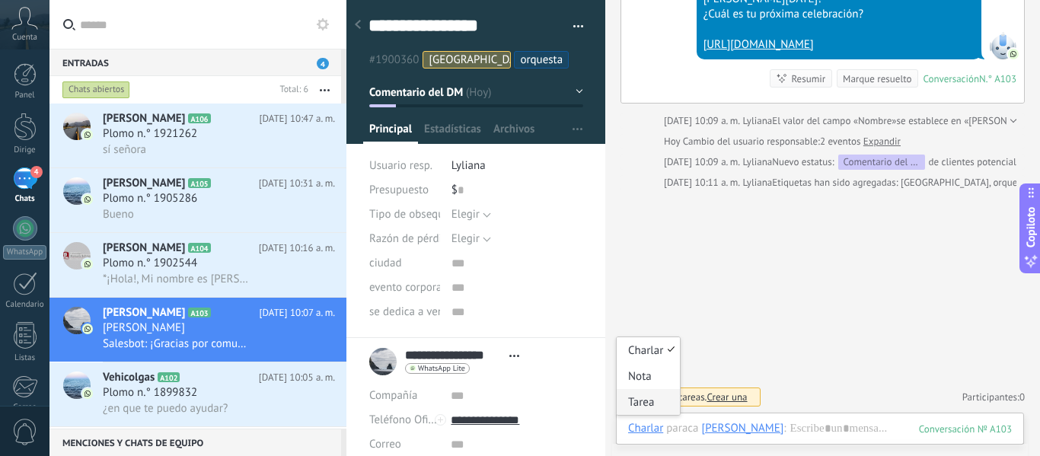
click at [645, 400] on font "Tarea" at bounding box center [641, 402] width 26 height 14
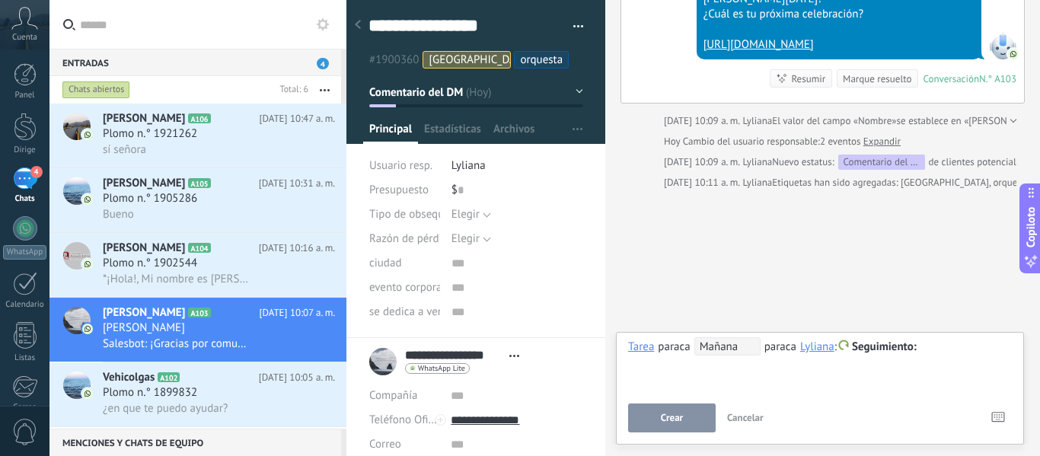
click at [719, 346] on font "Mañana" at bounding box center [719, 347] width 39 height 14
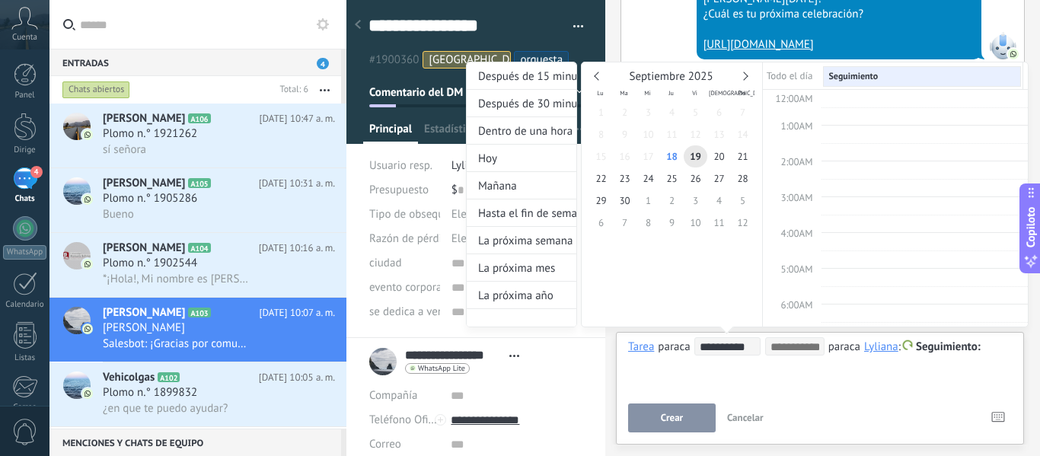
scroll to position [287, 0]
click at [820, 123] on td at bounding box center [792, 116] width 58 height 18
type input "**********"
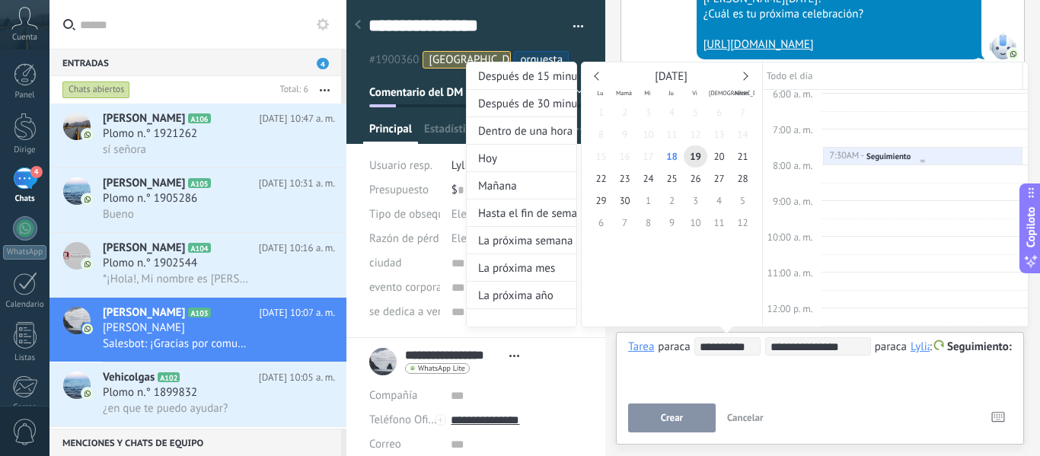
click at [824, 155] on div at bounding box center [923, 156] width 199 height 17
click at [968, 344] on div "**********" at bounding box center [802, 209] width 563 height 294
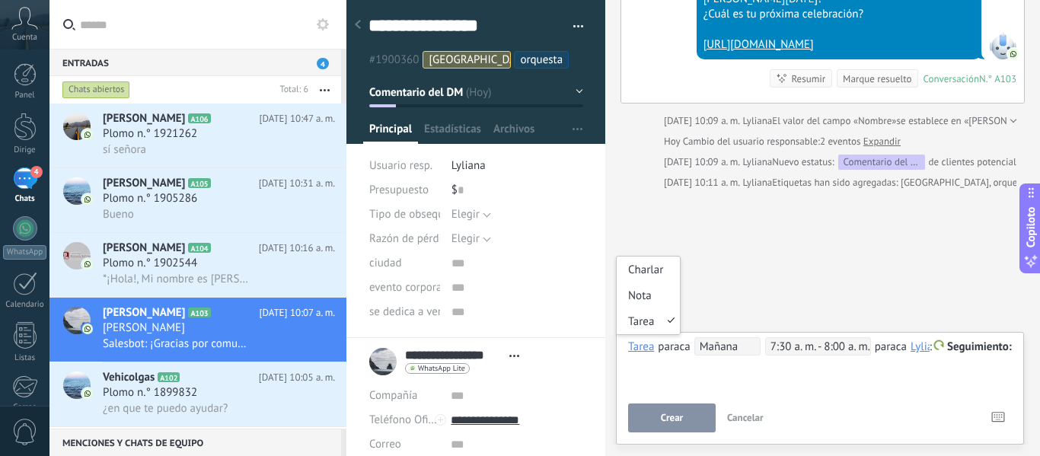
click at [637, 346] on div "Tarea" at bounding box center [641, 347] width 26 height 14
click at [971, 365] on div "**********" at bounding box center [820, 364] width 384 height 55
click at [687, 417] on button "Crear" at bounding box center [672, 417] width 88 height 29
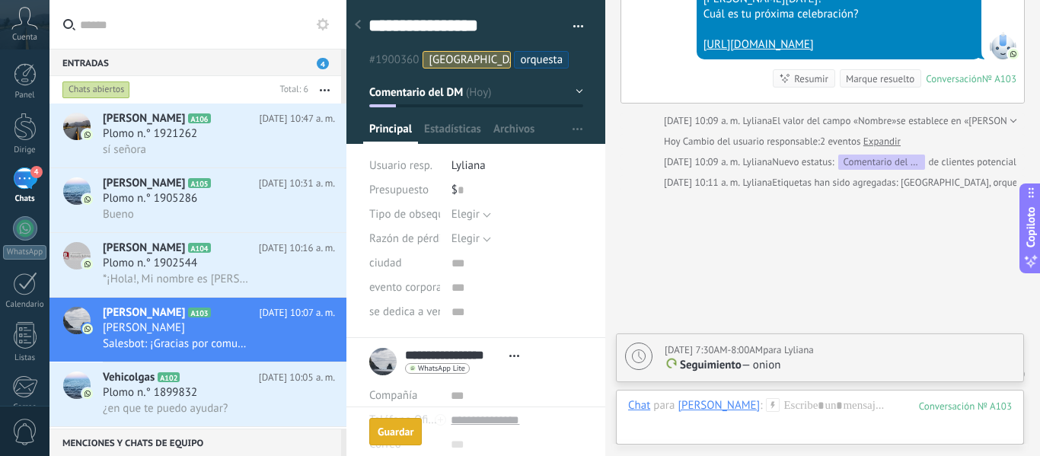
scroll to position [559, 0]
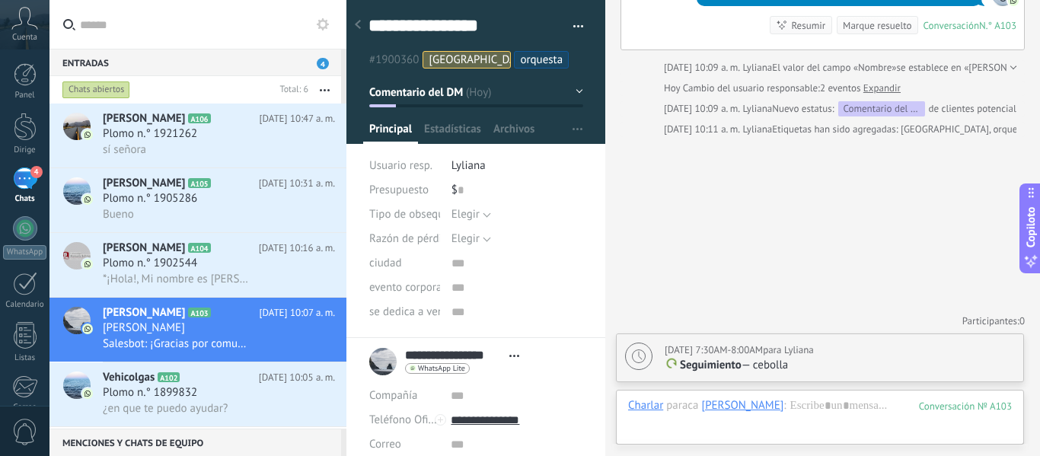
click at [778, 362] on font "— cebolla" at bounding box center [764, 365] width 47 height 14
type textarea "**********"
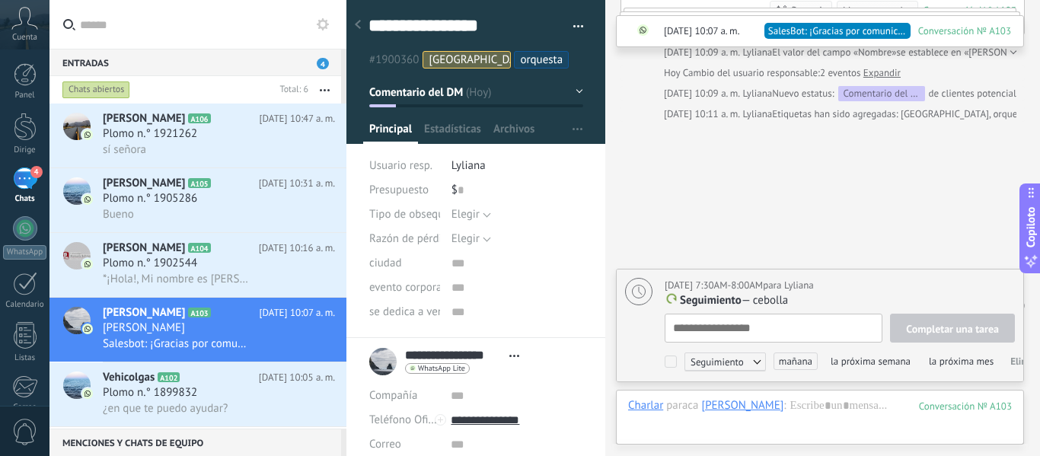
scroll to position [15, 0]
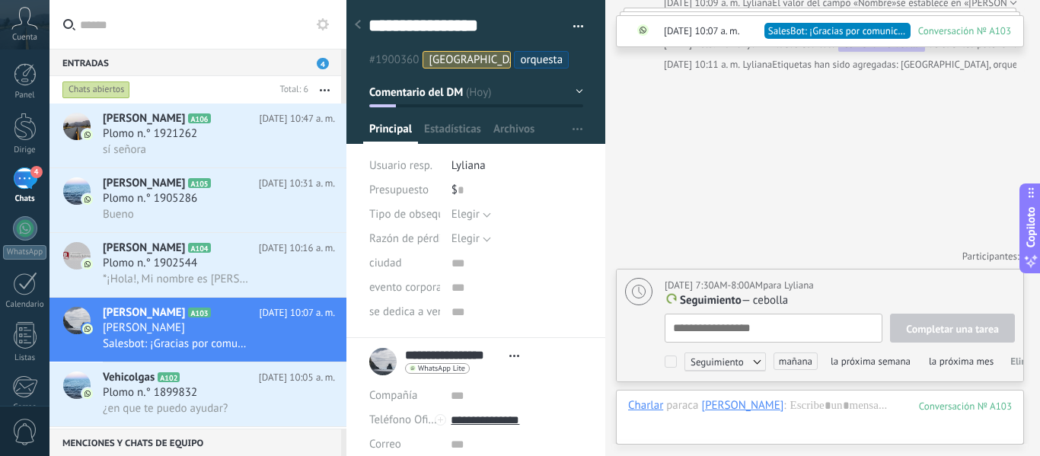
click at [725, 305] on font "Seguimiento" at bounding box center [711, 300] width 62 height 14
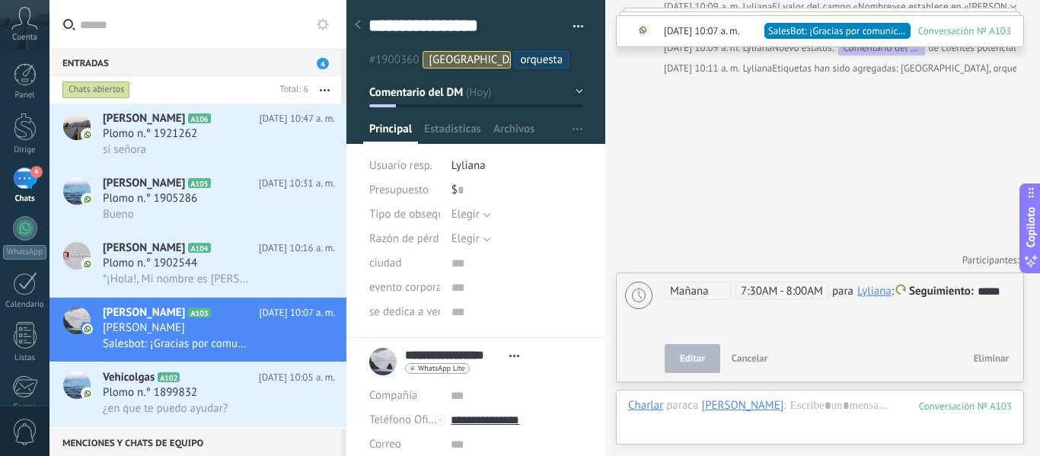
scroll to position [620, 0]
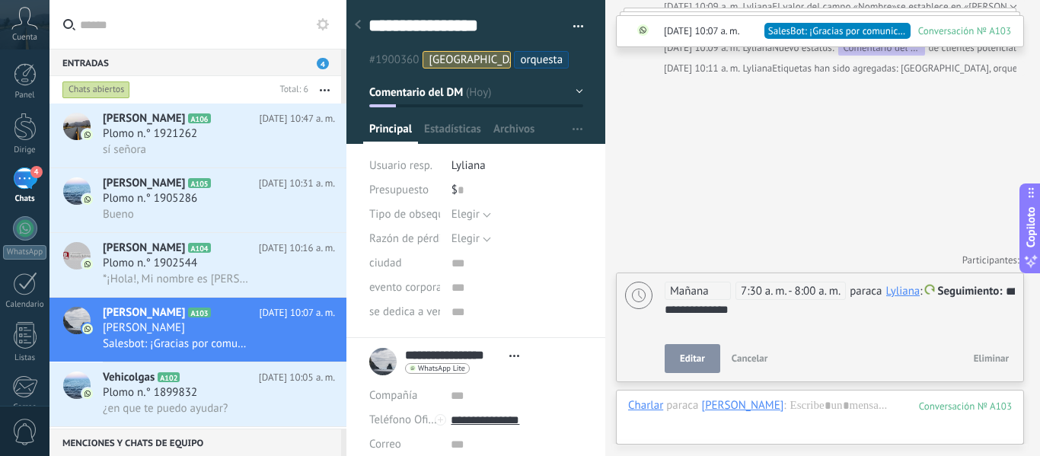
click at [700, 357] on font "Editar" at bounding box center [692, 358] width 25 height 13
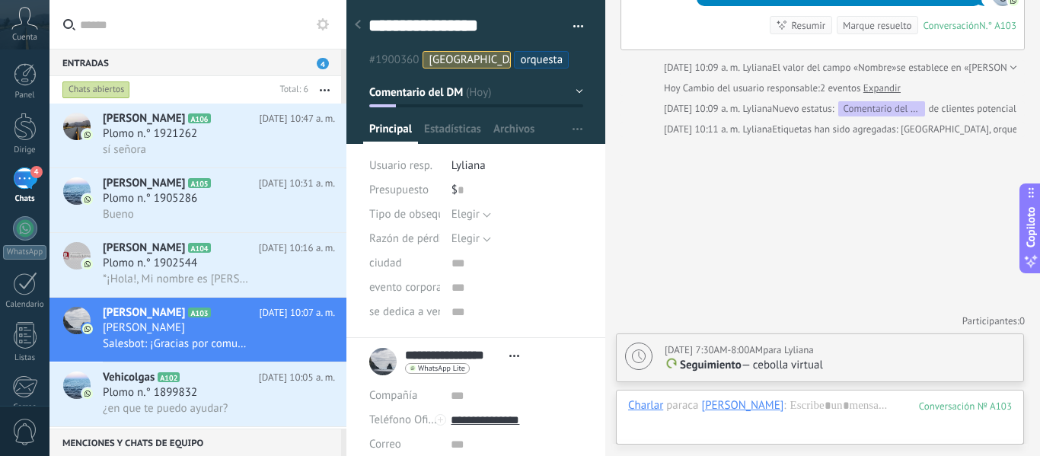
click at [790, 363] on font "— cebolla virtual" at bounding box center [781, 365] width 81 height 14
type textarea "**********"
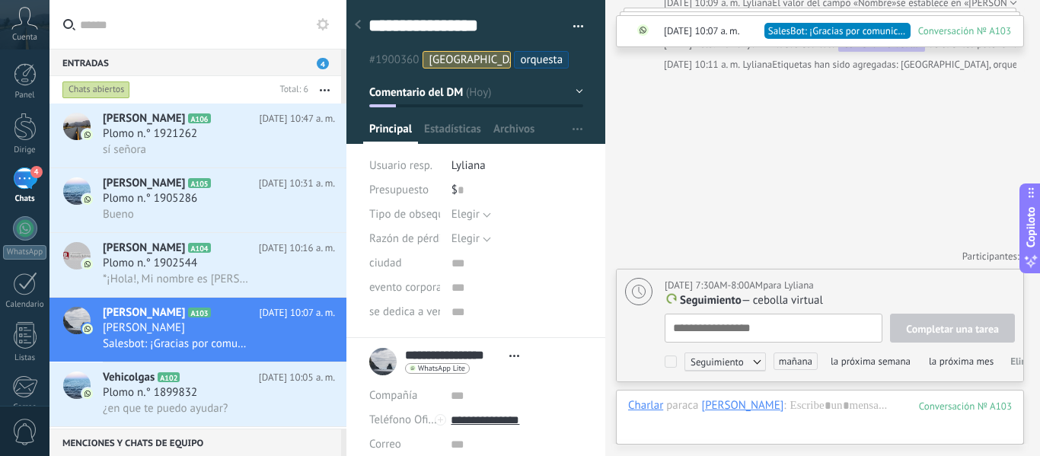
click at [789, 301] on font "— cebolla virtual" at bounding box center [781, 300] width 81 height 14
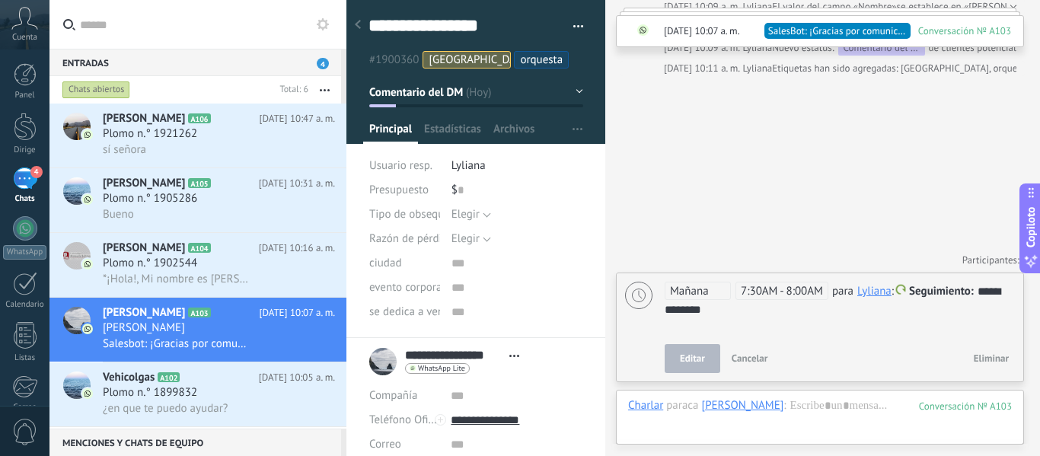
scroll to position [620, 0]
click at [751, 331] on div "**********" at bounding box center [840, 309] width 350 height 55
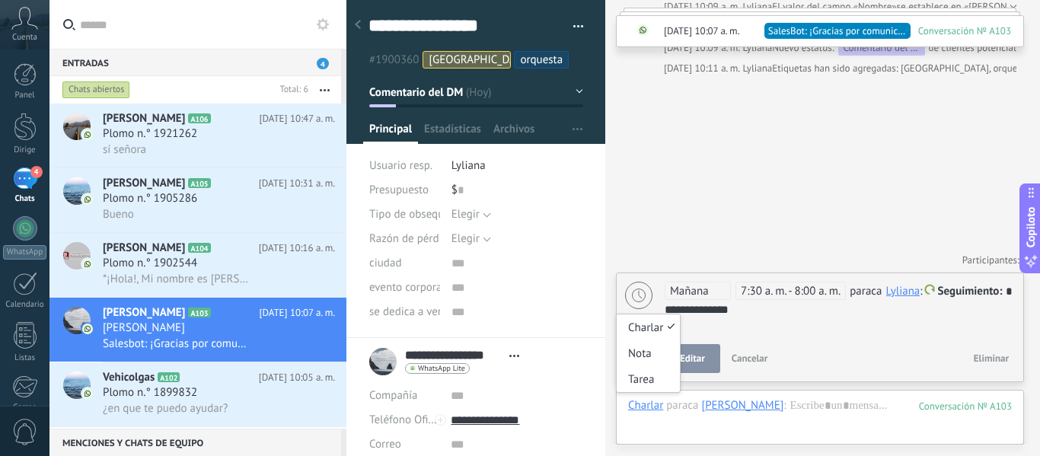
click at [641, 403] on div "Charlar" at bounding box center [645, 405] width 35 height 14
click at [643, 381] on font "Tarea" at bounding box center [641, 379] width 26 height 14
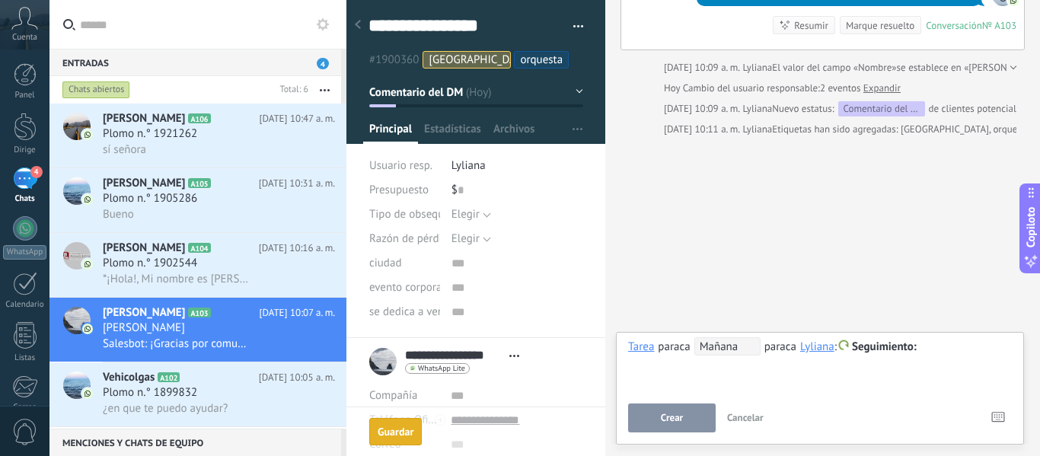
scroll to position [559, 0]
click at [827, 349] on font "Lyliana" at bounding box center [817, 347] width 34 height 14
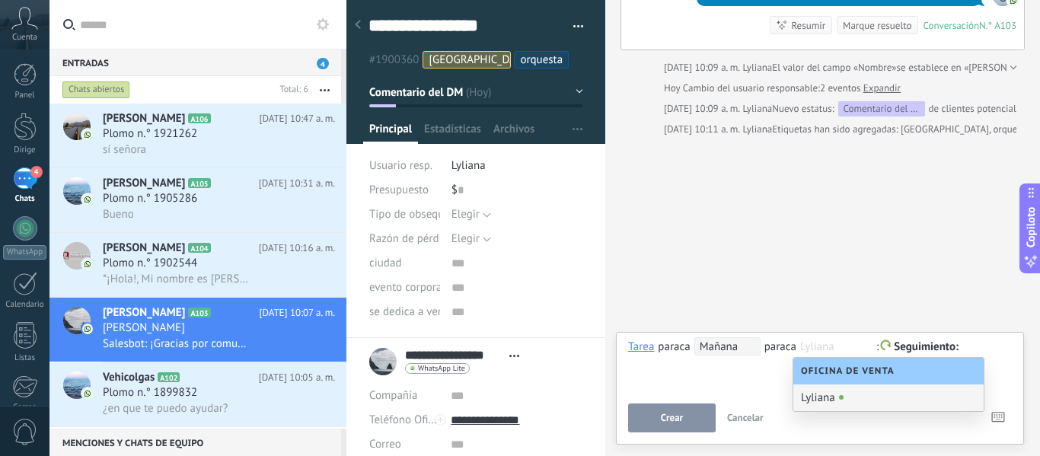
scroll to position [1, 0]
click at [744, 375] on div "**********" at bounding box center [820, 364] width 384 height 55
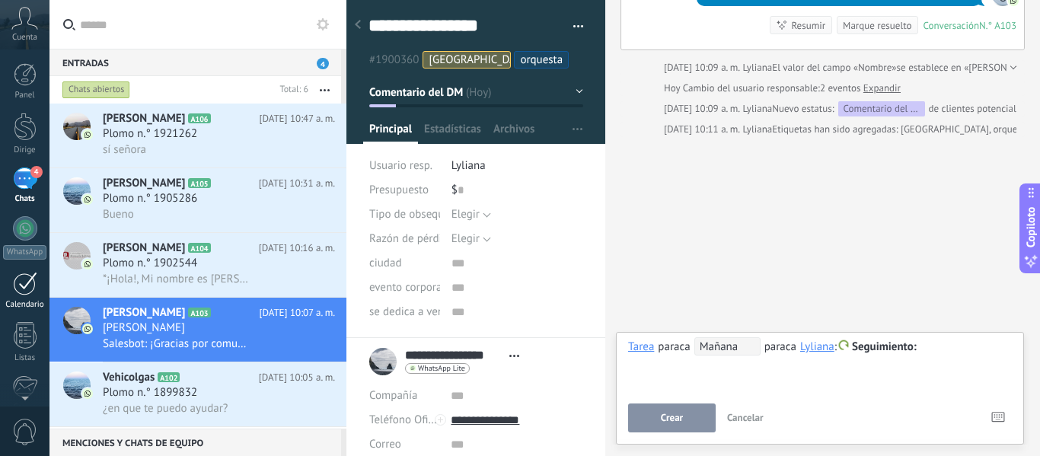
click at [18, 274] on div at bounding box center [25, 284] width 24 height 24
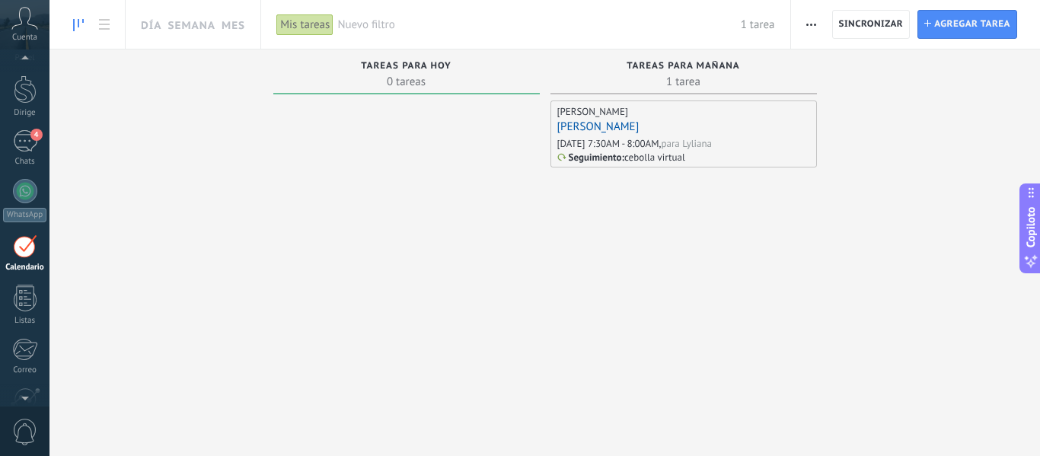
scroll to position [44, 0]
click at [101, 23] on icon at bounding box center [104, 24] width 11 height 11
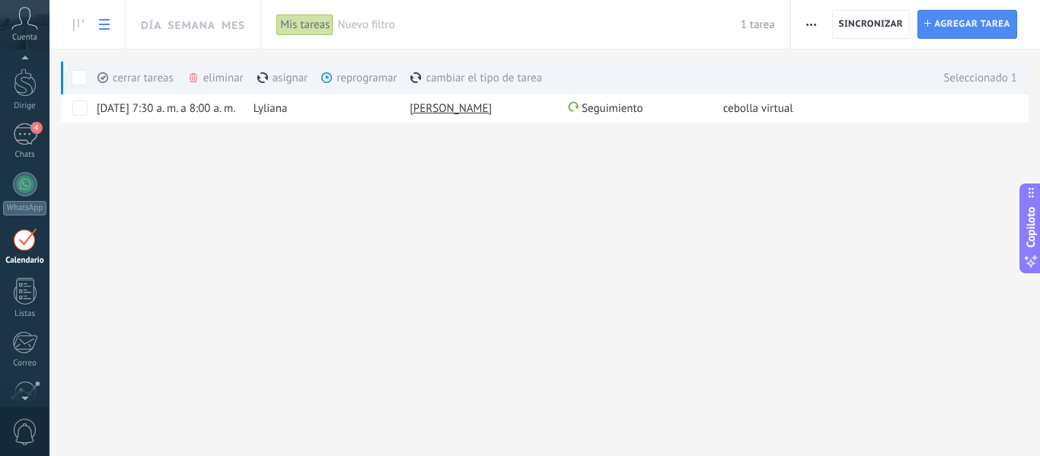
click at [285, 79] on font "asignar" at bounding box center [291, 78] width 36 height 14
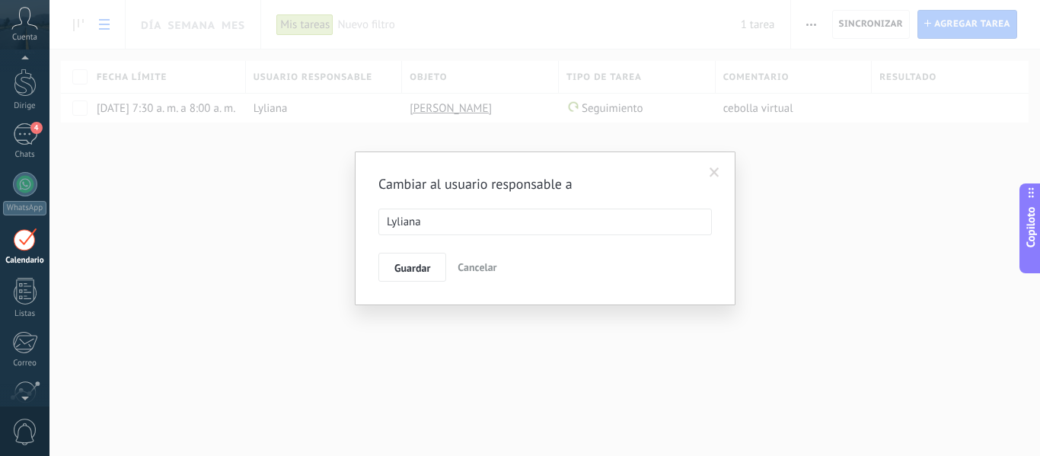
click at [801, 273] on div "Cambiar al usuario responsable a Lyliana Guardar Cancelar" at bounding box center [544, 228] width 990 height 456
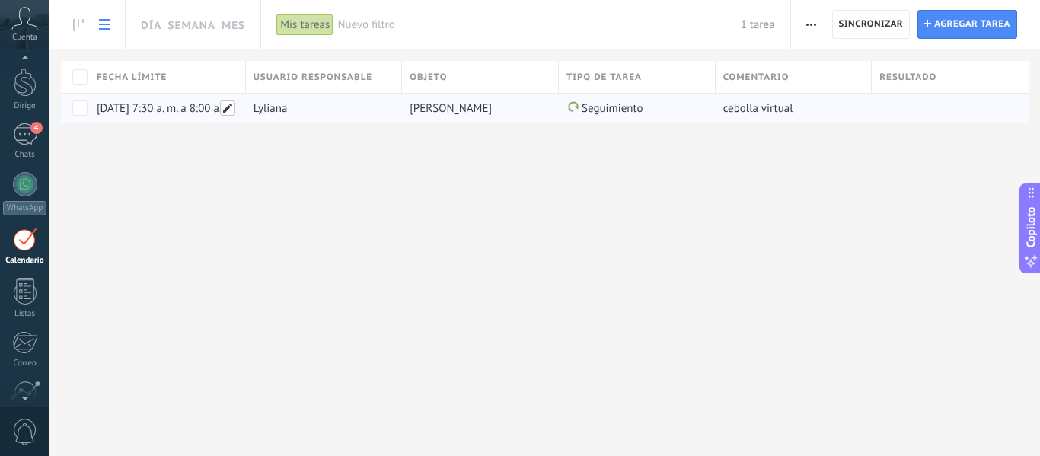
click at [227, 109] on span at bounding box center [227, 107] width 15 height 15
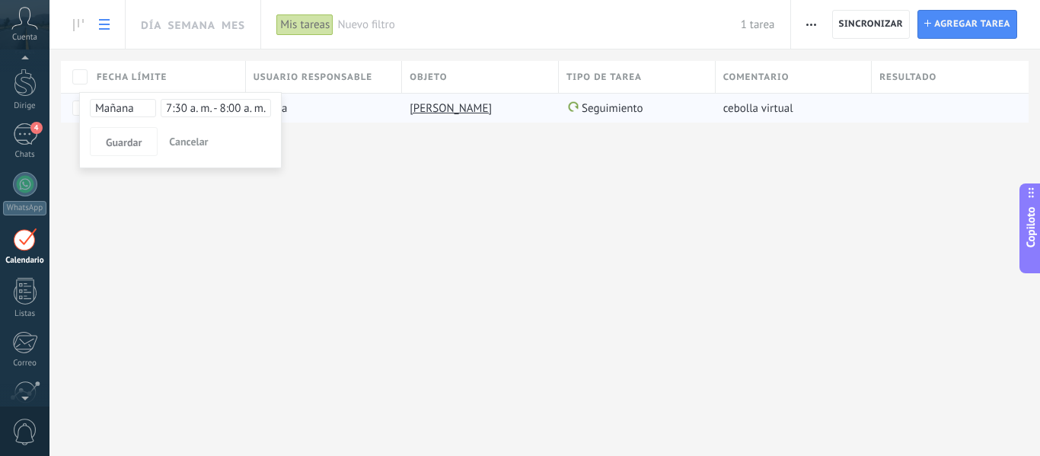
click at [349, 169] on div "**********" at bounding box center [544, 86] width 990 height 172
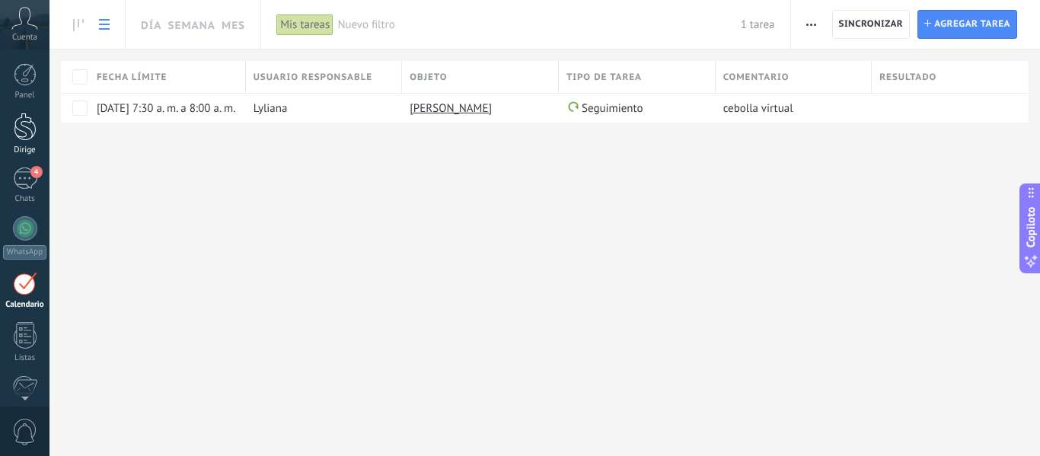
click at [21, 126] on div at bounding box center [25, 127] width 23 height 28
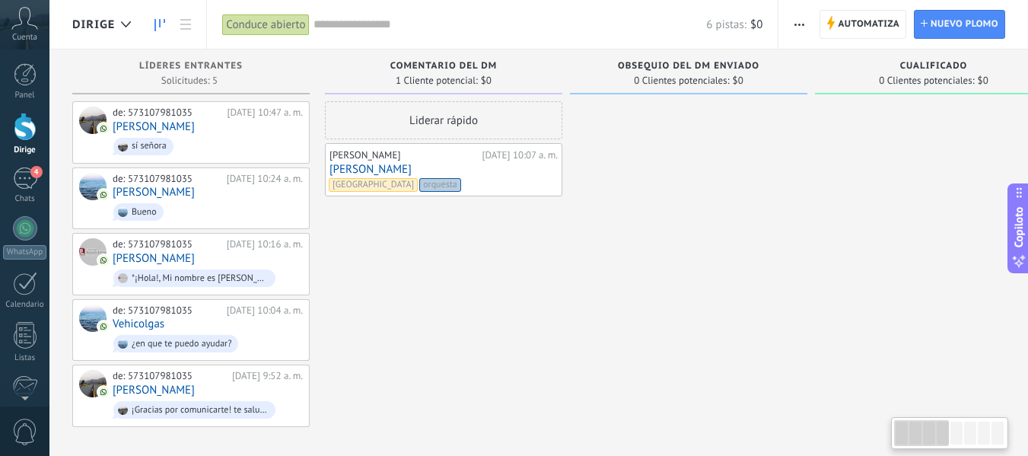
click at [410, 296] on div "Liderar rápido [PERSON_NAME][DATE] 10:07 a. m. [PERSON_NAME] Orquesta Bogotá or…" at bounding box center [444, 264] width 238 height 326
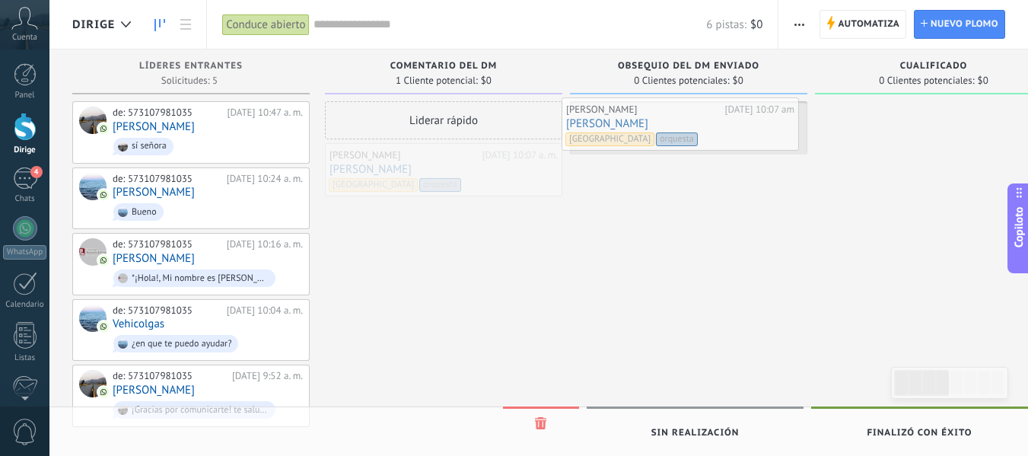
drag, startPoint x: 464, startPoint y: 179, endPoint x: 702, endPoint y: 133, distance: 241.9
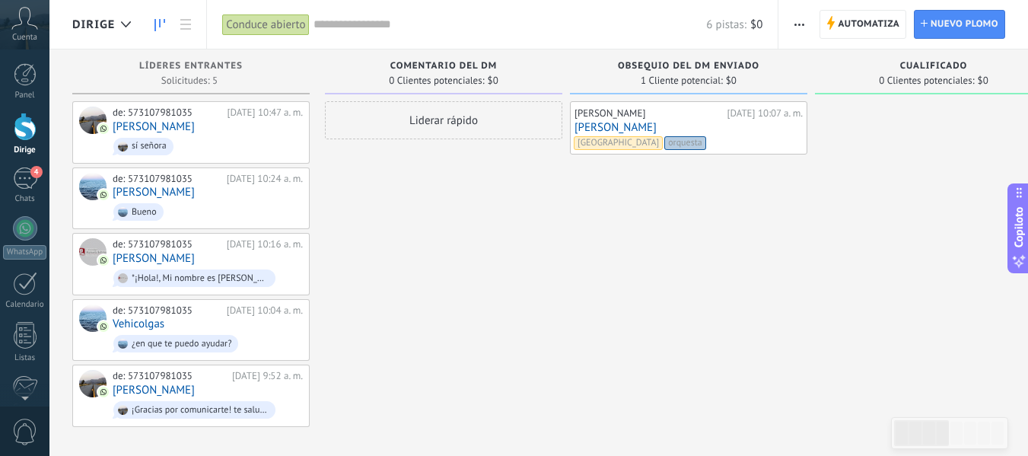
click at [18, 129] on div at bounding box center [25, 127] width 23 height 28
click at [799, 21] on span "button" at bounding box center [800, 24] width 10 height 29
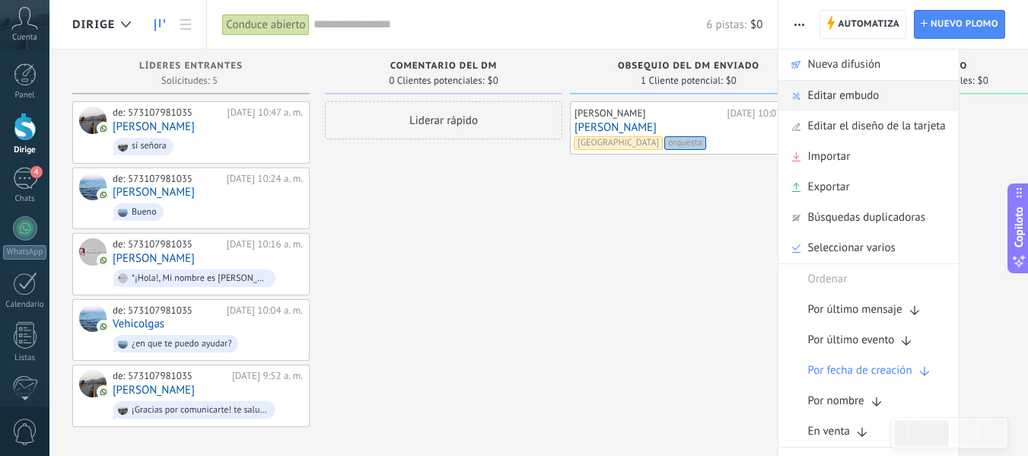
click at [830, 91] on font "Editar embudo" at bounding box center [844, 95] width 72 height 14
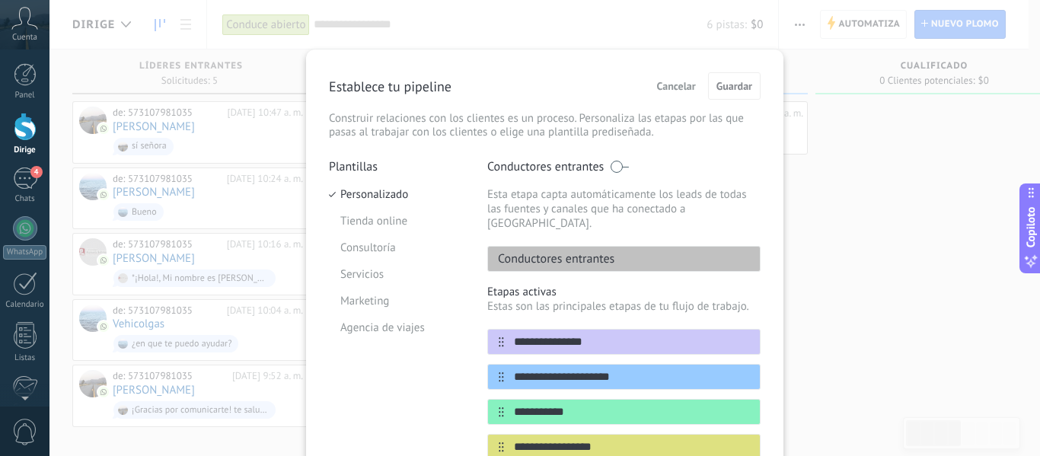
click at [611, 163] on span at bounding box center [619, 167] width 19 height 12
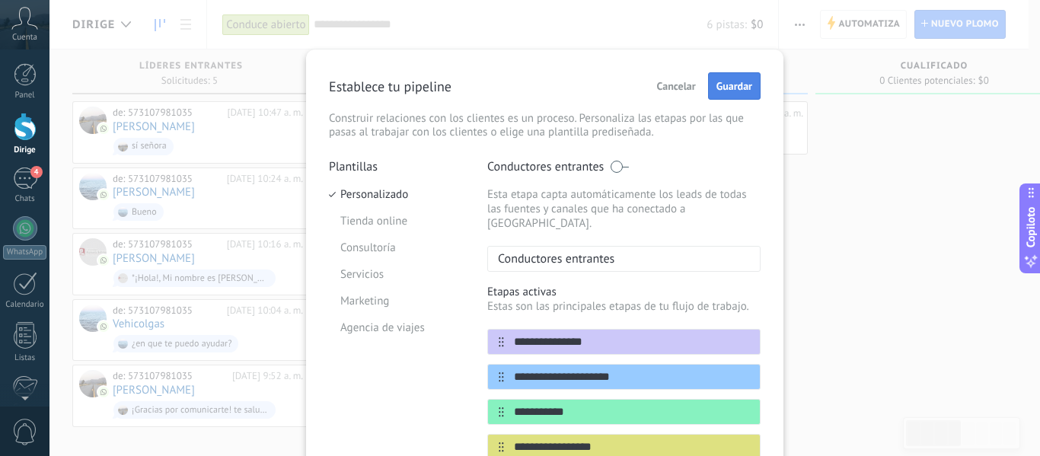
click at [737, 87] on font "Guardar" at bounding box center [734, 86] width 36 height 14
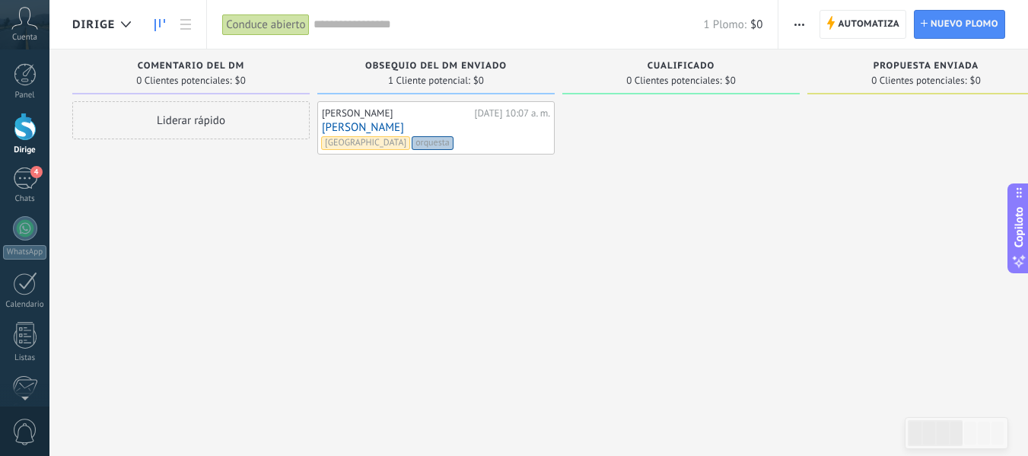
click at [796, 22] on span "button" at bounding box center [800, 24] width 10 height 29
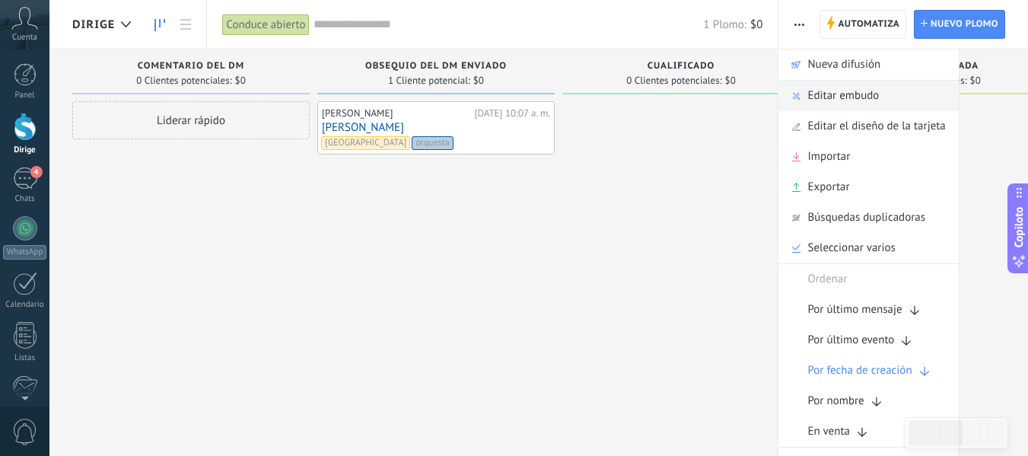
click at [834, 97] on font "Editar embudo" at bounding box center [844, 95] width 72 height 14
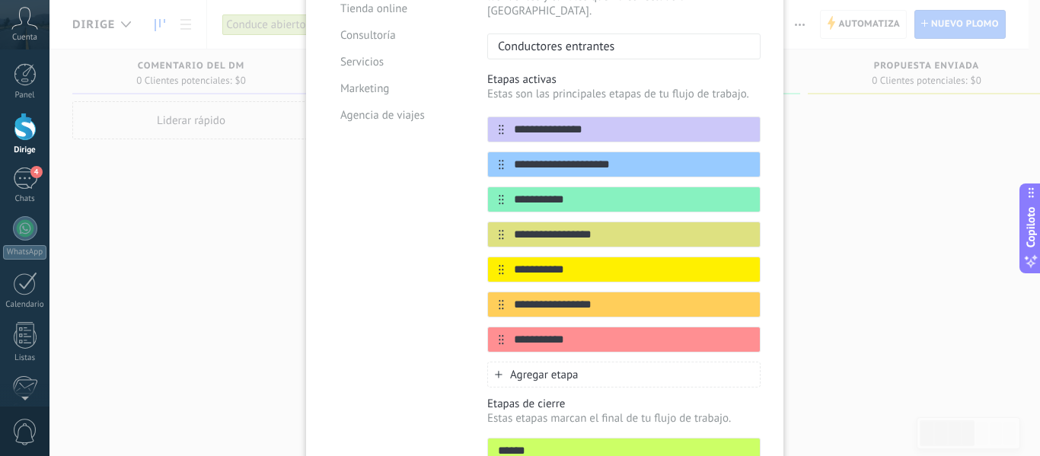
scroll to position [228, 0]
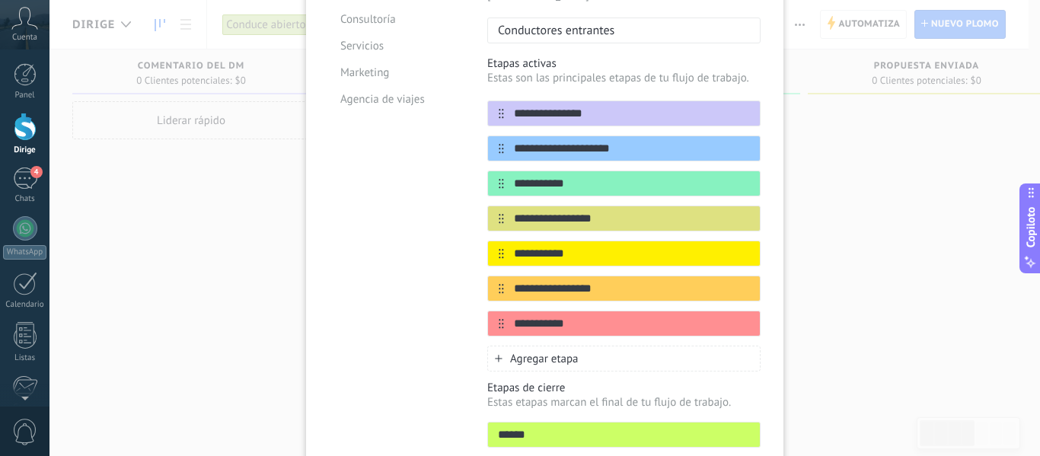
click at [540, 352] on font "Agregar etapa" at bounding box center [544, 359] width 69 height 14
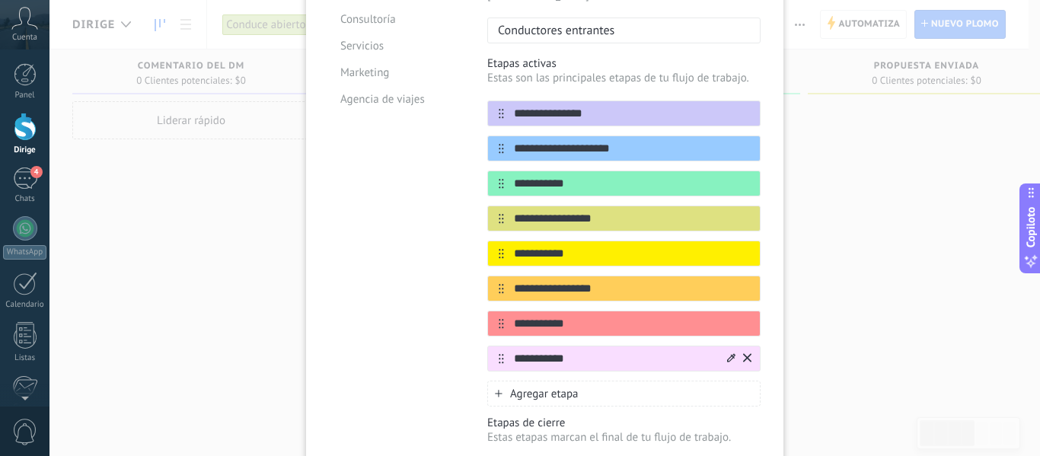
type input "**********"
click at [729, 353] on icon at bounding box center [731, 357] width 8 height 9
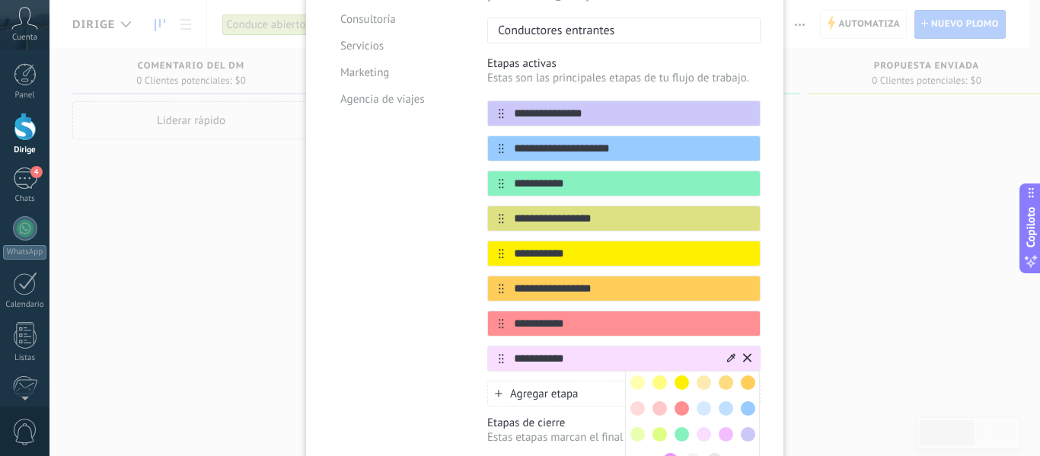
click at [704, 401] on span at bounding box center [704, 408] width 14 height 14
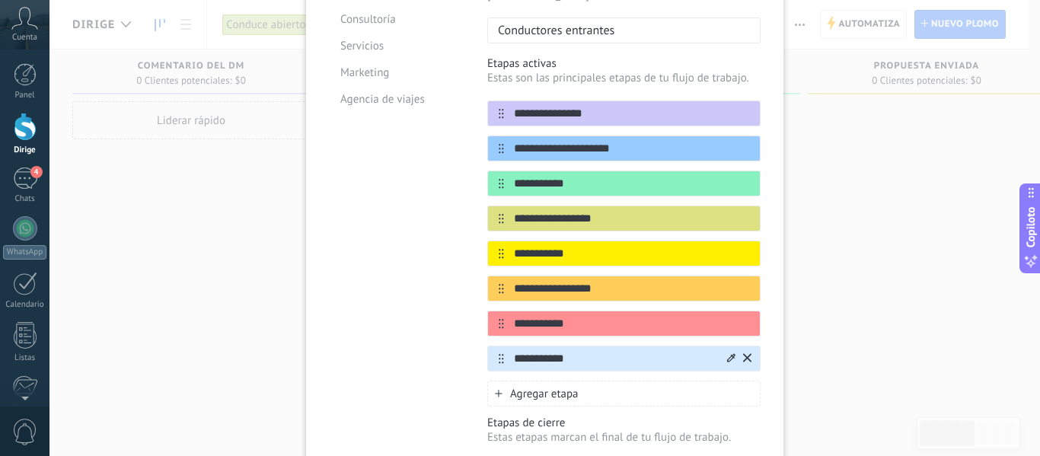
click at [745, 353] on icon at bounding box center [747, 357] width 8 height 9
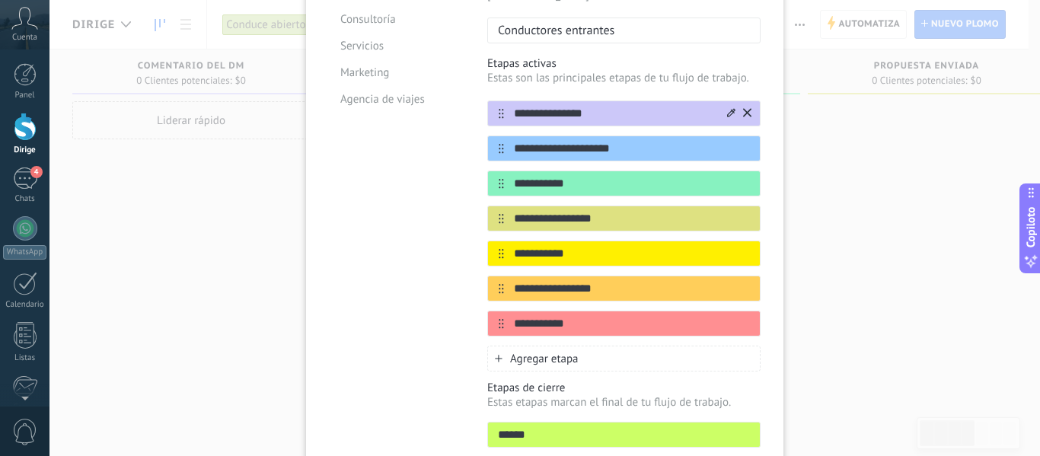
click at [601, 106] on input "**********" at bounding box center [614, 114] width 221 height 16
type input "*"
type input "**********"
click at [727, 108] on icon at bounding box center [731, 112] width 8 height 9
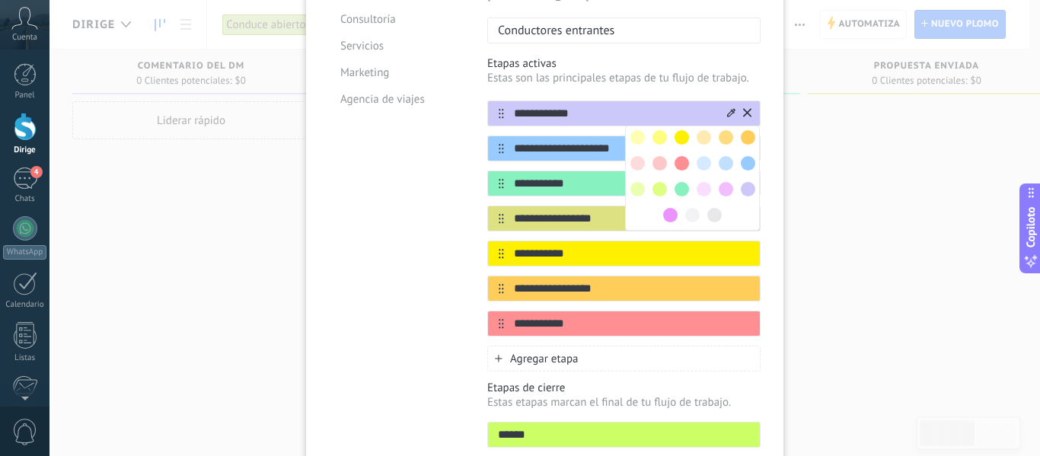
click at [709, 208] on span at bounding box center [714, 215] width 14 height 14
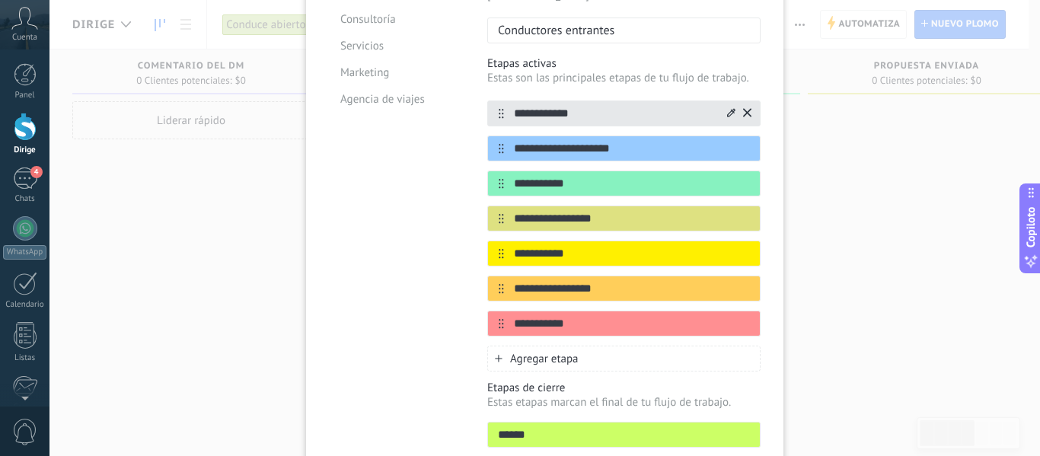
click at [866, 187] on div "**********" at bounding box center [544, 228] width 990 height 456
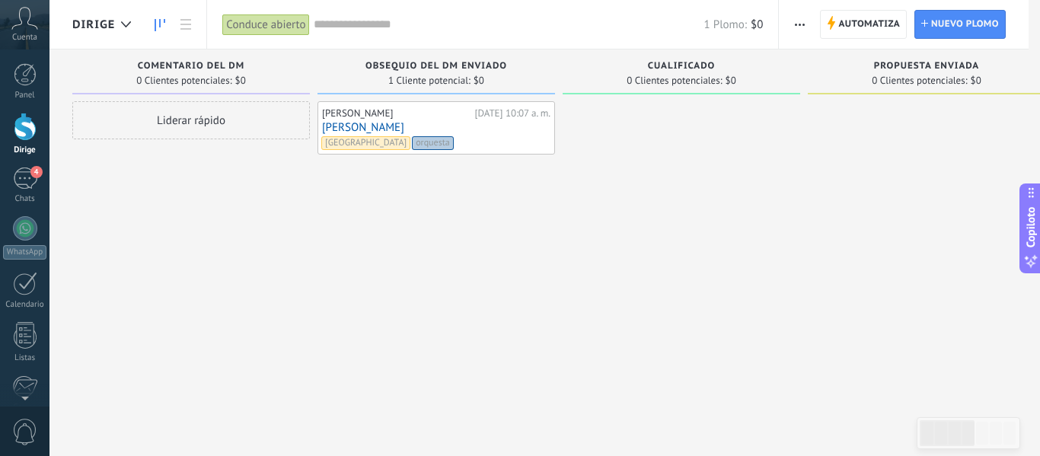
scroll to position [0, 0]
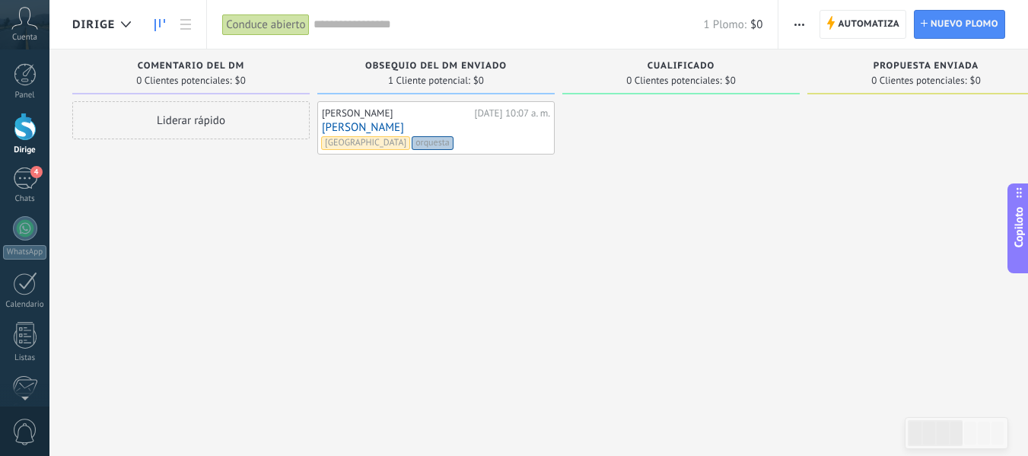
click at [477, 225] on div "[PERSON_NAME][DATE] 10:07 a. m. [PERSON_NAME] Orquesta Bogotá orquesta" at bounding box center [436, 229] width 238 height 257
click at [796, 20] on span "button" at bounding box center [800, 24] width 10 height 29
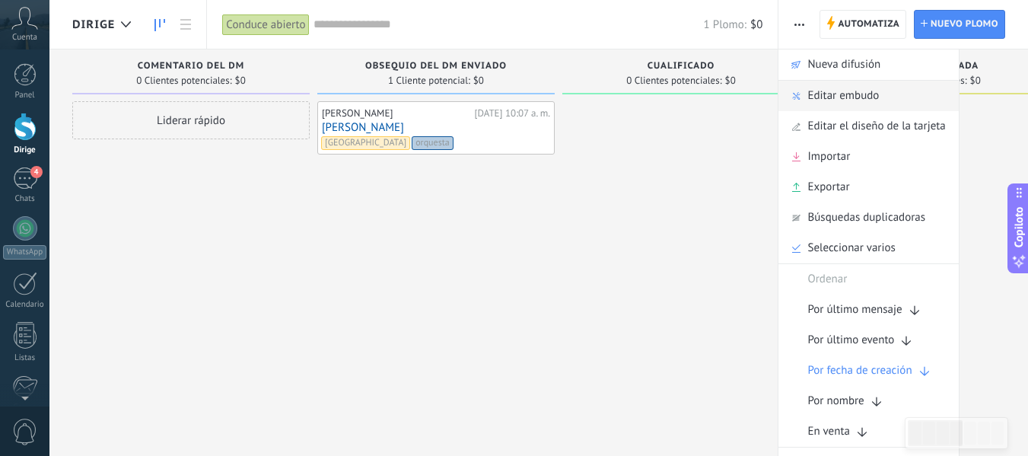
click at [842, 96] on font "Editar embudo" at bounding box center [844, 95] width 72 height 14
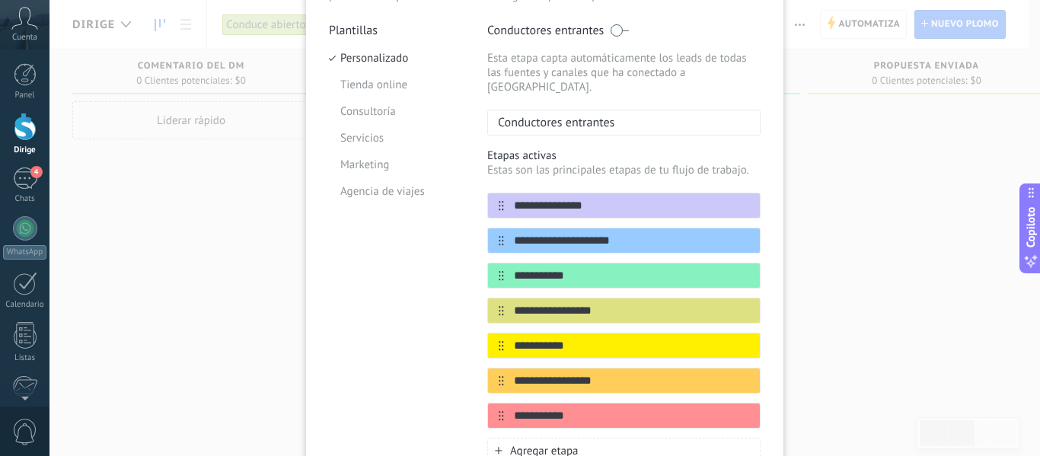
scroll to position [152, 0]
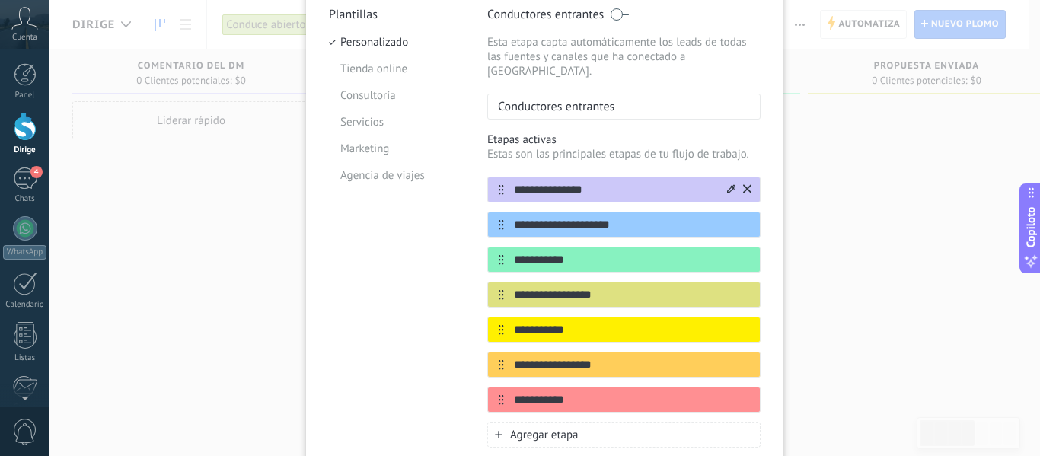
click at [611, 182] on input "**********" at bounding box center [614, 190] width 221 height 16
type input "*"
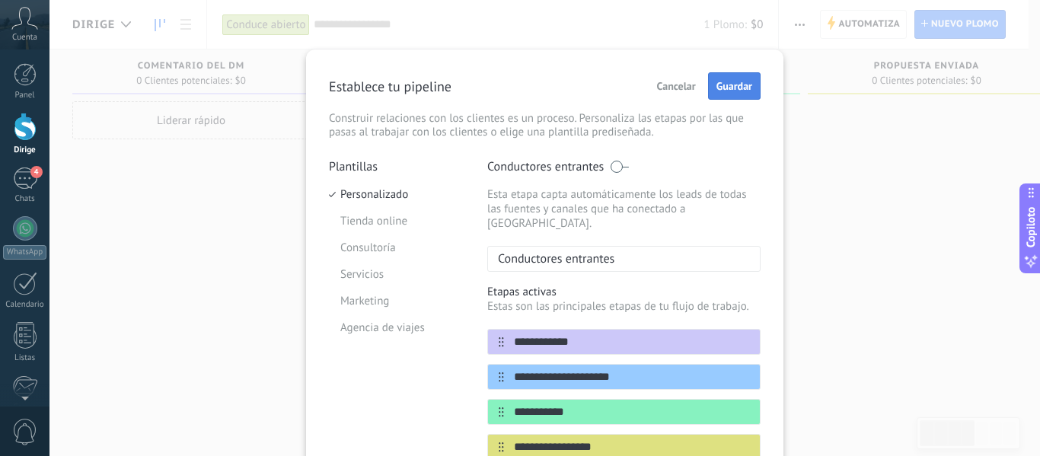
type input "**********"
click at [735, 88] on font "Guardar" at bounding box center [734, 86] width 36 height 14
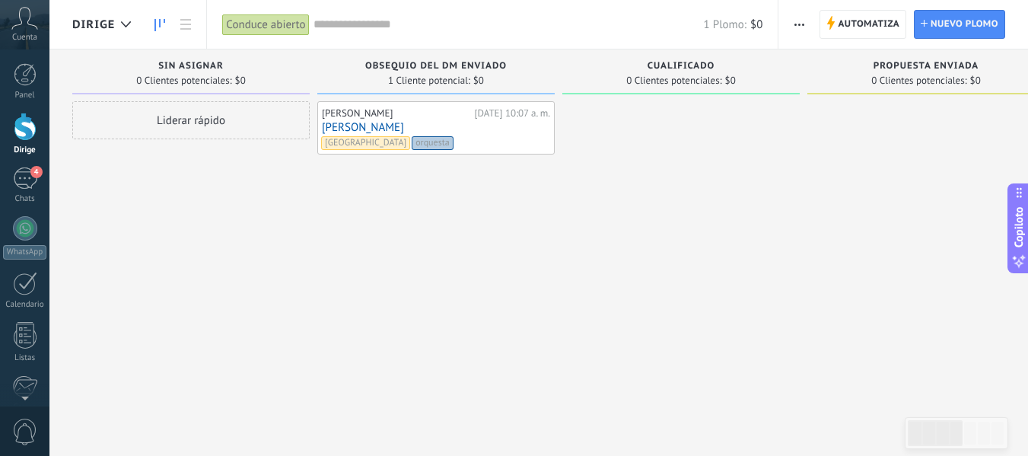
click at [802, 20] on span "button" at bounding box center [800, 24] width 10 height 29
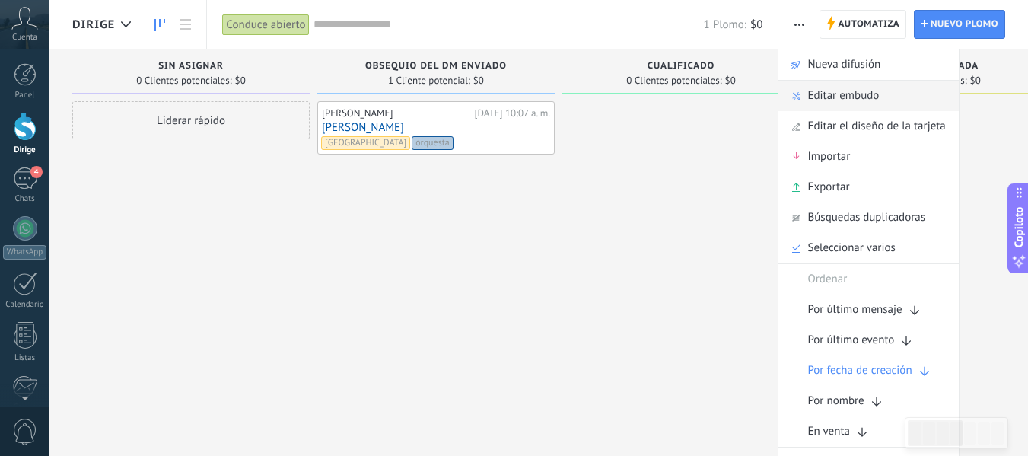
click at [827, 89] on font "Editar embudo" at bounding box center [844, 95] width 72 height 14
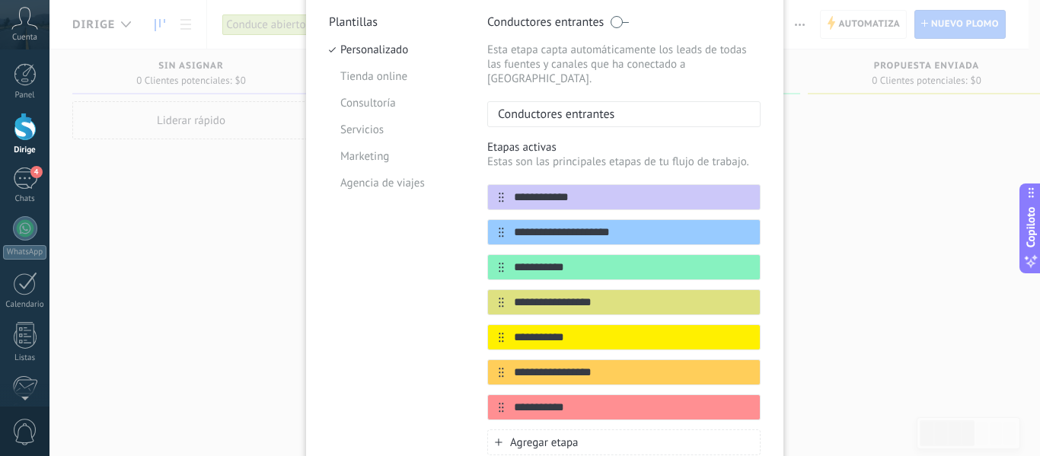
scroll to position [152, 0]
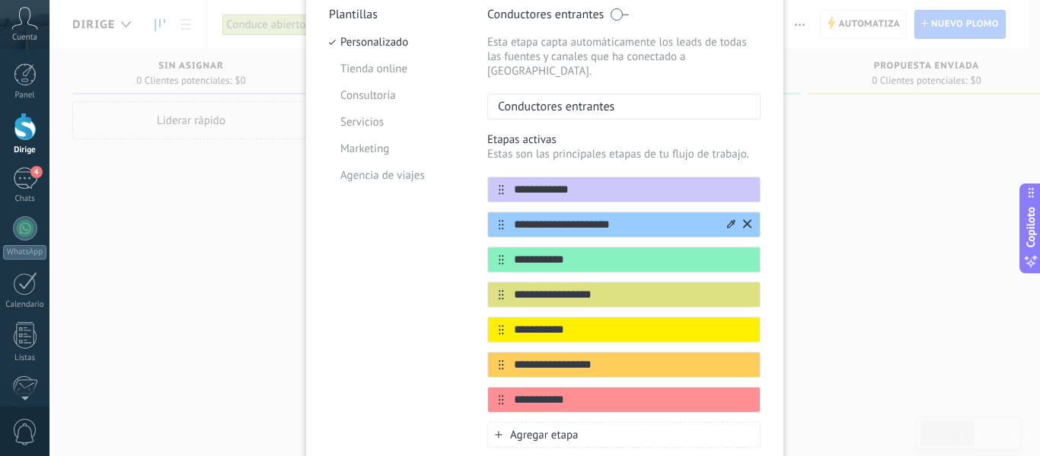
click at [628, 217] on input "**********" at bounding box center [614, 225] width 221 height 16
type input "*"
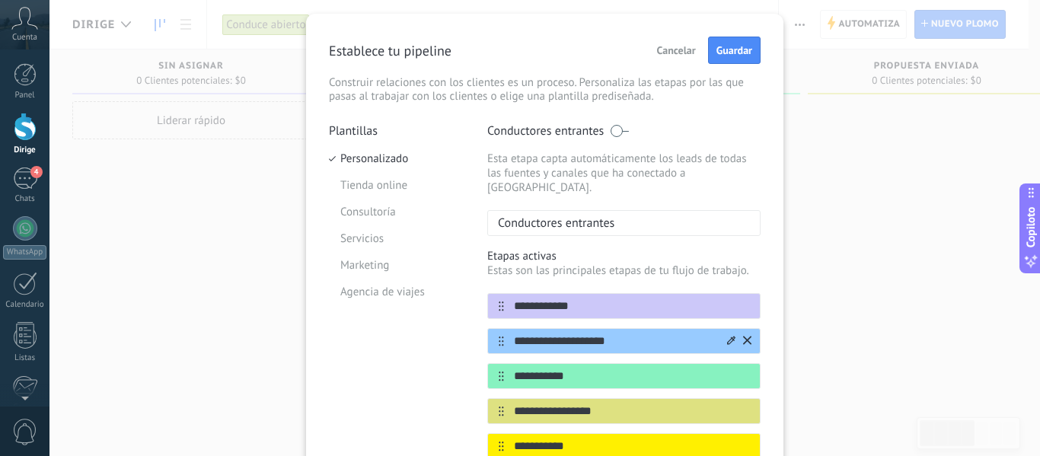
scroll to position [0, 0]
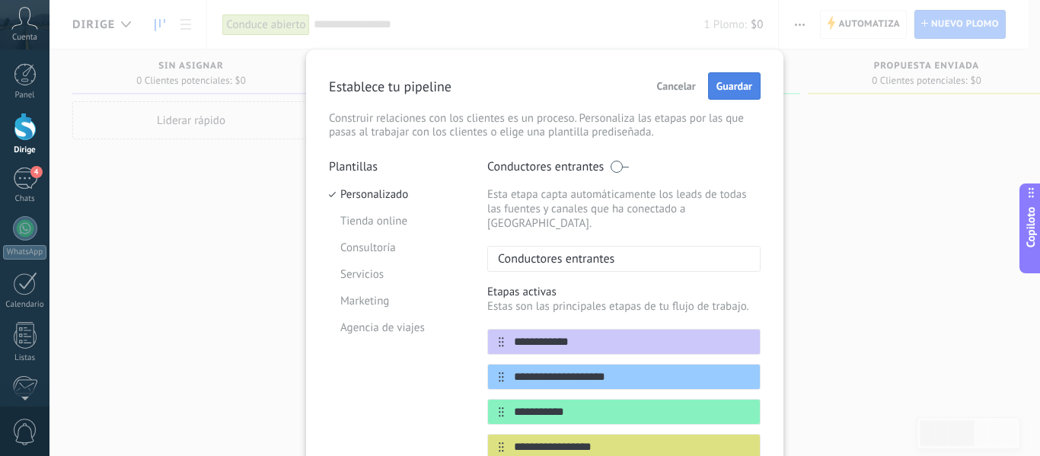
type input "**********"
click at [719, 89] on font "Guardar" at bounding box center [734, 86] width 36 height 14
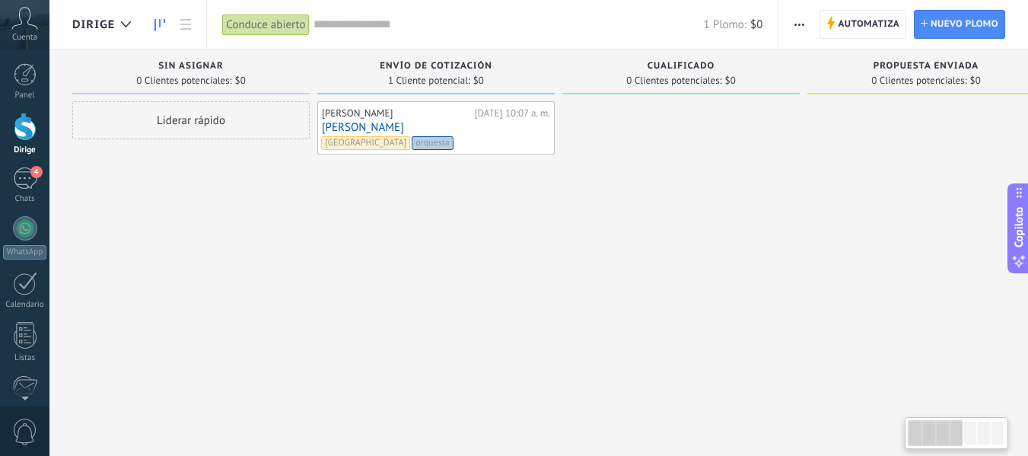
click at [795, 24] on icon "button" at bounding box center [800, 25] width 10 height 2
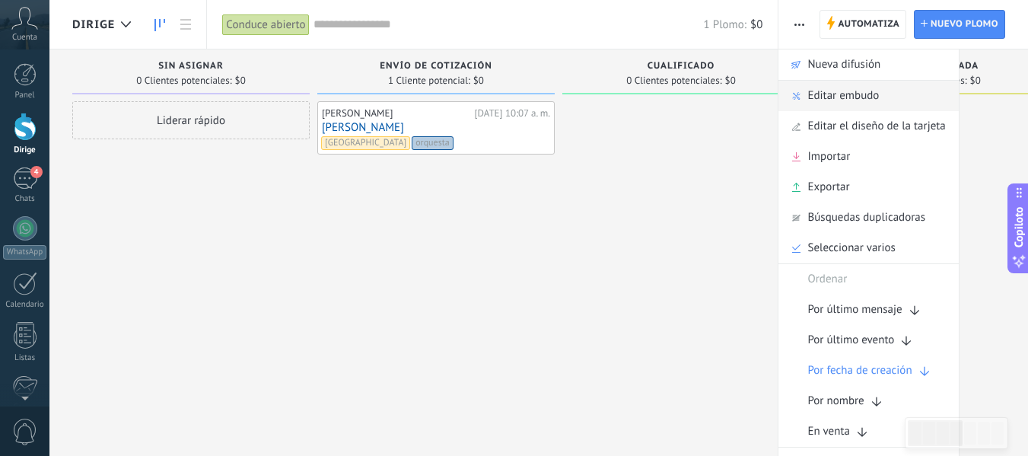
click at [822, 103] on font "Editar embudo" at bounding box center [844, 95] width 72 height 14
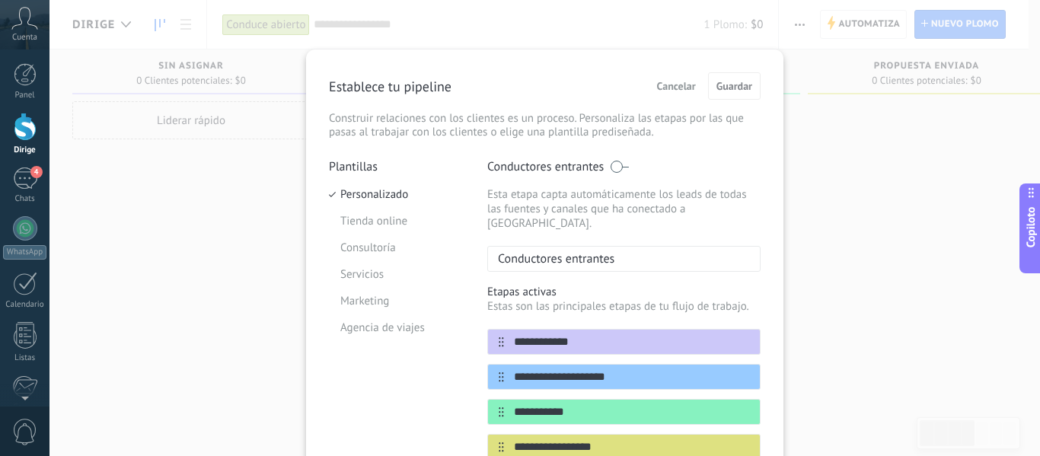
scroll to position [152, 0]
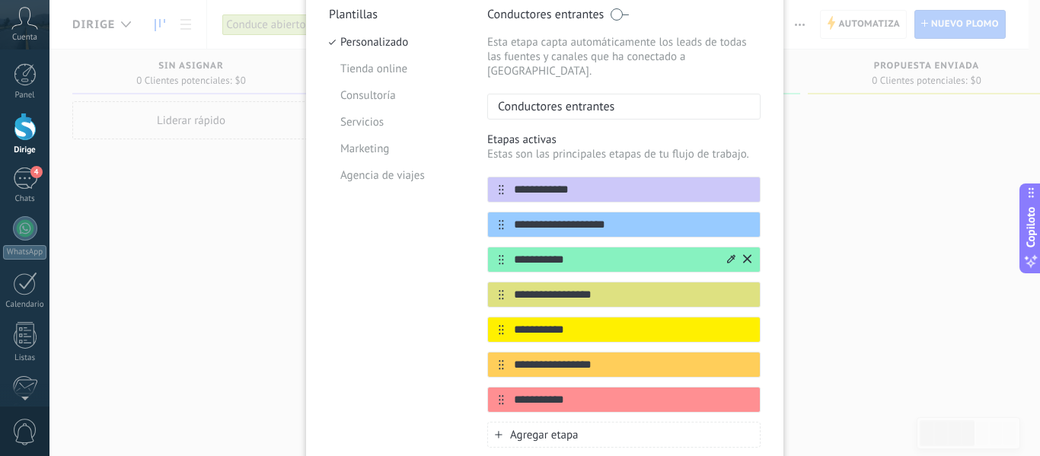
click at [623, 252] on input "**********" at bounding box center [614, 260] width 221 height 16
type input "*"
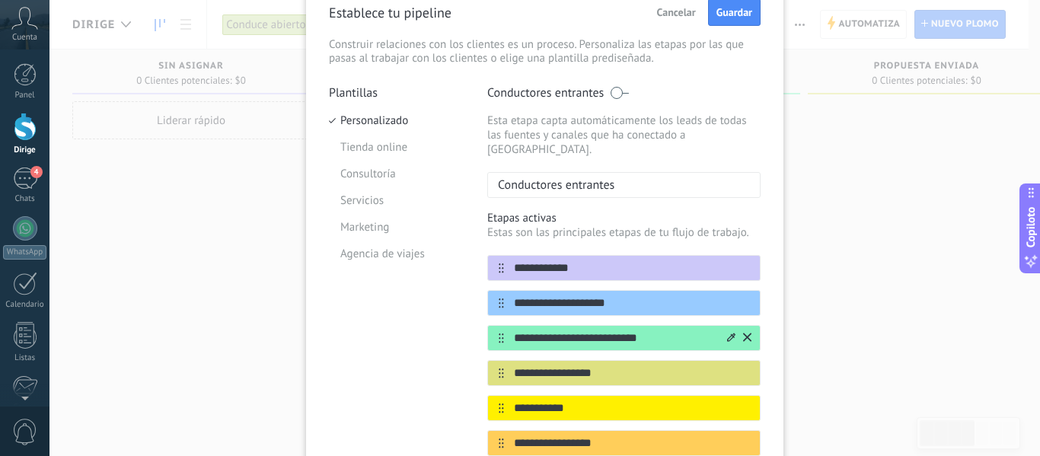
scroll to position [0, 0]
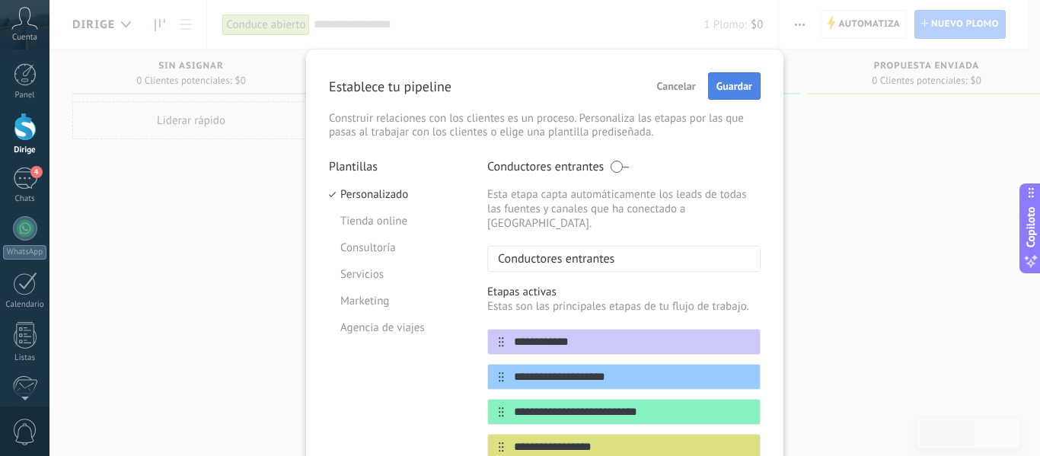
type input "**********"
click at [729, 95] on button "Guardar" at bounding box center [734, 85] width 53 height 27
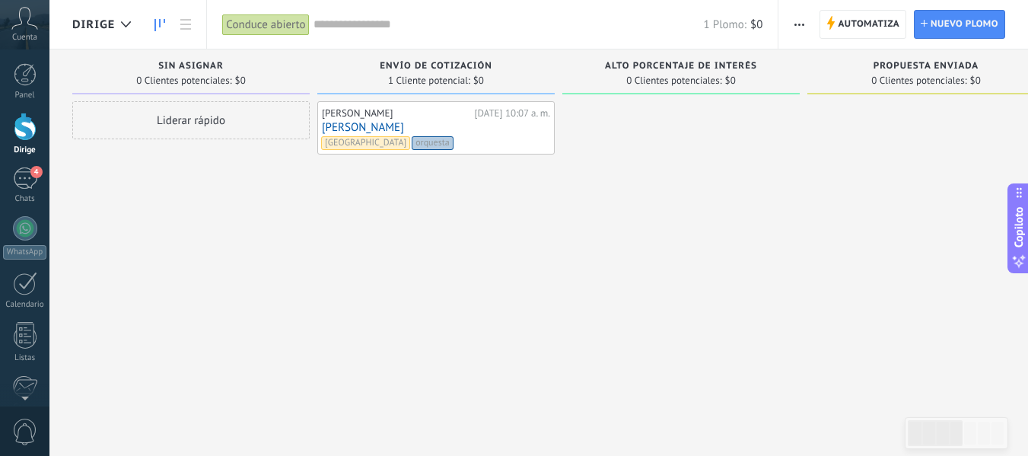
click at [796, 27] on span "button" at bounding box center [800, 24] width 10 height 29
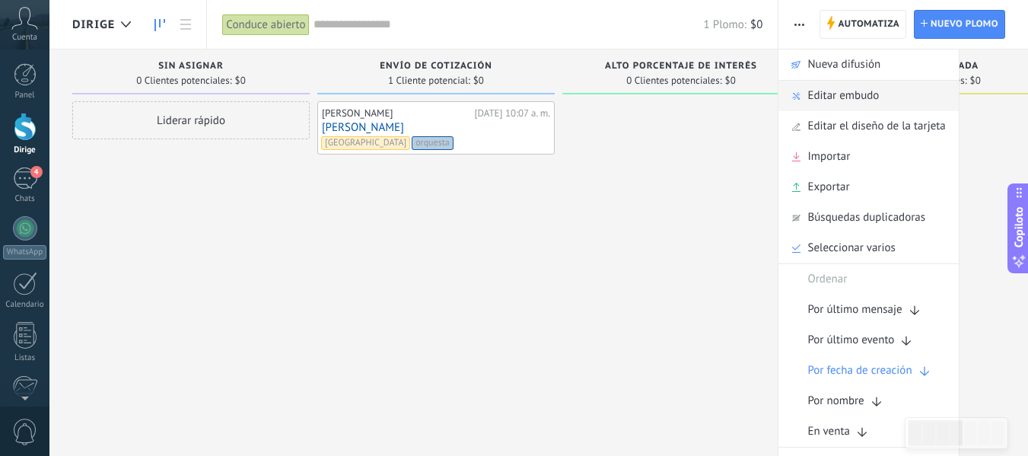
click at [823, 98] on font "Editar embudo" at bounding box center [844, 95] width 72 height 14
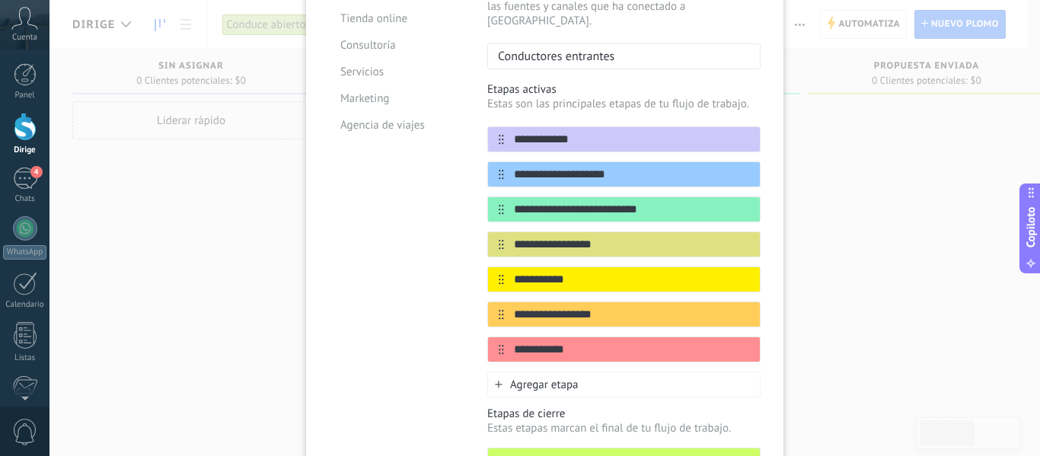
scroll to position [228, 0]
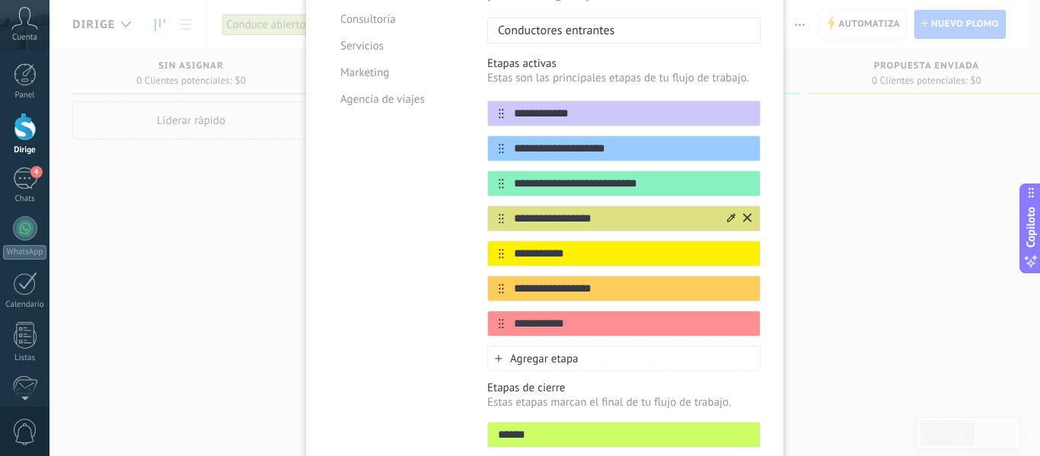
click at [745, 213] on icon at bounding box center [747, 217] width 8 height 8
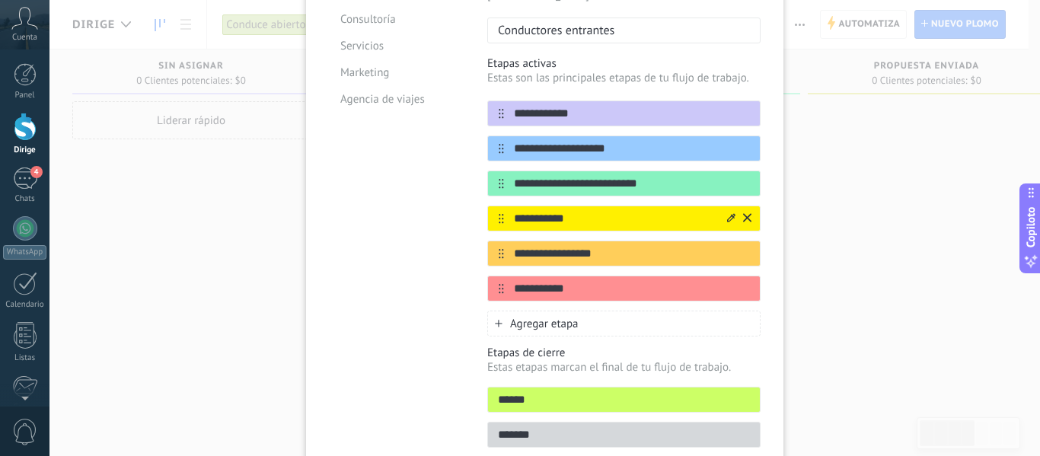
drag, startPoint x: 598, startPoint y: 276, endPoint x: 597, endPoint y: 212, distance: 64.7
click at [597, 212] on div "**********" at bounding box center [623, 200] width 273 height 201
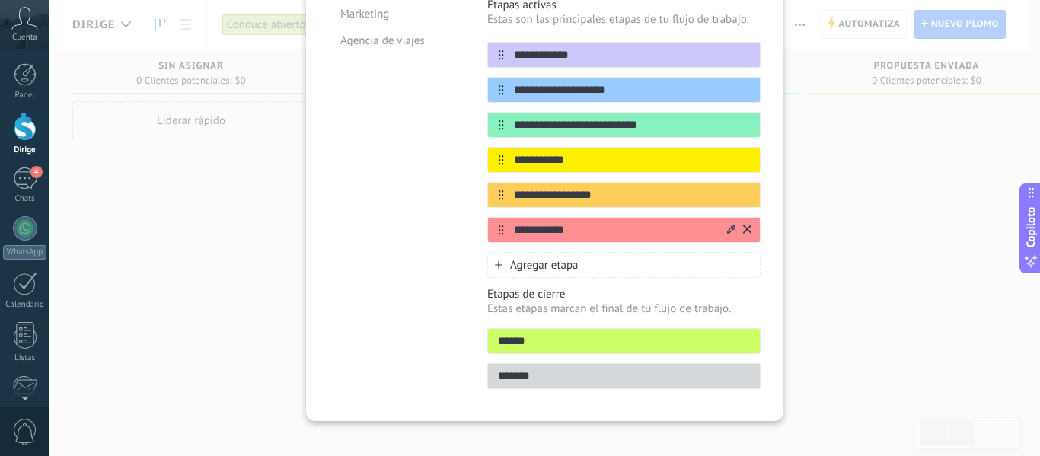
scroll to position [0, 0]
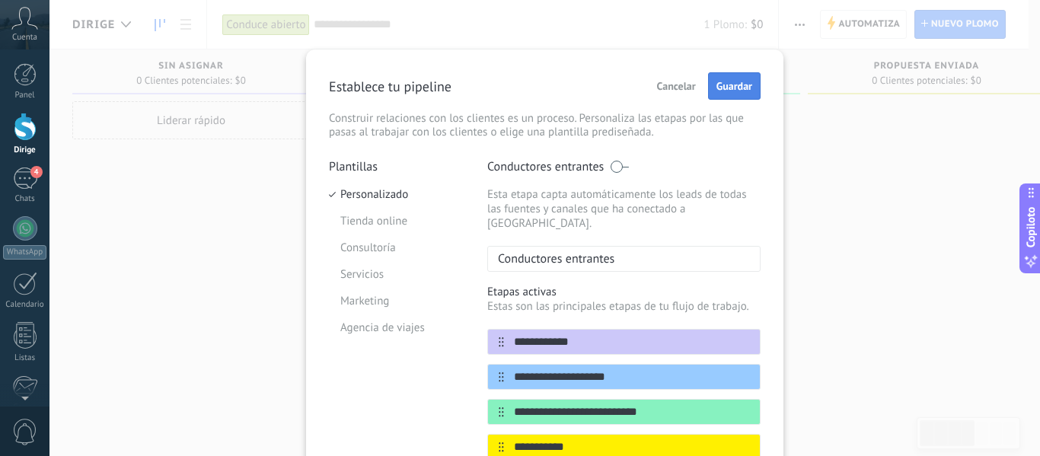
click at [734, 88] on font "Guardar" at bounding box center [734, 86] width 36 height 14
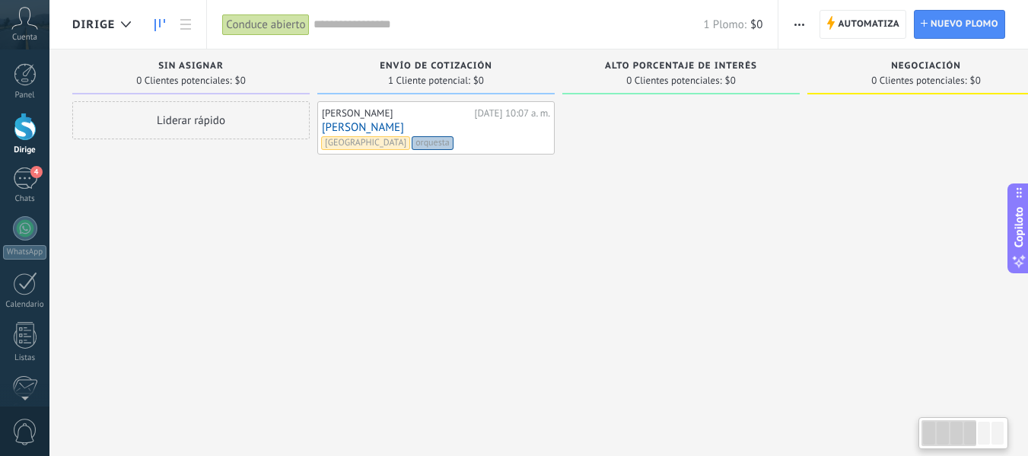
click at [804, 22] on span "button" at bounding box center [800, 24] width 10 height 29
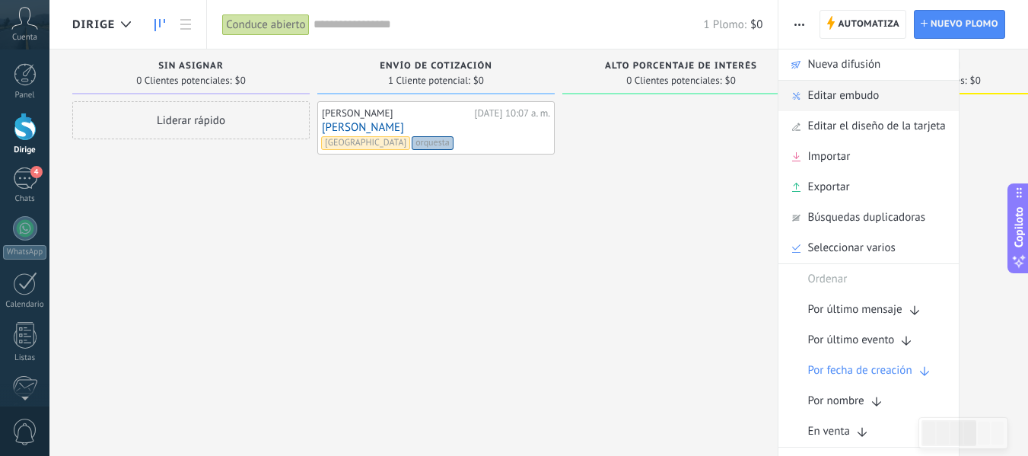
click at [829, 95] on font "Editar embudo" at bounding box center [844, 95] width 72 height 14
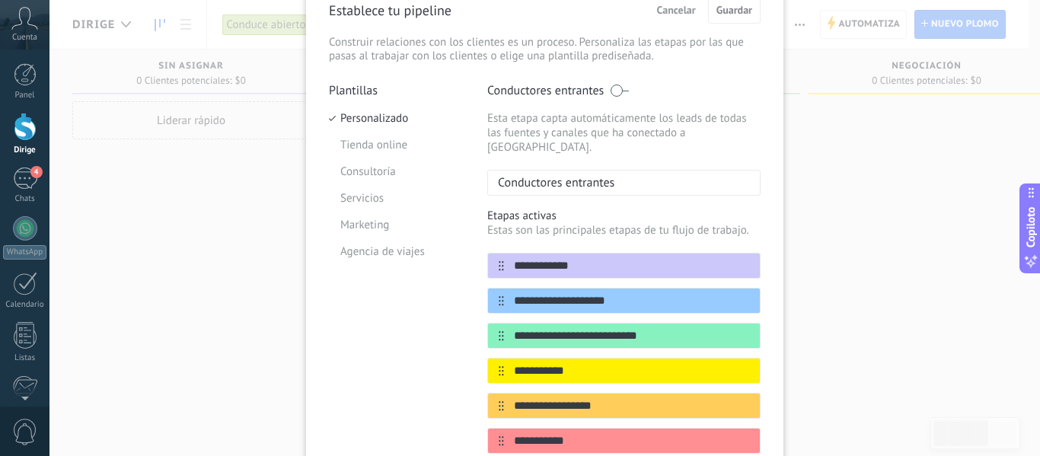
scroll to position [287, 0]
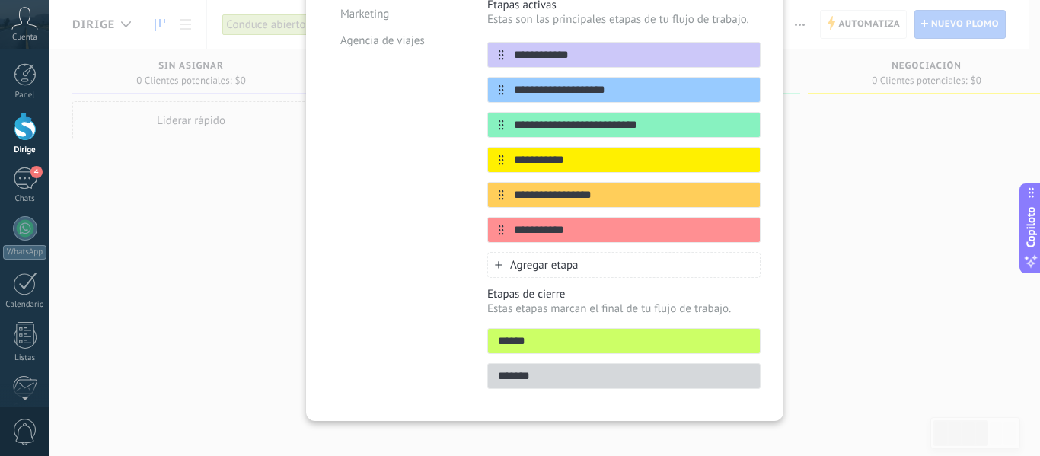
click at [675, 368] on input "*******" at bounding box center [624, 376] width 272 height 16
click at [709, 368] on input "*******" at bounding box center [624, 376] width 272 height 16
click at [743, 368] on input "*******" at bounding box center [624, 376] width 272 height 16
click at [739, 368] on input "*******" at bounding box center [624, 376] width 272 height 16
click at [491, 252] on div "Agregar etapa" at bounding box center [623, 265] width 273 height 26
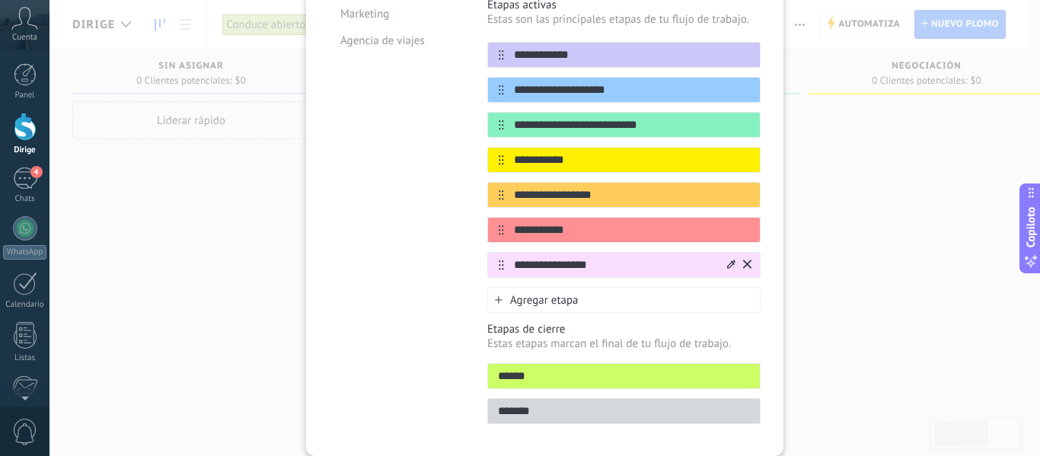
type input "**********"
click at [727, 260] on icon at bounding box center [731, 264] width 8 height 8
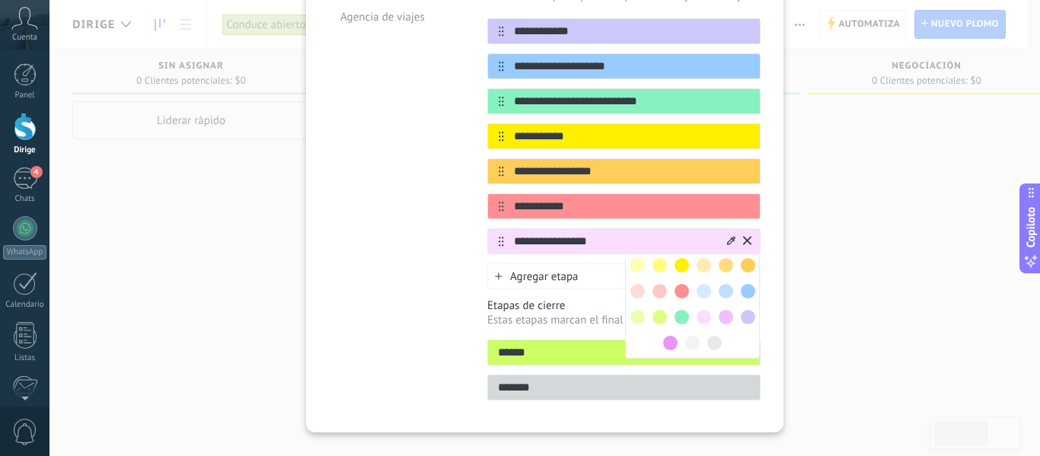
scroll to position [322, 0]
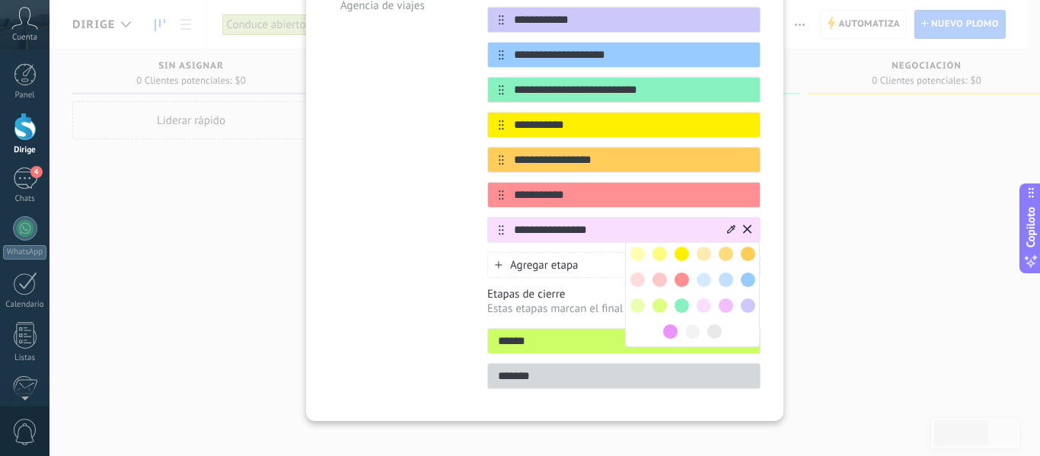
click at [726, 273] on span at bounding box center [726, 280] width 14 height 14
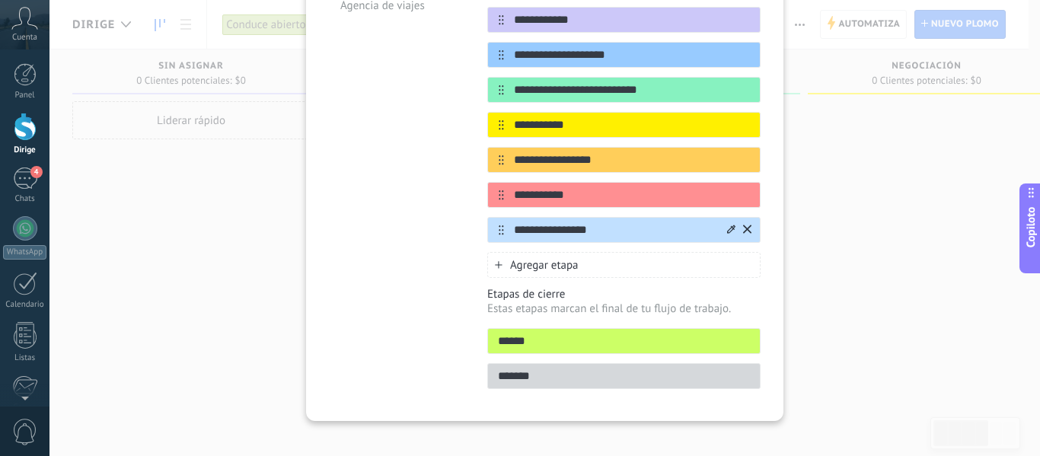
click at [727, 225] on icon at bounding box center [731, 229] width 8 height 9
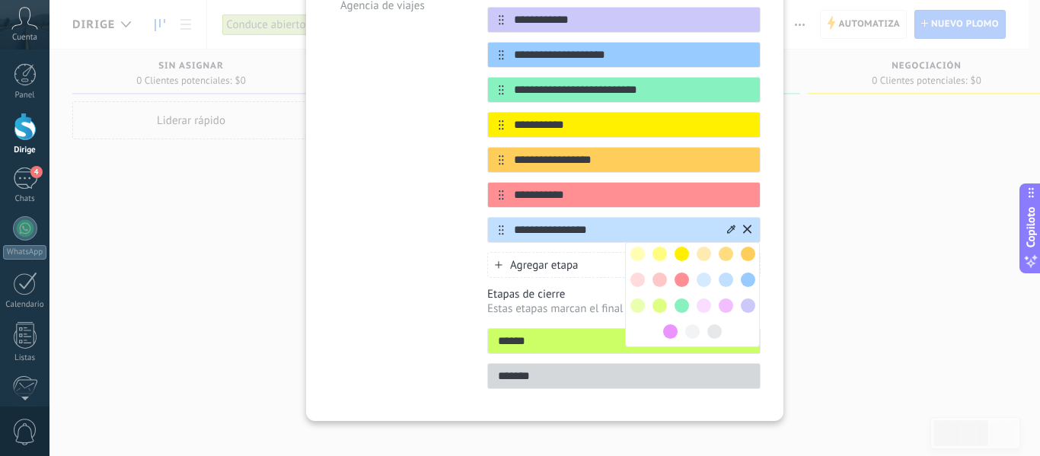
click at [741, 298] on span at bounding box center [748, 305] width 14 height 14
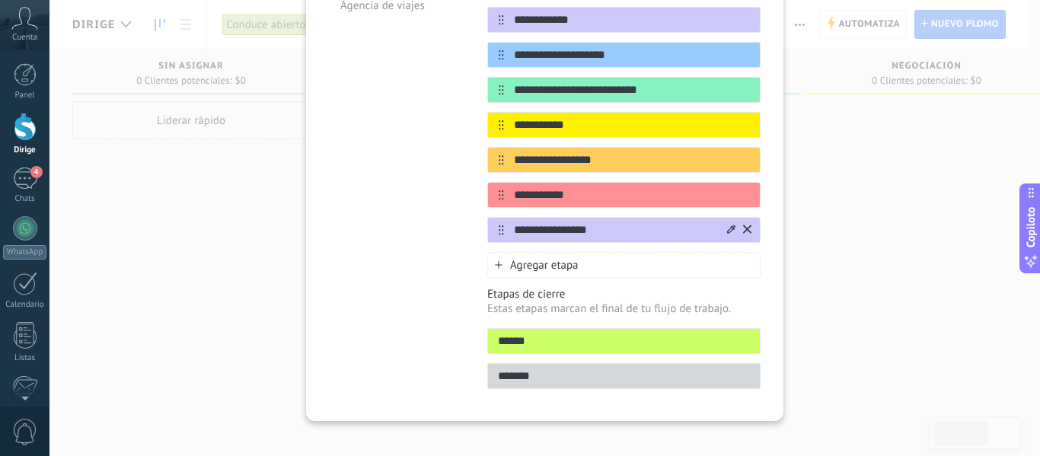
click at [725, 218] on div at bounding box center [738, 230] width 27 height 24
click at [0, 0] on icon at bounding box center [0, 0] width 0 height 0
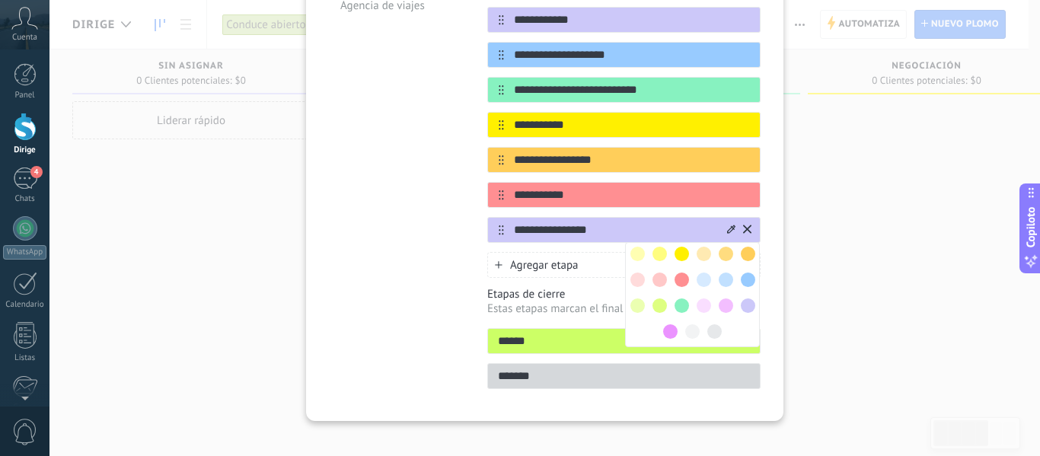
click at [674, 273] on span at bounding box center [681, 280] width 14 height 14
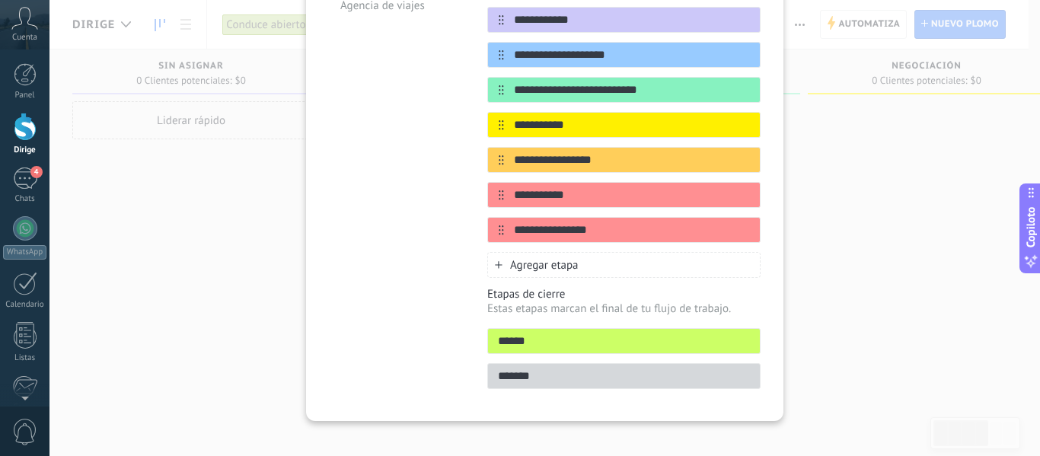
click at [0, 0] on icon at bounding box center [0, 0] width 0 height 0
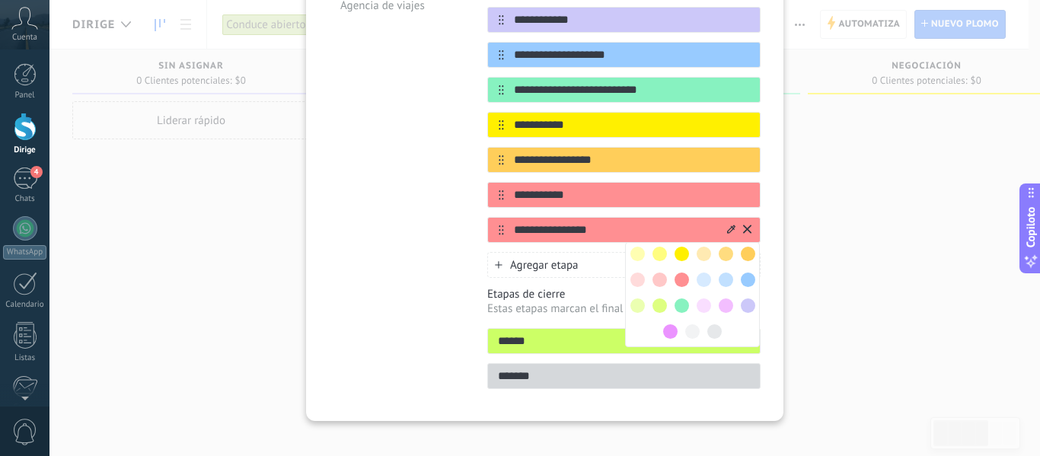
click at [704, 247] on span at bounding box center [704, 254] width 14 height 14
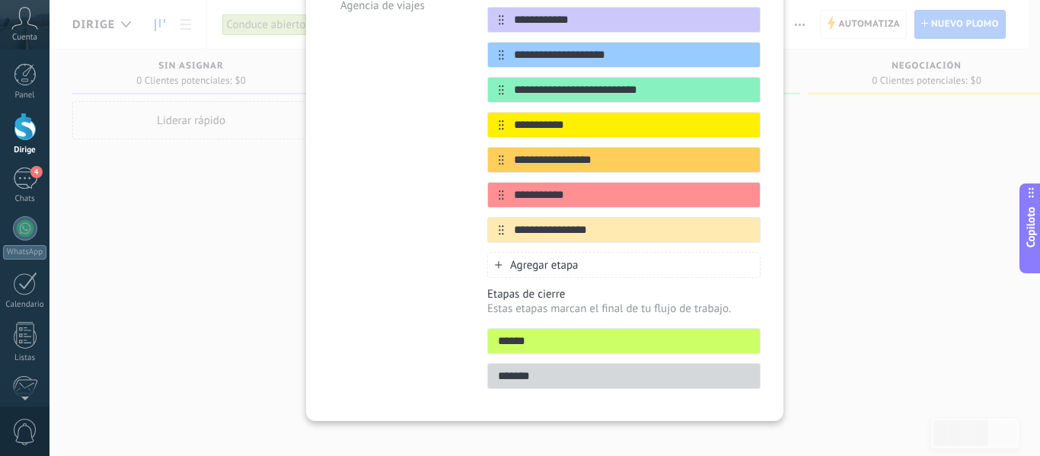
click at [825, 250] on div "**********" at bounding box center [544, 228] width 990 height 456
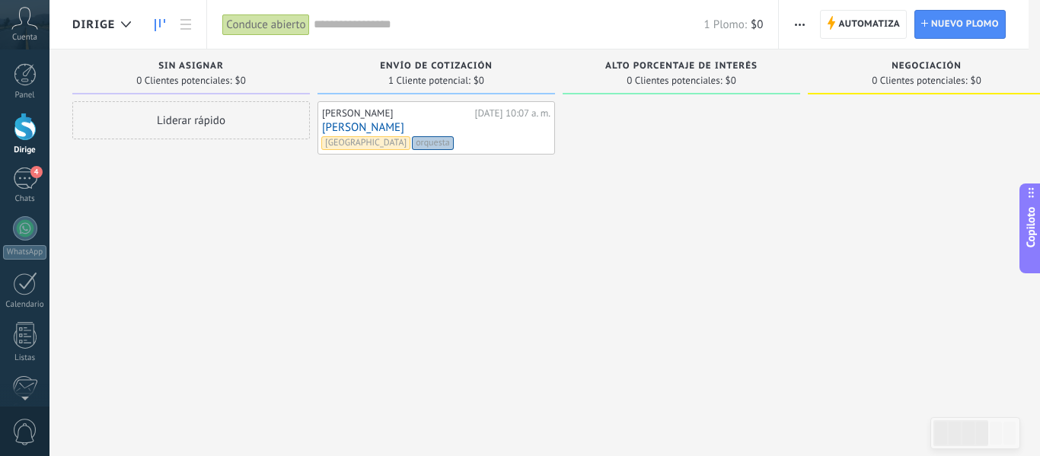
scroll to position [0, 0]
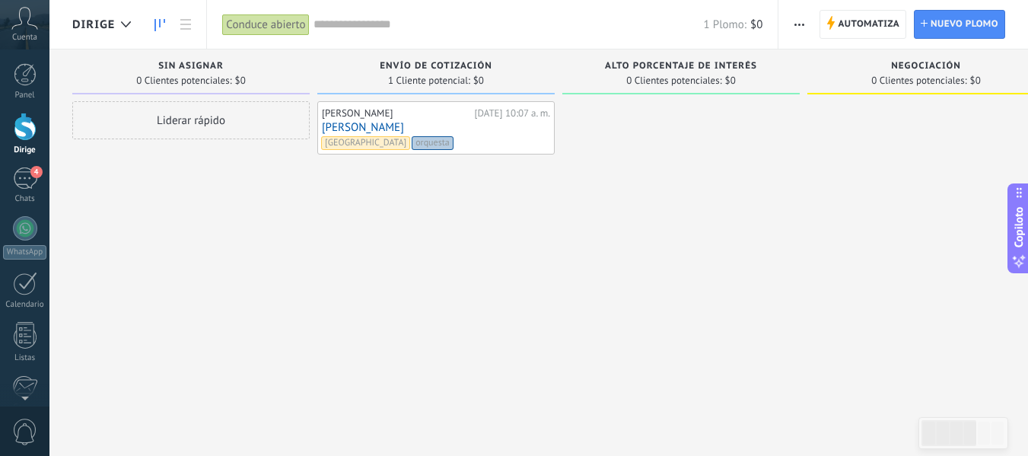
click at [795, 22] on span "button" at bounding box center [800, 24] width 10 height 29
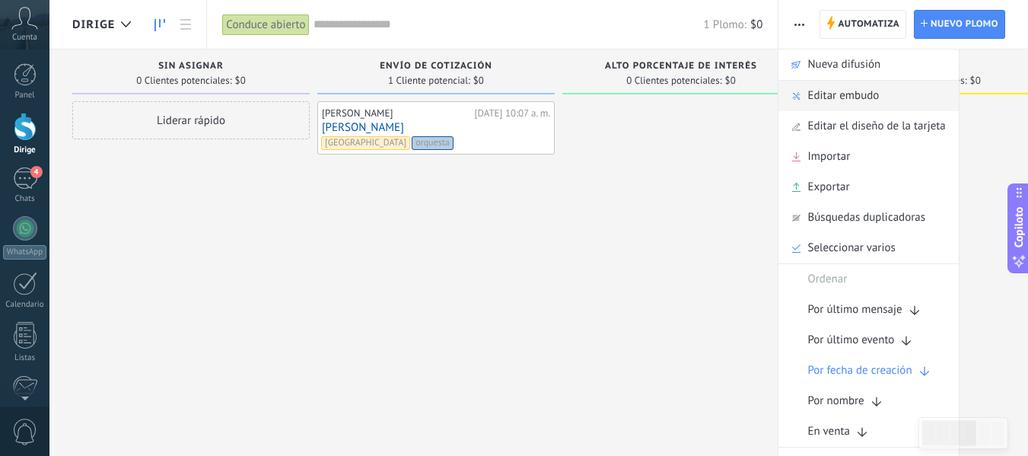
click at [831, 92] on font "Editar embudo" at bounding box center [844, 95] width 72 height 14
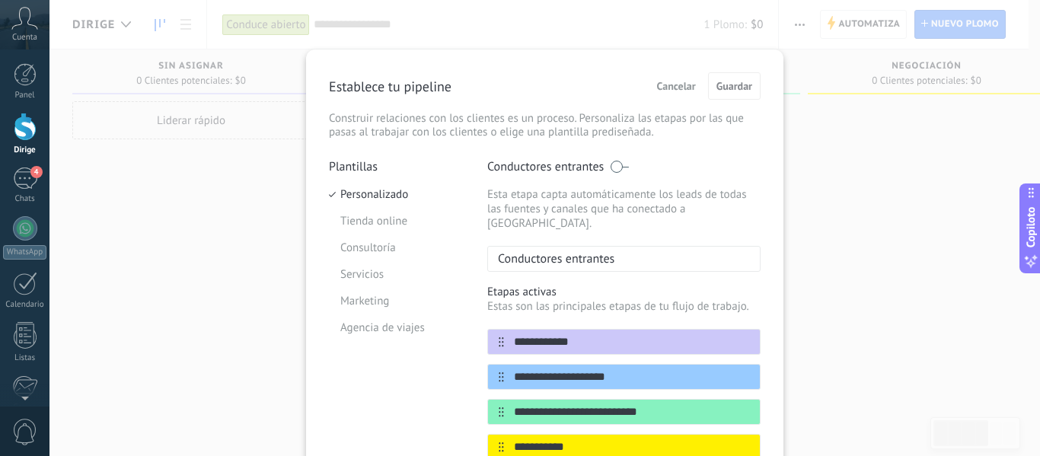
scroll to position [228, 0]
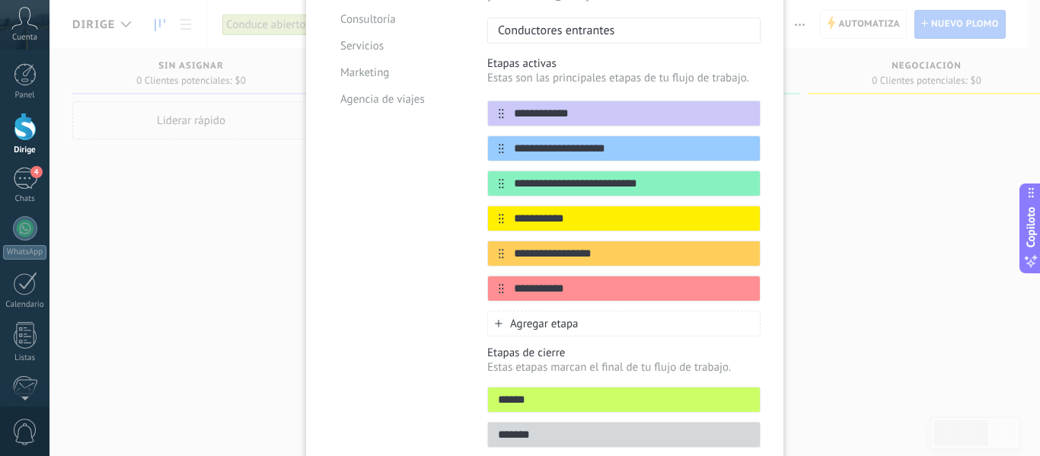
click at [532, 317] on font "Agregar etapa" at bounding box center [544, 324] width 69 height 14
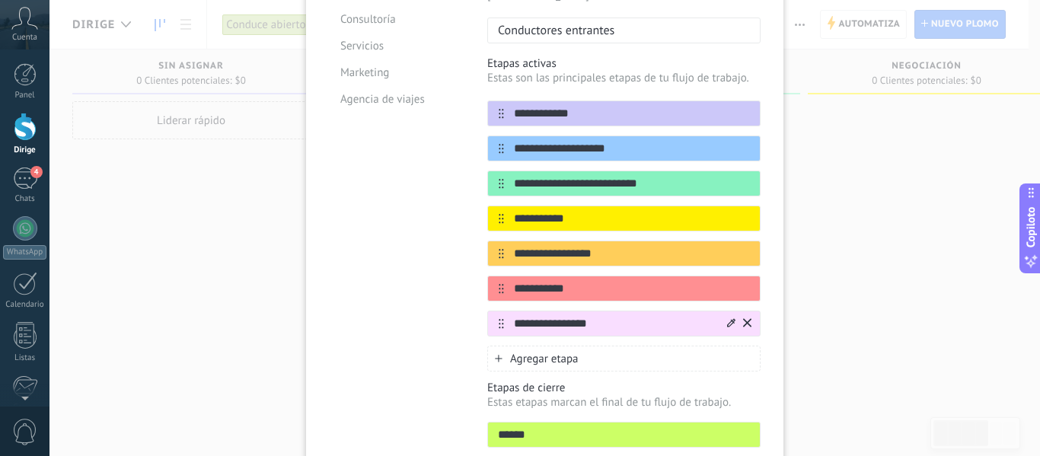
type input "**********"
click at [725, 311] on div at bounding box center [738, 323] width 27 height 24
click at [729, 318] on icon at bounding box center [731, 322] width 8 height 8
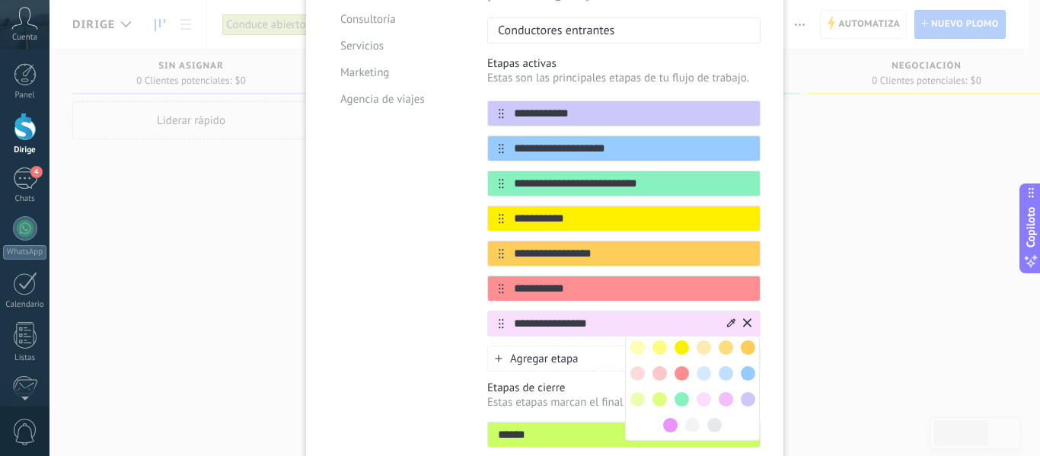
click at [682, 366] on span at bounding box center [681, 373] width 14 height 14
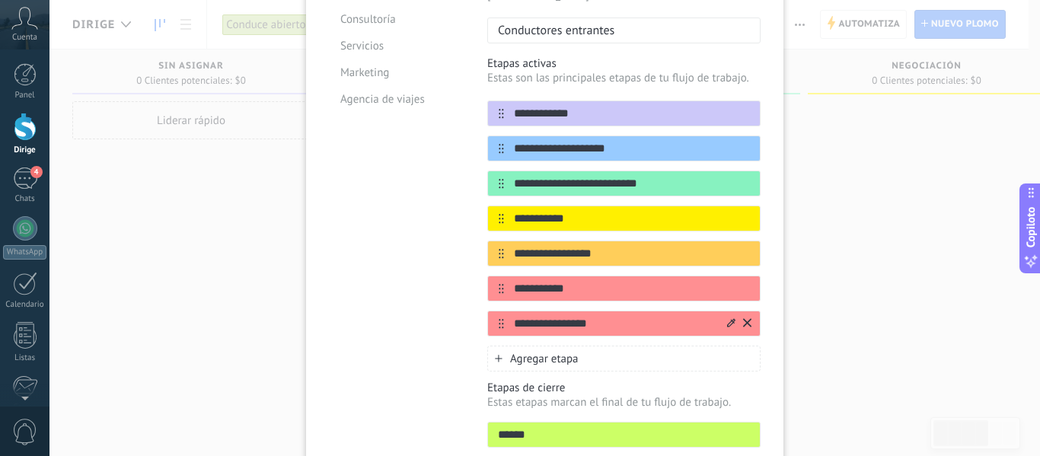
click at [729, 317] on div at bounding box center [731, 324] width 8 height 14
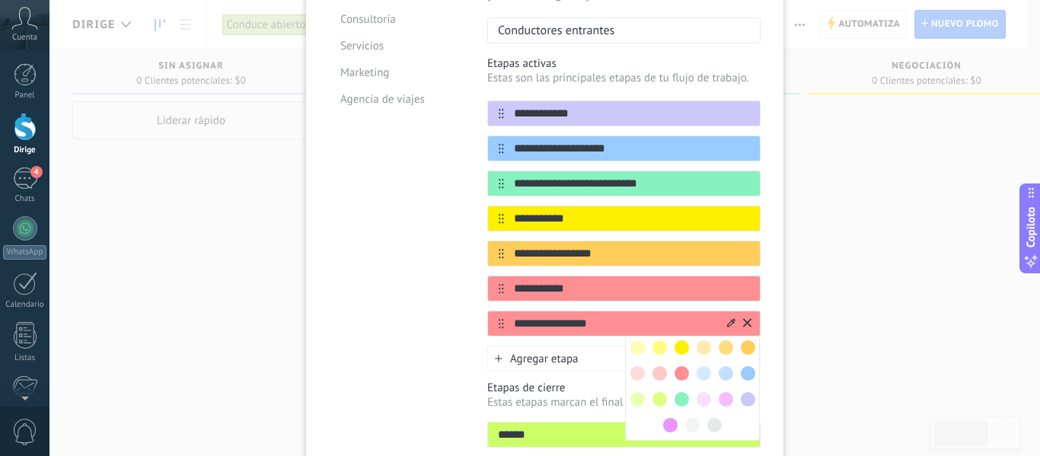
click at [630, 366] on span at bounding box center [637, 373] width 14 height 14
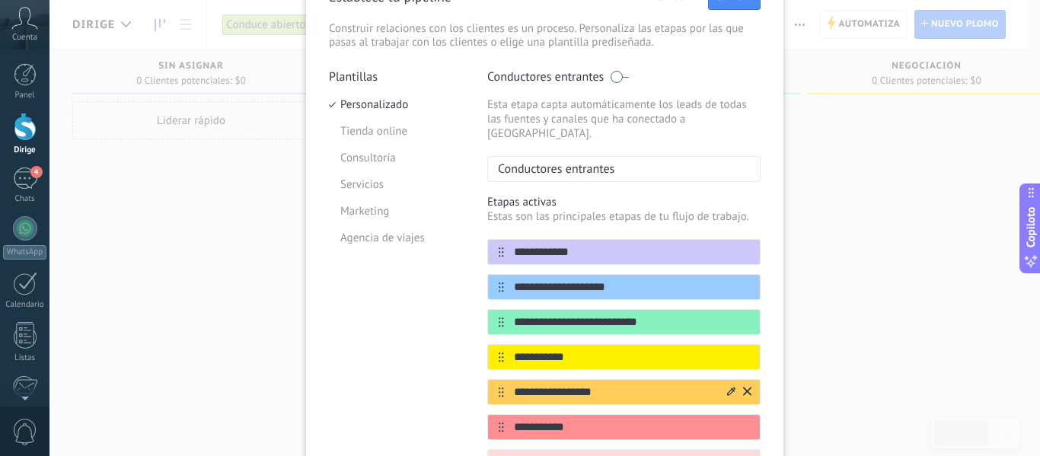
scroll to position [0, 0]
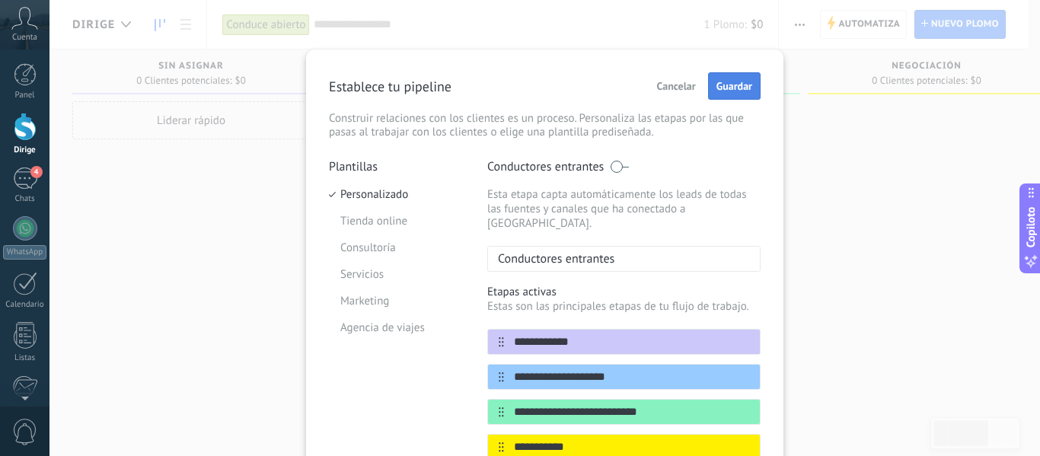
click at [725, 93] on button "Guardar" at bounding box center [734, 85] width 53 height 27
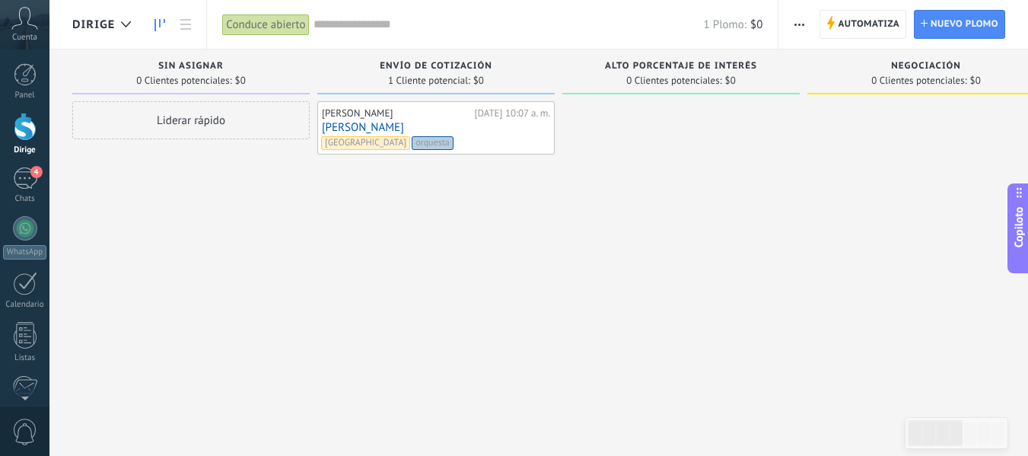
click at [795, 24] on icon "button" at bounding box center [800, 25] width 10 height 2
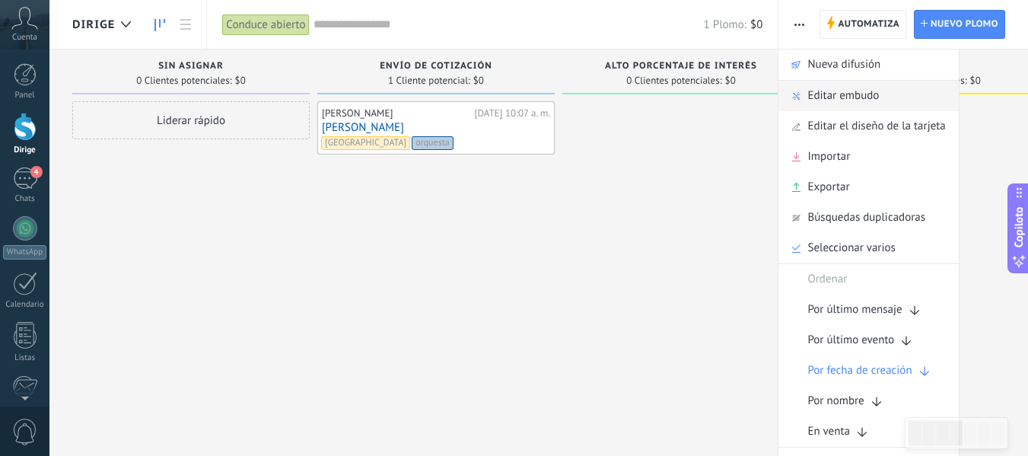
click at [825, 96] on font "Editar embudo" at bounding box center [844, 95] width 72 height 14
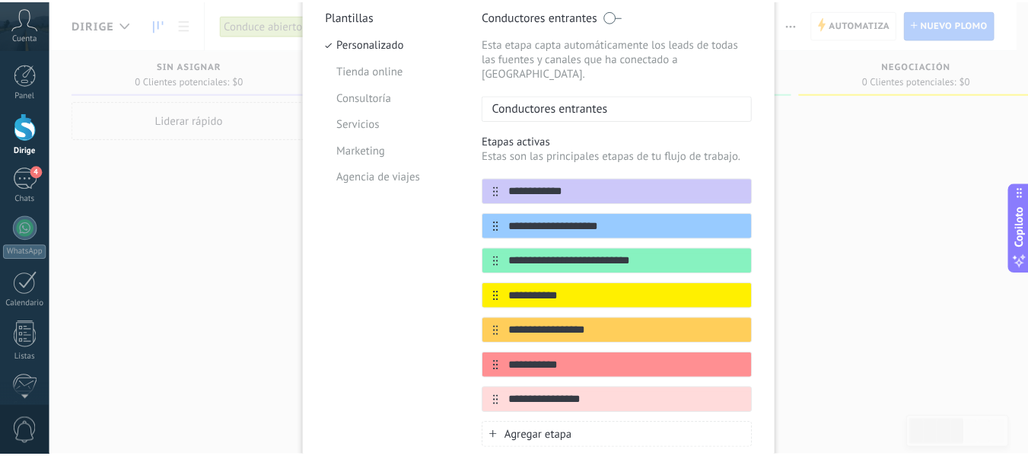
scroll to position [152, 0]
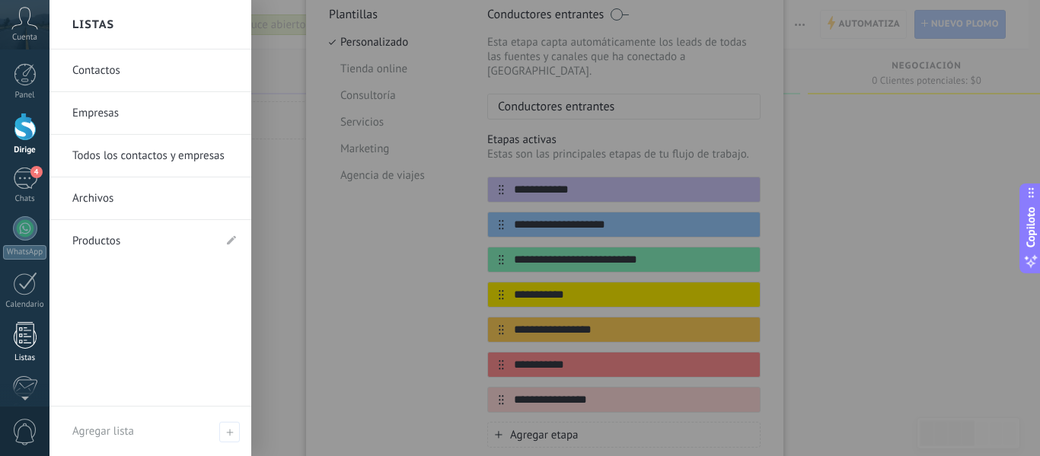
click at [30, 340] on div at bounding box center [25, 335] width 23 height 27
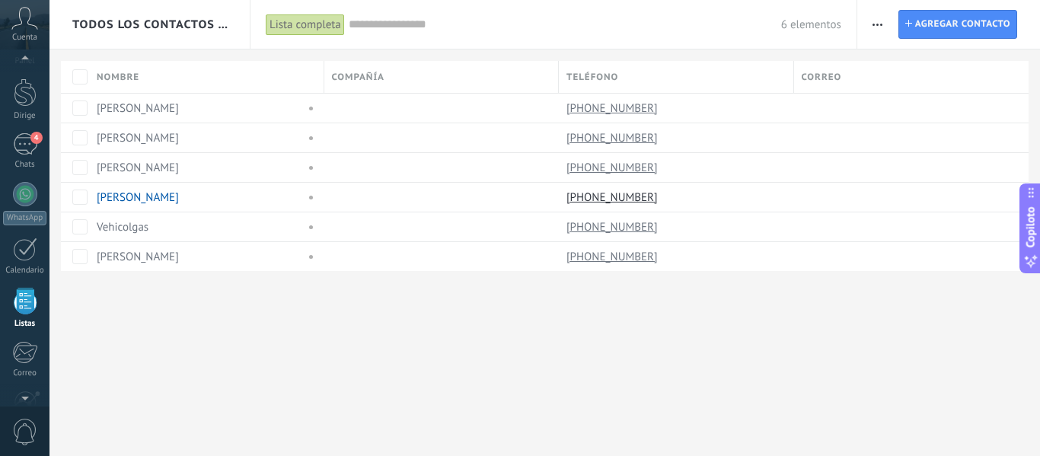
click at [26, 387] on div at bounding box center [24, 395] width 49 height 23
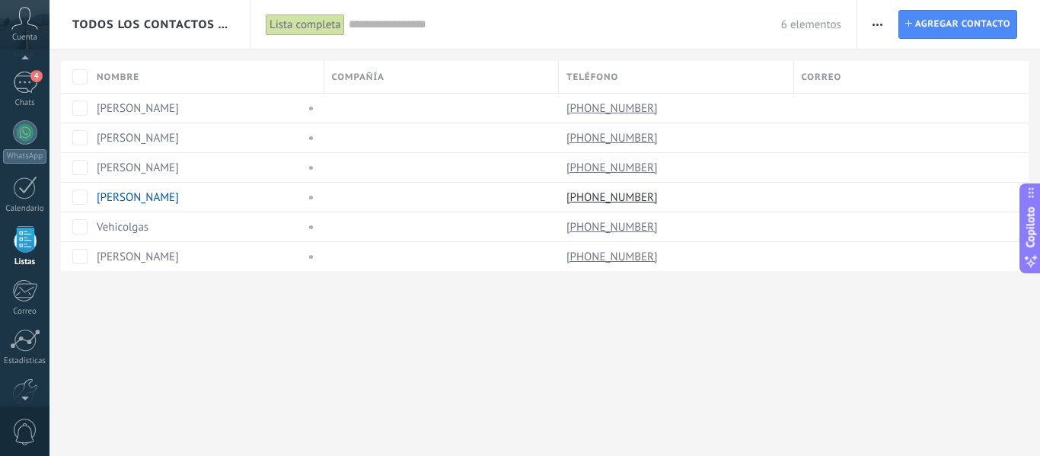
scroll to position [114, 0]
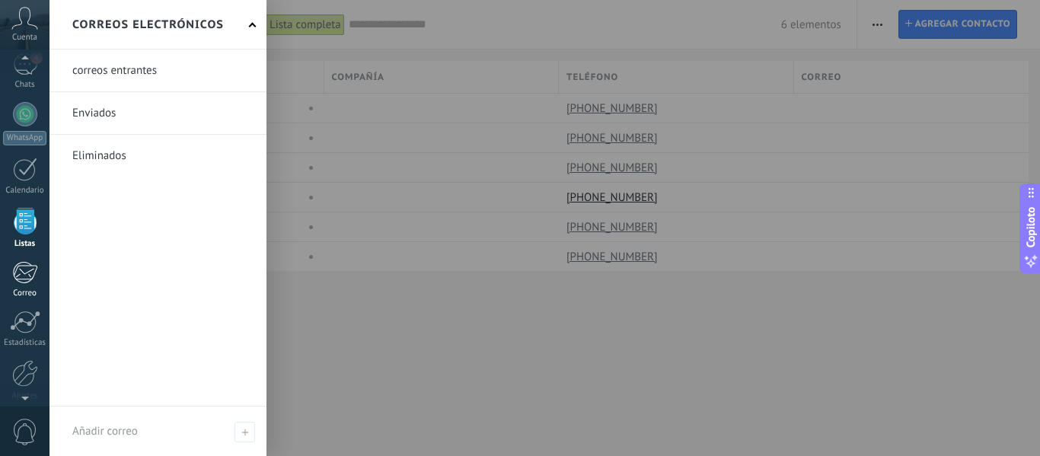
click at [28, 277] on div at bounding box center [24, 272] width 25 height 23
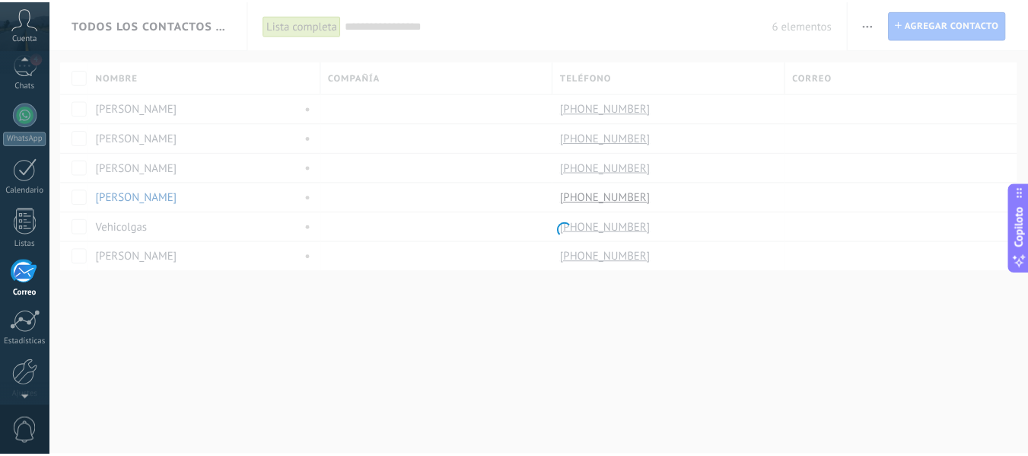
scroll to position [148, 0]
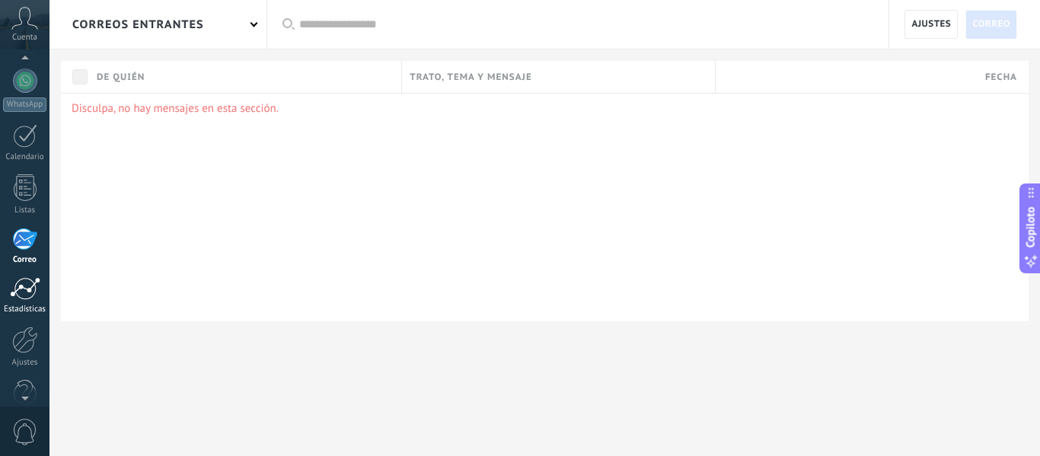
click at [24, 286] on div at bounding box center [25, 288] width 30 height 23
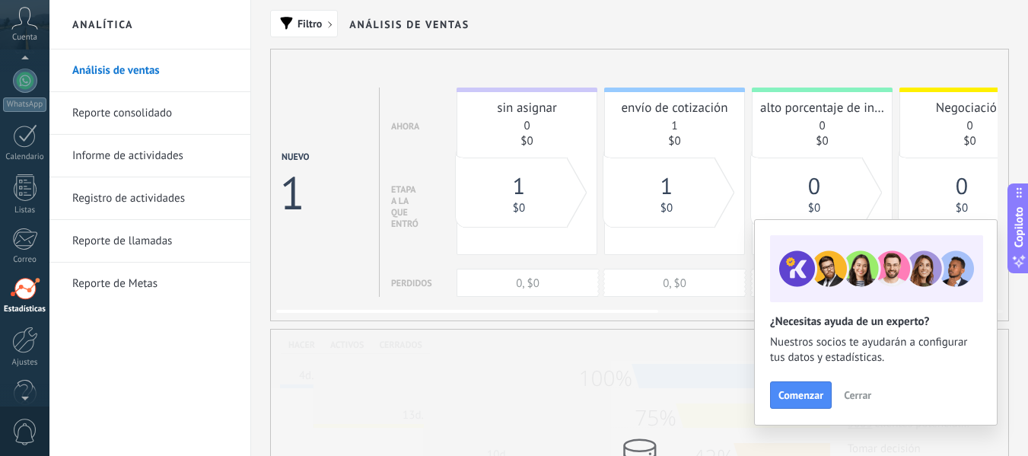
scroll to position [177, 0]
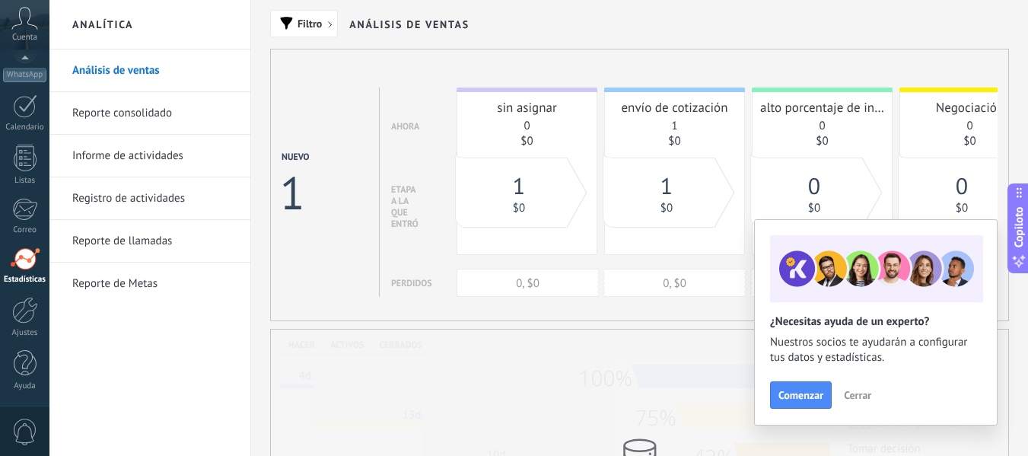
click at [851, 390] on font "Cerrar" at bounding box center [857, 395] width 27 height 14
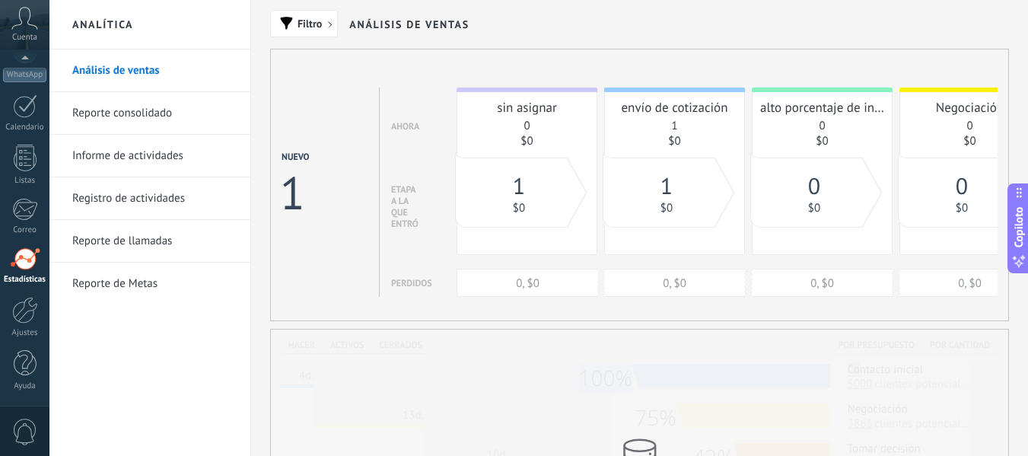
drag, startPoint x: 840, startPoint y: 327, endPoint x: 859, endPoint y: 326, distance: 19.1
click at [859, 326] on div "Filtro Análisis de ventas Nuevo 1 Ahora Etapa a la que entró Perdidos sin asign…" at bounding box center [639, 444] width 777 height 888
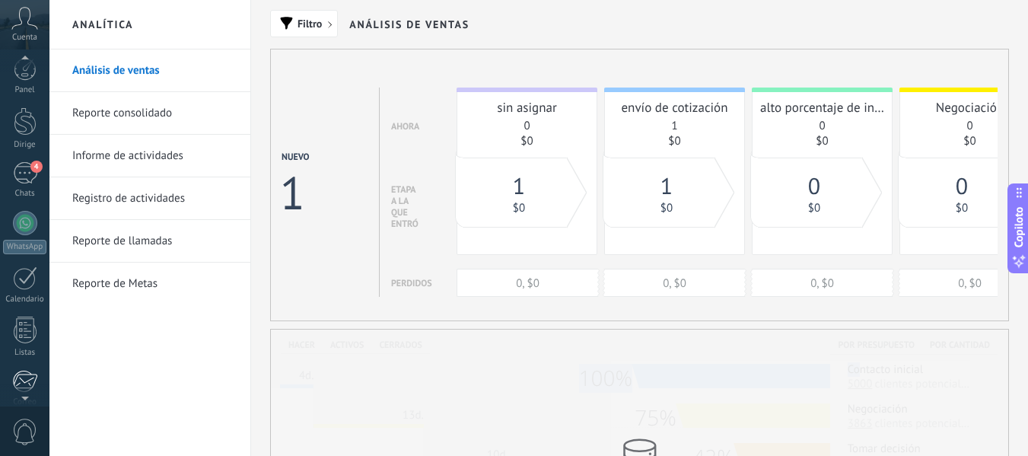
scroll to position [0, 0]
click at [27, 120] on div at bounding box center [25, 127] width 23 height 28
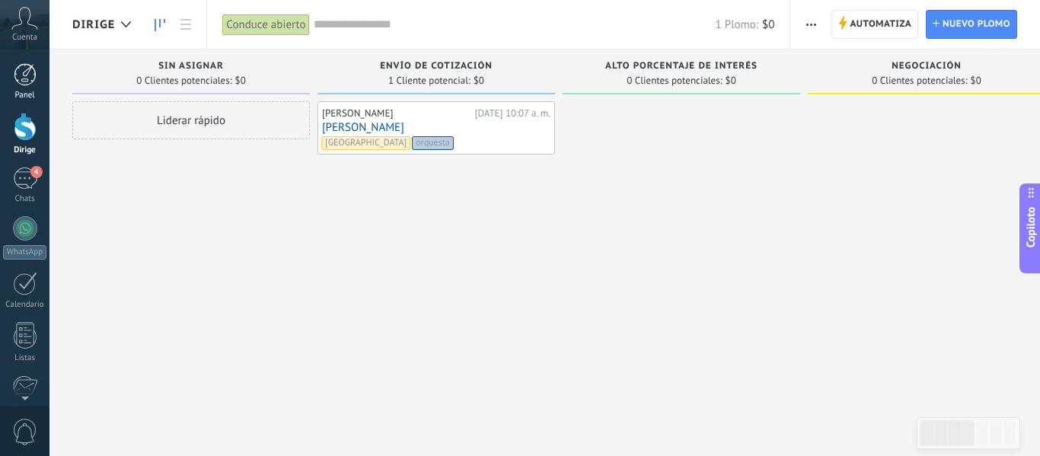
click at [29, 80] on div at bounding box center [25, 74] width 23 height 23
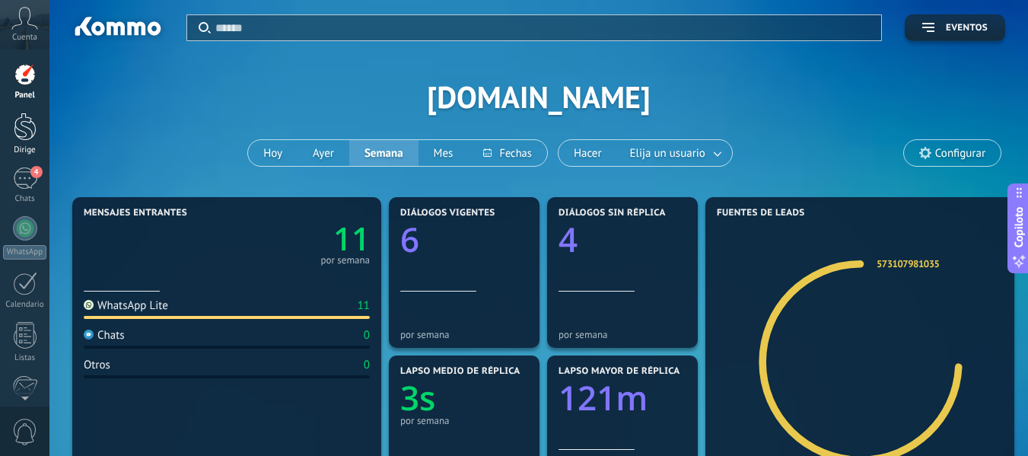
click at [28, 129] on div at bounding box center [25, 127] width 23 height 28
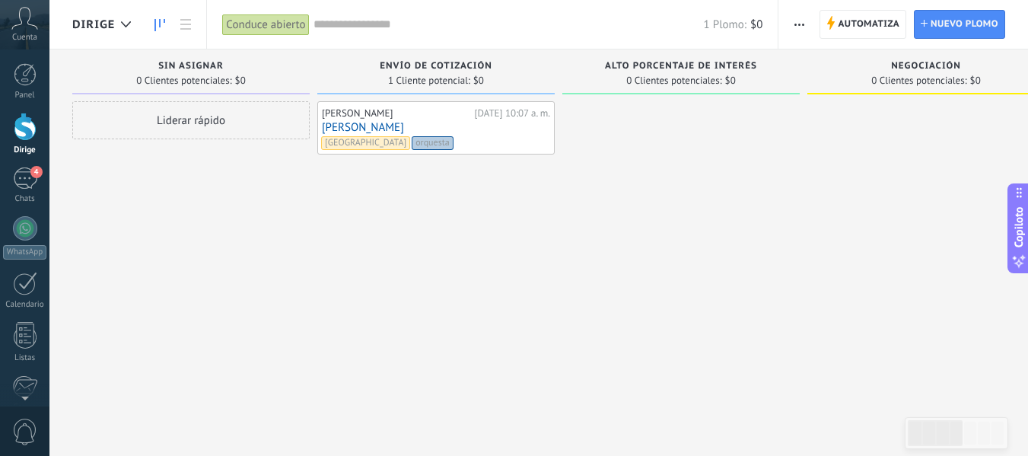
click at [798, 24] on icon "button" at bounding box center [800, 25] width 10 height 2
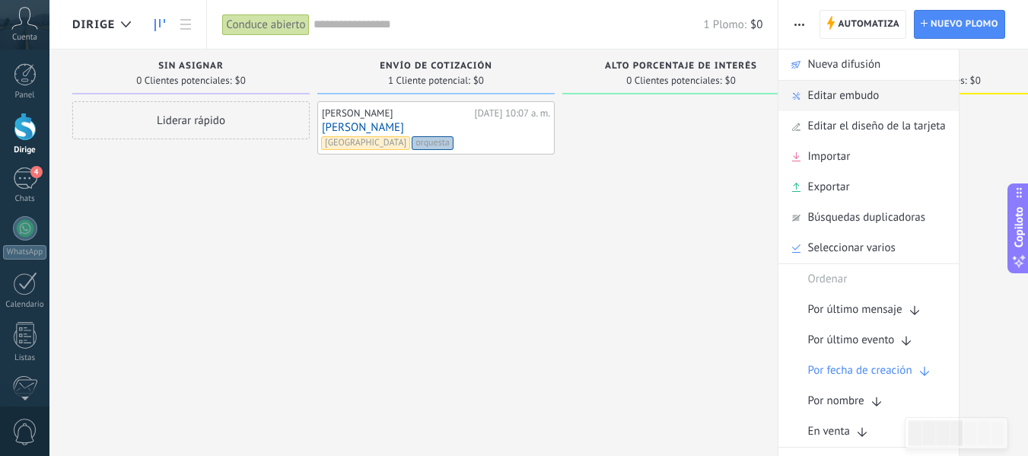
click at [824, 100] on font "Editar embudo" at bounding box center [844, 95] width 72 height 14
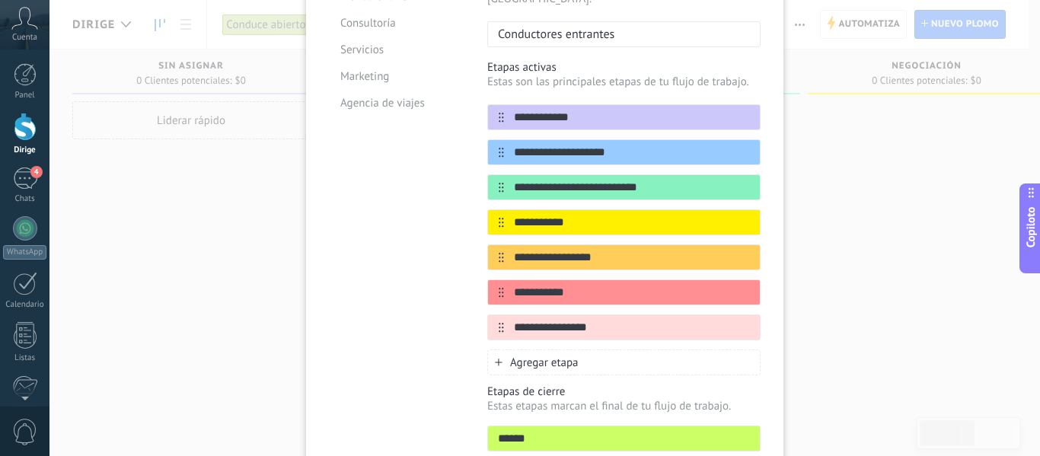
scroll to position [228, 0]
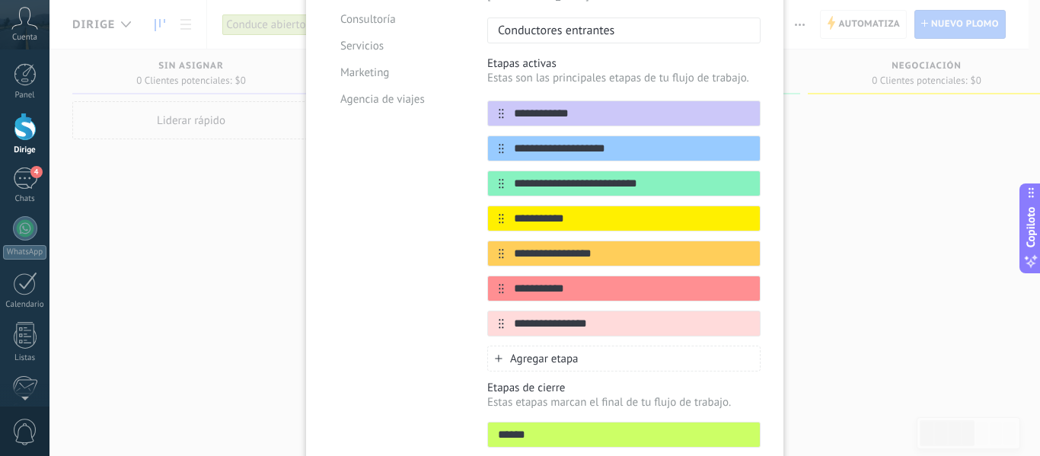
click at [550, 352] on font "Agregar etapa" at bounding box center [544, 359] width 69 height 14
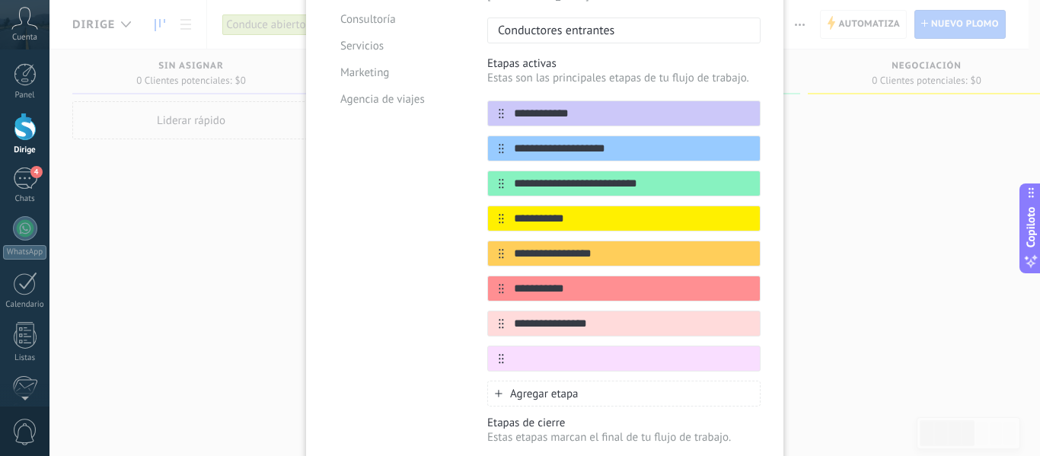
click at [550, 351] on input "text" at bounding box center [632, 359] width 256 height 16
type input "*"
type input "**********"
click at [730, 353] on icon at bounding box center [731, 357] width 8 height 9
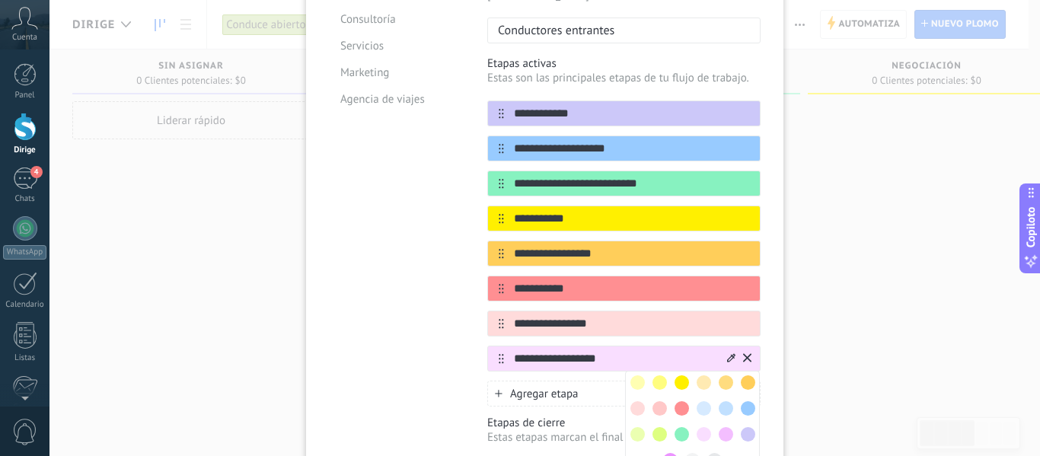
click at [742, 426] on div at bounding box center [748, 434] width 22 height 22
click at [748, 427] on span at bounding box center [748, 434] width 14 height 14
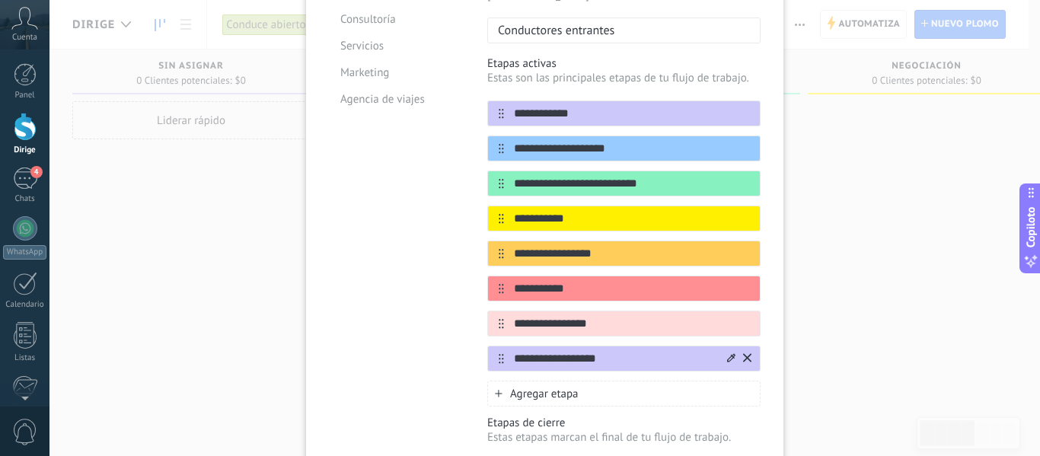
scroll to position [0, 0]
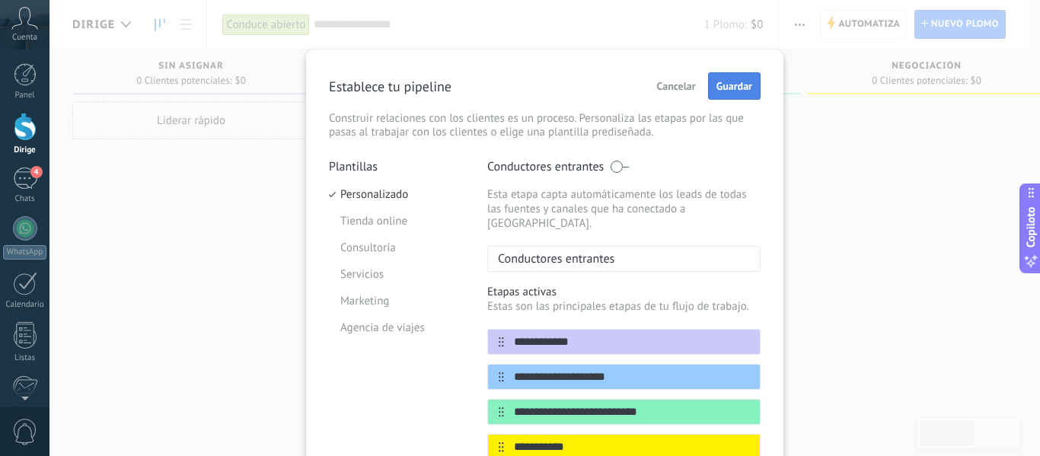
click at [735, 86] on font "Guardar" at bounding box center [734, 86] width 36 height 14
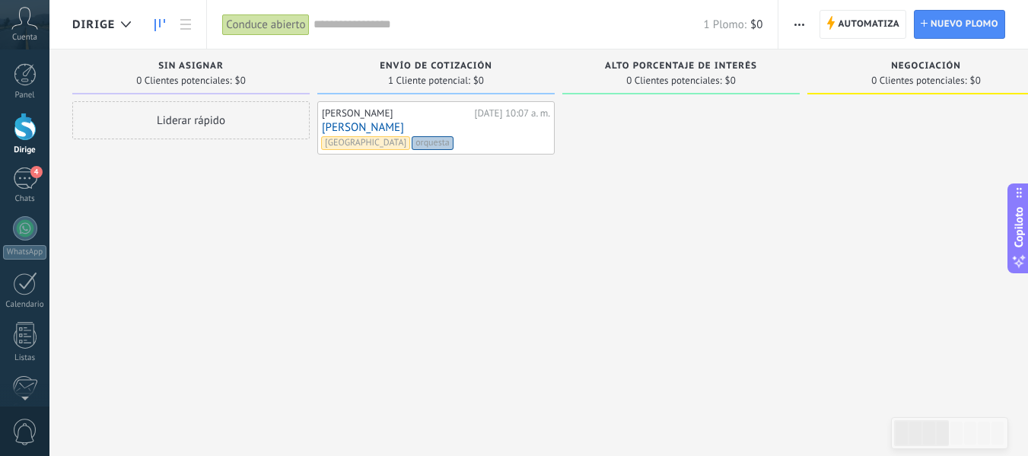
click at [795, 19] on span "button" at bounding box center [800, 24] width 10 height 29
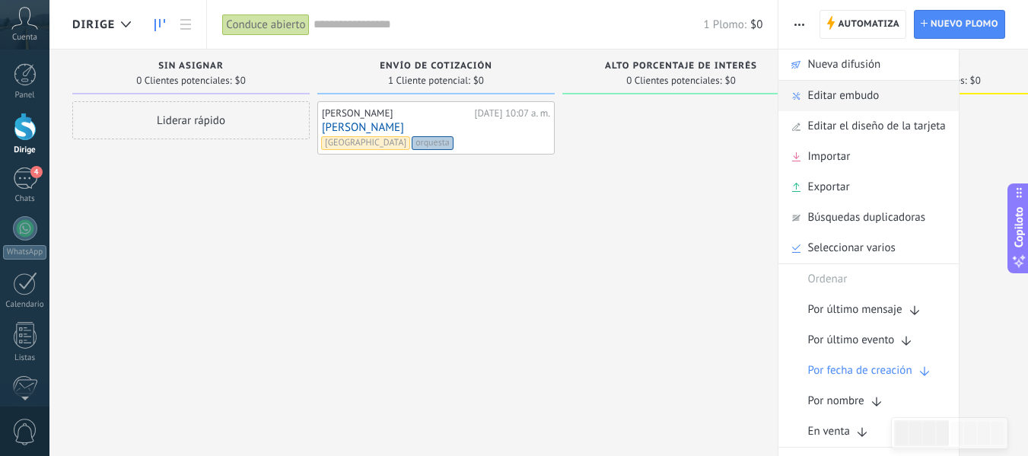
click at [824, 103] on font "Editar embudo" at bounding box center [844, 95] width 72 height 14
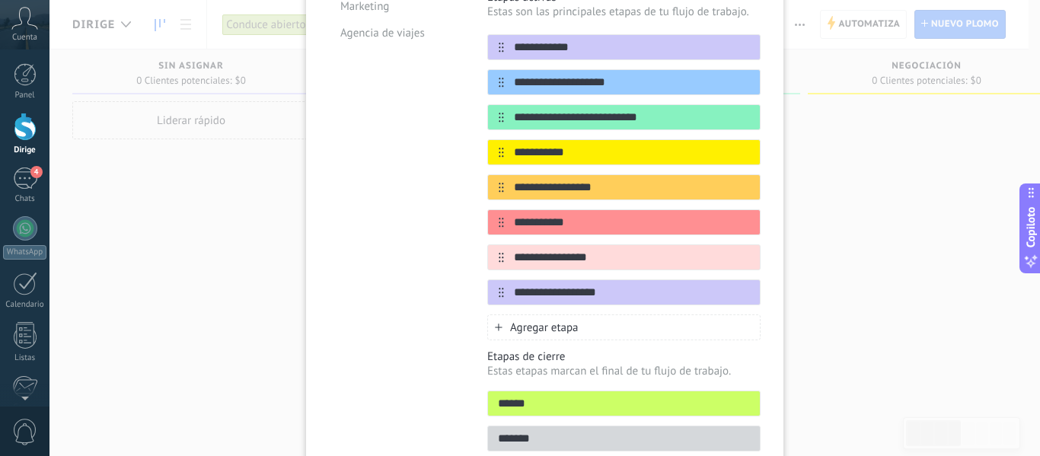
scroll to position [357, 0]
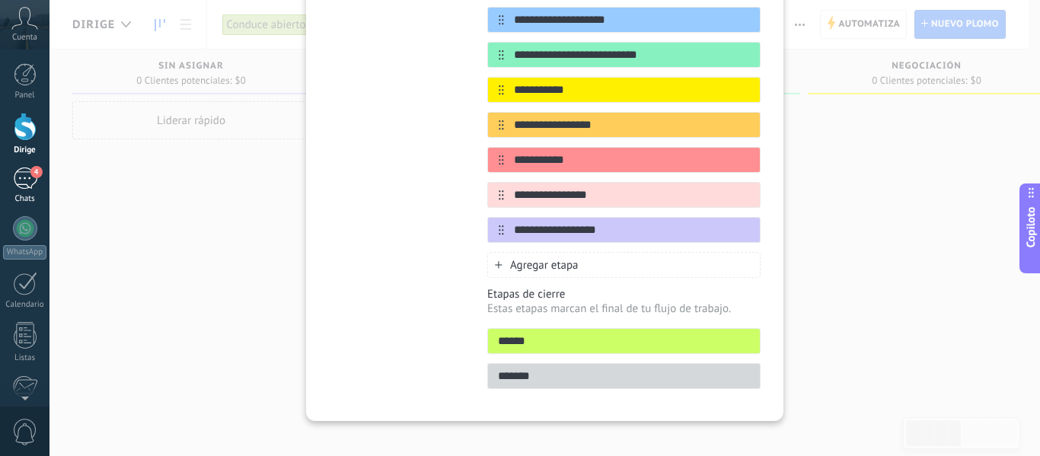
click at [18, 177] on div "4" at bounding box center [25, 178] width 24 height 22
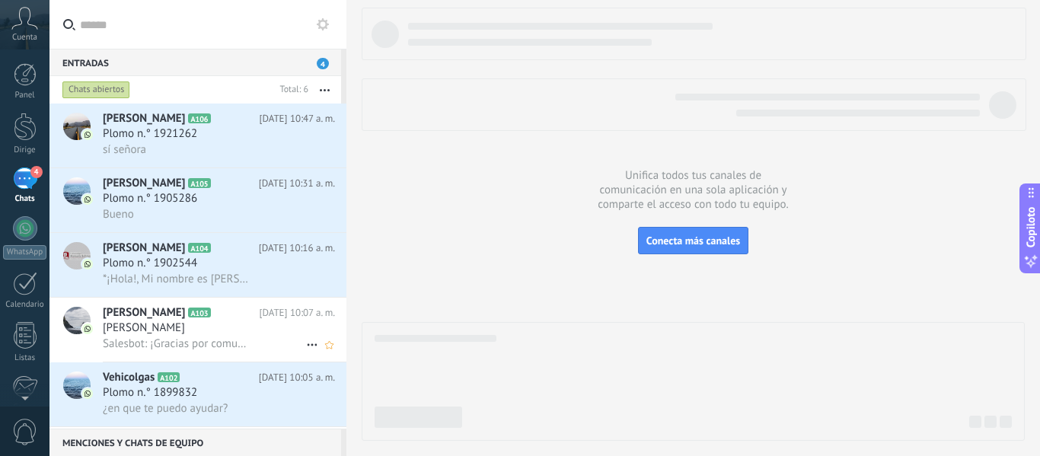
click at [129, 320] on font "[PERSON_NAME]" at bounding box center [144, 327] width 82 height 14
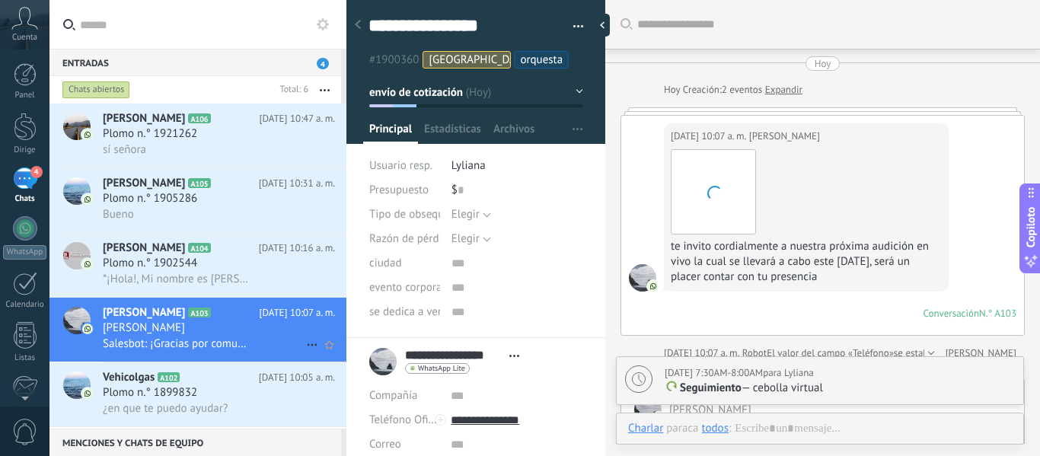
scroll to position [262, 0]
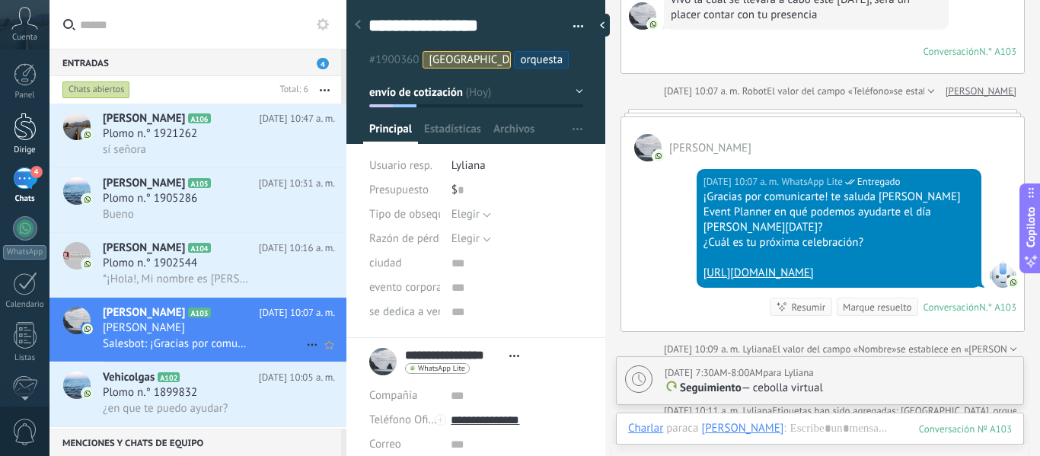
click at [24, 123] on div at bounding box center [25, 127] width 23 height 28
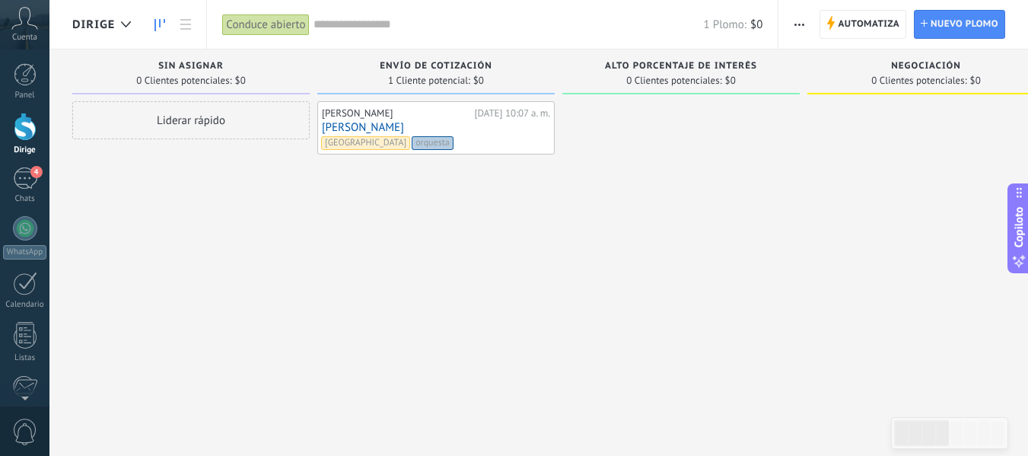
click at [437, 119] on div "[PERSON_NAME]" at bounding box center [396, 113] width 149 height 12
click at [436, 126] on link "[PERSON_NAME]" at bounding box center [436, 127] width 228 height 13
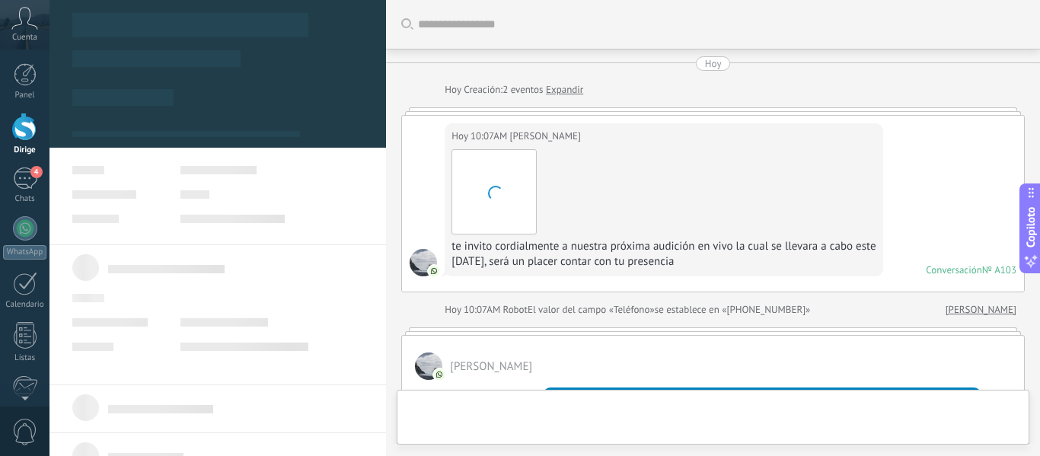
scroll to position [521, 0]
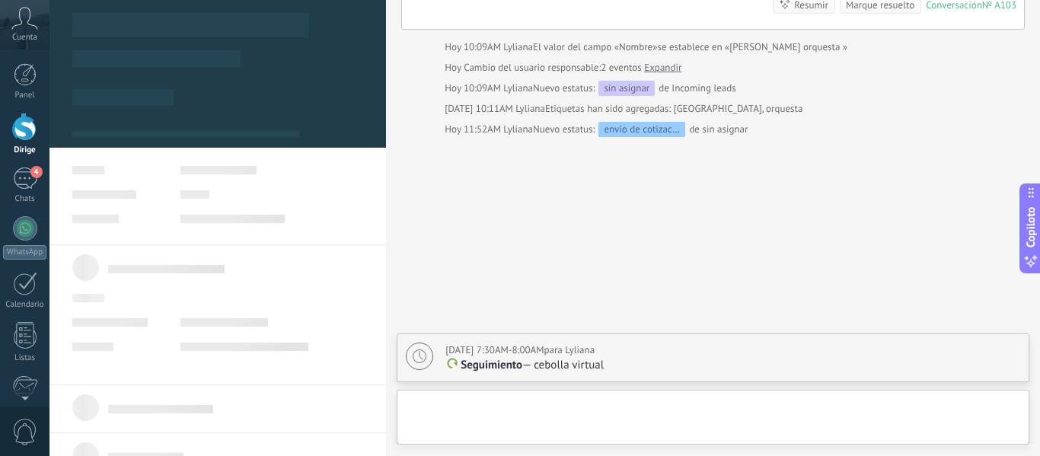
type textarea "**********"
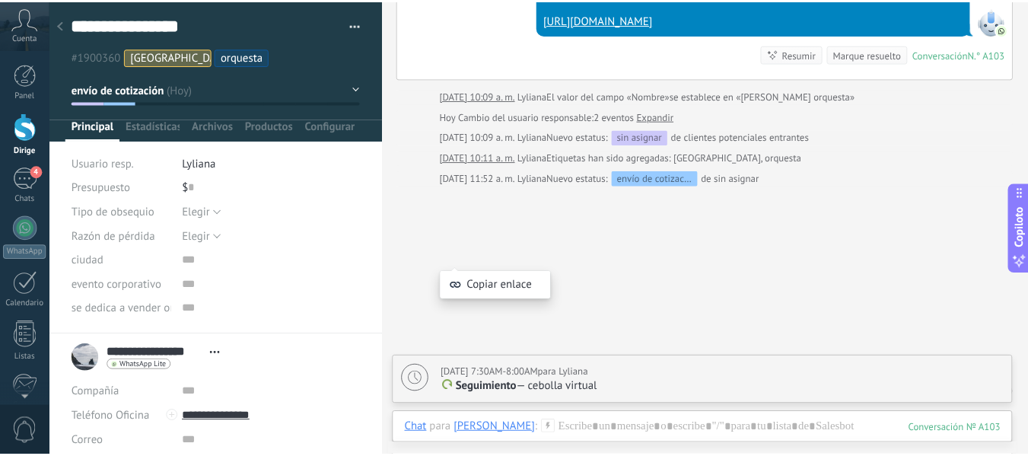
scroll to position [368, 0]
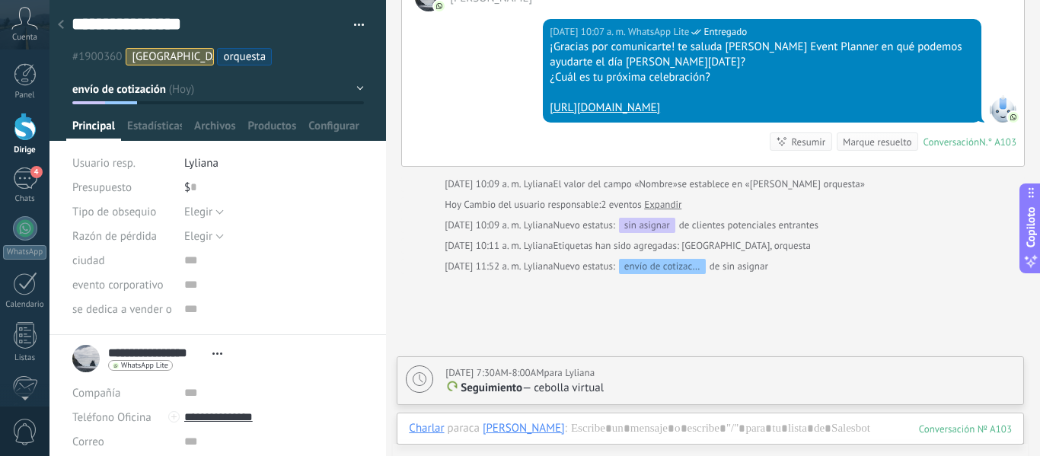
click at [35, 120] on div at bounding box center [25, 127] width 23 height 28
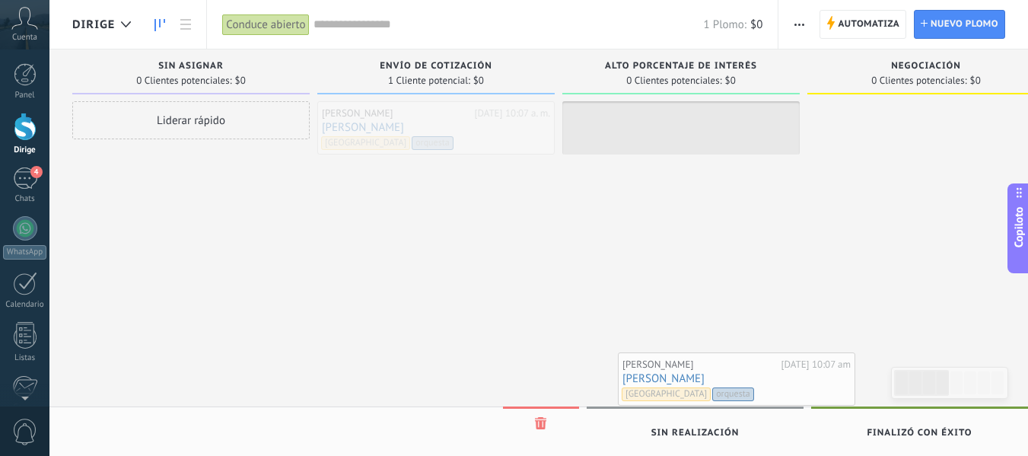
drag, startPoint x: 440, startPoint y: 130, endPoint x: 740, endPoint y: 381, distance: 391.2
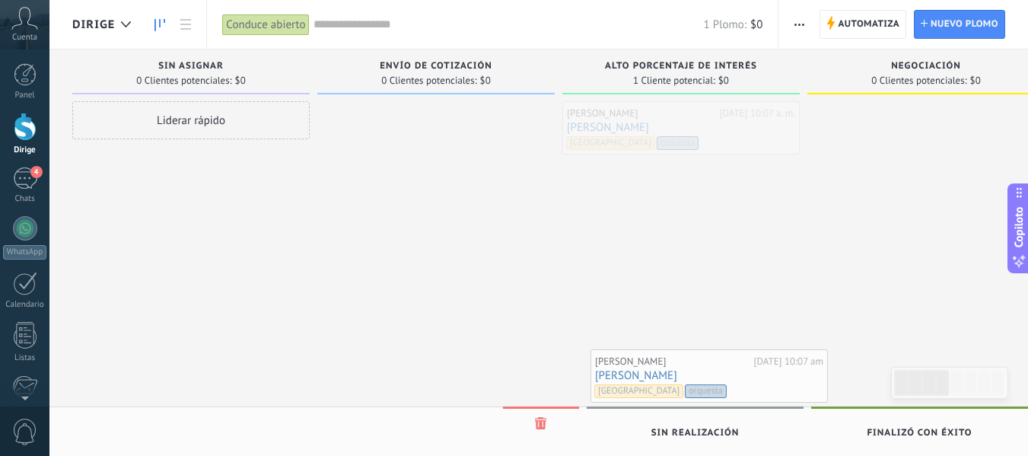
drag, startPoint x: 676, startPoint y: 107, endPoint x: 704, endPoint y: 356, distance: 249.8
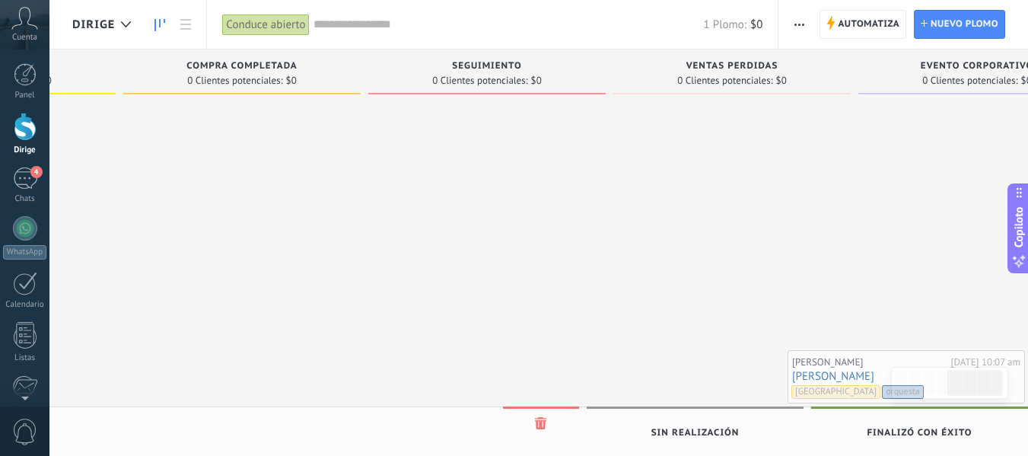
scroll to position [0, 1020]
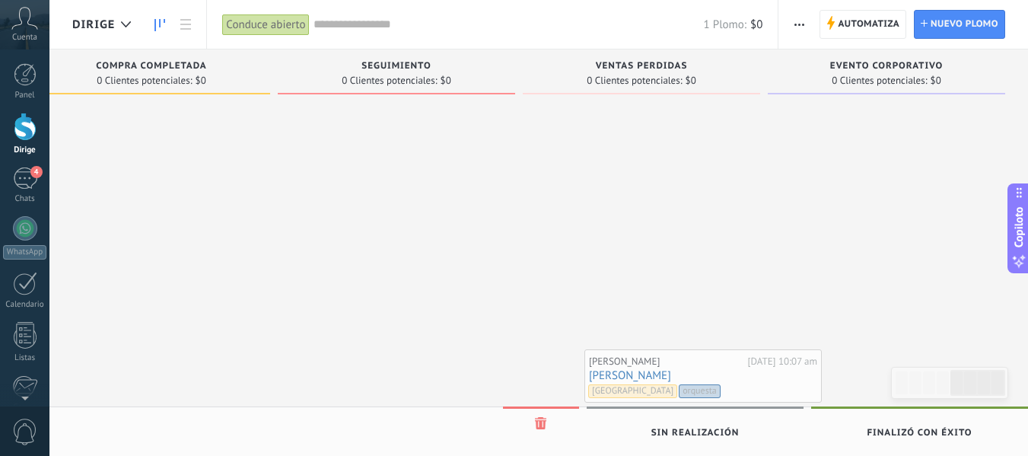
drag, startPoint x: 719, startPoint y: 131, endPoint x: 741, endPoint y: 379, distance: 249.2
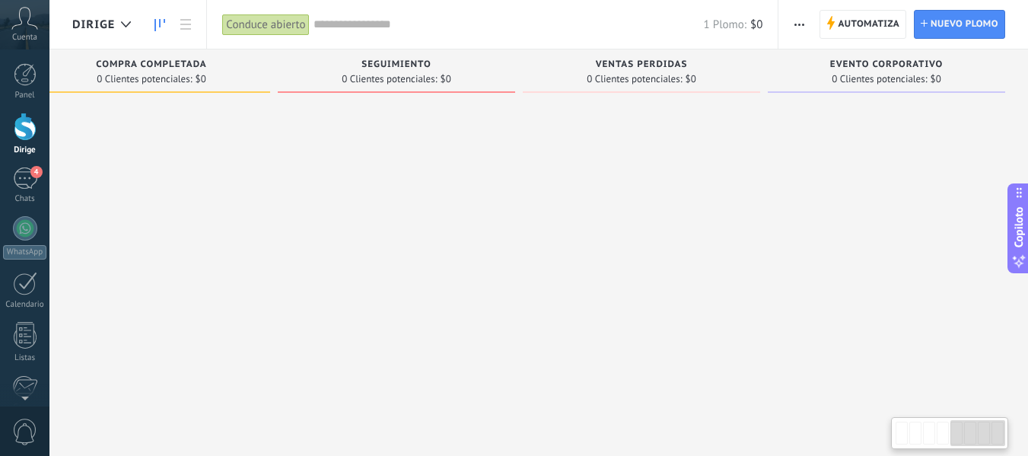
scroll to position [0, 0]
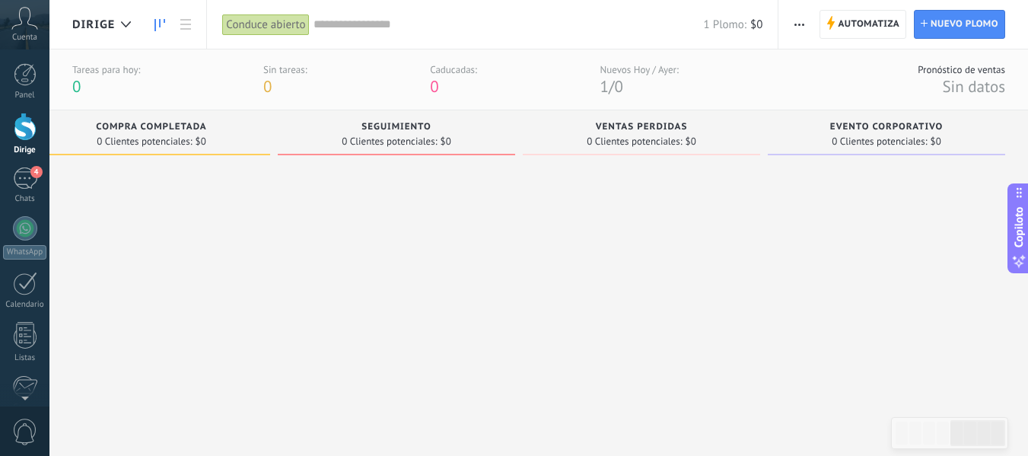
click at [703, 317] on div at bounding box center [642, 290] width 238 height 257
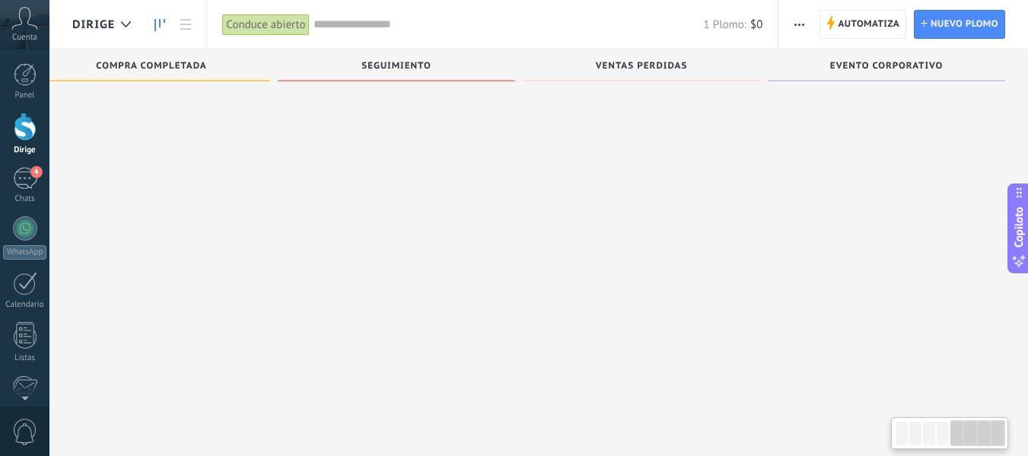
scroll to position [26, 0]
click at [27, 174] on div "4" at bounding box center [25, 178] width 24 height 22
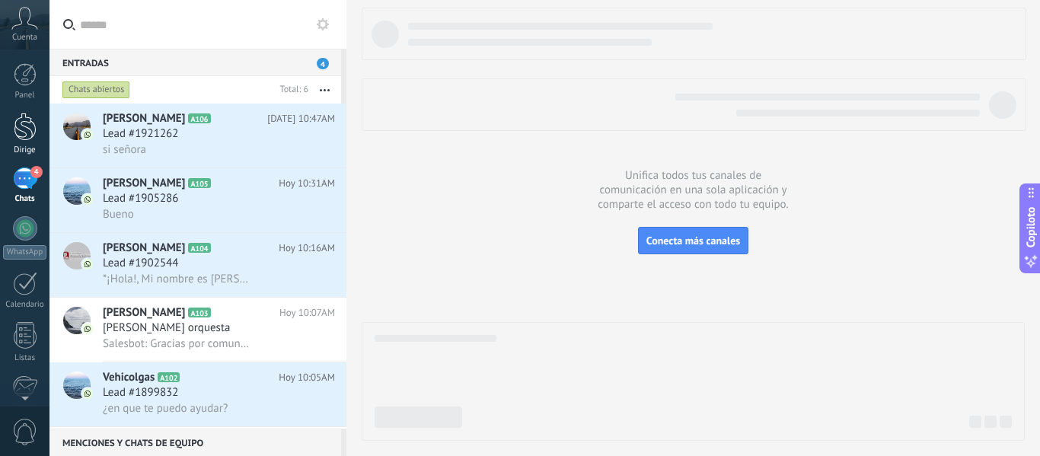
click at [24, 136] on div at bounding box center [25, 127] width 23 height 28
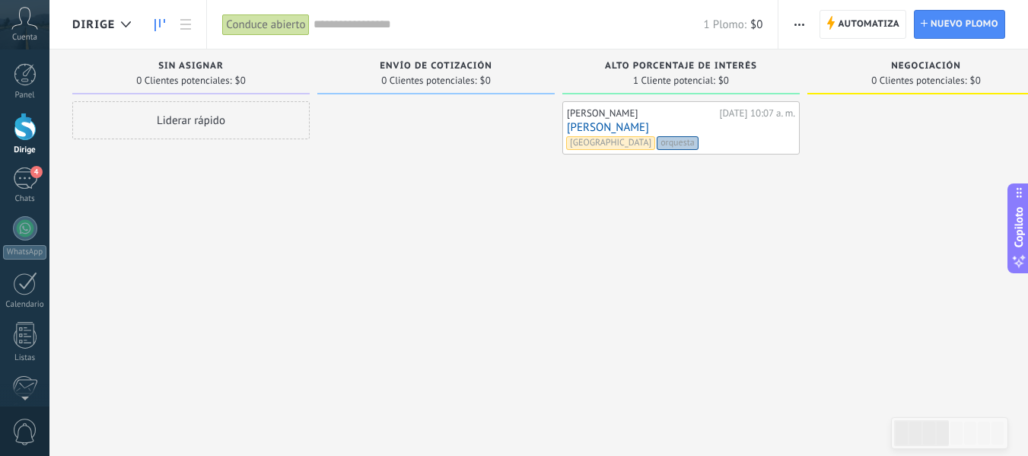
click at [276, 25] on font "Conduce abierto" at bounding box center [265, 25] width 79 height 14
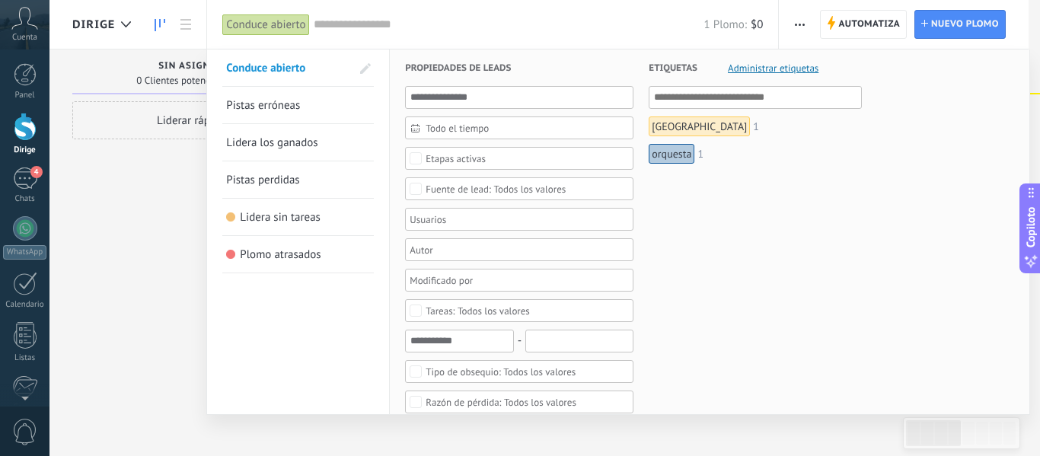
click at [147, 194] on div at bounding box center [520, 228] width 1040 height 456
